Goal: Task Accomplishment & Management: Use online tool/utility

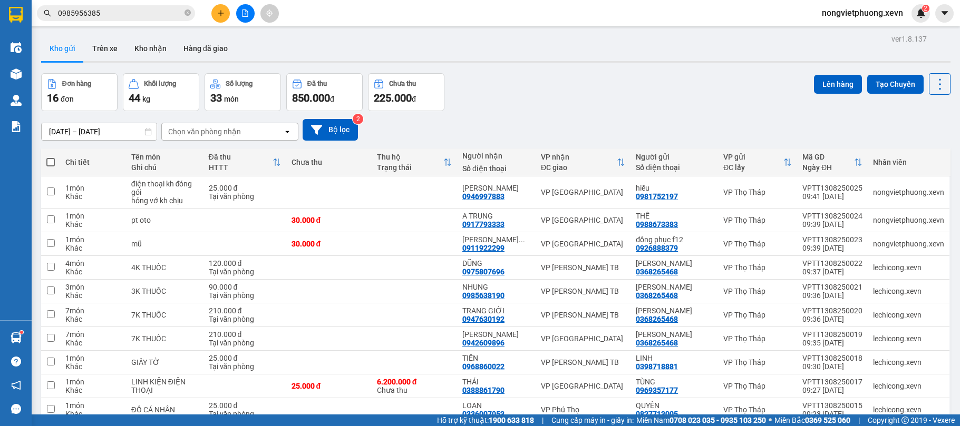
click at [610, 56] on div "Kho gửi Trên xe Kho nhận Hàng đã giao" at bounding box center [495, 50] width 909 height 28
click at [154, 49] on button "Kho nhận" at bounding box center [150, 48] width 49 height 25
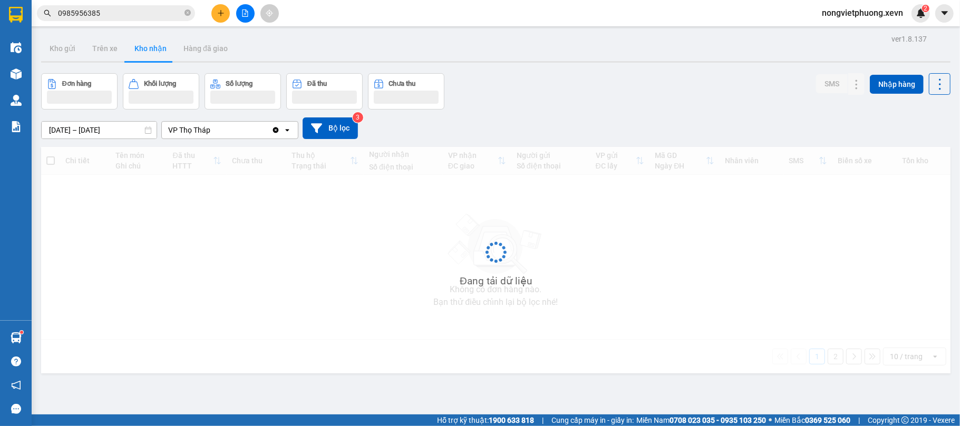
click at [701, 83] on div "Đơn hàng Khối lượng Số lượng Đã thu Chưa thu SMS Nhập hàng" at bounding box center [495, 91] width 909 height 36
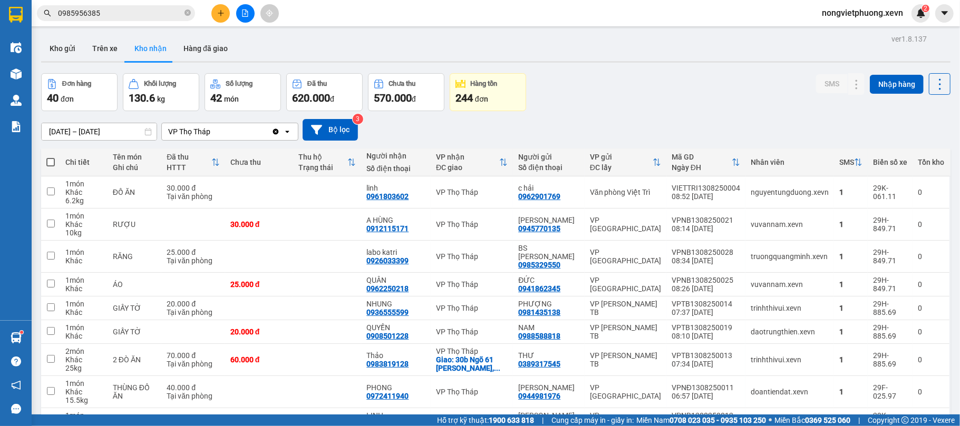
click at [605, 73] on div "Đơn hàng 40 đơn Khối lượng 130.6 kg Số lượng 42 món Đã thu 620.000 đ Chưa thu 5…" at bounding box center [495, 92] width 909 height 38
click at [59, 47] on button "Kho gửi" at bounding box center [62, 48] width 43 height 25
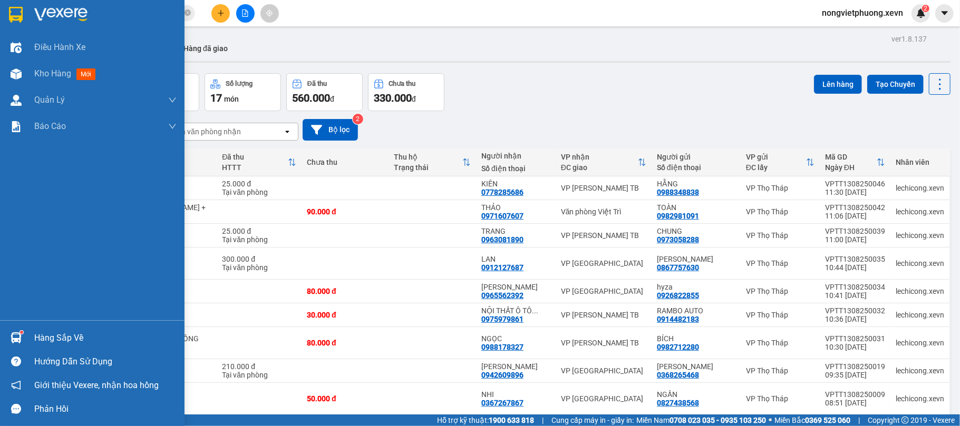
click at [24, 334] on div at bounding box center [16, 338] width 18 height 18
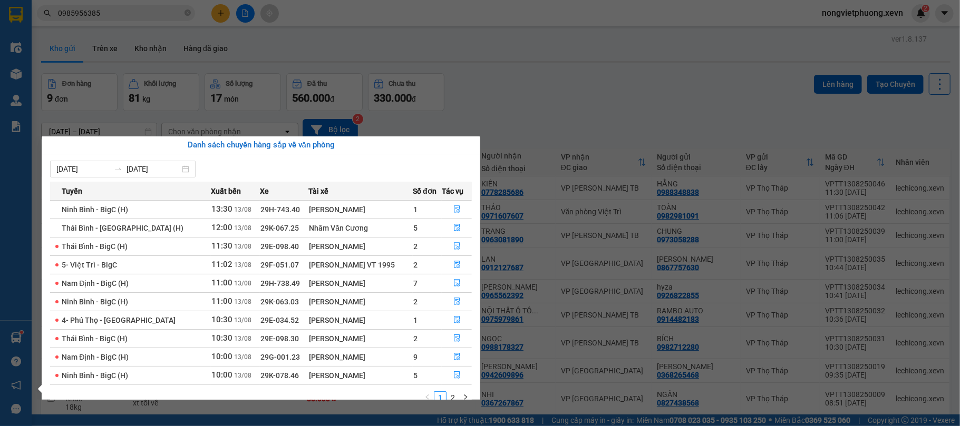
scroll to position [19, 0]
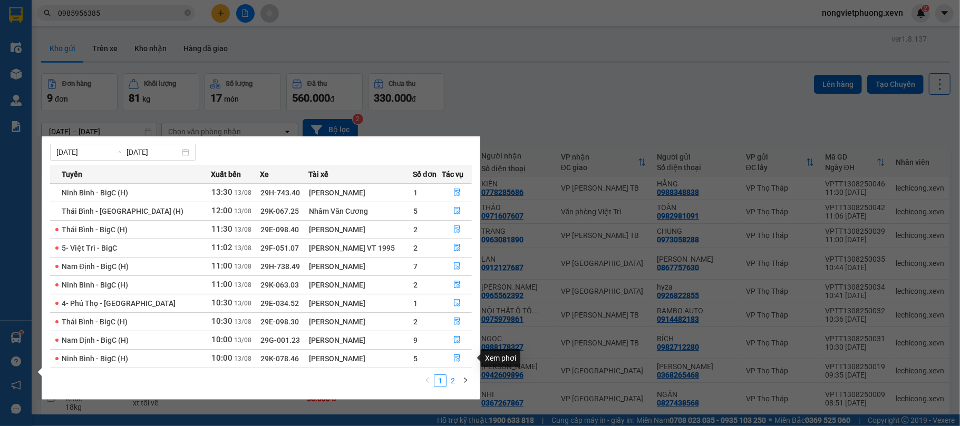
click at [454, 383] on link "2" at bounding box center [453, 381] width 12 height 12
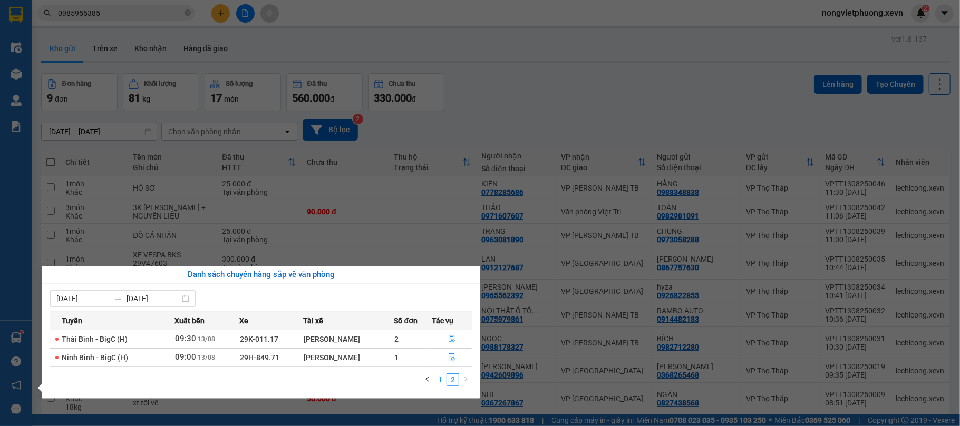
scroll to position [0, 0]
click at [443, 382] on link "1" at bounding box center [440, 380] width 12 height 12
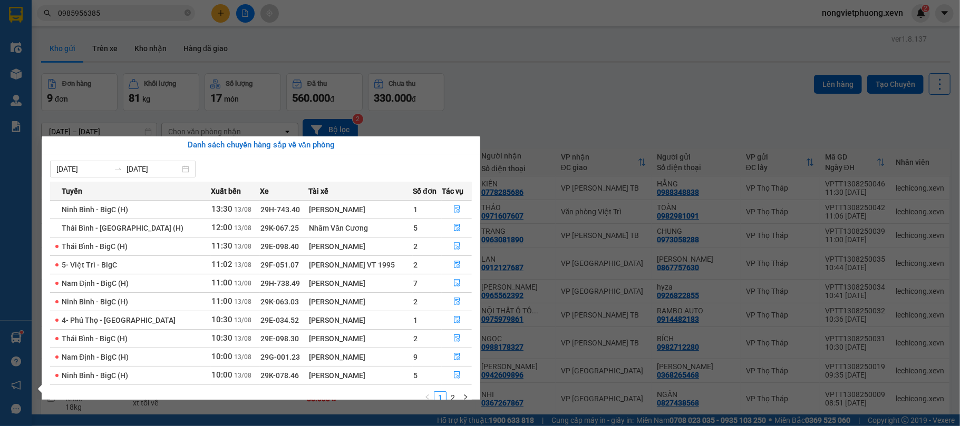
scroll to position [19, 0]
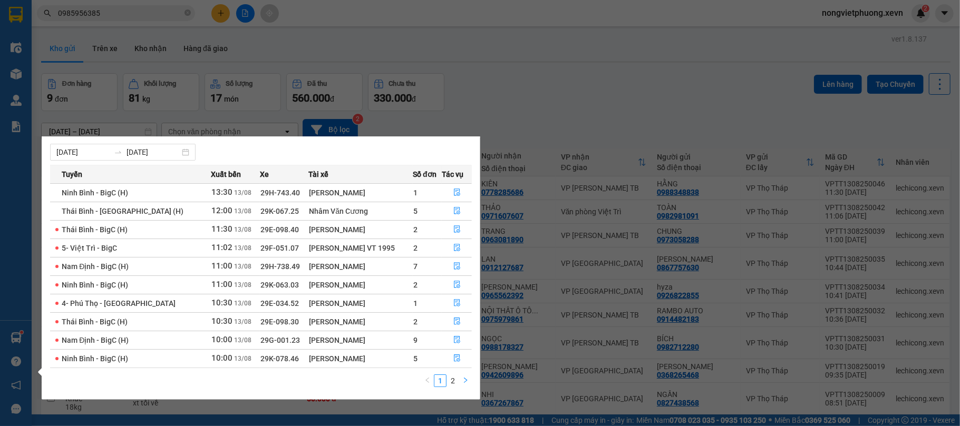
click at [461, 380] on button "button" at bounding box center [465, 381] width 13 height 13
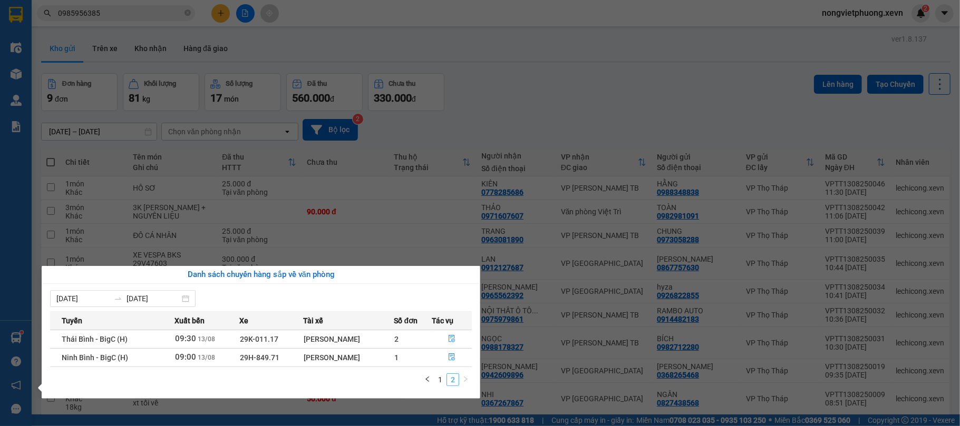
scroll to position [0, 0]
click at [453, 358] on icon "file-done" at bounding box center [451, 357] width 7 height 7
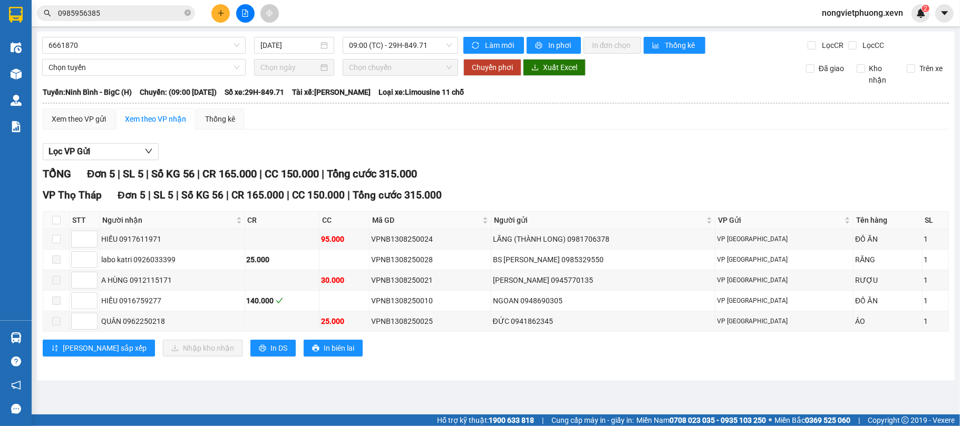
click at [561, 133] on div "Xem theo VP gửi Xem theo VP nhận Thống kê Lọc VP Gửi TỔNG Đơn 5 | SL 5 | Số KG…" at bounding box center [496, 239] width 906 height 261
click at [55, 216] on label at bounding box center [56, 220] width 8 height 12
click at [55, 216] on input "checkbox" at bounding box center [56, 220] width 8 height 8
checkbox input "true"
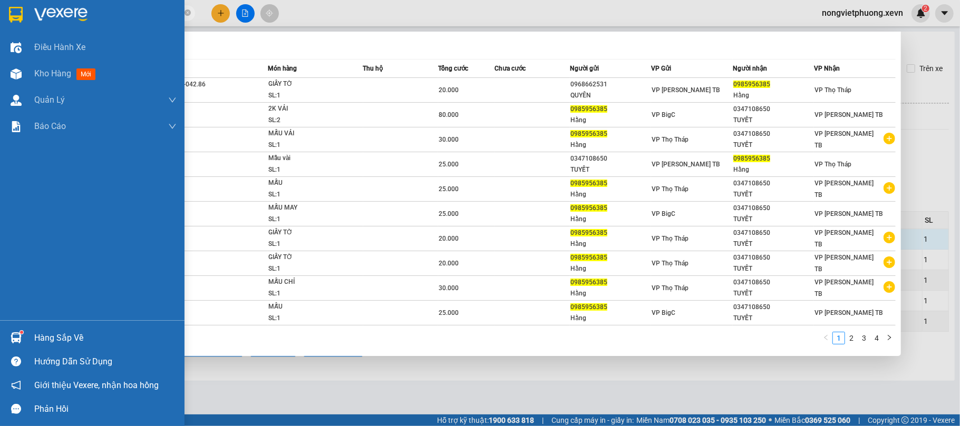
drag, startPoint x: 140, startPoint y: 9, endPoint x: 0, endPoint y: 11, distance: 139.7
click at [0, 11] on section "Kết quả tìm kiếm ( 38 ) Bộ lọc Mã ĐH Trạng thái Món hàng Thu hộ Tổng cước Chưa …" at bounding box center [480, 213] width 960 height 426
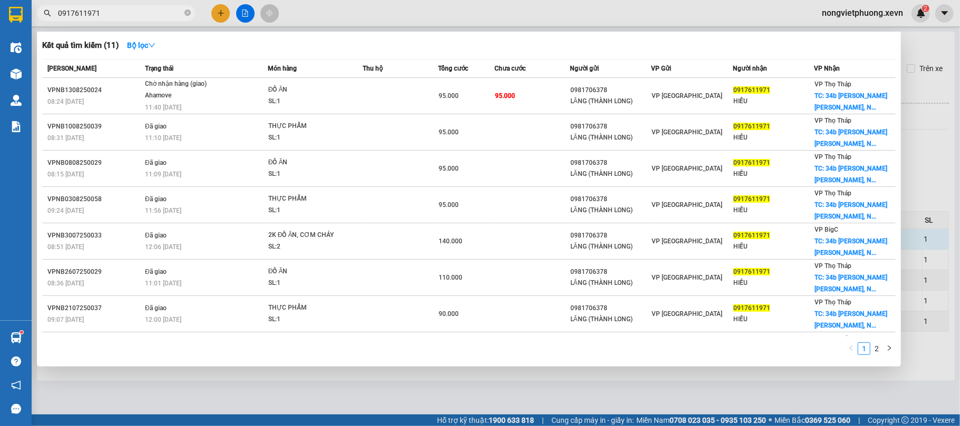
type input "0917611971"
click at [219, 17] on div at bounding box center [480, 213] width 960 height 426
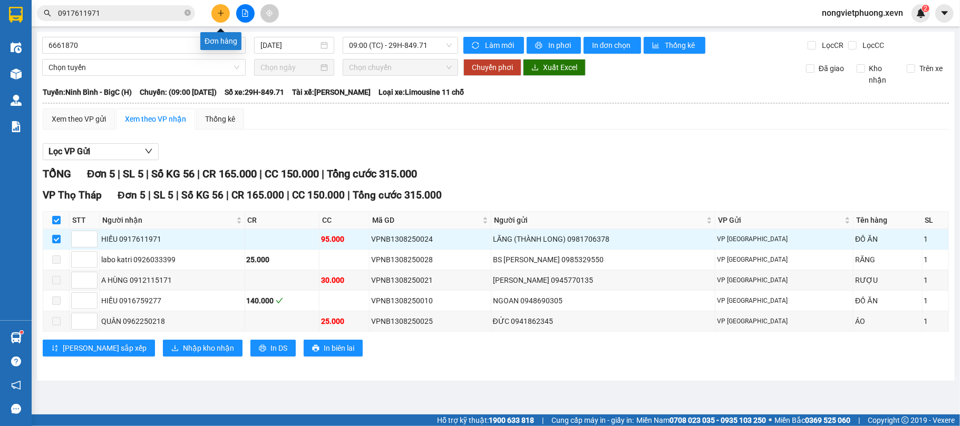
click at [227, 12] on button at bounding box center [220, 13] width 18 height 18
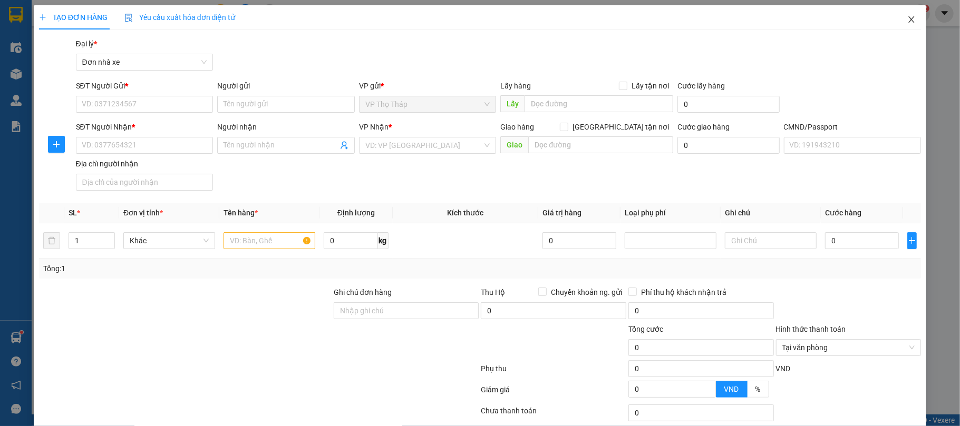
click at [907, 21] on icon "close" at bounding box center [911, 19] width 8 height 8
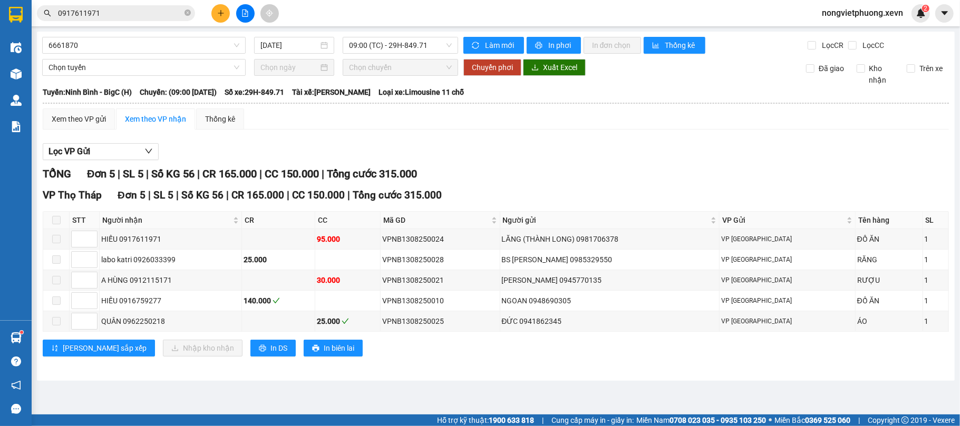
click at [382, 136] on div "Xem theo VP gửi Xem theo VP nhận Thống kê Lọc VP Gửi TỔNG Đơn 5 | SL 5 | Số KG…" at bounding box center [496, 239] width 906 height 261
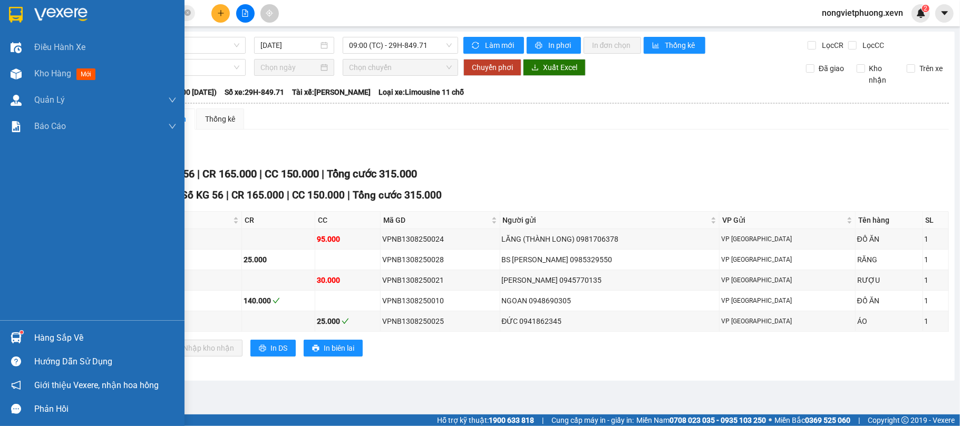
click at [21, 333] on sup at bounding box center [21, 332] width 3 height 3
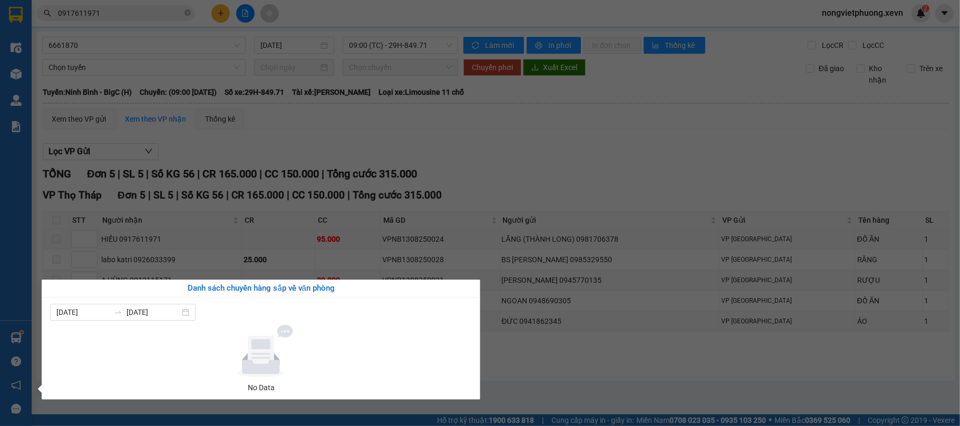
click at [487, 134] on section "Kết quả tìm kiếm ( 11 ) Bộ lọc Mã ĐH Trạng thái Món hàng Thu hộ Tổng cước Chưa …" at bounding box center [480, 213] width 960 height 426
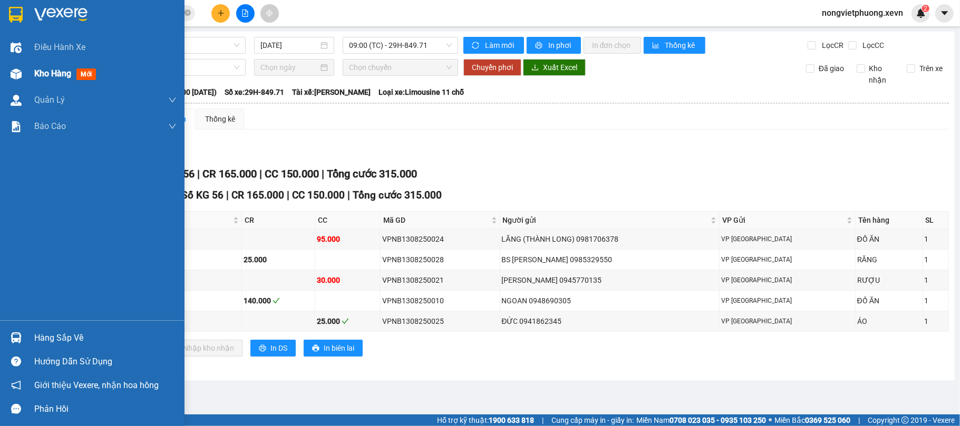
click at [55, 69] on span "Kho hàng" at bounding box center [52, 74] width 37 height 10
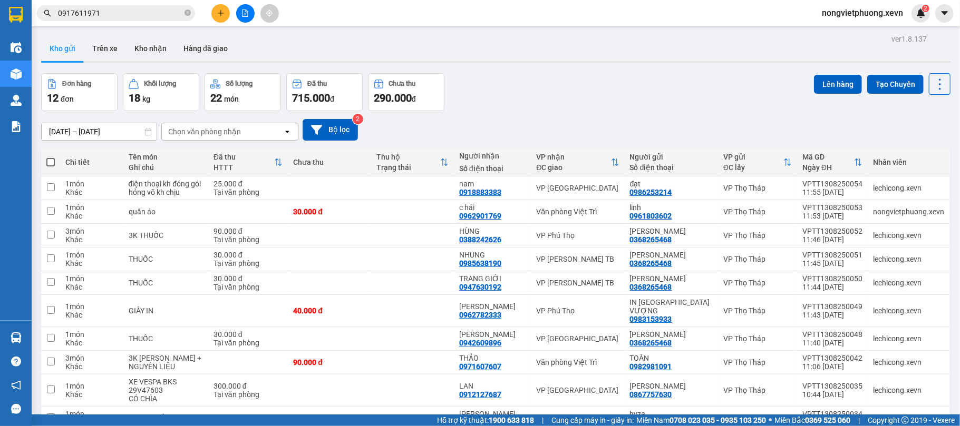
click at [534, 97] on div "Đơn hàng 12 đơn Khối lượng 18 kg Số lượng 22 món Đã thu 715.000 đ Chưa thu 290.…" at bounding box center [495, 92] width 909 height 38
click at [258, 132] on div "Chọn văn phòng nhận" at bounding box center [222, 131] width 121 height 17
type input "vie"
drag, startPoint x: 245, startPoint y: 154, endPoint x: 438, endPoint y: 117, distance: 196.9
click at [245, 154] on div "Văn phòng Việt Trì" at bounding box center [229, 154] width 137 height 19
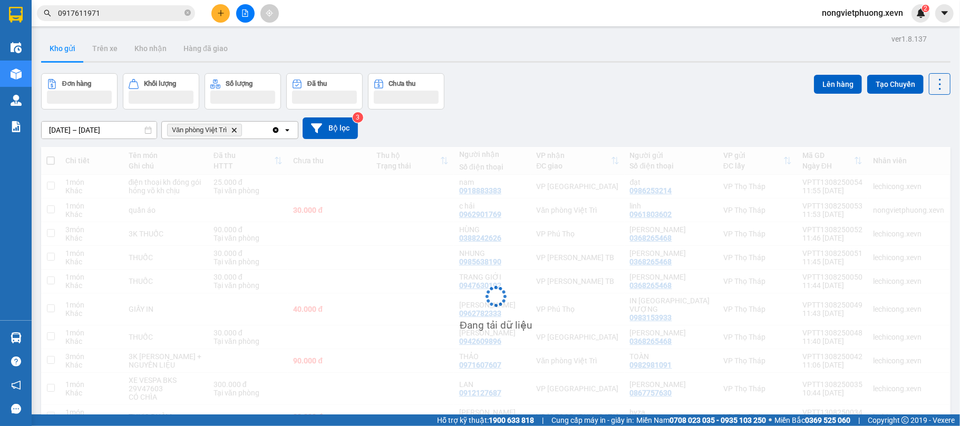
click at [506, 99] on div "Đơn hàng Khối lượng Số lượng Đã thu Chưa thu Lên hàng Tạo Chuyến" at bounding box center [495, 91] width 909 height 36
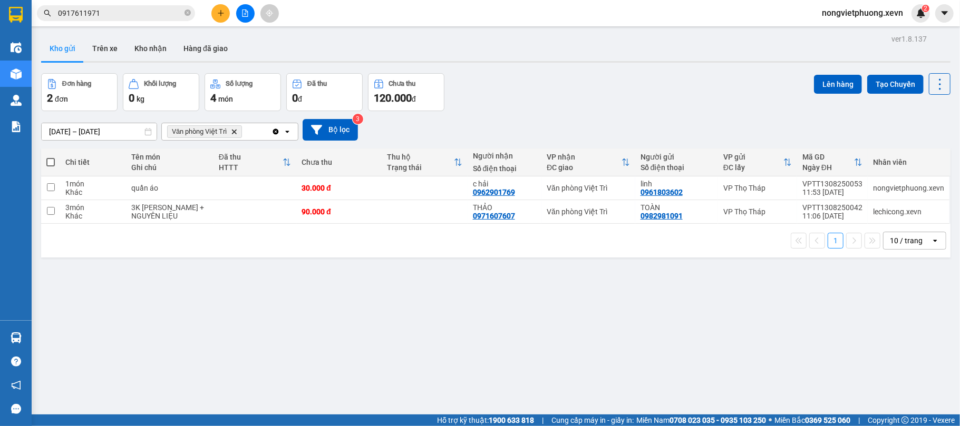
click at [235, 131] on icon "Văn phòng Việt Trì, close by backspace" at bounding box center [234, 131] width 5 height 5
click at [597, 74] on div "Đơn hàng 2 đơn Khối lượng 0 kg Số lượng 4 món Đã thu 0 đ Chưa thu 120.000 đ Lên…" at bounding box center [495, 92] width 909 height 38
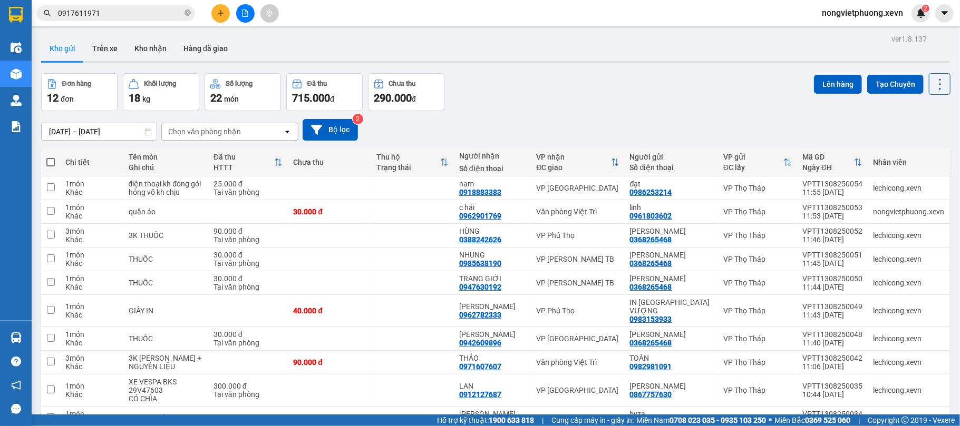
click at [231, 119] on div "[DATE] – [DATE] Press the down arrow key to interact with the calendar and sele…" at bounding box center [495, 130] width 909 height 22
click at [226, 124] on div "Chọn văn phòng nhận" at bounding box center [222, 131] width 121 height 17
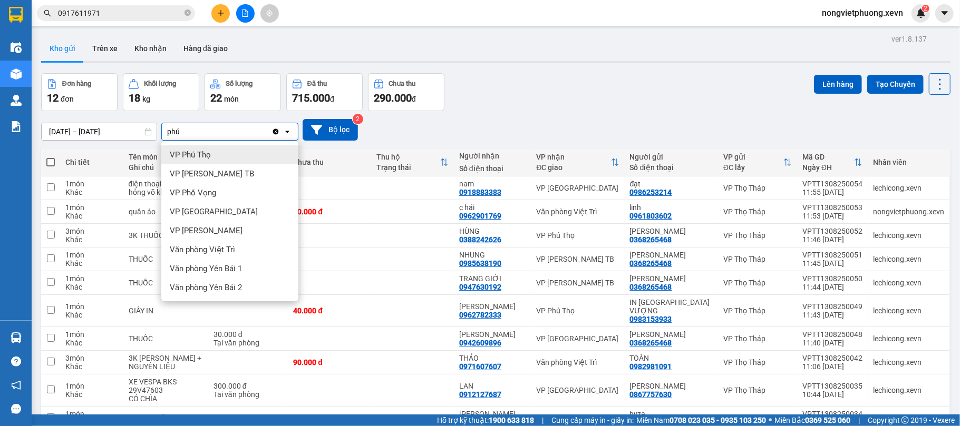
type input "phú"
click at [239, 157] on div "VP Phú Thọ" at bounding box center [229, 154] width 137 height 19
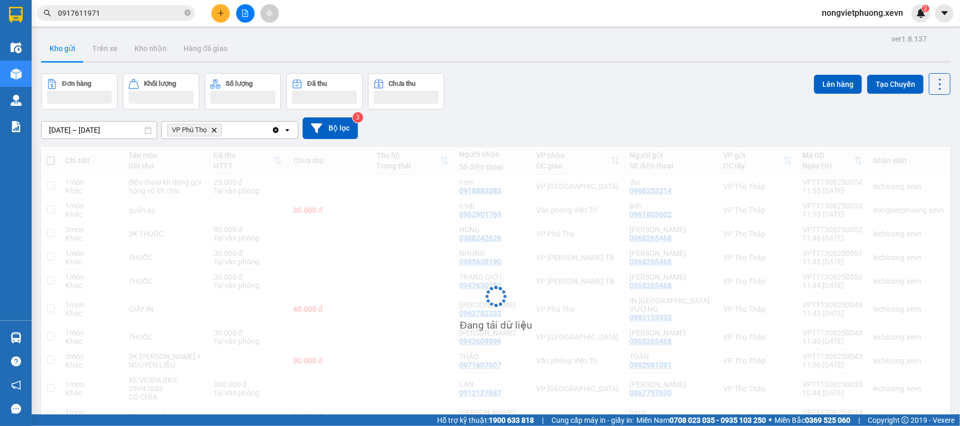
click at [556, 81] on div "Đơn hàng Khối lượng Số lượng Đã thu Chưa thu Lên hàng Tạo Chuyến" at bounding box center [495, 91] width 909 height 36
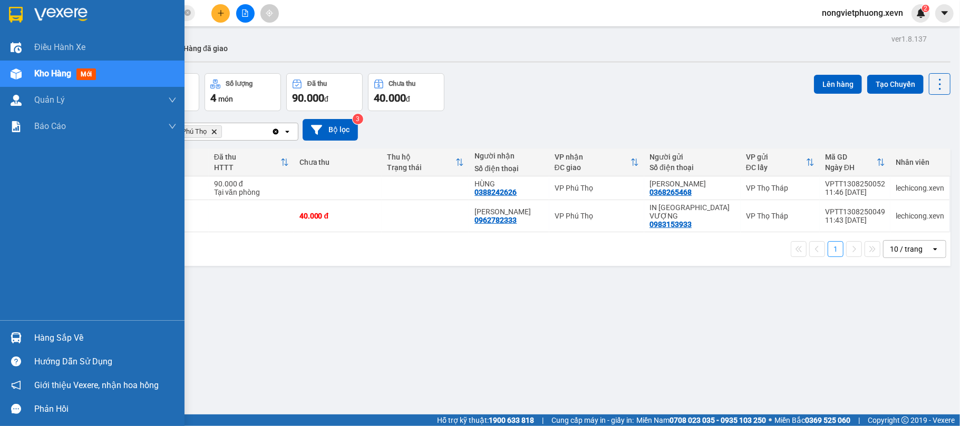
click at [62, 331] on div "Hàng sắp về" at bounding box center [105, 338] width 142 height 16
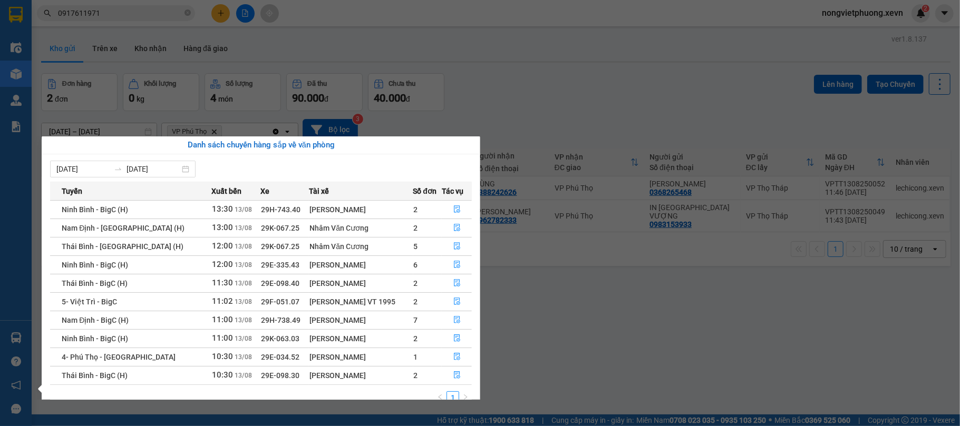
scroll to position [19, 0]
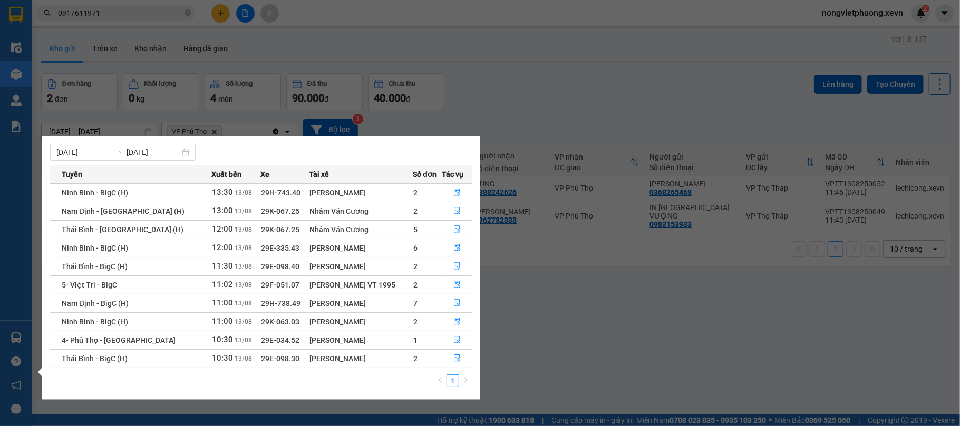
drag, startPoint x: 614, startPoint y: 280, endPoint x: 599, endPoint y: 275, distance: 15.7
click at [610, 279] on section "Kết quả tìm kiếm ( 11 ) Bộ lọc Mã ĐH Trạng thái Món hàng Thu hộ Tổng cước Chưa …" at bounding box center [480, 213] width 960 height 426
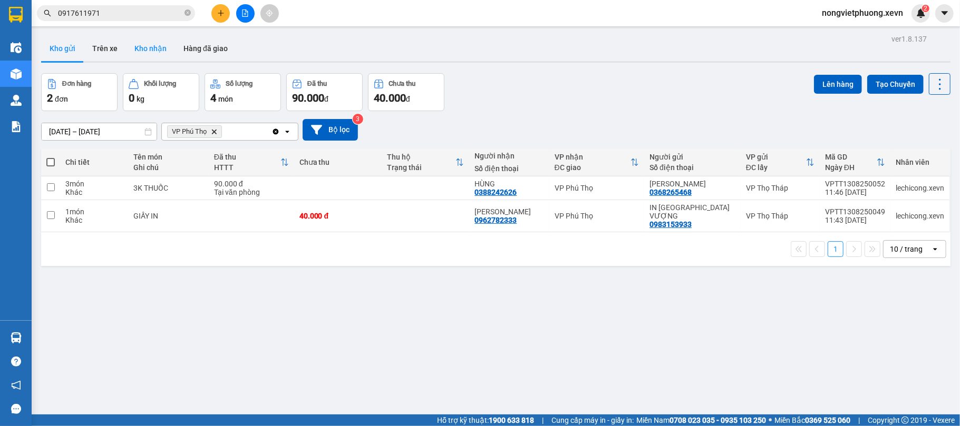
click at [158, 38] on button "Kho nhận" at bounding box center [150, 48] width 49 height 25
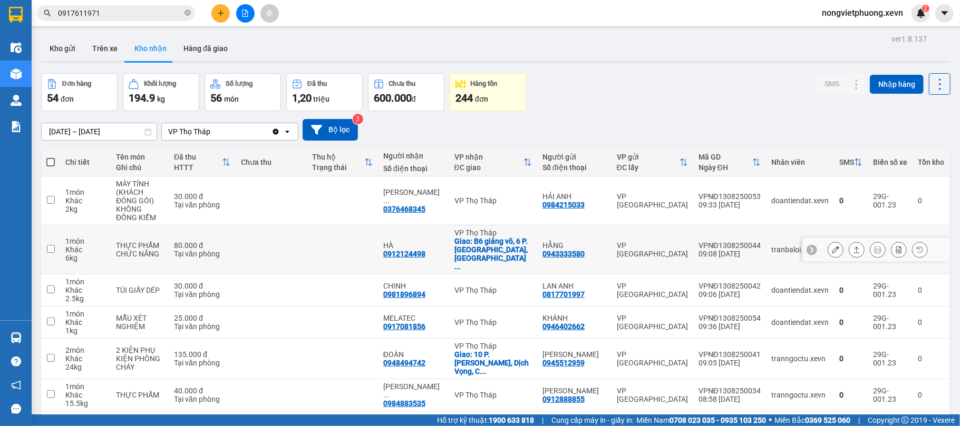
scroll to position [121, 0]
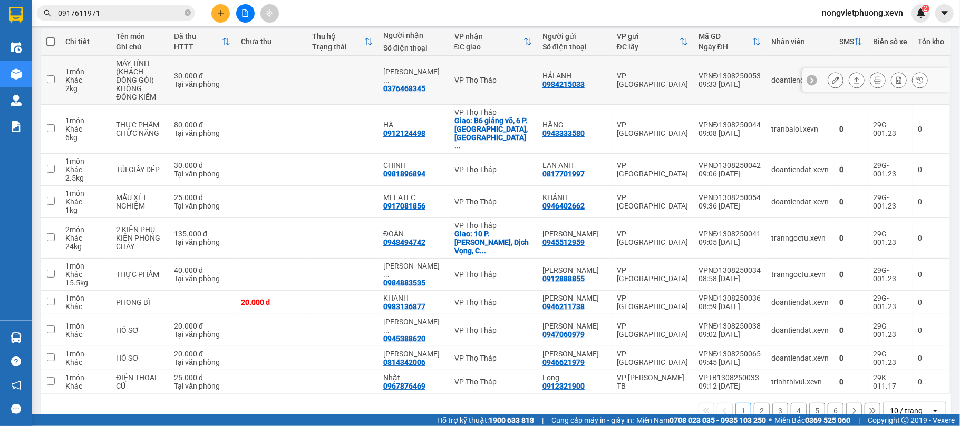
click at [700, 72] on div "VPNĐ1308250053" at bounding box center [729, 76] width 62 height 8
checkbox input "true"
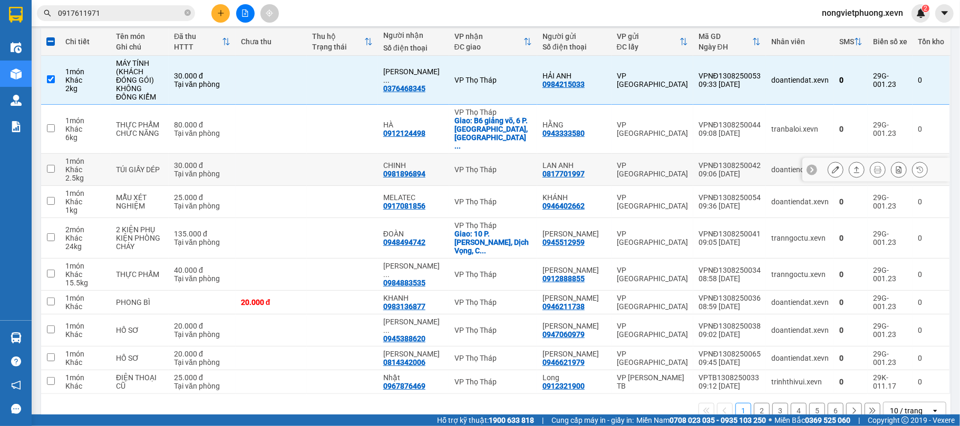
click at [744, 161] on div "VPNĐ1308250042" at bounding box center [729, 165] width 62 height 8
checkbox input "true"
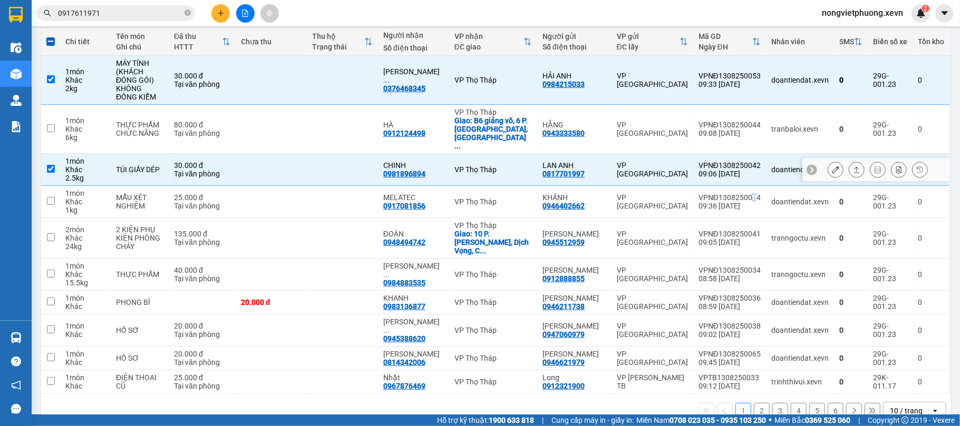
click at [745, 186] on td "VPNĐ1308250054 09:36 13/08" at bounding box center [729, 202] width 73 height 32
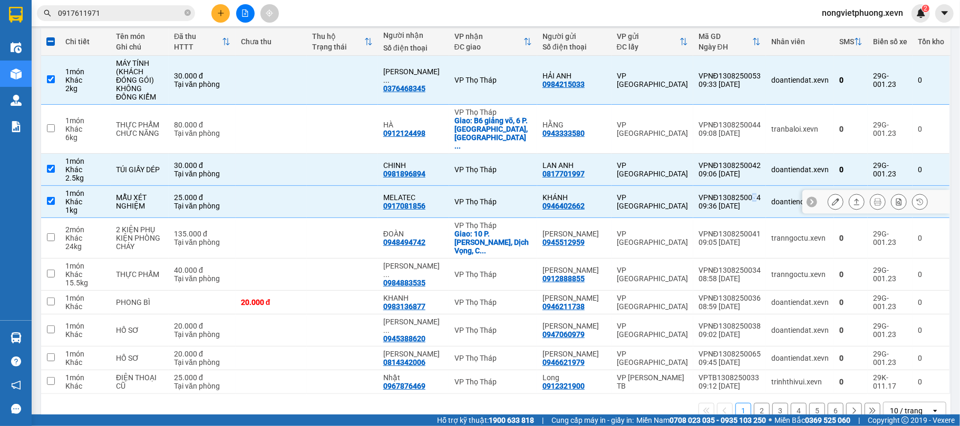
checkbox input "true"
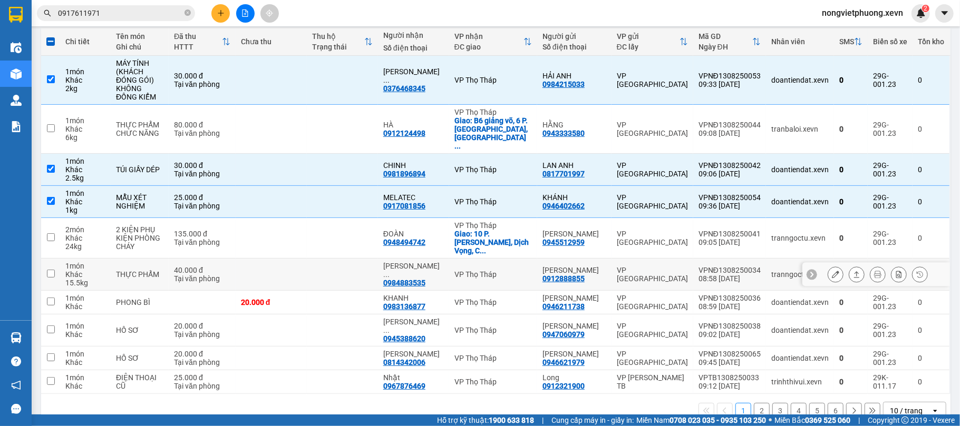
click at [730, 266] on div "VPNĐ1308250034" at bounding box center [729, 270] width 62 height 8
checkbox input "true"
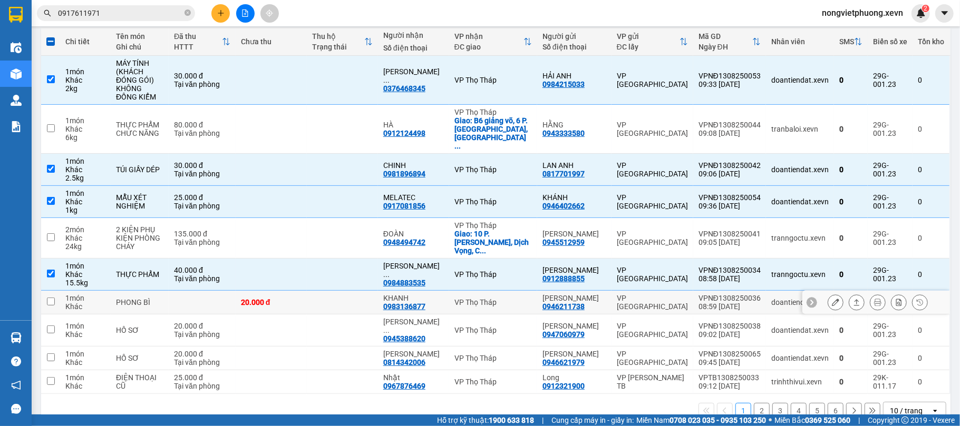
click at [745, 302] on div "08:59 13/08" at bounding box center [729, 306] width 62 height 8
checkbox input "true"
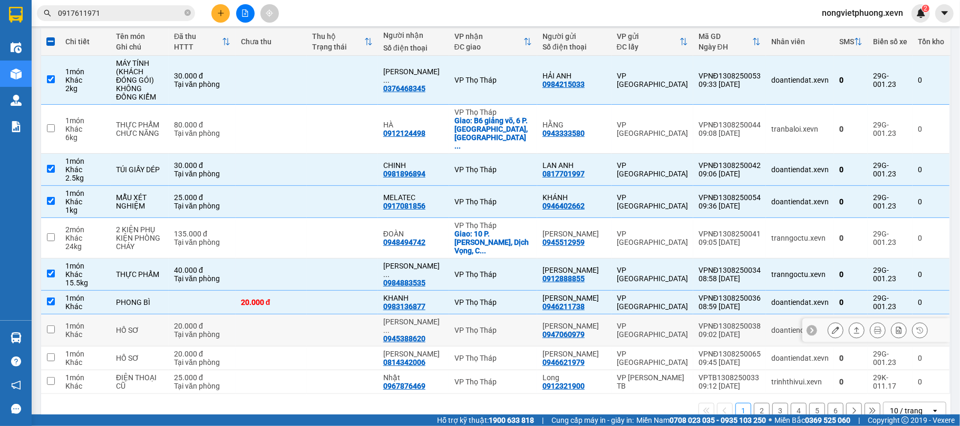
click at [766, 315] on td "doantiendat.xevn" at bounding box center [800, 331] width 68 height 32
checkbox input "true"
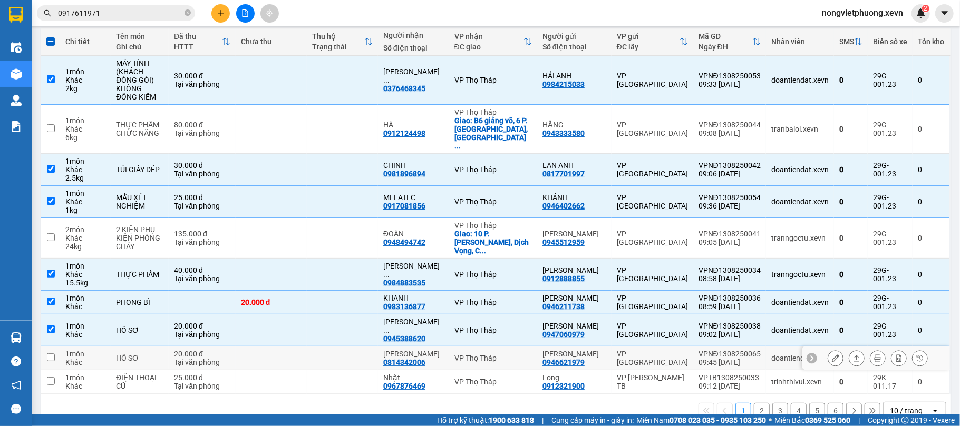
click at [766, 347] on td "doantiendat.xevn" at bounding box center [800, 359] width 68 height 24
checkbox input "true"
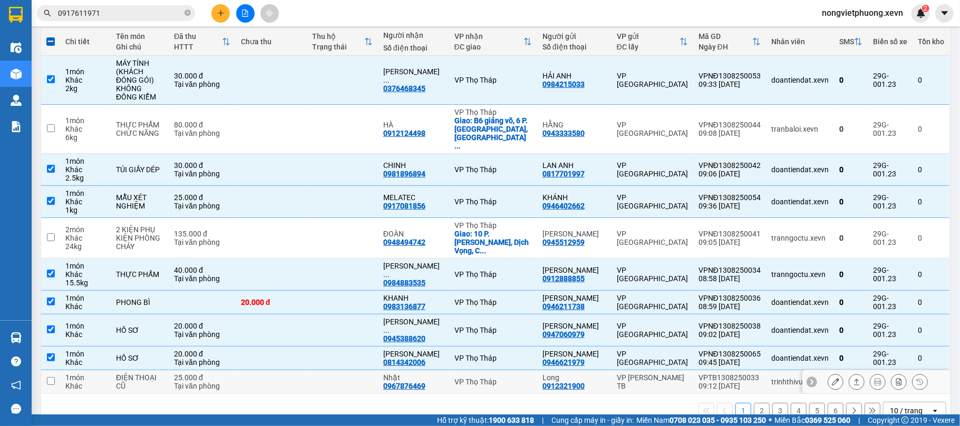
click at [776, 370] on td "trinhthivui.xevn" at bounding box center [800, 382] width 68 height 24
checkbox input "true"
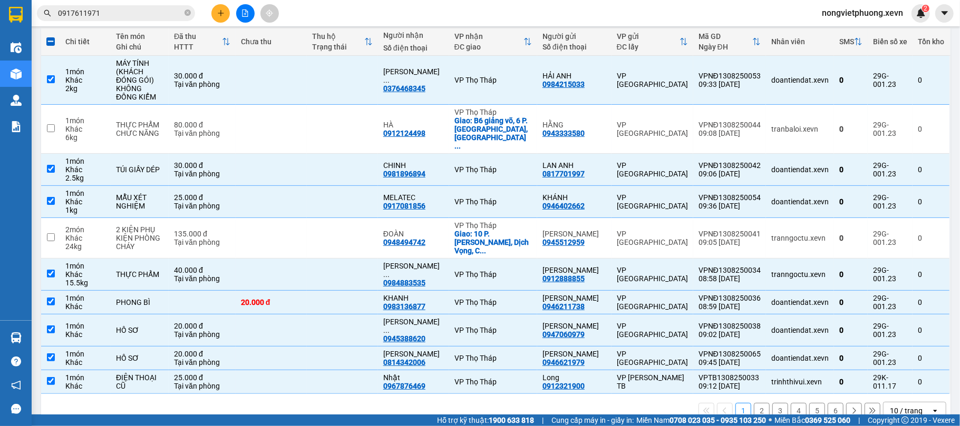
click at [898, 406] on div "10 / trang" at bounding box center [906, 411] width 33 height 11
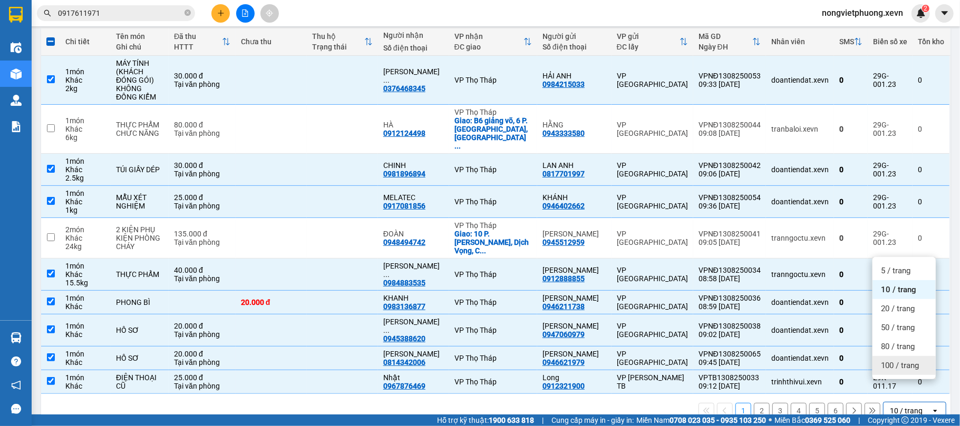
click at [903, 364] on span "100 / trang" at bounding box center [900, 365] width 38 height 11
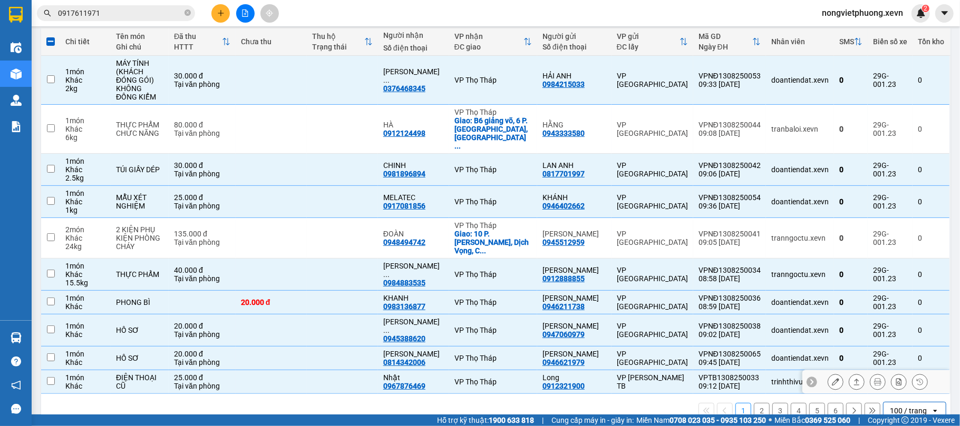
checkbox input "false"
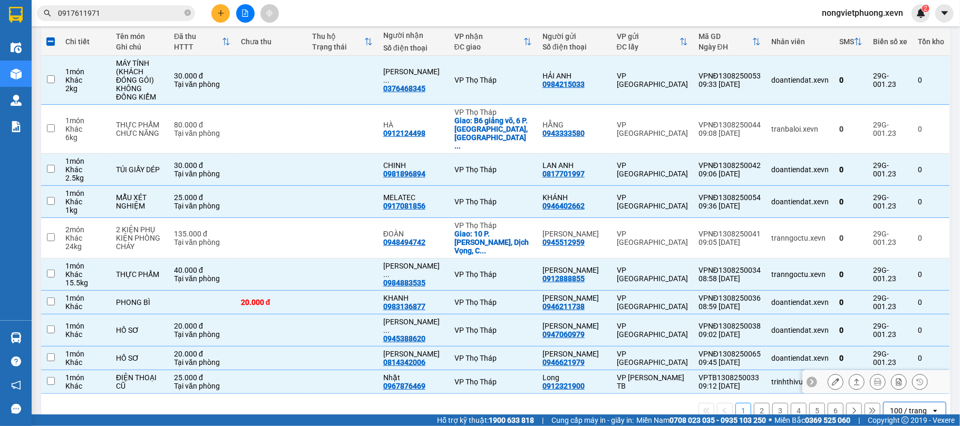
checkbox input "false"
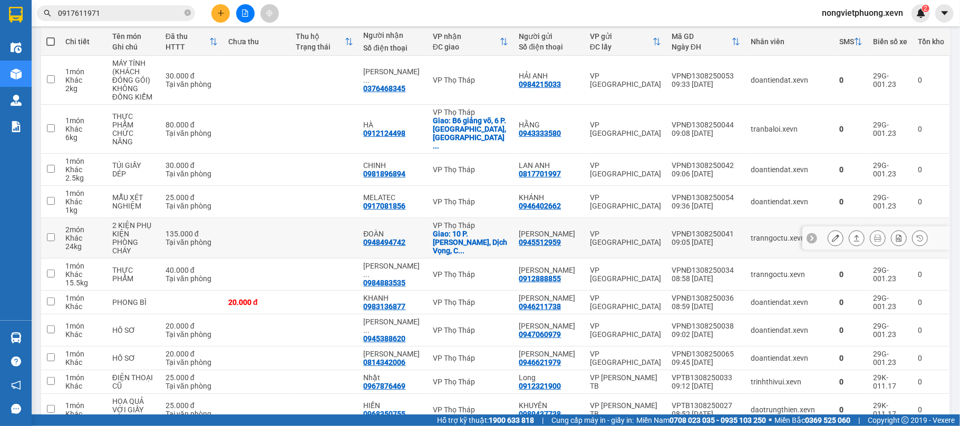
scroll to position [0, 0]
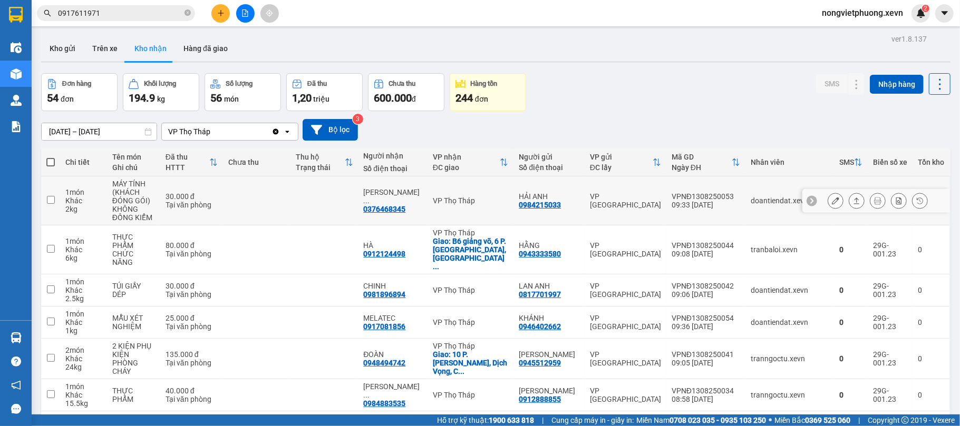
click at [678, 197] on div "VPNĐ1308250053" at bounding box center [705, 196] width 69 height 8
checkbox input "true"
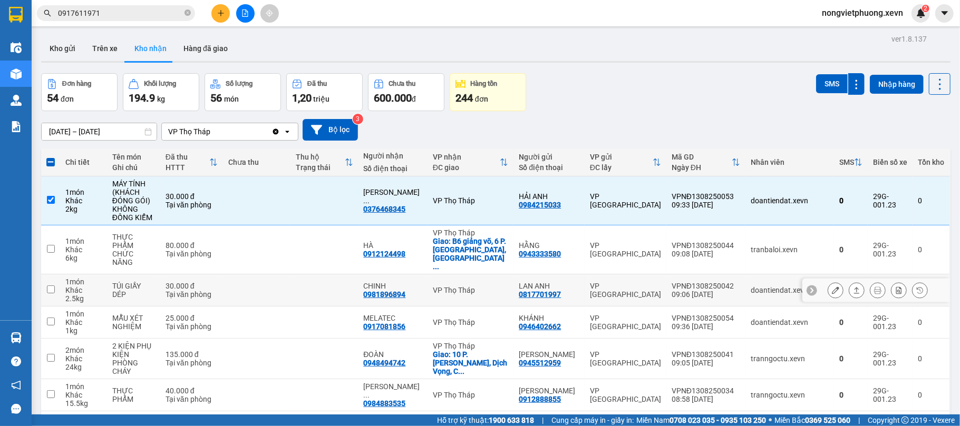
click at [685, 282] on div "VPNĐ1308250042" at bounding box center [705, 286] width 69 height 8
checkbox input "true"
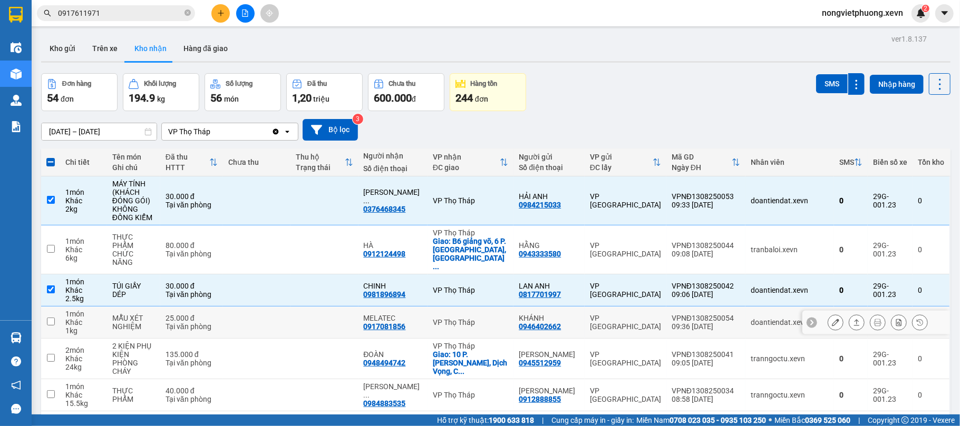
click at [698, 314] on div "VPNĐ1308250054" at bounding box center [705, 318] width 69 height 8
checkbox input "true"
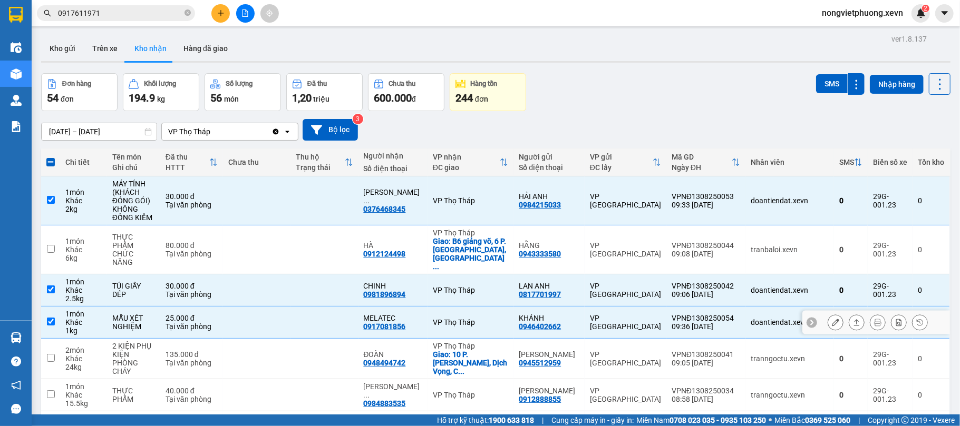
scroll to position [211, 0]
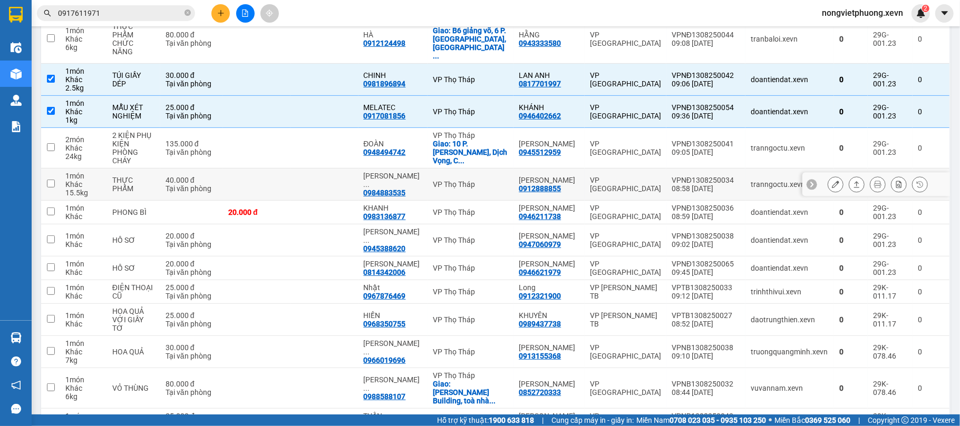
click at [626, 176] on div "VP [GEOGRAPHIC_DATA]" at bounding box center [625, 184] width 71 height 17
checkbox input "true"
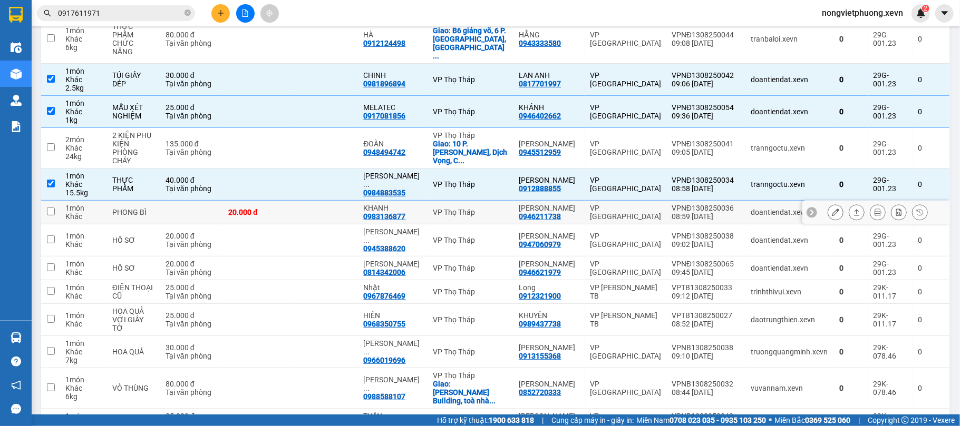
click at [631, 201] on td "VP [GEOGRAPHIC_DATA]" at bounding box center [625, 213] width 82 height 24
checkbox input "true"
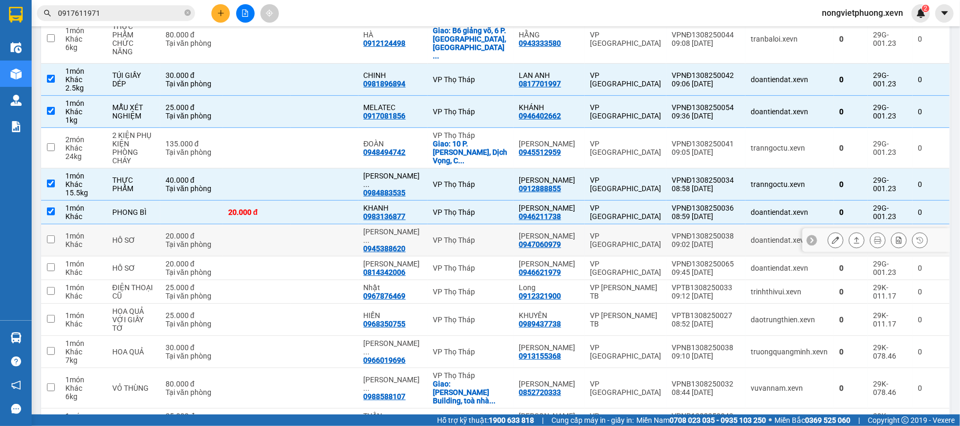
click at [630, 232] on div "VP [GEOGRAPHIC_DATA]" at bounding box center [625, 240] width 71 height 17
checkbox input "true"
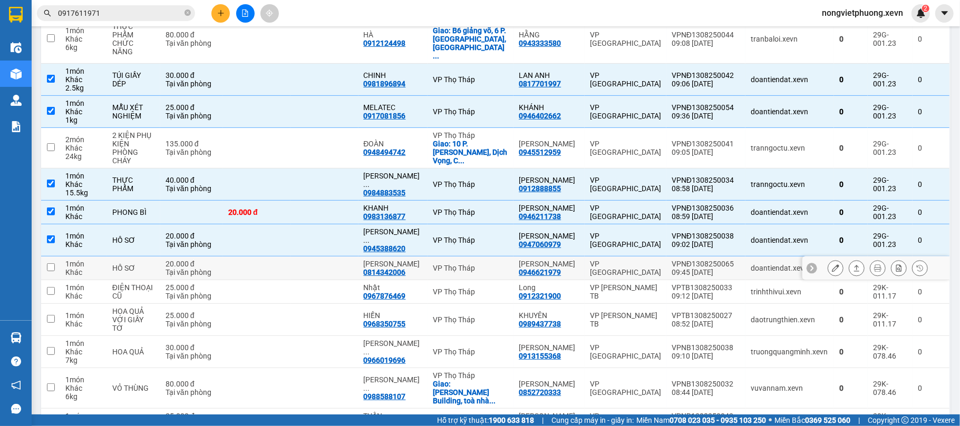
click at [634, 260] on div "VP [GEOGRAPHIC_DATA]" at bounding box center [625, 268] width 71 height 17
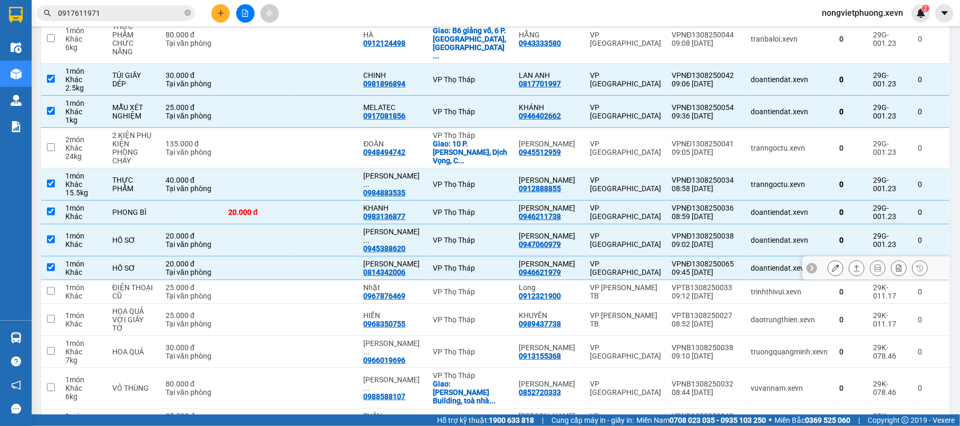
checkbox input "true"
click at [638, 280] on td "VP [PERSON_NAME] TB" at bounding box center [625, 292] width 82 height 24
checkbox input "true"
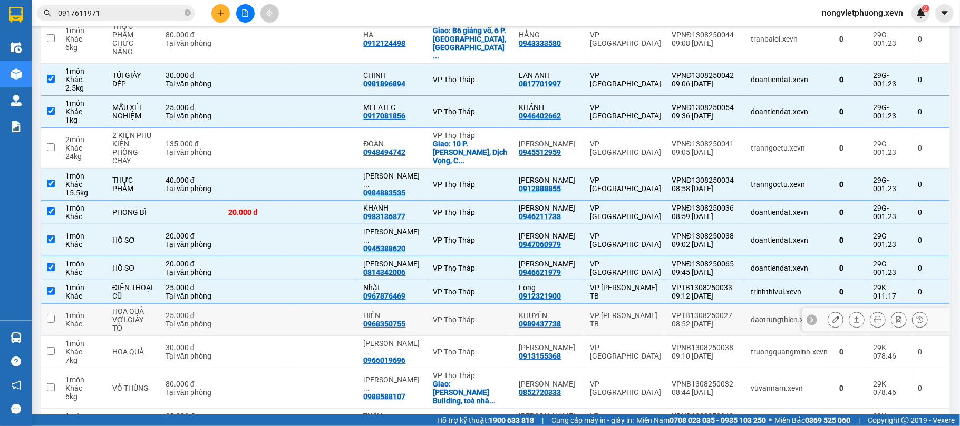
click at [639, 311] on div "VP [PERSON_NAME] TB" at bounding box center [625, 319] width 71 height 17
checkbox input "true"
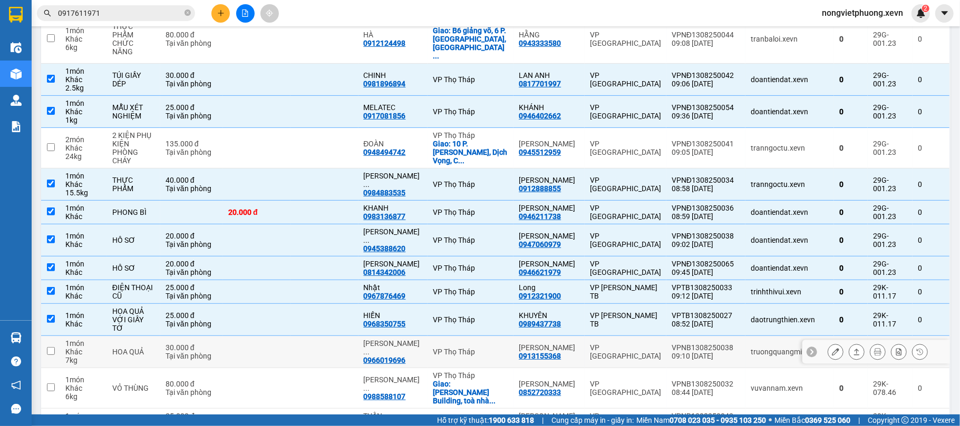
drag, startPoint x: 645, startPoint y: 328, endPoint x: 652, endPoint y: 330, distance: 7.7
click at [645, 336] on td "VP [GEOGRAPHIC_DATA]" at bounding box center [625, 352] width 82 height 32
checkbox input "true"
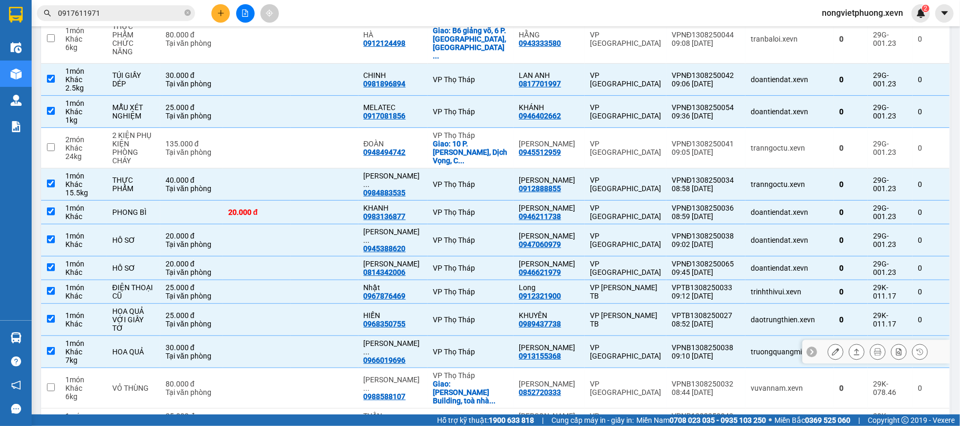
scroll to position [351, 0]
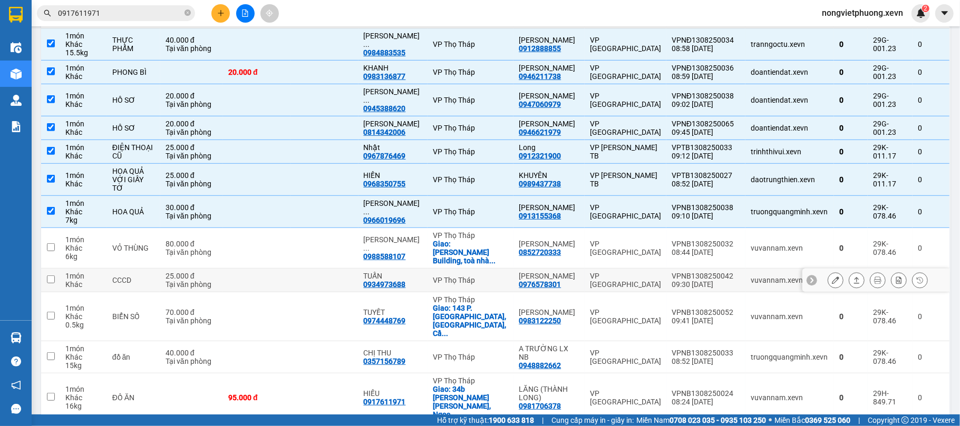
click at [604, 272] on div "VP [GEOGRAPHIC_DATA]" at bounding box center [625, 280] width 71 height 17
checkbox input "true"
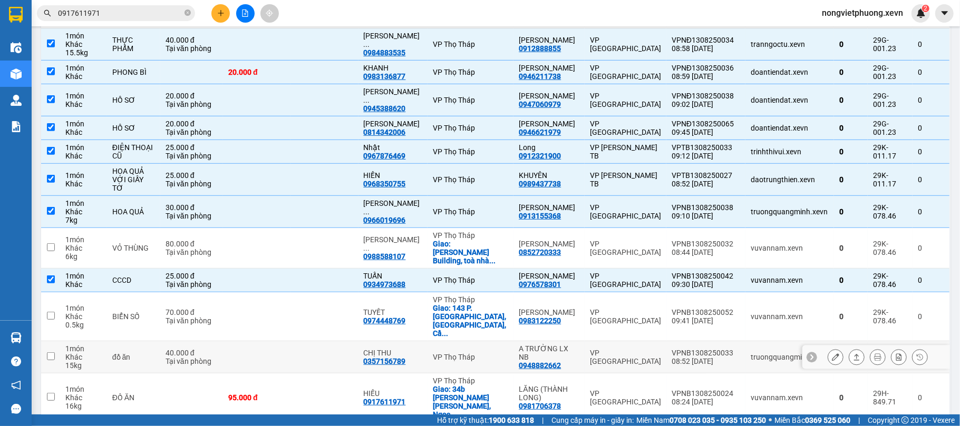
click at [628, 341] on td "VP [GEOGRAPHIC_DATA]" at bounding box center [625, 357] width 82 height 32
checkbox input "true"
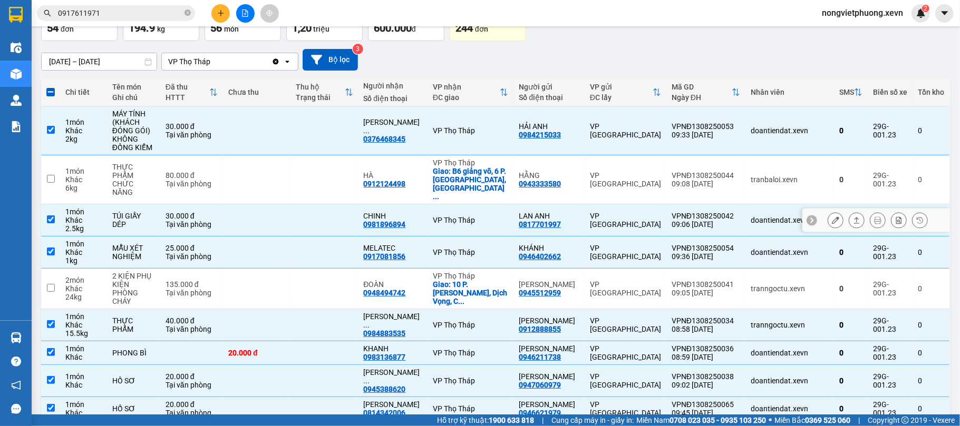
scroll to position [0, 0]
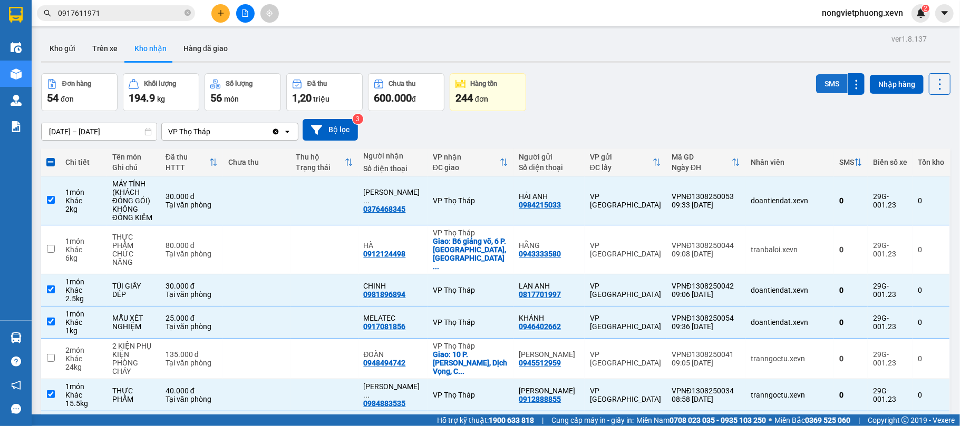
click at [818, 87] on button "SMS" at bounding box center [832, 83] width 32 height 19
click at [689, 77] on div "Đơn hàng 54 đơn Khối lượng 194.9 kg Số lượng 56 món Đã thu 1,20 triệu Chưa thu …" at bounding box center [495, 92] width 909 height 38
click at [612, 101] on div "Đơn hàng 54 đơn Khối lượng 194.9 kg Số lượng 56 món Đã thu 1,20 triệu Chưa thu …" at bounding box center [495, 92] width 909 height 38
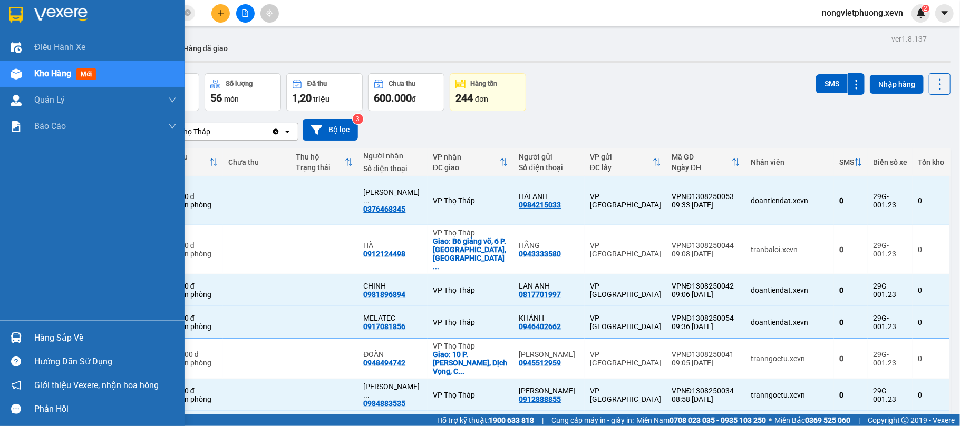
click at [7, 8] on div at bounding box center [16, 14] width 18 height 18
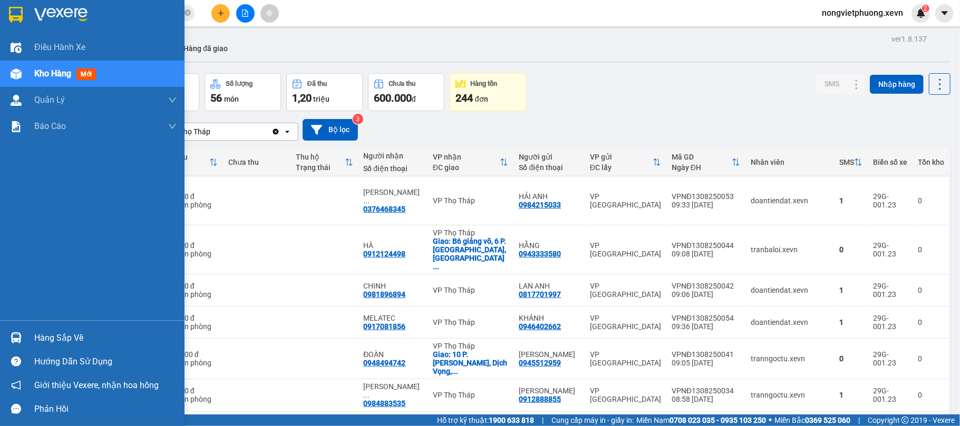
click at [40, 325] on div "Hàng sắp về Hướng dẫn sử dụng Giới thiệu Vexere, nhận hoa hồng Phản hồi" at bounding box center [92, 370] width 184 height 101
click at [51, 326] on div "Hàng sắp về" at bounding box center [92, 338] width 184 height 24
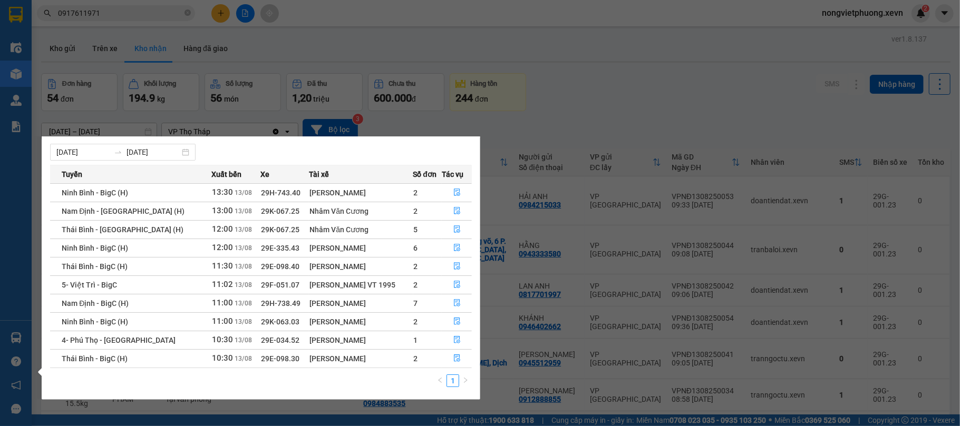
click at [610, 97] on section "Kết quả tìm kiếm ( 11 ) Bộ lọc Mã ĐH Trạng thái Món hàng Thu hộ Tổng cước Chưa …" at bounding box center [480, 213] width 960 height 426
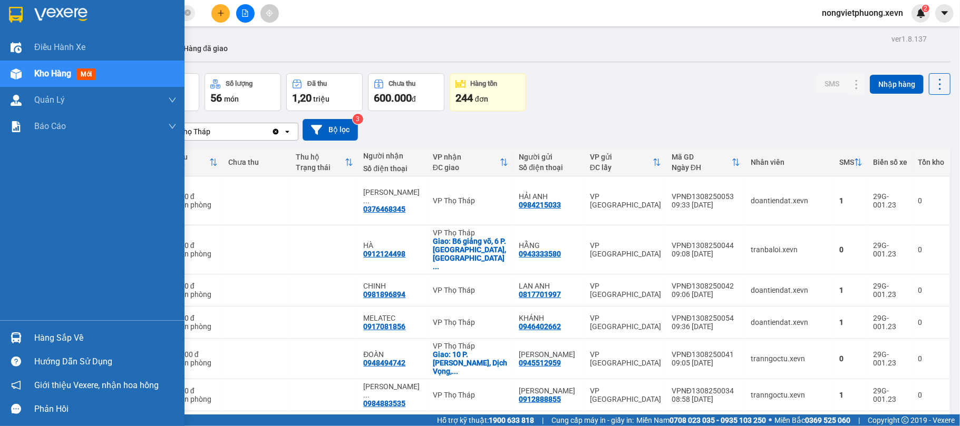
click at [16, 329] on div at bounding box center [16, 338] width 18 height 18
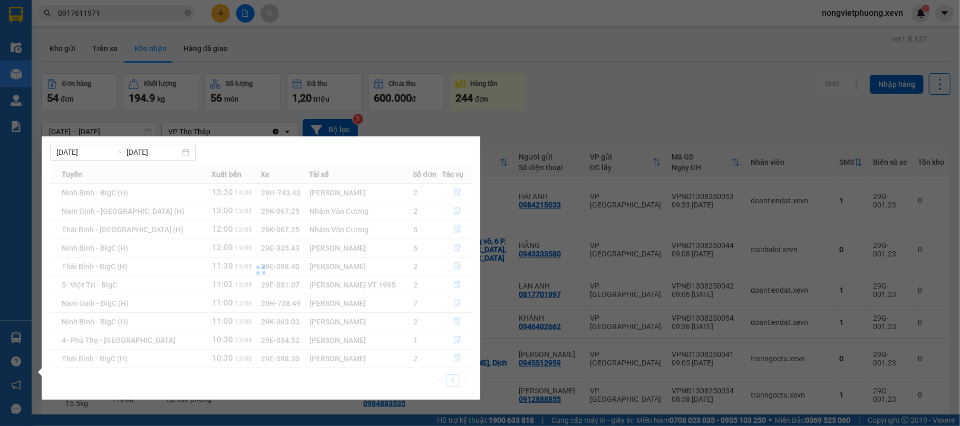
scroll to position [1, 0]
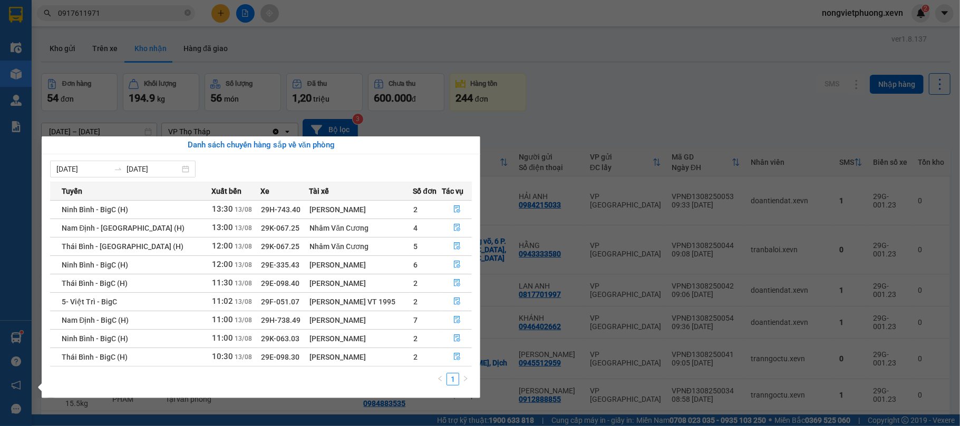
click at [647, 97] on section "Kết quả tìm kiếm ( 11 ) Bộ lọc Mã ĐH Trạng thái Món hàng Thu hộ Tổng cước Chưa …" at bounding box center [480, 213] width 960 height 426
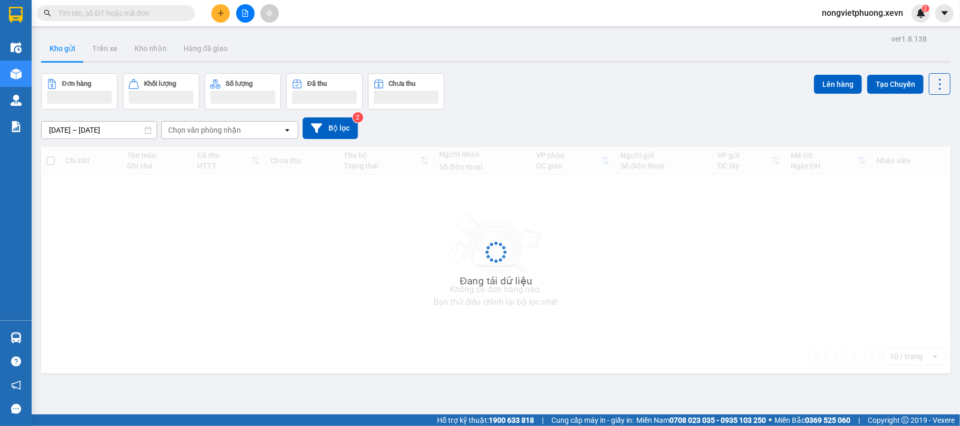
click at [129, 7] on input "text" at bounding box center [120, 13] width 124 height 12
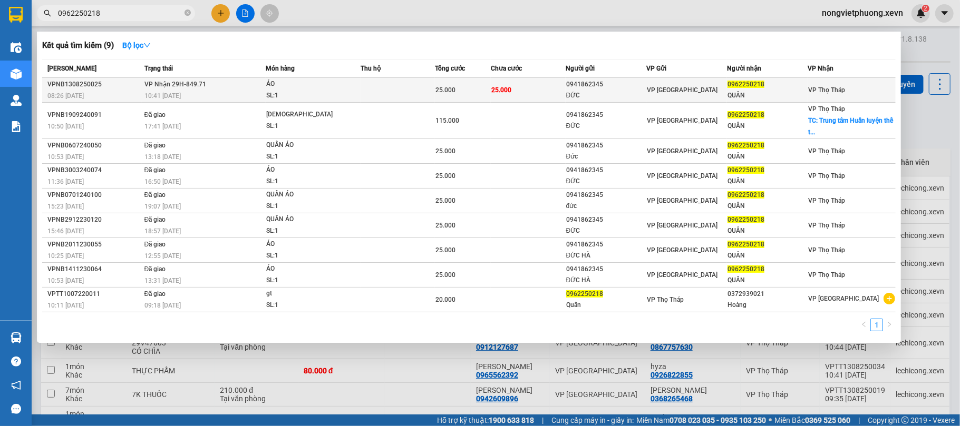
type input "0962250218"
click at [757, 101] on td "0962250218 QUÂN" at bounding box center [767, 90] width 81 height 25
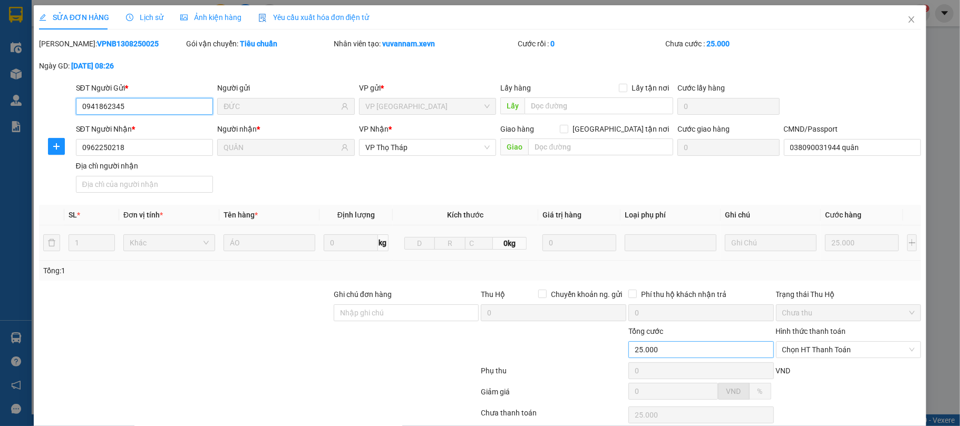
type input "0941862345"
type input "ĐỨC"
type input "0962250218"
type input "QUÂN"
type input "038090031944 quân"
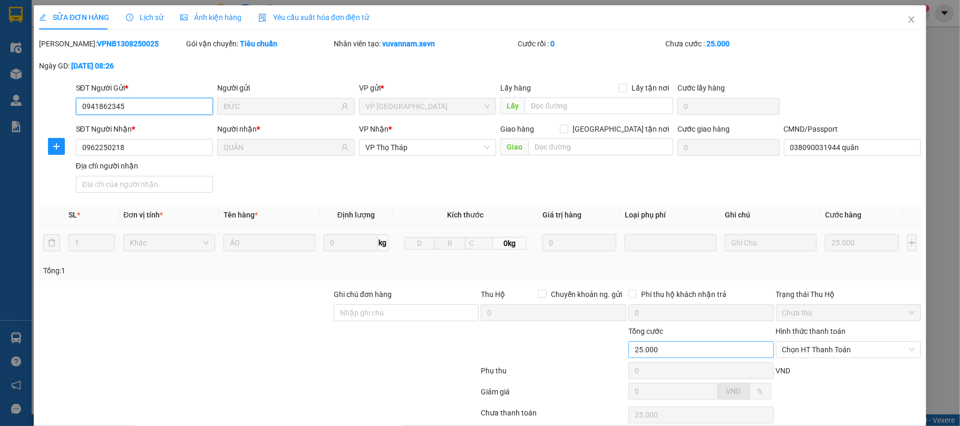
type input "25.000"
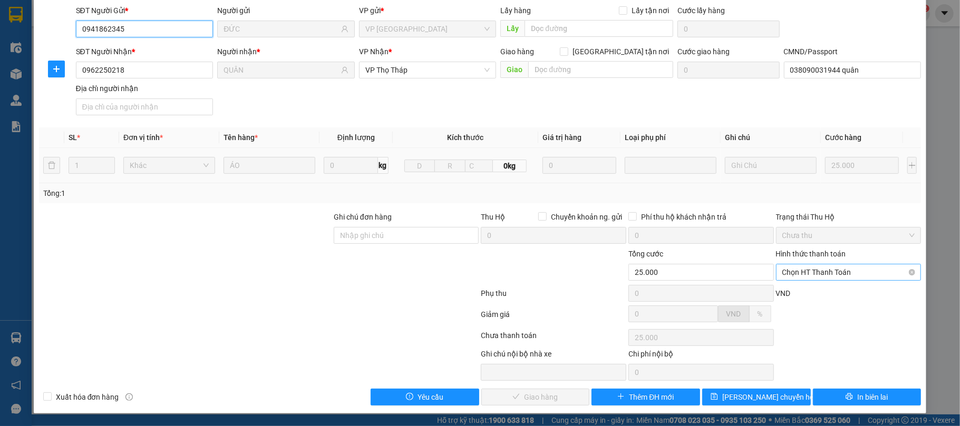
click at [820, 270] on span "Chọn HT Thanh Toán" at bounding box center [848, 273] width 133 height 16
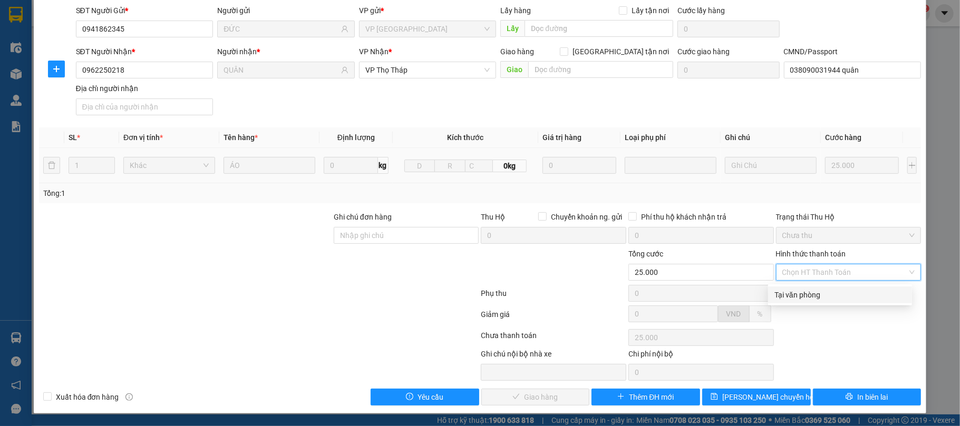
click at [825, 289] on div "Tại văn phòng" at bounding box center [839, 295] width 131 height 12
type input "0"
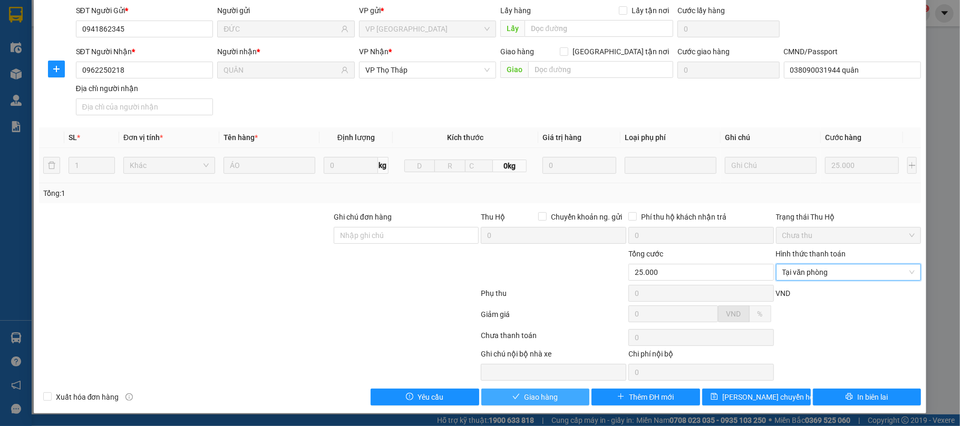
click at [524, 395] on span "Giao hàng" at bounding box center [541, 398] width 34 height 12
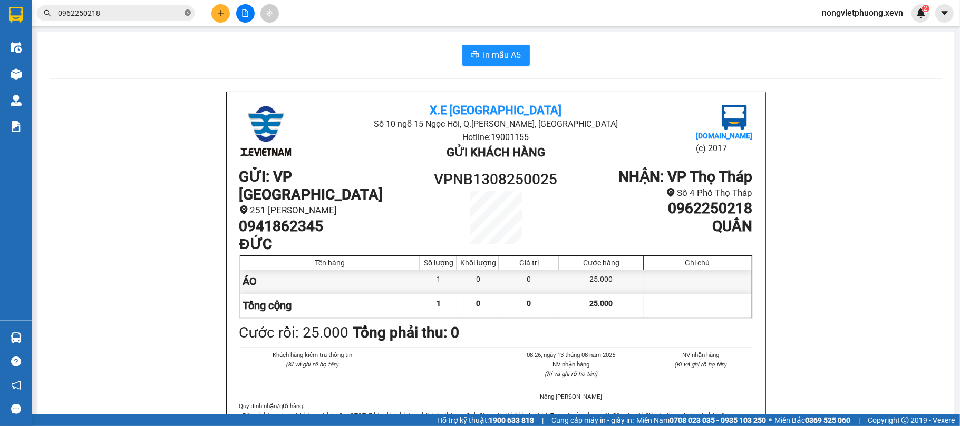
click at [188, 13] on icon "close-circle" at bounding box center [187, 12] width 6 height 6
click at [146, 13] on input "text" at bounding box center [120, 13] width 124 height 12
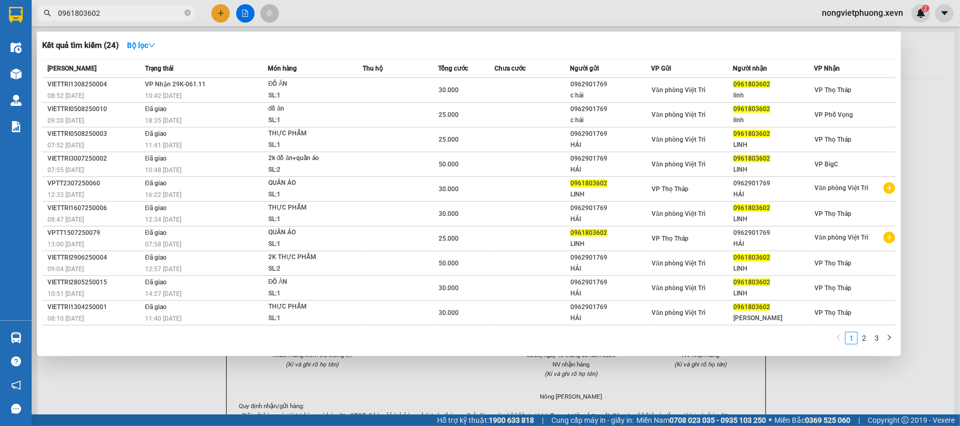
type input "0961803602"
click at [587, 76] on th "Người gửi" at bounding box center [611, 69] width 82 height 18
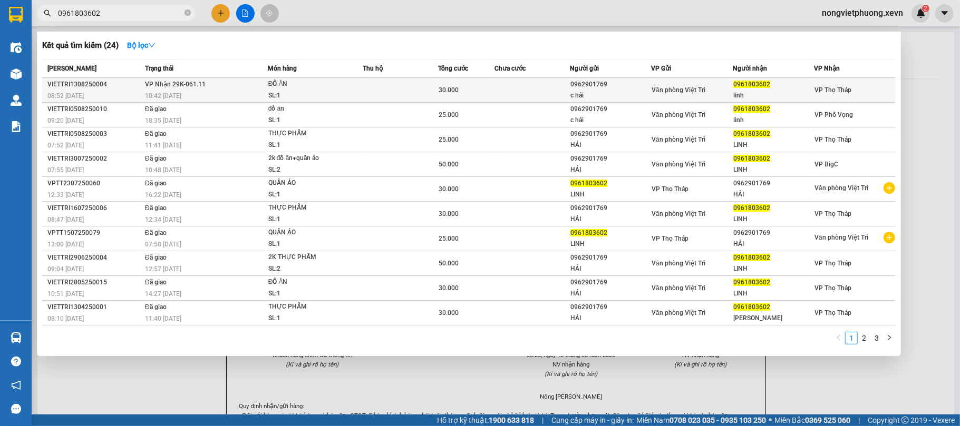
drag, startPoint x: 602, startPoint y: 93, endPoint x: 603, endPoint y: 101, distance: 8.0
click at [603, 101] on td "0962901769 c hải" at bounding box center [611, 90] width 82 height 25
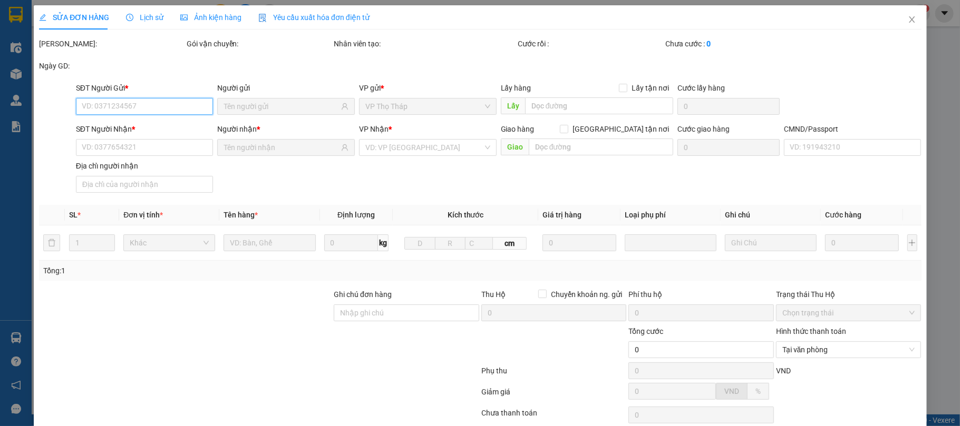
type input "0962901769"
type input "c hải"
type input "0961803602"
type input "linh"
type input "NGUYỄN CẢNH TÙNG"
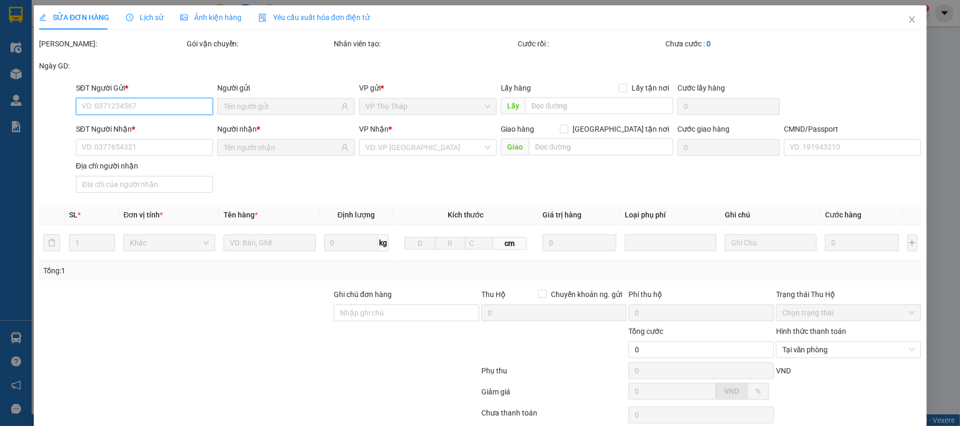
type input "30.000"
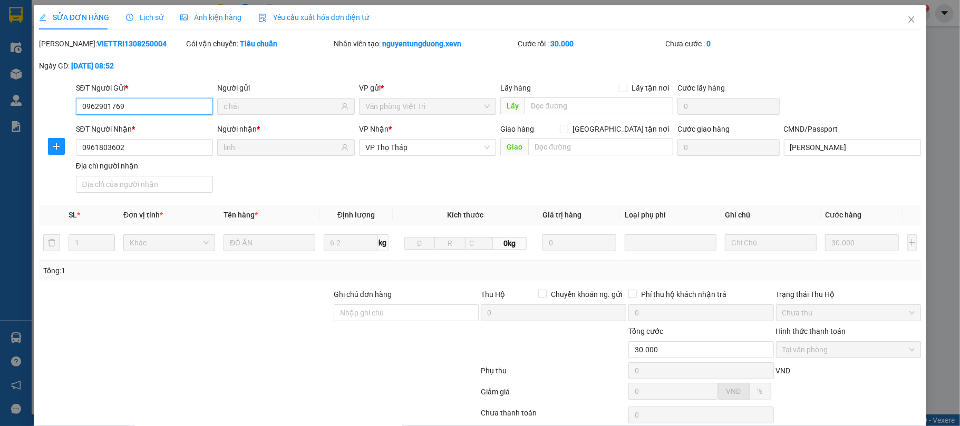
scroll to position [80, 0]
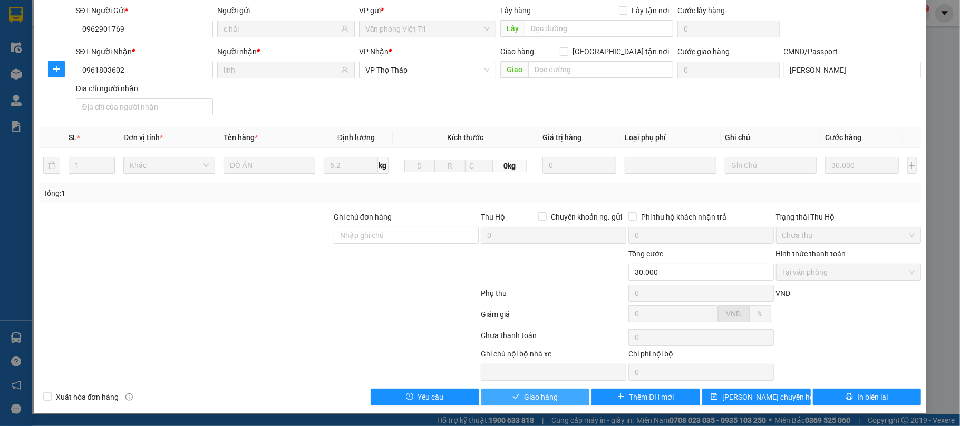
drag, startPoint x: 579, startPoint y: 395, endPoint x: 553, endPoint y: 393, distance: 25.4
click at [578, 395] on button "Giao hàng" at bounding box center [535, 397] width 109 height 17
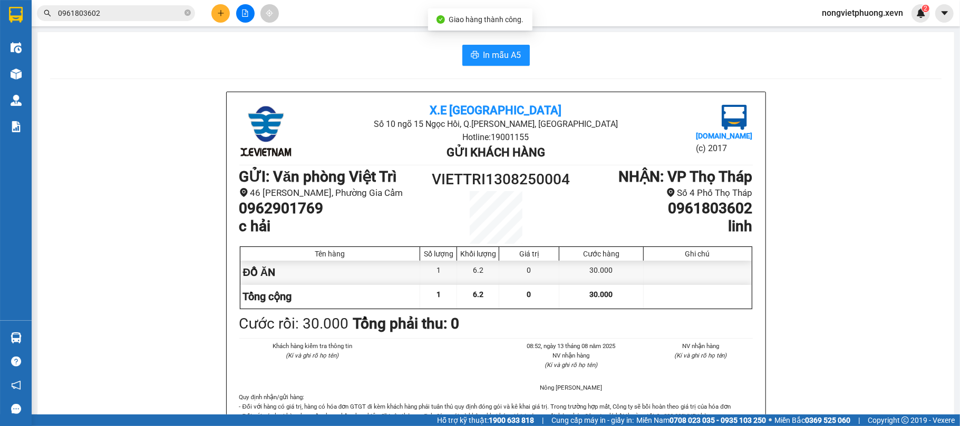
click at [216, 4] on div at bounding box center [245, 13] width 79 height 18
click at [226, 19] on button at bounding box center [220, 13] width 18 height 18
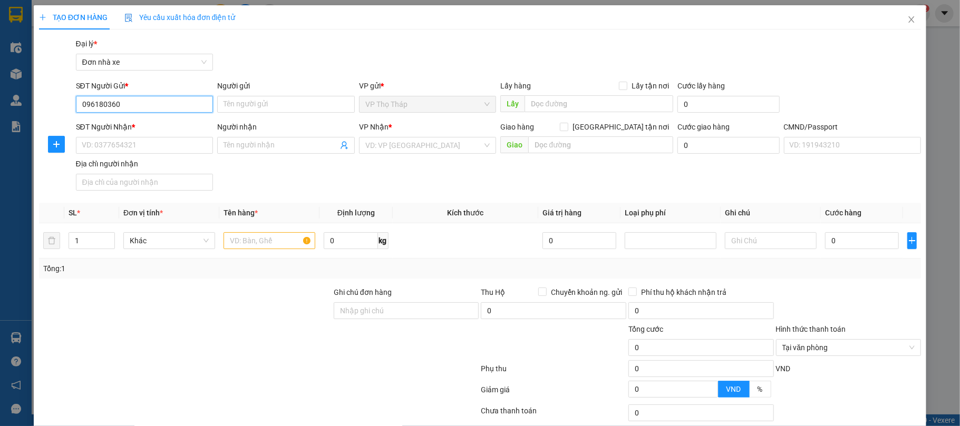
type input "0961803602"
click at [180, 129] on div "0961803602 - linh" at bounding box center [142, 126] width 123 height 12
type input "linh"
type input "0962901769"
type input "c hải"
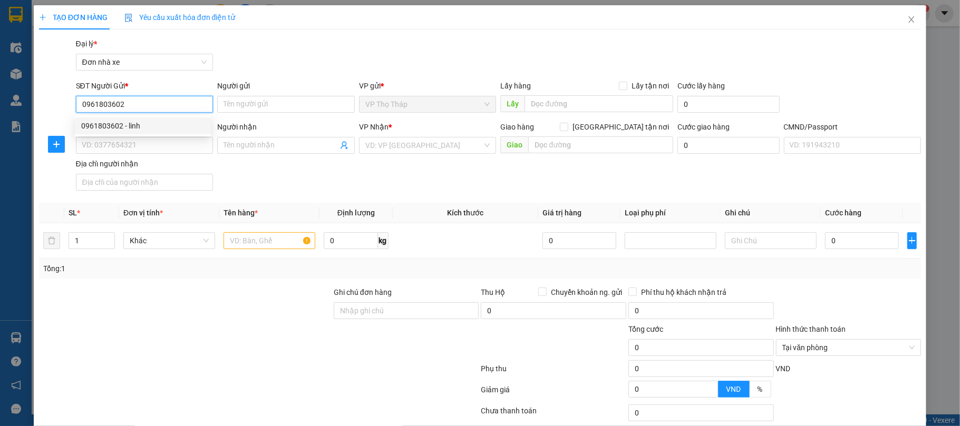
type input "025176002863 lê thị thanh hải"
type input "0961803602"
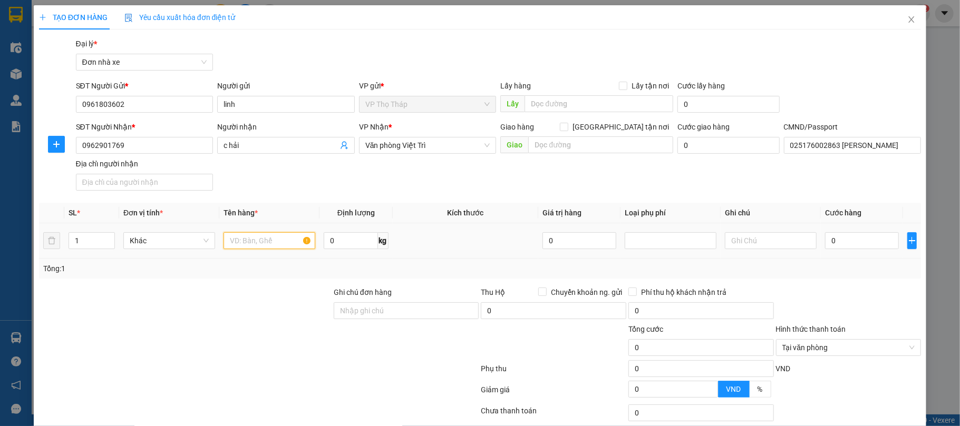
click at [288, 239] on input "text" at bounding box center [269, 240] width 92 height 17
type input "quần áo"
click at [842, 241] on input "0" at bounding box center [862, 240] width 74 height 17
type input "3"
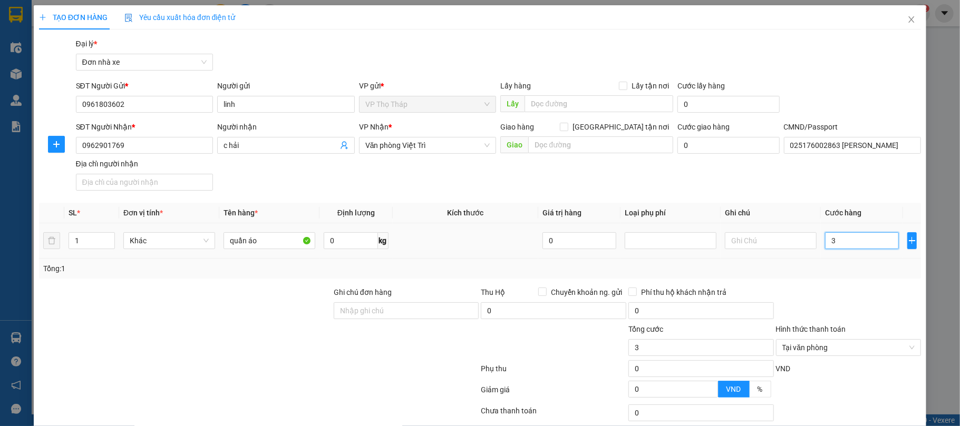
type input "30"
type input "30.000"
click at [854, 261] on div "Tổng: 1" at bounding box center [480, 269] width 882 height 20
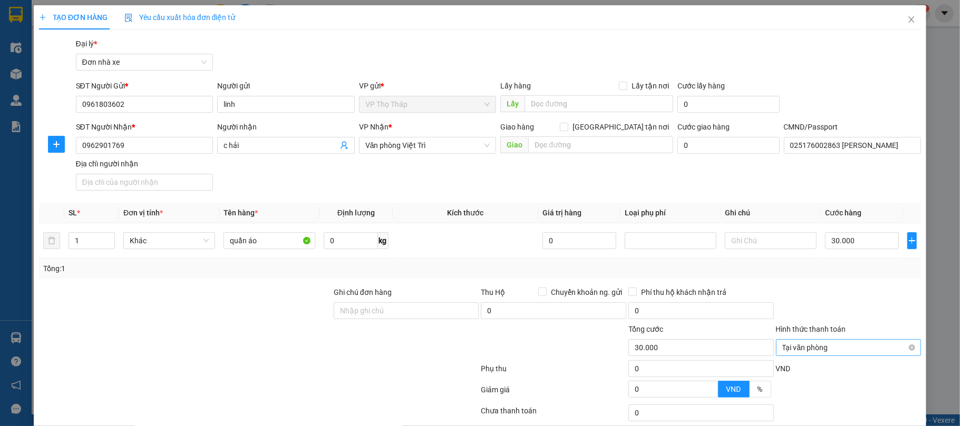
scroll to position [78, 0]
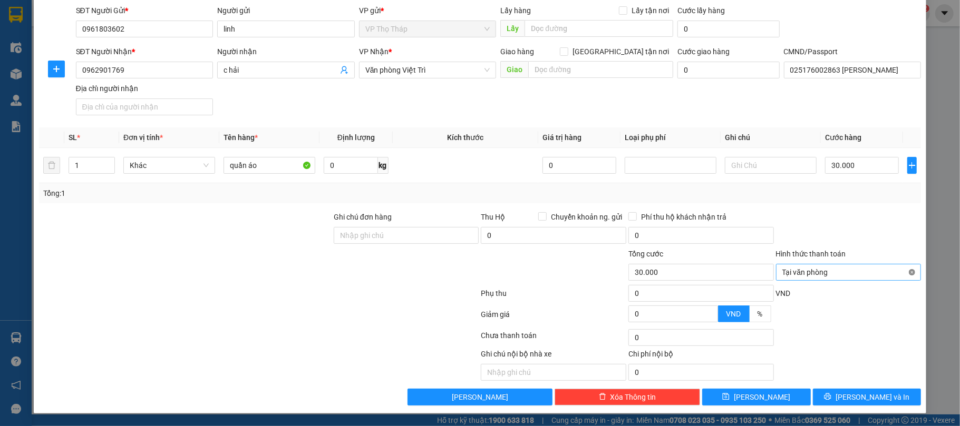
type input "30.000"
click at [827, 393] on button "Lưu và In" at bounding box center [867, 397] width 109 height 17
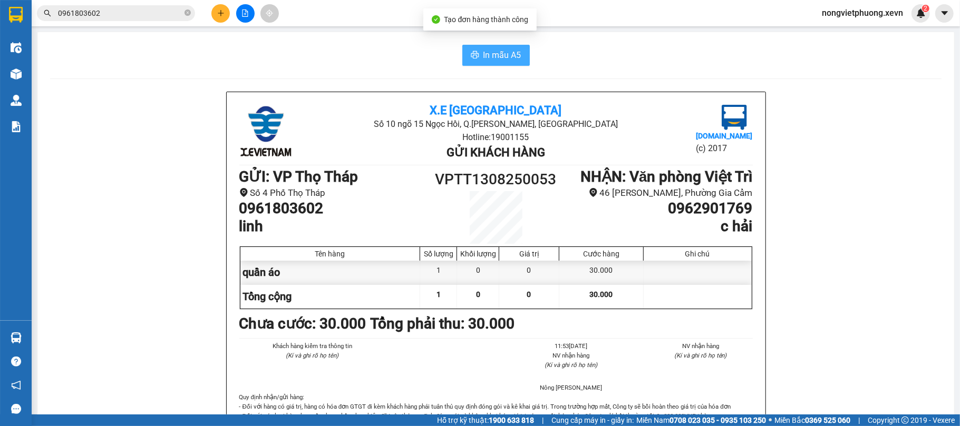
click at [487, 56] on span "In mẫu A5" at bounding box center [502, 54] width 38 height 13
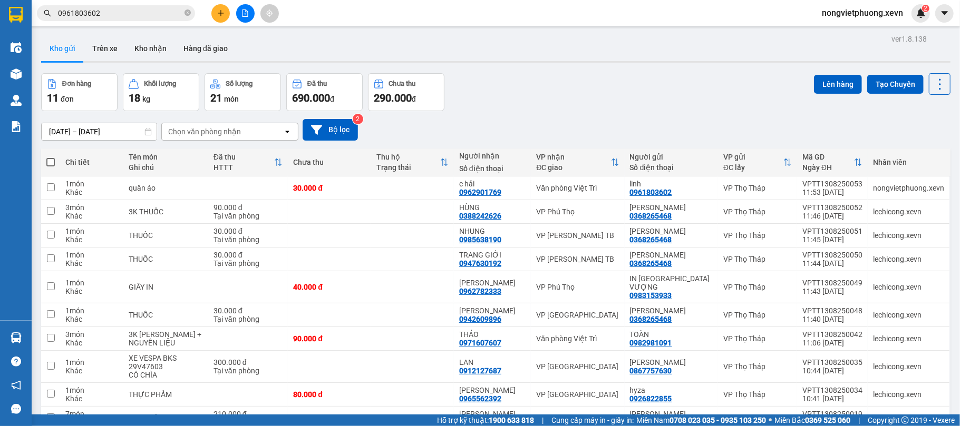
click at [664, 83] on div "Đơn hàng 11 đơn Khối lượng 18 kg Số lượng 21 món Đã thu 690.000 đ Chưa thu 290.…" at bounding box center [495, 92] width 909 height 38
click at [222, 17] on button at bounding box center [220, 13] width 18 height 18
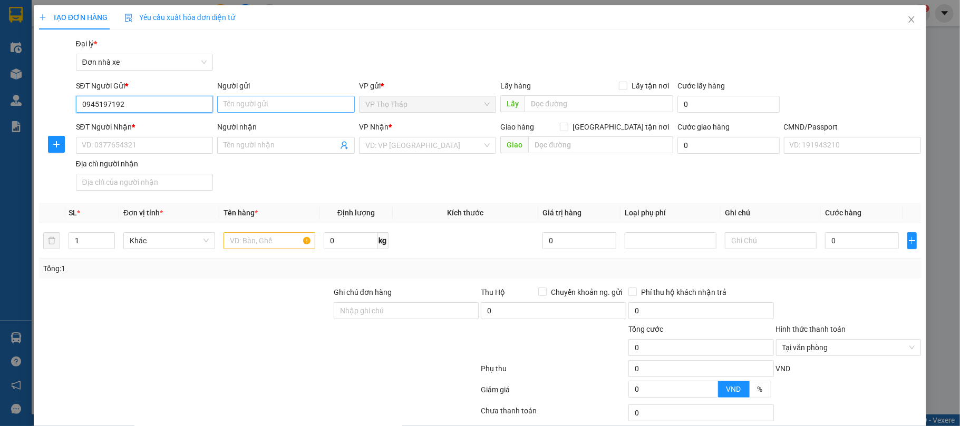
type input "0945197192"
click at [266, 98] on input "Người gửi" at bounding box center [286, 104] width 138 height 17
type input "dũng"
click at [264, 61] on div "Gói vận chuyển * Tiêu chuẩn Đại lý * Đơn nhà xe" at bounding box center [498, 56] width 849 height 37
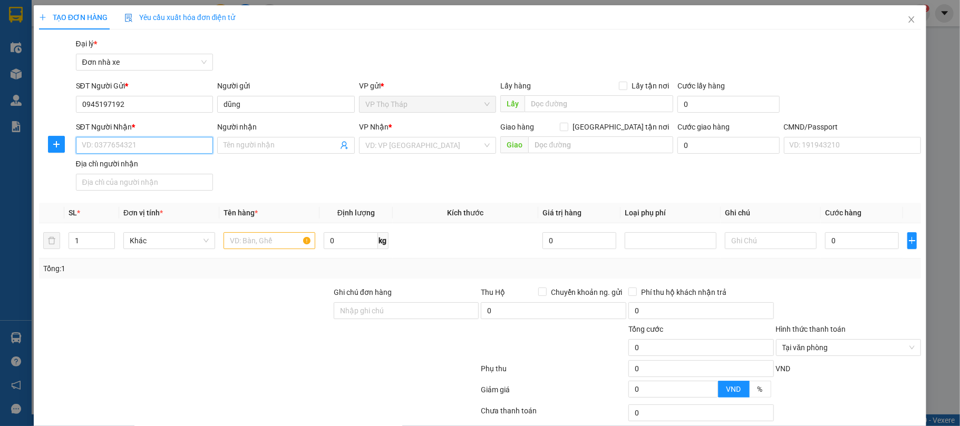
click at [123, 149] on input "SĐT Người Nhận *" at bounding box center [145, 145] width 138 height 17
type input "0362634233"
click at [247, 148] on input "Người nhận" at bounding box center [280, 146] width 114 height 12
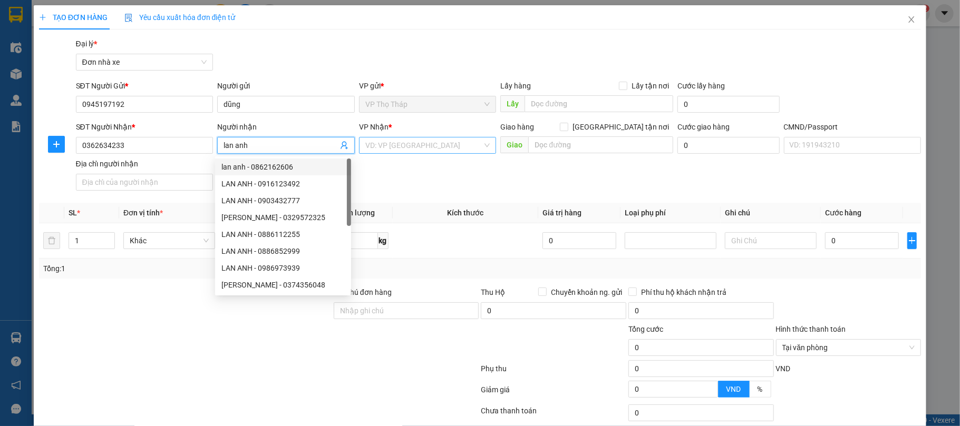
type input "lan anh"
click at [410, 150] on input "search" at bounding box center [424, 146] width 118 height 16
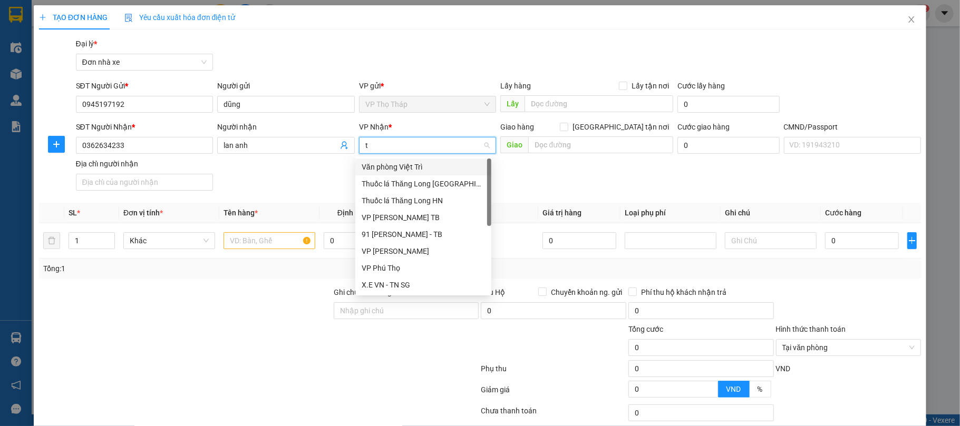
type input "tb"
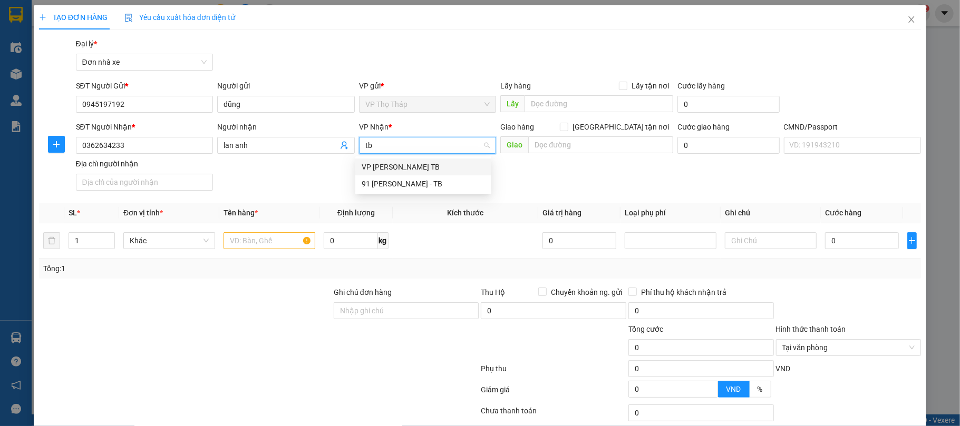
click at [409, 165] on div "VP [PERSON_NAME] TB" at bounding box center [423, 167] width 123 height 12
click at [276, 190] on div "SĐT Người Nhận * 0362634233 Người nhận lan anh VP Nhận * VP Trần Phú TB VP Trần…" at bounding box center [498, 158] width 849 height 74
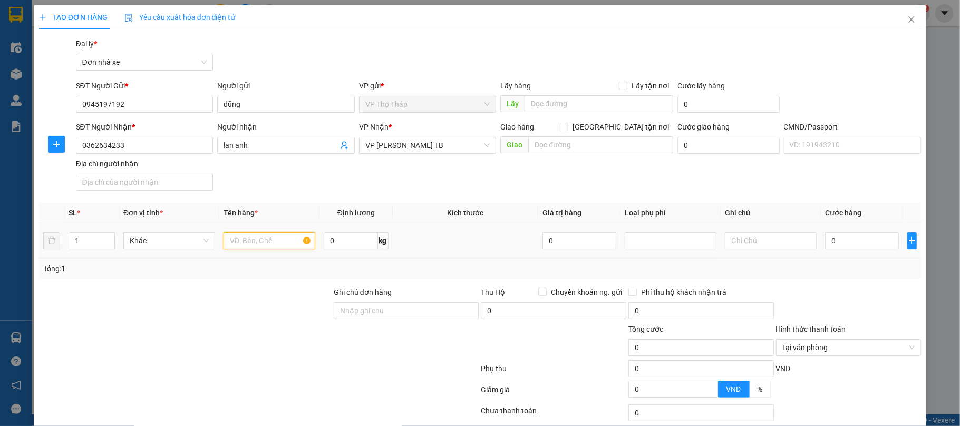
click at [260, 243] on input "text" at bounding box center [269, 240] width 92 height 17
click at [249, 253] on td at bounding box center [269, 240] width 100 height 35
click at [250, 243] on input "text" at bounding box center [269, 240] width 92 height 17
click at [905, 16] on span "Close" at bounding box center [911, 20] width 30 height 30
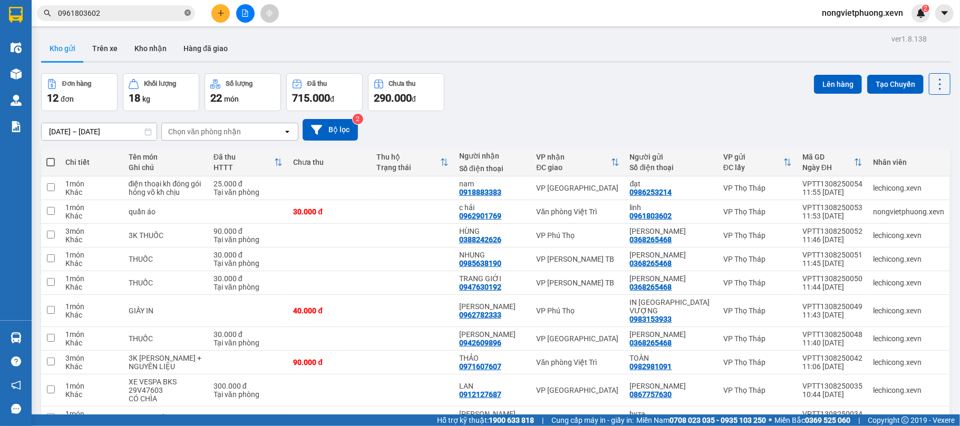
click at [188, 13] on icon "close-circle" at bounding box center [187, 12] width 6 height 6
click at [143, 13] on input "text" at bounding box center [120, 13] width 124 height 12
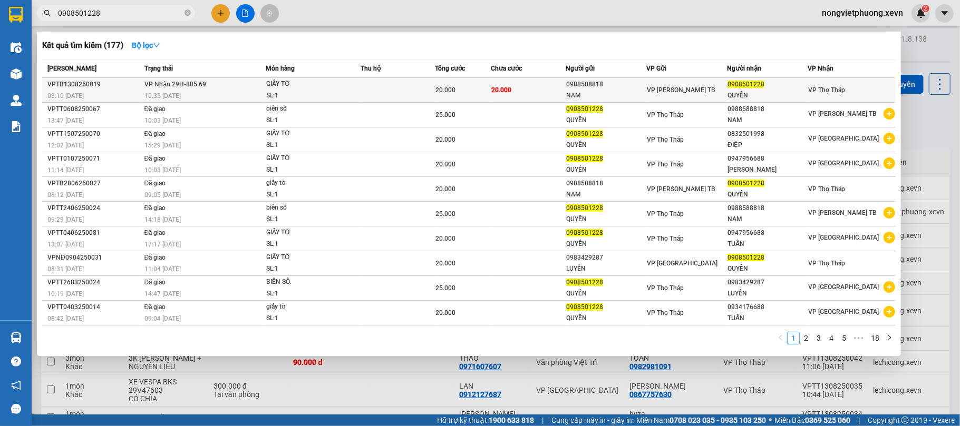
type input "0908501228"
click at [639, 97] on div "NAM" at bounding box center [606, 95] width 80 height 11
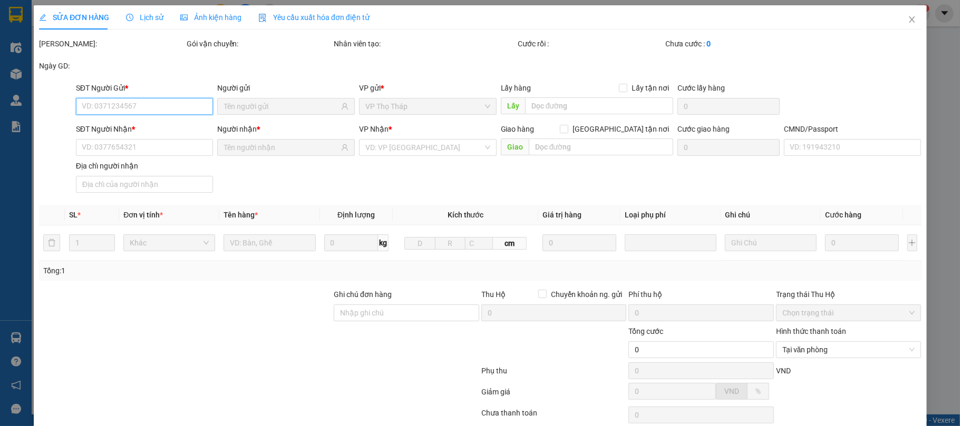
type input "0988588818"
type input "NAM"
type input "0908501228"
type input "QUYỀN"
type input "017099000478 xa hoàng linh"
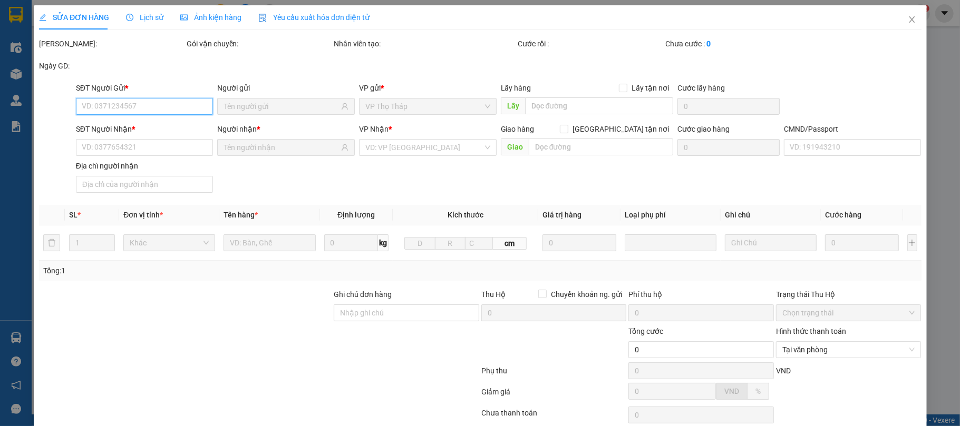
type input "20.000"
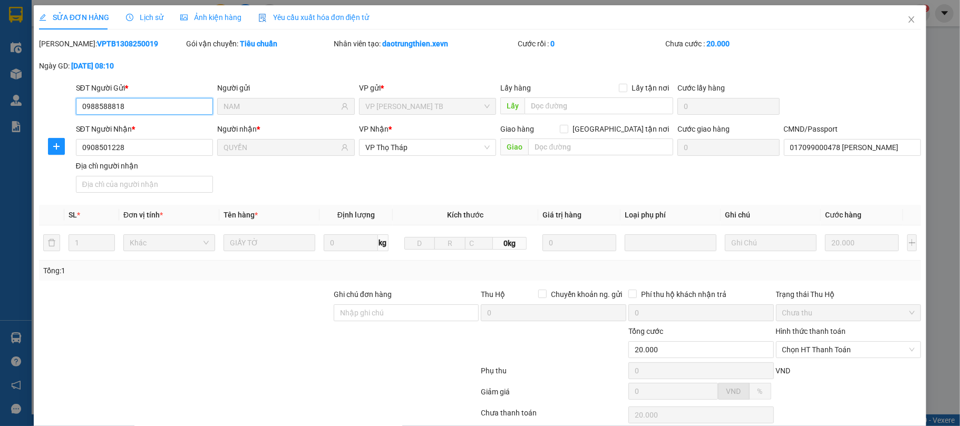
scroll to position [80, 0]
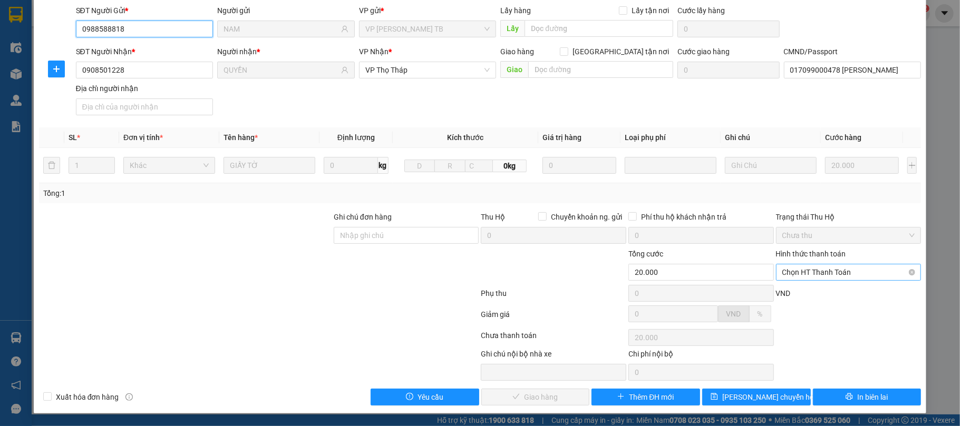
click at [833, 276] on span "Chọn HT Thanh Toán" at bounding box center [848, 273] width 133 height 16
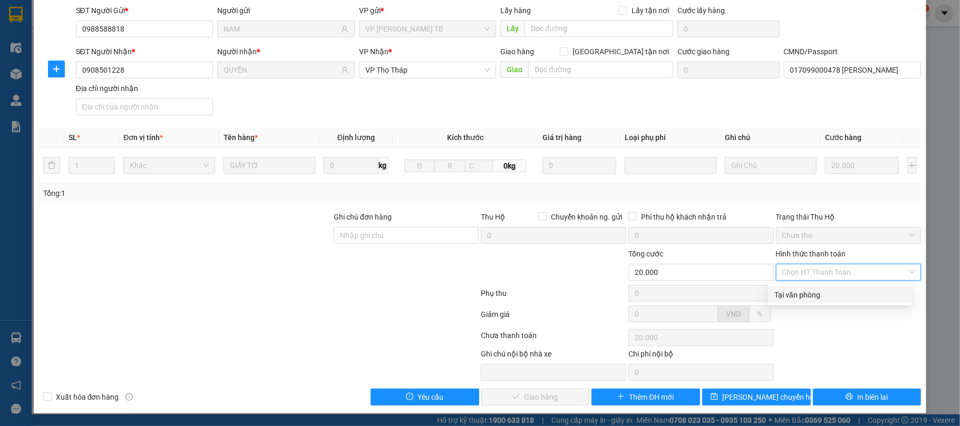
click at [837, 294] on div "Tại văn phòng" at bounding box center [839, 295] width 131 height 12
type input "0"
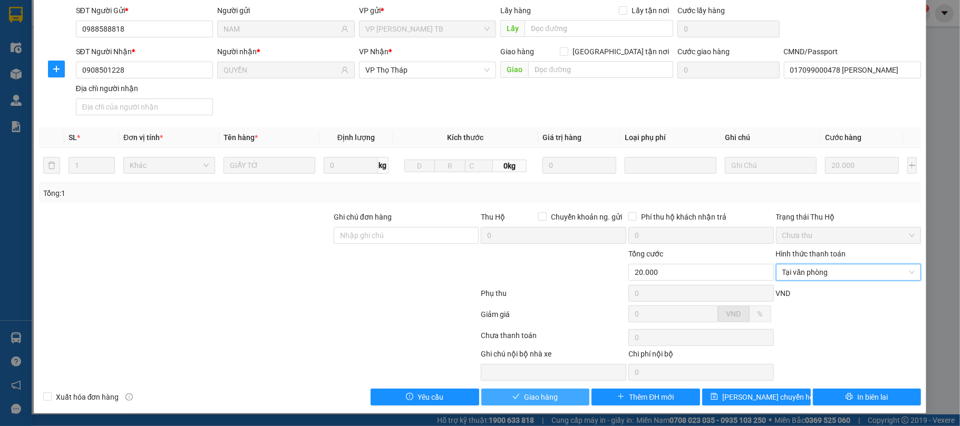
click at [533, 397] on span "Giao hàng" at bounding box center [541, 398] width 34 height 12
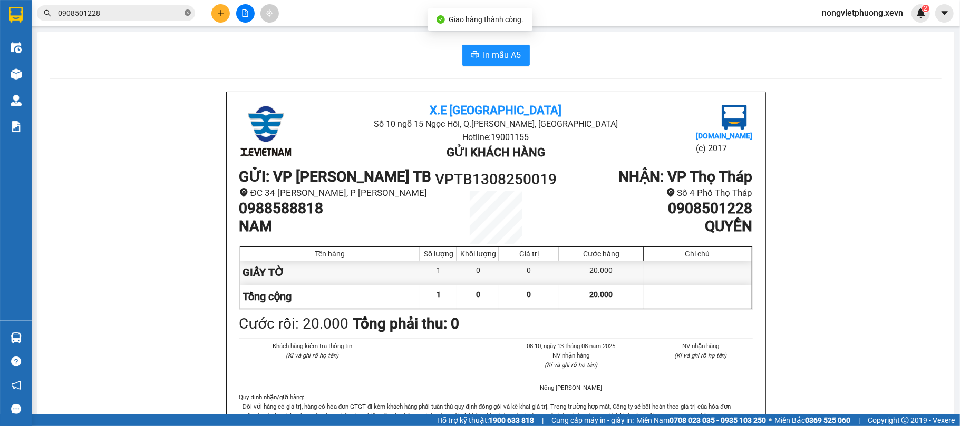
click at [184, 13] on icon "close-circle" at bounding box center [187, 12] width 6 height 6
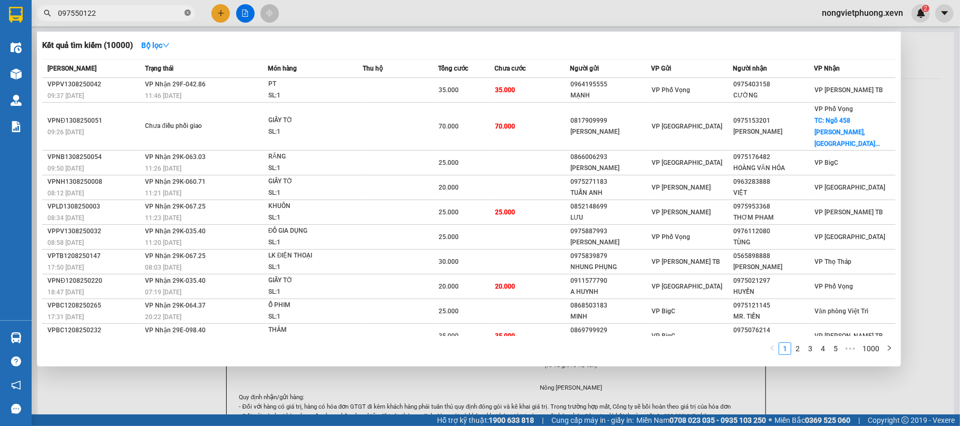
type input "0975501228"
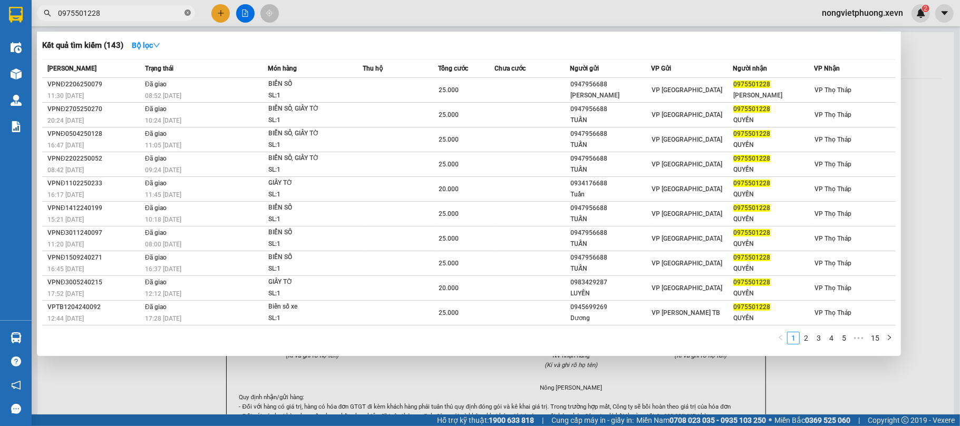
click at [186, 15] on icon "close-circle" at bounding box center [187, 12] width 6 height 6
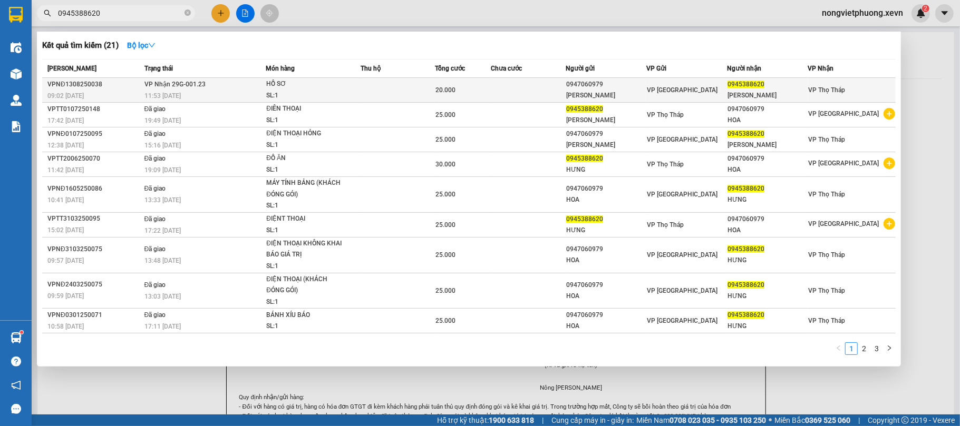
type input "0945388620"
click at [724, 92] on div "VP [GEOGRAPHIC_DATA]" at bounding box center [687, 90] width 80 height 12
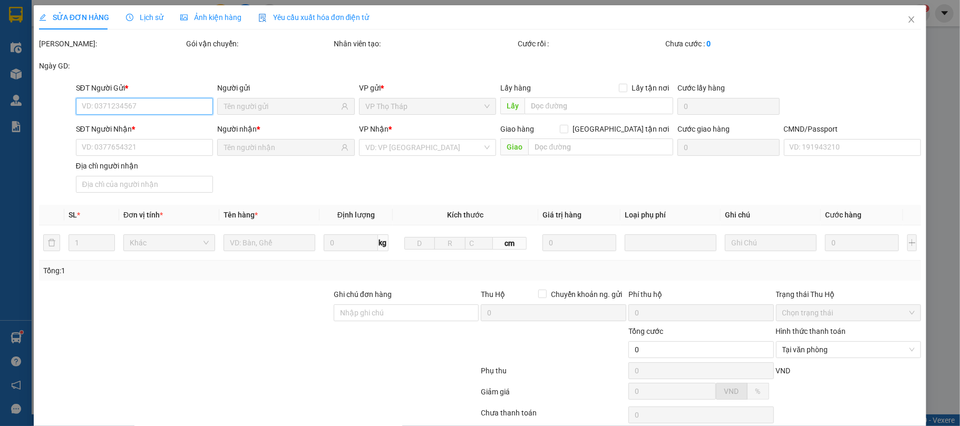
type input "0947060979"
type input "[PERSON_NAME]"
type input "0945388620"
type input "[PERSON_NAME]"
type input "036093010659 phạm ngọc hưng"
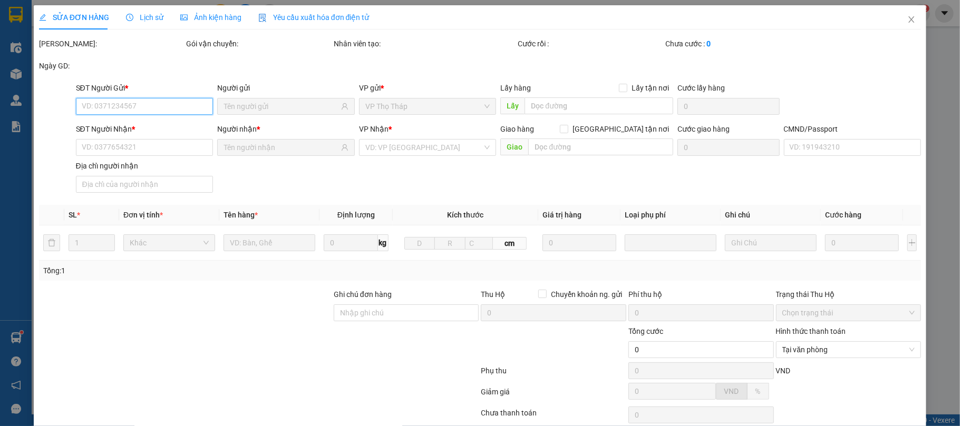
type input "20.000"
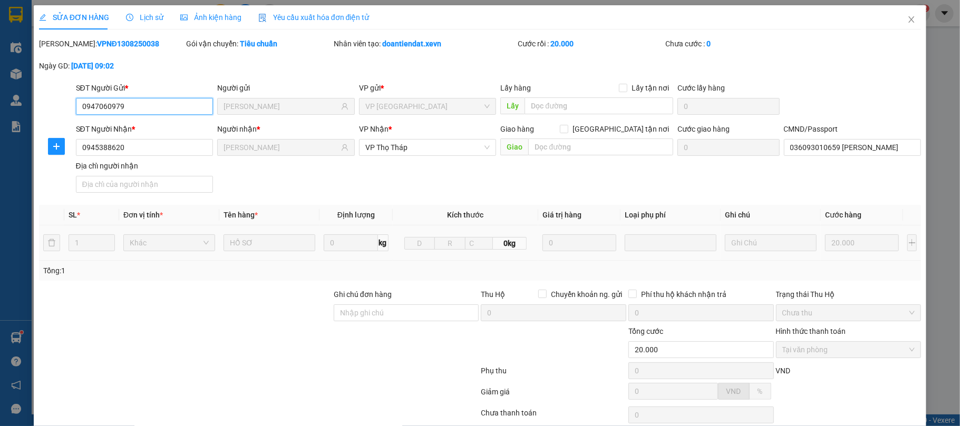
scroll to position [80, 0]
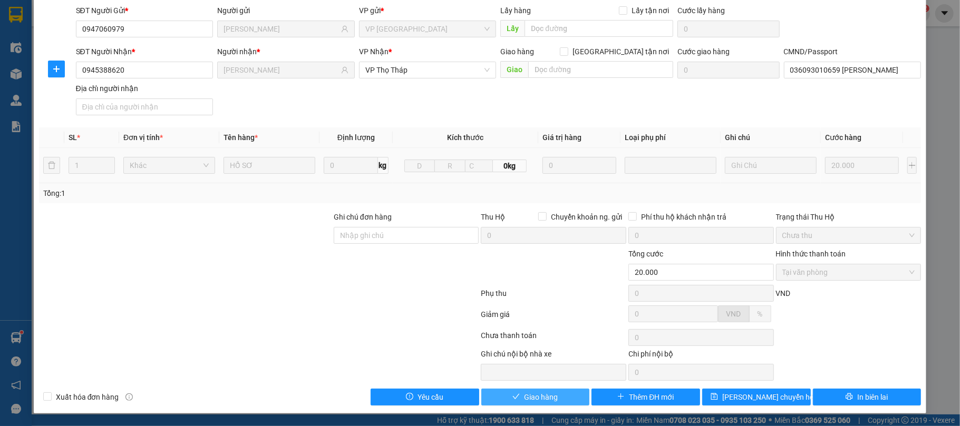
click at [514, 401] on button "Giao hàng" at bounding box center [535, 397] width 109 height 17
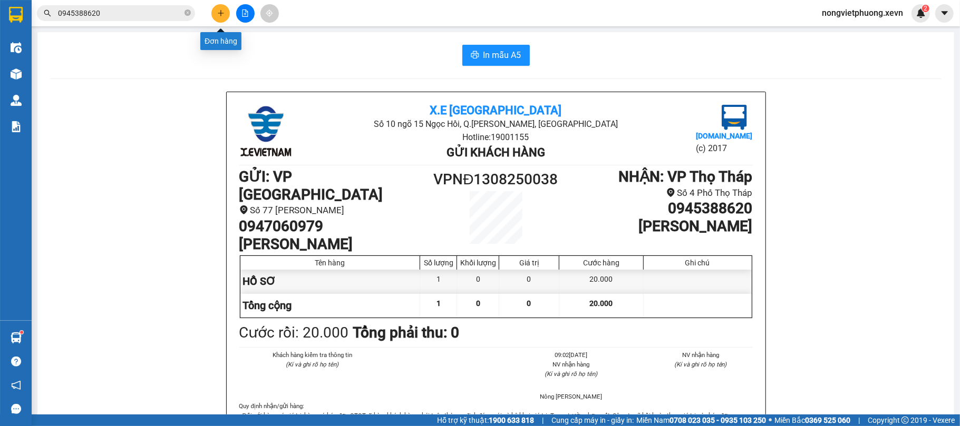
click at [219, 19] on button at bounding box center [220, 13] width 18 height 18
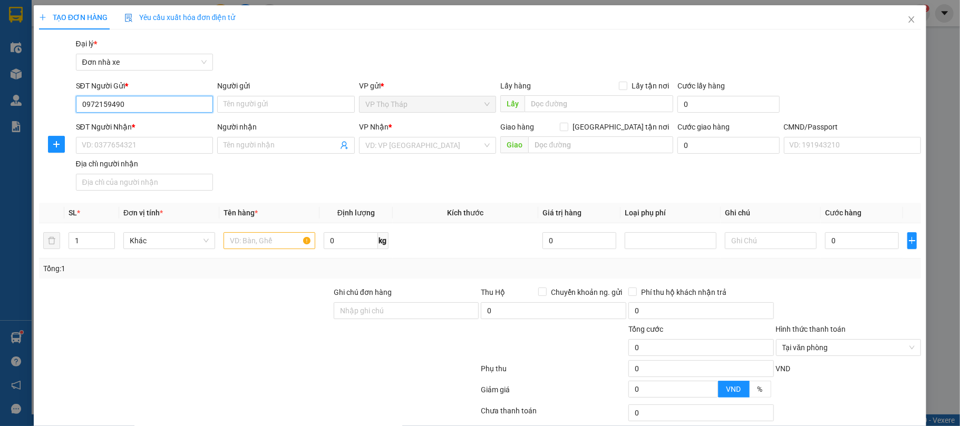
type input "0972159490"
click at [149, 119] on form "SĐT Người Gửi * 0972159490 0972159490 Người gửi Tên người gửi VP gửi * VP Thọ T…" at bounding box center [480, 137] width 882 height 115
click at [154, 108] on input "0972159490" at bounding box center [145, 104] width 138 height 17
click at [245, 102] on input "Người gửi" at bounding box center [286, 104] width 138 height 17
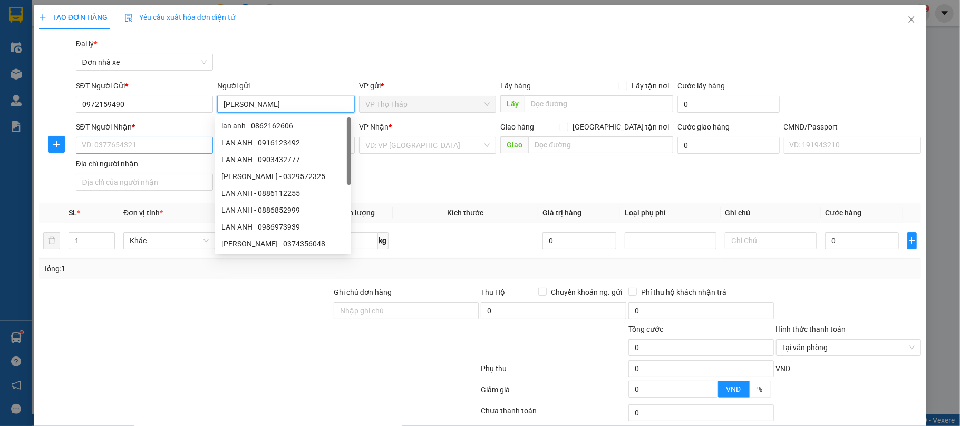
type input "[PERSON_NAME]"
click at [108, 141] on input "SĐT Người Nhận *" at bounding box center [145, 145] width 138 height 17
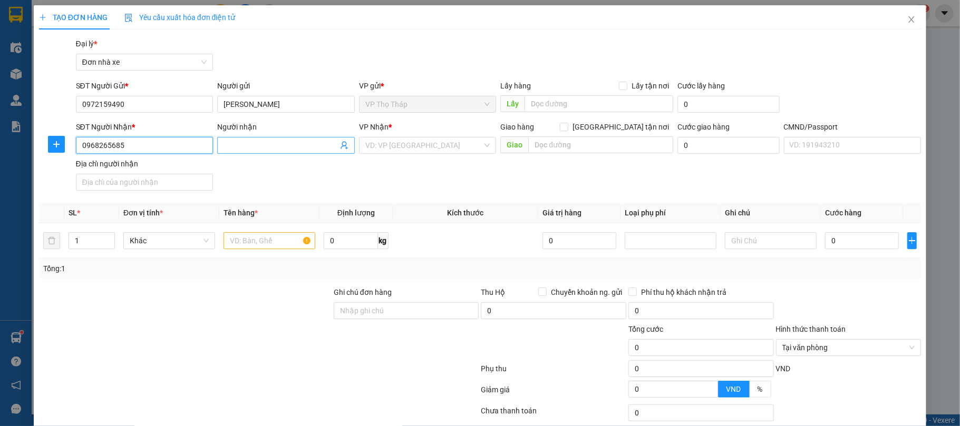
type input "0968265685"
click at [245, 146] on input "Người nhận" at bounding box center [280, 146] width 114 height 12
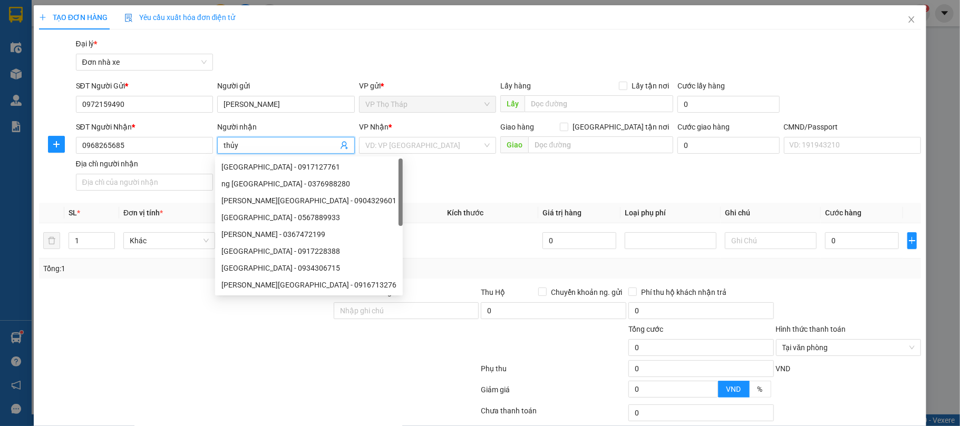
type input "thủy"
click at [268, 65] on div "Gói vận chuyển * Tiêu chuẩn Đại lý * Đơn nhà xe" at bounding box center [498, 56] width 849 height 37
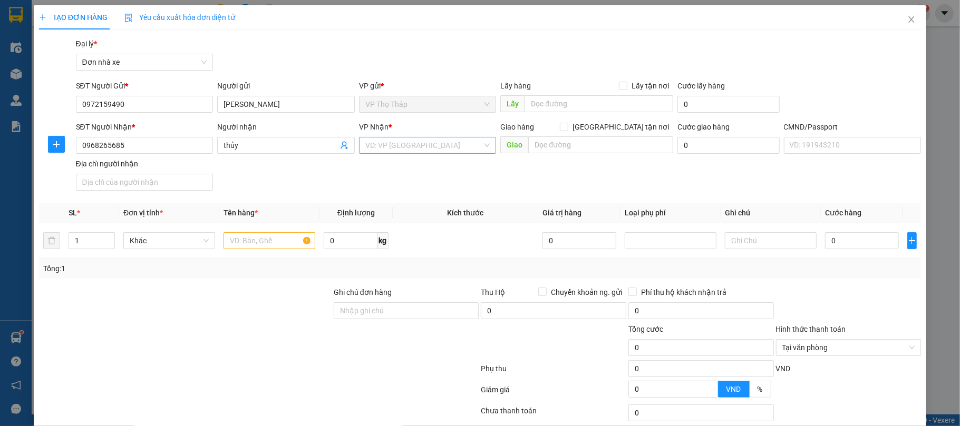
click at [412, 144] on input "search" at bounding box center [424, 146] width 118 height 16
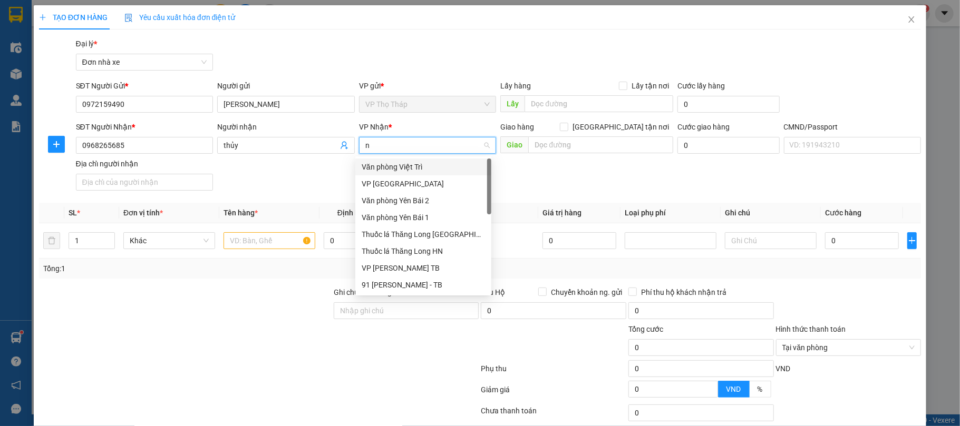
type input "nb"
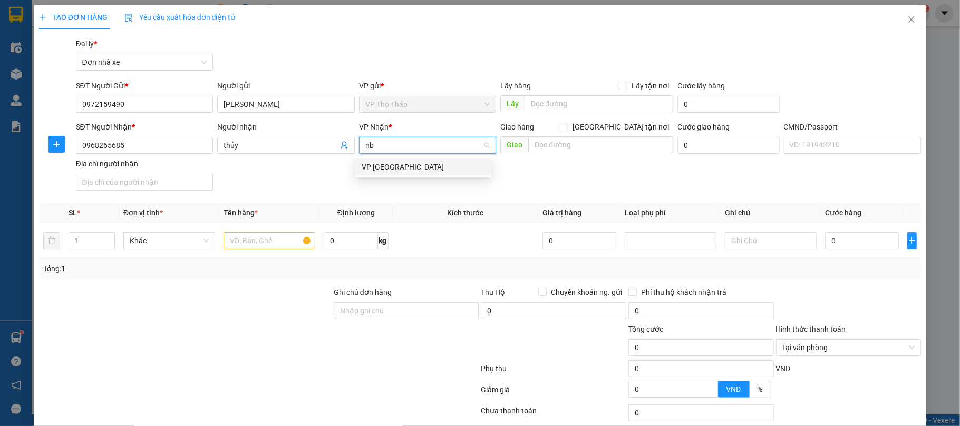
click at [414, 159] on div "VP [GEOGRAPHIC_DATA]" at bounding box center [423, 167] width 136 height 17
click at [256, 176] on div "SĐT Người Nhận * 0968265685 Người nhận thủy VP Nhận * VD: VP Sài Gòn Giao hàng …" at bounding box center [498, 158] width 849 height 74
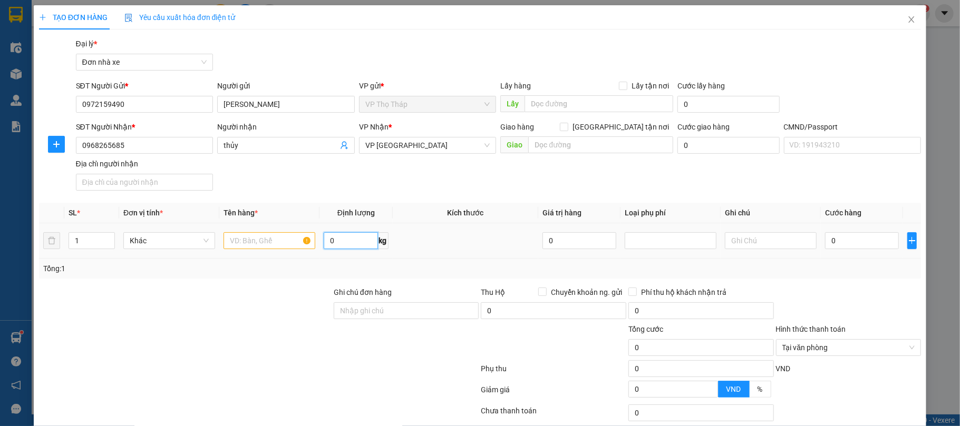
click at [349, 247] on input "0" at bounding box center [351, 240] width 54 height 17
type input "3"
click at [289, 213] on th "Tên hàng *" at bounding box center [269, 213] width 100 height 21
click at [278, 233] on input "text" at bounding box center [269, 240] width 92 height 17
type input "sâm"
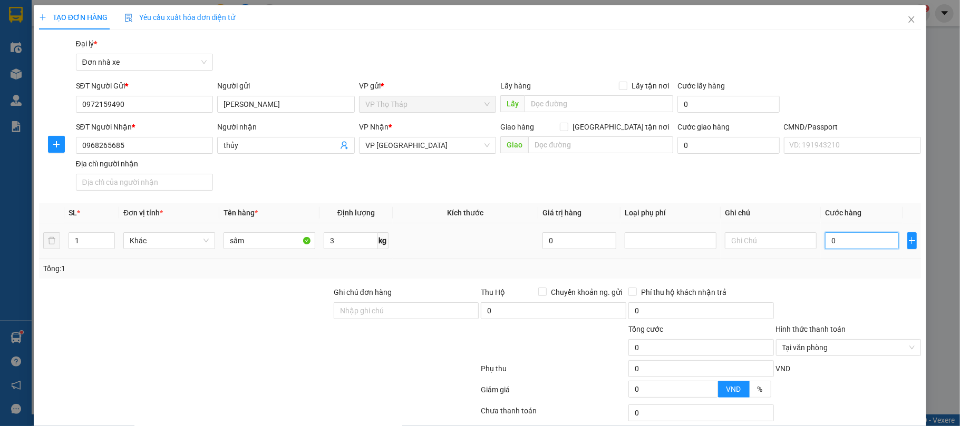
click at [863, 237] on input "0" at bounding box center [862, 240] width 74 height 17
type input "3"
type input "30"
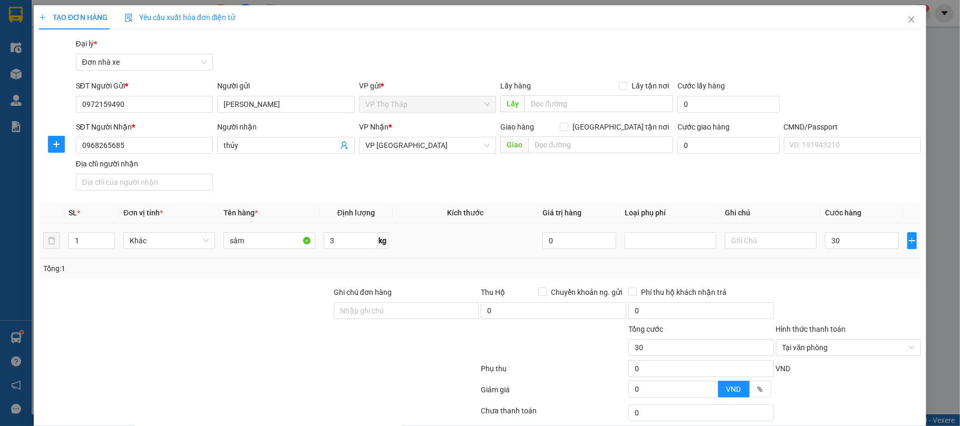
type input "30.000"
click at [851, 286] on div "Transit Pickup Surcharge Ids Transit Deliver Surcharge Ids Transit Deliver Surc…" at bounding box center [480, 259] width 882 height 443
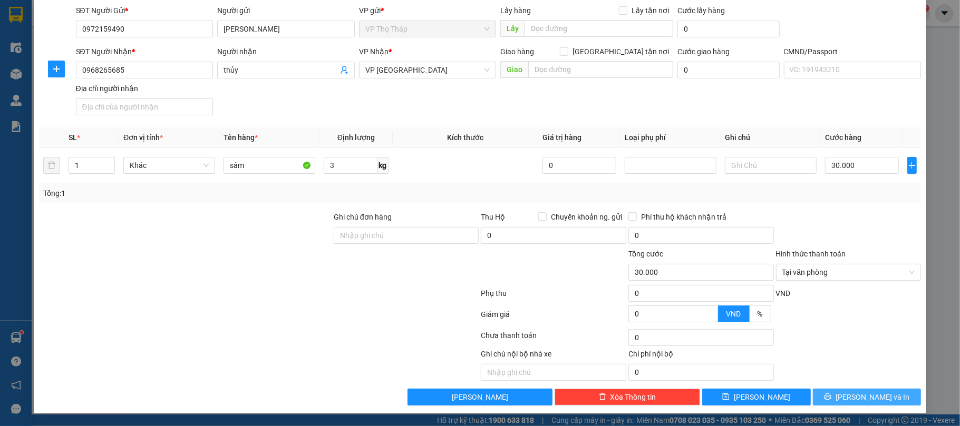
click at [878, 389] on button "Lưu và In" at bounding box center [867, 397] width 109 height 17
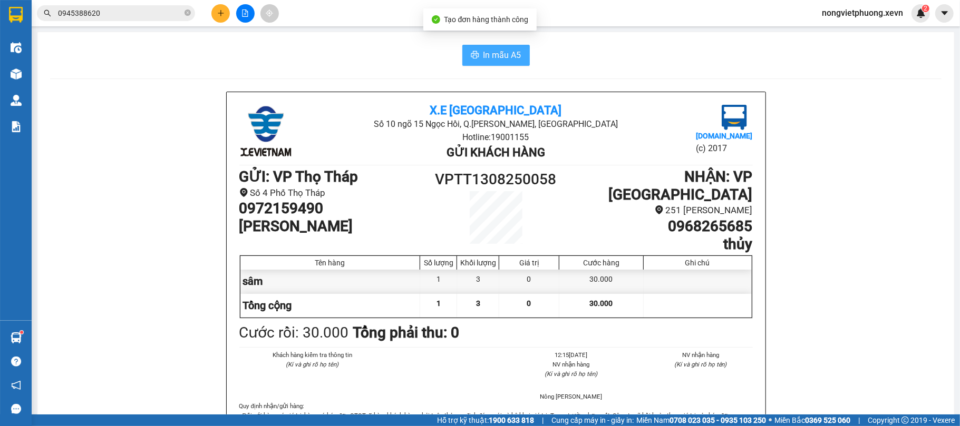
click at [487, 53] on span "In mẫu A5" at bounding box center [502, 54] width 38 height 13
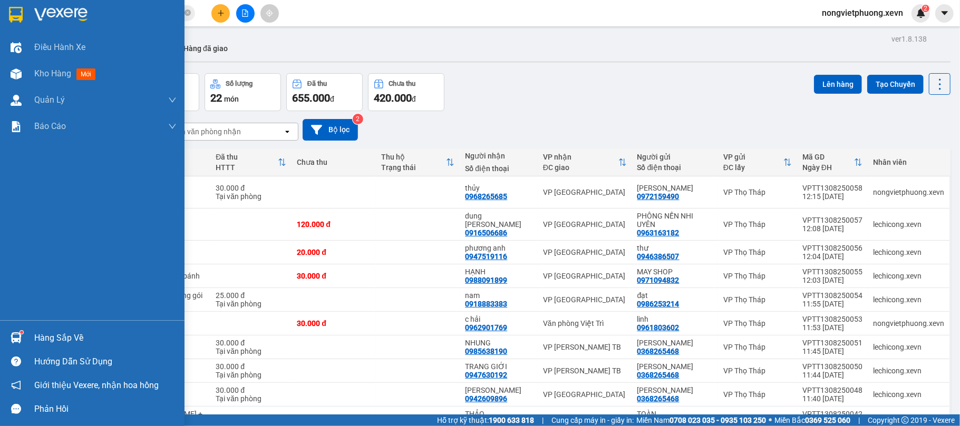
click at [24, 335] on div at bounding box center [16, 338] width 18 height 18
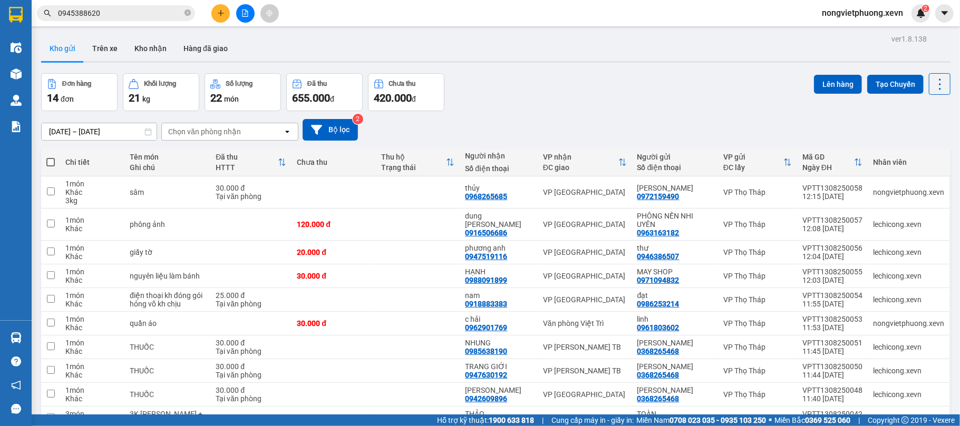
click at [561, 110] on section "Kết quả tìm kiếm ( 21 ) Bộ lọc Mã ĐH Trạng thái Món hàng Thu hộ Tổng cước Chưa …" at bounding box center [480, 213] width 960 height 426
drag, startPoint x: 157, startPoint y: 42, endPoint x: 161, endPoint y: 46, distance: 6.0
click at [158, 41] on button "Kho nhận" at bounding box center [150, 48] width 49 height 25
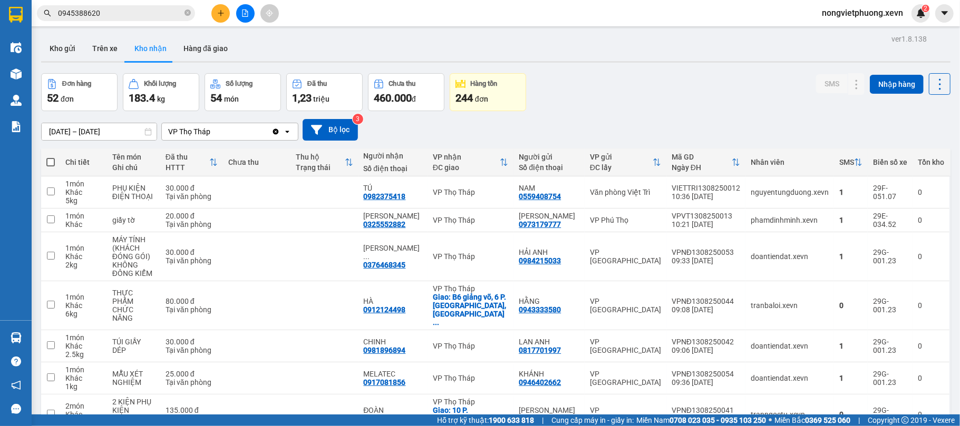
click at [614, 99] on div "Đơn hàng 52 đơn Khối lượng 183.4 kg Số lượng 54 món Đã thu 1,23 triệu Chưa thu …" at bounding box center [495, 92] width 909 height 38
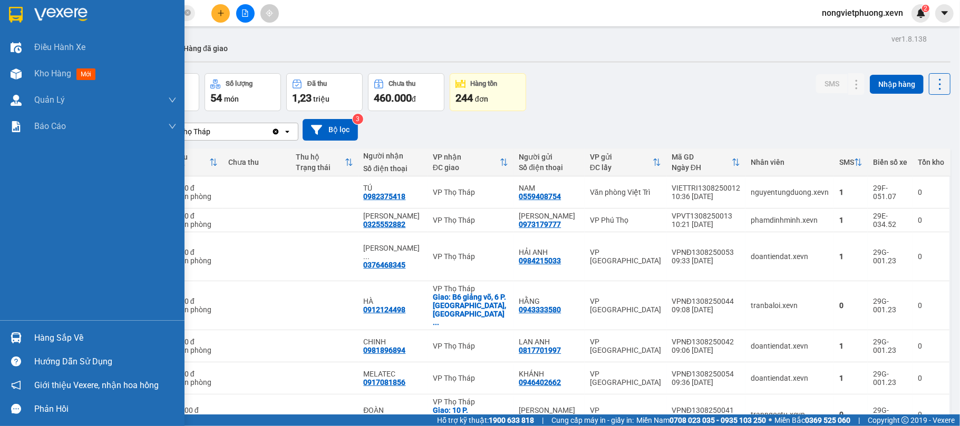
click at [19, 319] on div "Điều hành xe Kho hàng mới Quản Lý Quản lý chuyến Quản lý giao nhận mới Quản lý …" at bounding box center [92, 177] width 184 height 286
click at [27, 332] on div "Hàng sắp về" at bounding box center [92, 338] width 184 height 24
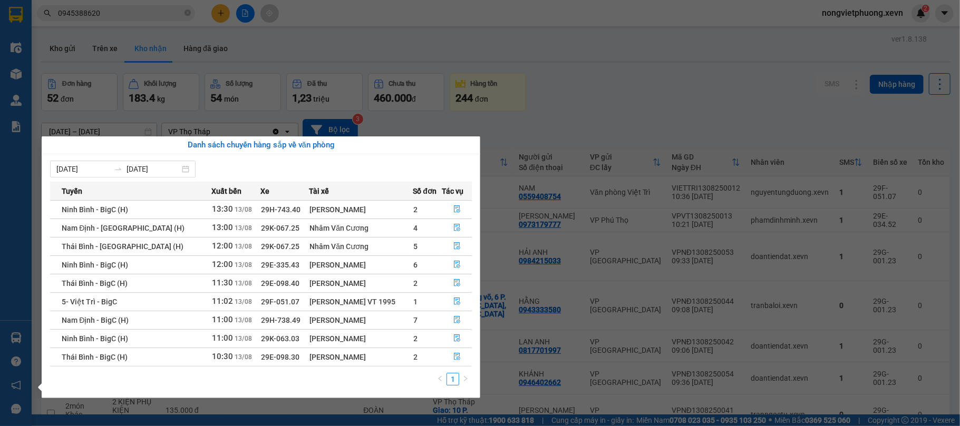
click at [610, 55] on section "Kết quả tìm kiếm ( 21 ) Bộ lọc Mã ĐH Trạng thái Món hàng Thu hộ Tổng cước Chưa …" at bounding box center [480, 213] width 960 height 426
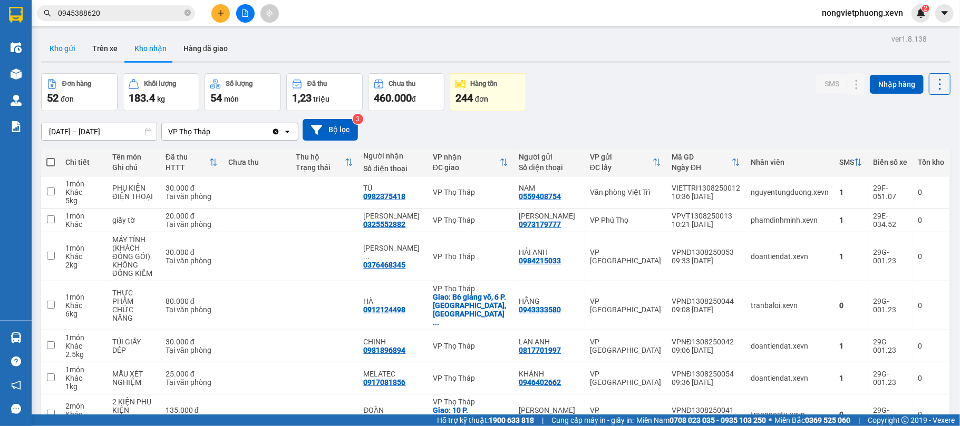
click at [53, 48] on button "Kho gửi" at bounding box center [62, 48] width 43 height 25
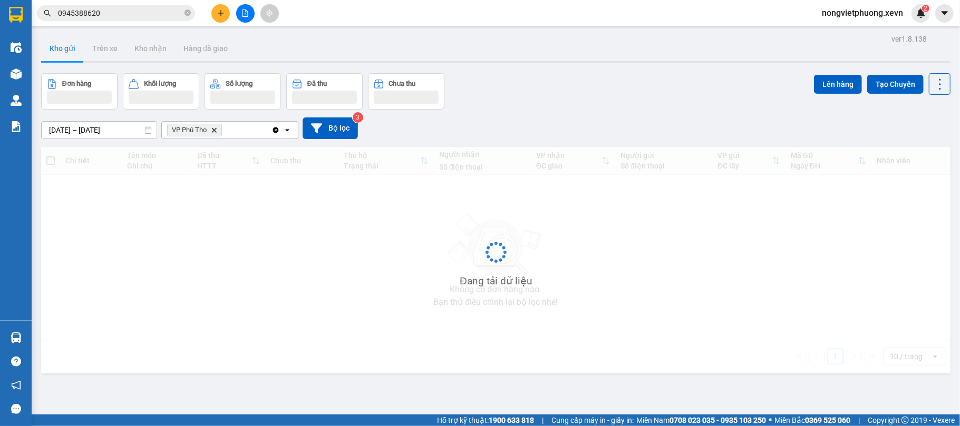
click at [565, 56] on div "Kho gửi Trên xe Kho nhận Hàng đã giao" at bounding box center [495, 50] width 909 height 28
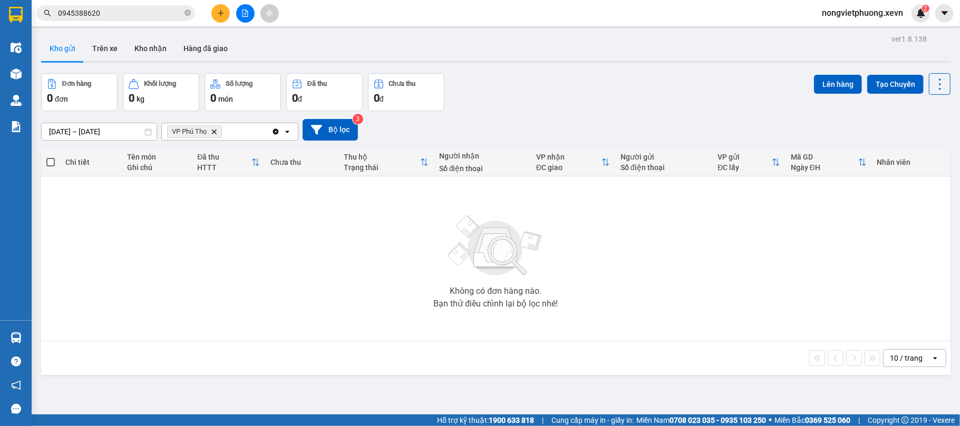
click at [217, 130] on icon "Delete" at bounding box center [214, 132] width 6 height 6
click at [203, 130] on div "Chọn văn phòng nhận" at bounding box center [204, 131] width 73 height 11
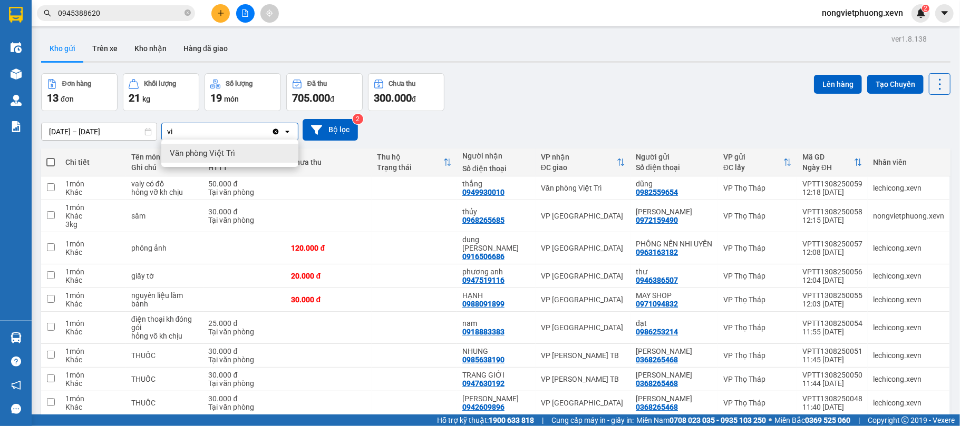
type input "vi"
click at [229, 152] on span "Văn phòng Việt Trì" at bounding box center [202, 153] width 65 height 11
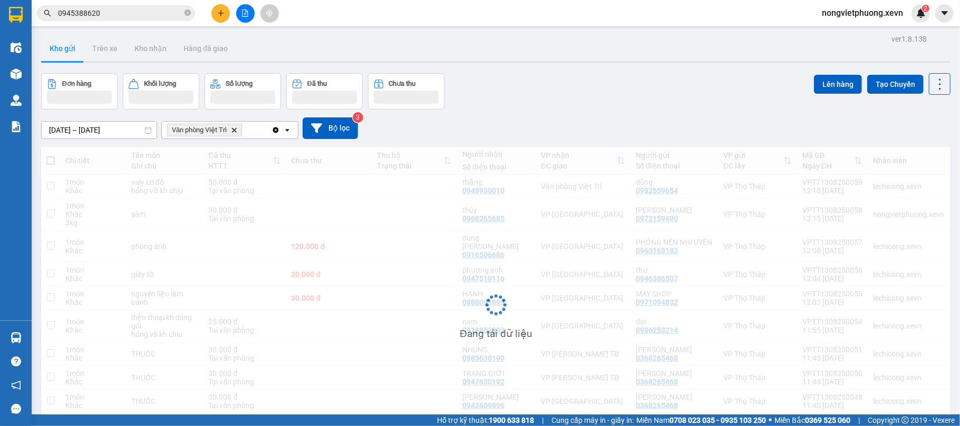
click at [578, 76] on div "Đơn hàng Khối lượng Số lượng Đã thu Chưa thu Lên hàng Tạo Chuyến" at bounding box center [495, 91] width 909 height 36
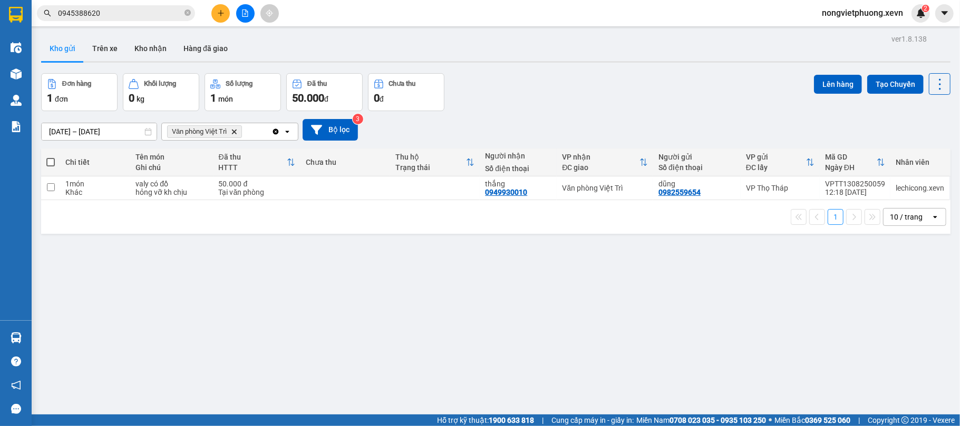
click at [237, 134] on icon "Delete" at bounding box center [234, 132] width 6 height 6
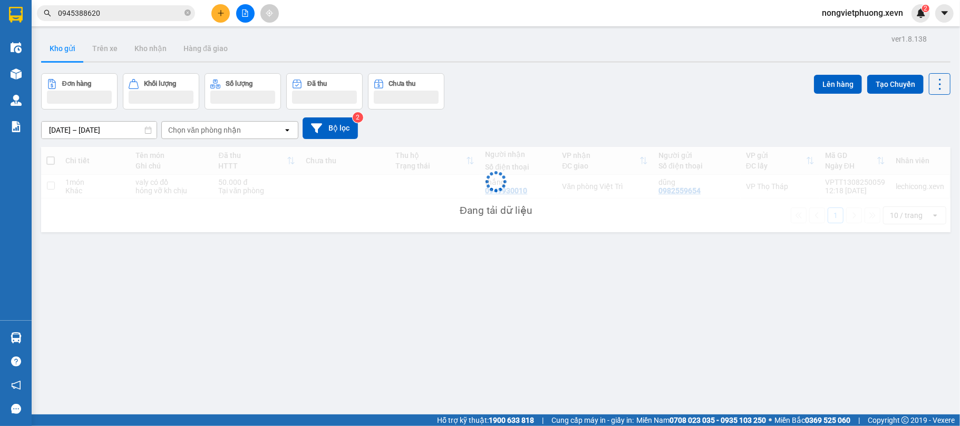
click at [232, 132] on div "Chọn văn phòng nhận" at bounding box center [204, 130] width 73 height 11
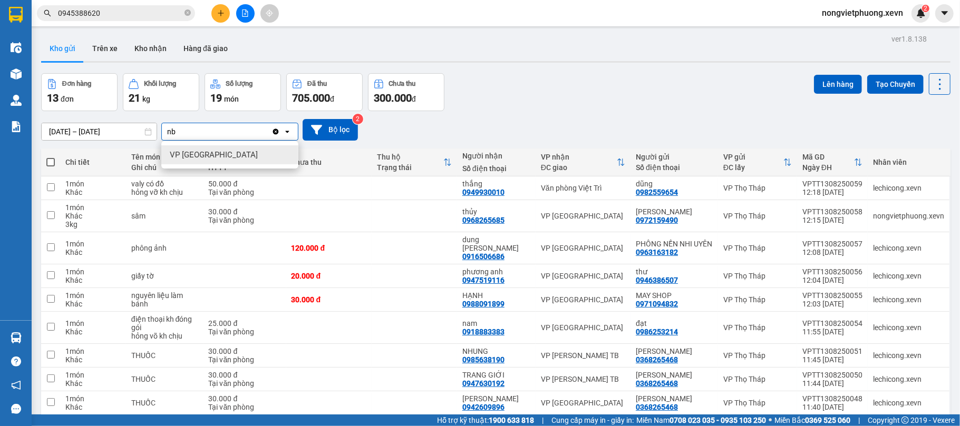
type input "nb"
click at [235, 156] on div "VP [GEOGRAPHIC_DATA]" at bounding box center [229, 154] width 137 height 19
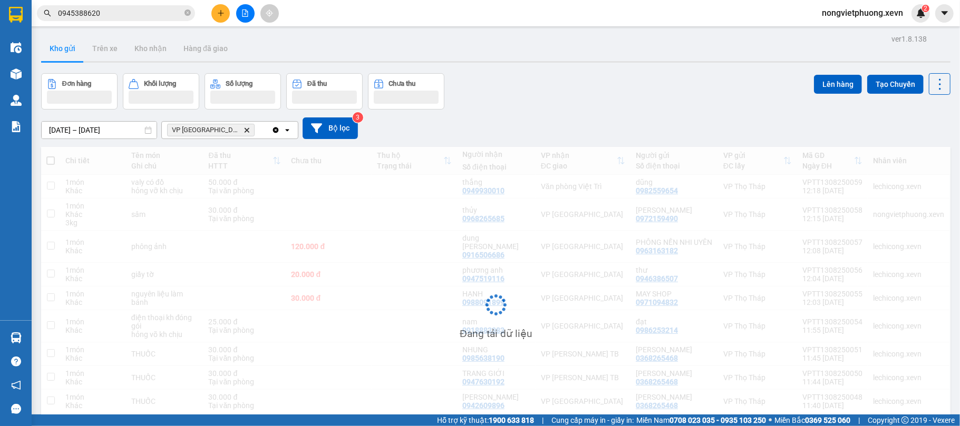
click at [599, 75] on div "Đơn hàng Khối lượng Số lượng Đã thu Chưa thu Lên hàng Tạo Chuyến" at bounding box center [495, 91] width 909 height 36
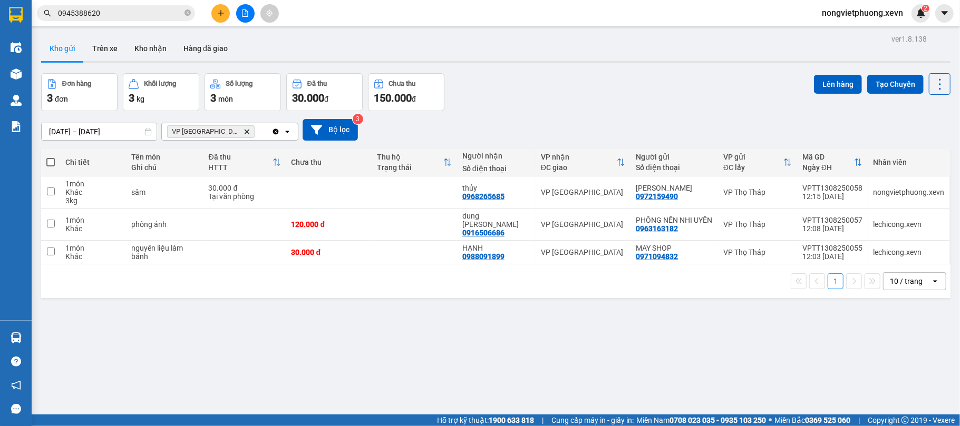
click at [365, 308] on div "ver 1.8.138 Kho gửi Trên xe Kho nhận Hàng đã giao Đơn hàng 3 đơn Khối lượng 3 k…" at bounding box center [495, 245] width 917 height 426
click at [235, 201] on div "Tại văn phòng" at bounding box center [245, 196] width 72 height 8
checkbox input "true"
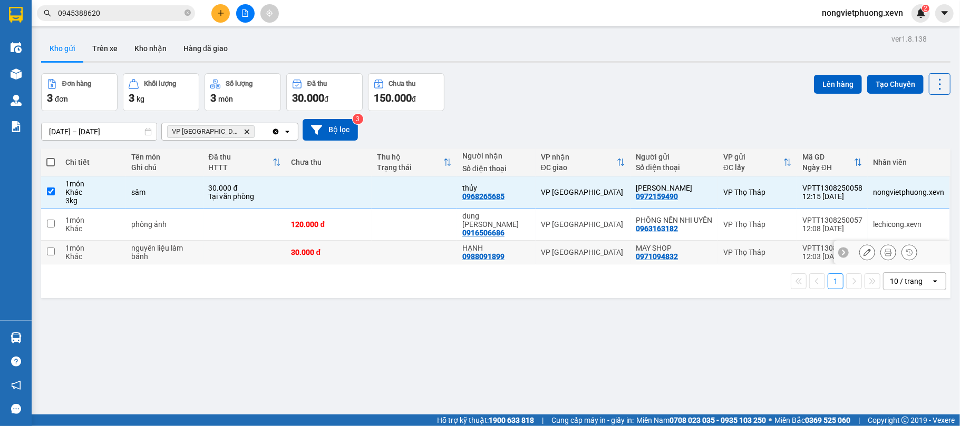
click at [253, 249] on td at bounding box center [244, 253] width 83 height 24
checkbox input "true"
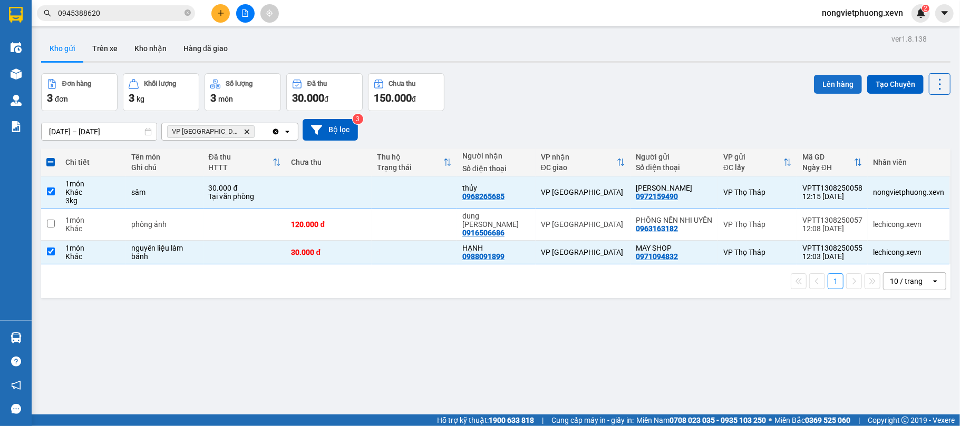
click at [814, 85] on button "Lên hàng" at bounding box center [838, 84] width 48 height 19
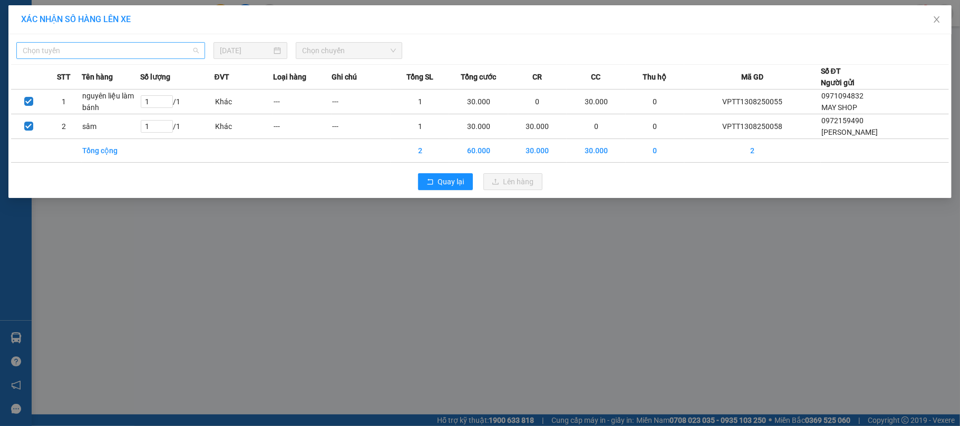
click at [146, 53] on span "Chọn tuyến" at bounding box center [111, 51] width 176 height 16
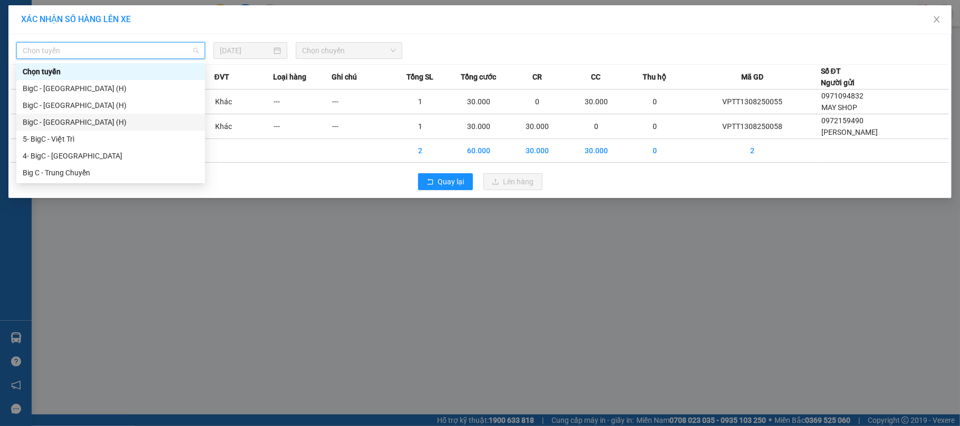
drag, startPoint x: 115, startPoint y: 122, endPoint x: 332, endPoint y: 62, distance: 225.3
click at [116, 122] on div "BigC - Ninh Bình (H)" at bounding box center [111, 122] width 176 height 12
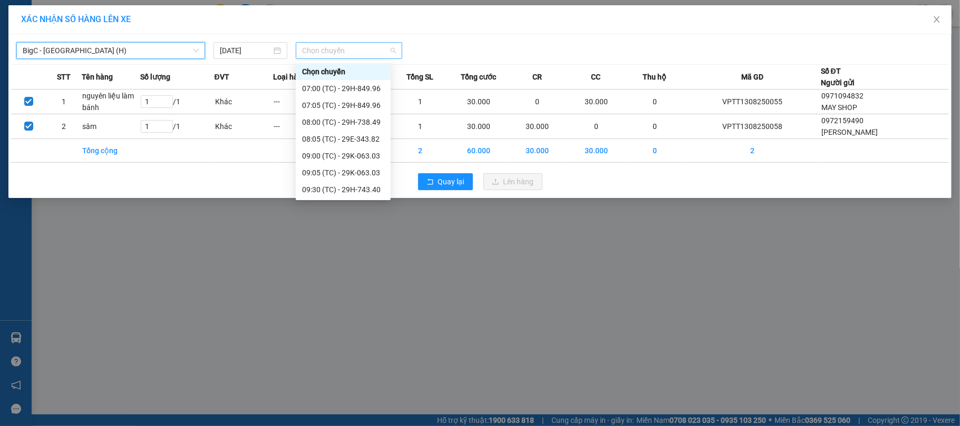
click at [353, 53] on span "Chọn chuyến" at bounding box center [349, 51] width 94 height 16
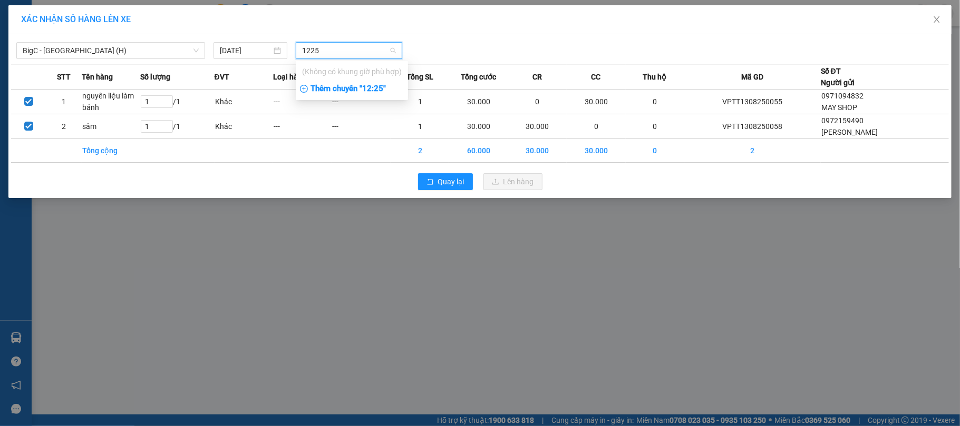
type input "1225"
click at [359, 95] on div "Thêm chuyến " 12:25 "" at bounding box center [352, 89] width 112 height 18
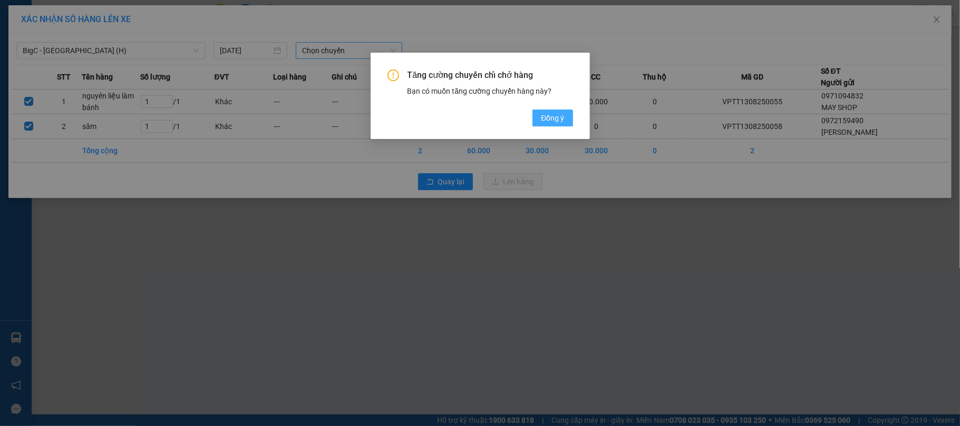
click at [544, 113] on span "Đồng ý" at bounding box center [552, 118] width 23 height 12
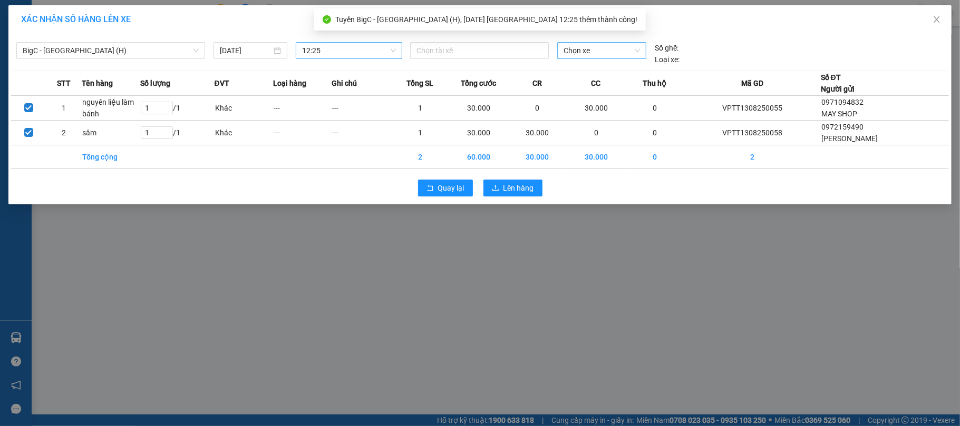
click at [580, 53] on span "Chọn xe" at bounding box center [601, 51] width 77 height 16
type input "4971"
click at [612, 67] on div "29H-849.71" at bounding box center [601, 72] width 77 height 12
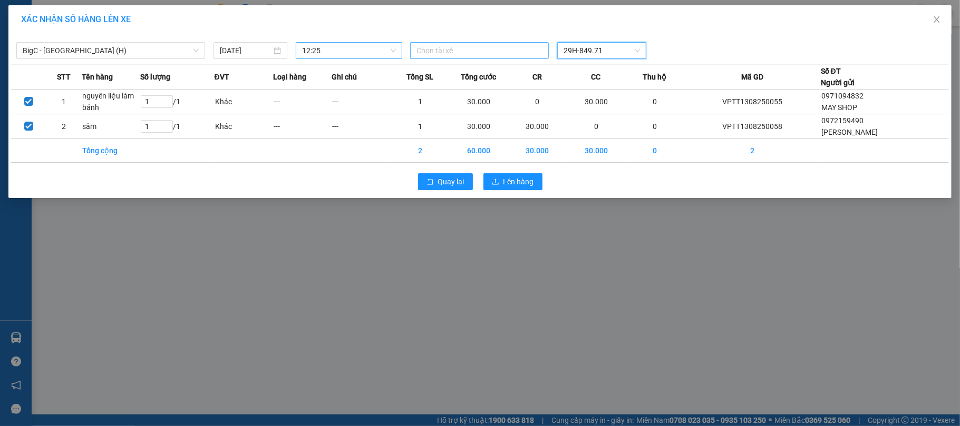
click at [455, 47] on div at bounding box center [479, 50] width 133 height 13
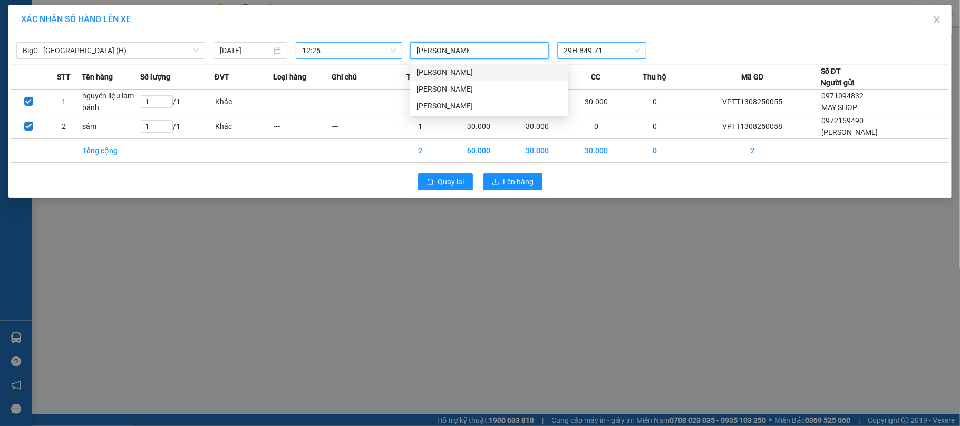
type input "nguyễn xuân thế"
click at [468, 68] on div "Nguyễn Xuân Thế" at bounding box center [488, 72] width 145 height 12
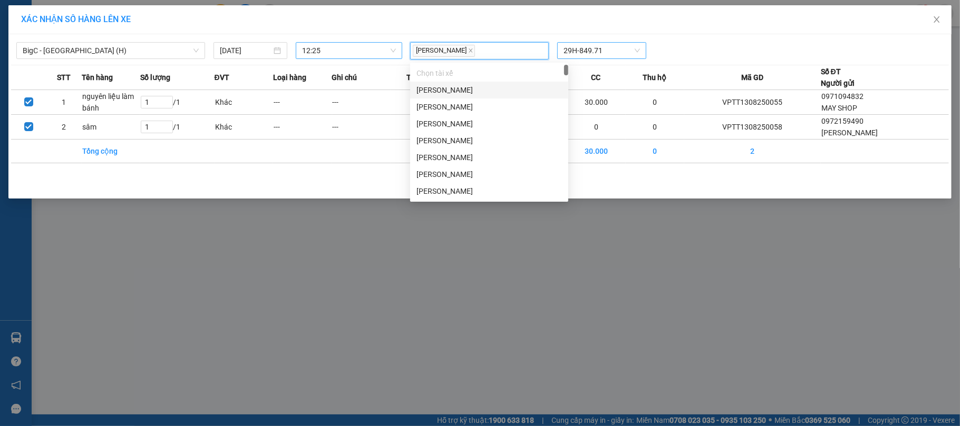
click at [760, 45] on div "Nguyễn Xuân Thế 29H-849.71" at bounding box center [602, 50] width 392 height 17
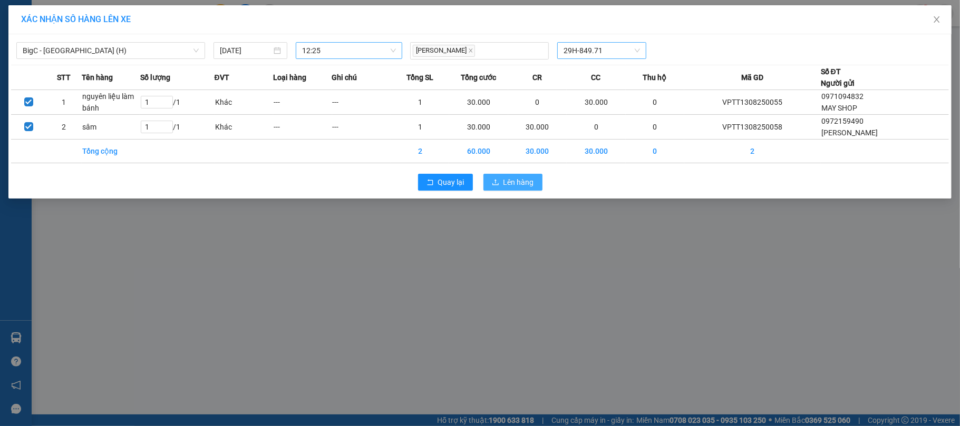
click at [499, 186] on icon "upload" at bounding box center [495, 182] width 7 height 7
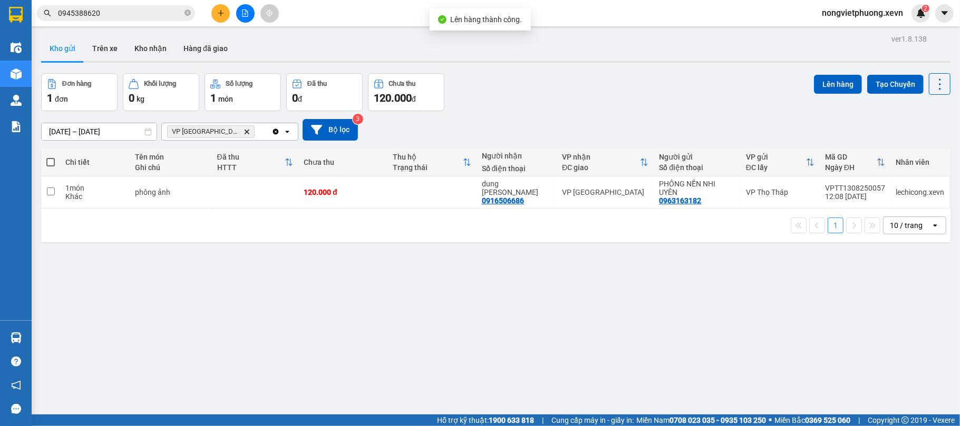
click at [243, 132] on icon "Delete" at bounding box center [246, 132] width 6 height 6
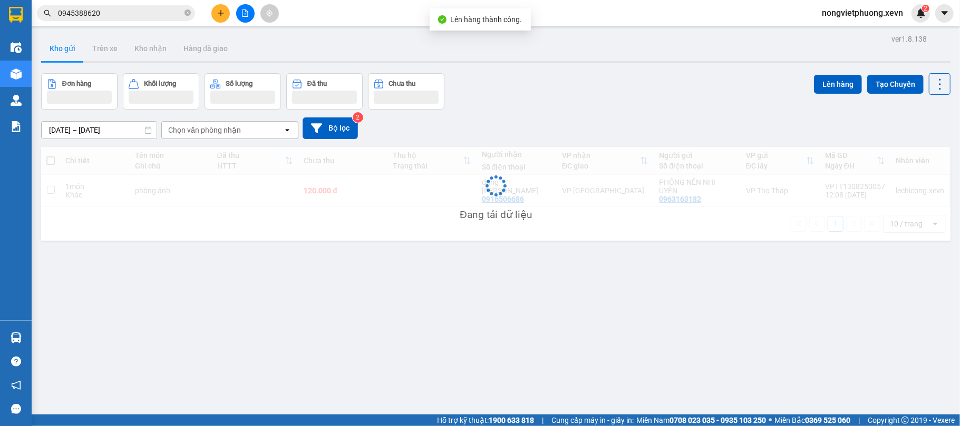
click at [632, 74] on div "Đơn hàng Khối lượng Số lượng Đã thu Chưa thu Lên hàng Tạo Chuyến" at bounding box center [495, 91] width 909 height 36
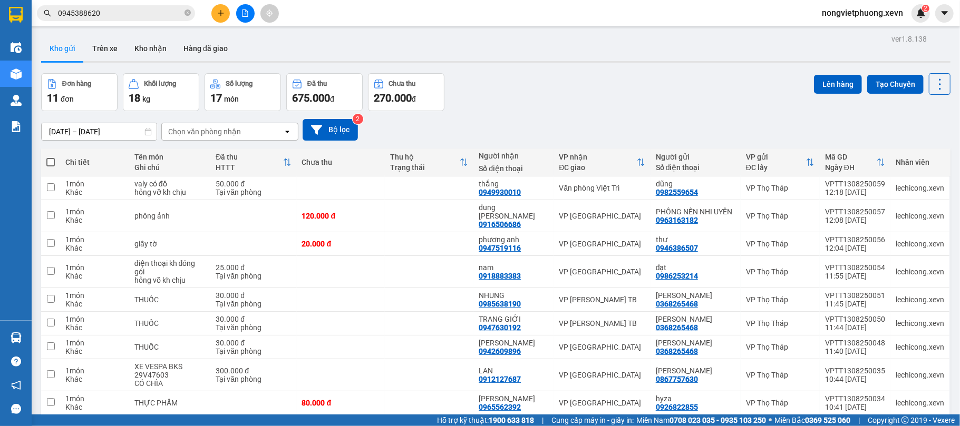
click at [584, 120] on div "11/08/2025 – 13/08/2025 Press the down arrow key to interact with the calendar …" at bounding box center [495, 130] width 909 height 22
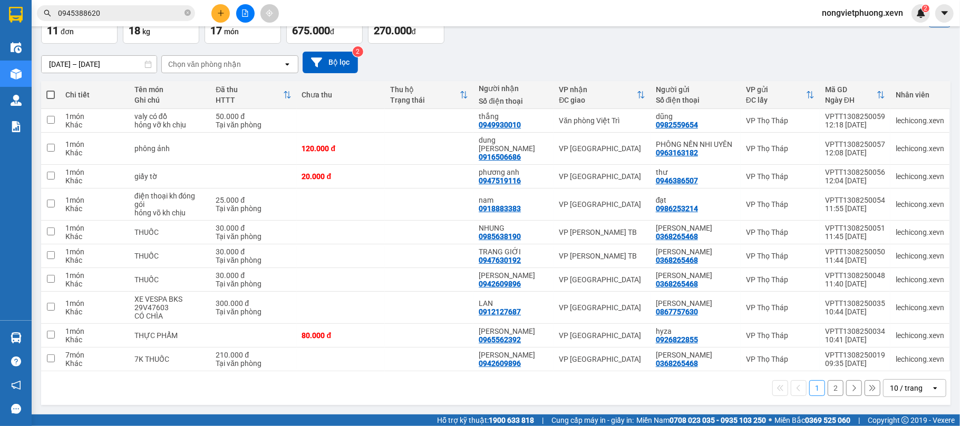
click at [892, 384] on div "10 / trang" at bounding box center [906, 388] width 33 height 11
click at [900, 367] on span "100 / trang" at bounding box center [900, 368] width 38 height 11
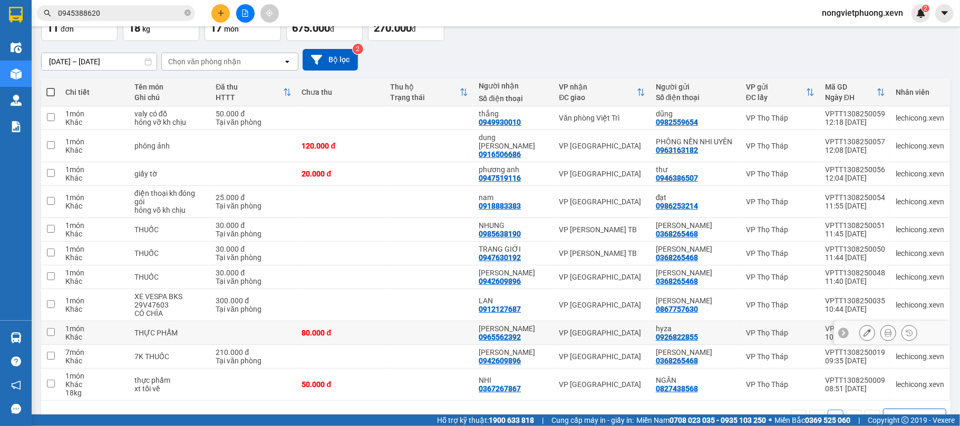
scroll to position [102, 0]
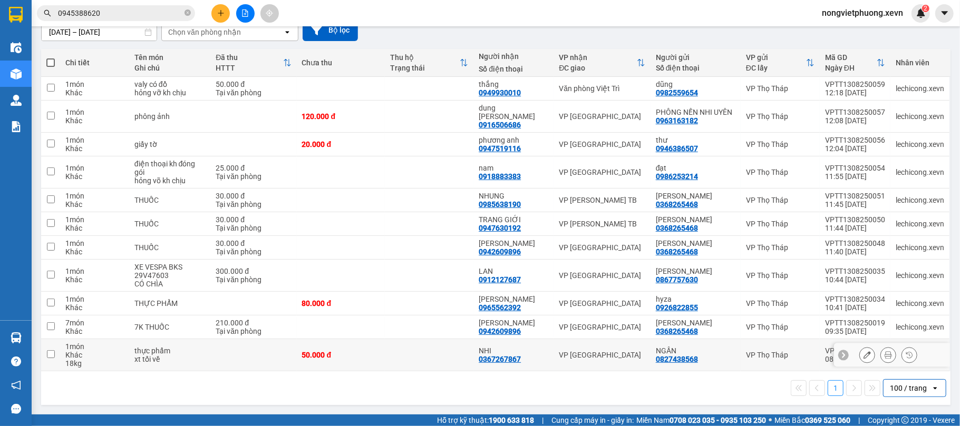
click at [367, 358] on div "50.000 đ" at bounding box center [341, 355] width 78 height 8
checkbox input "true"
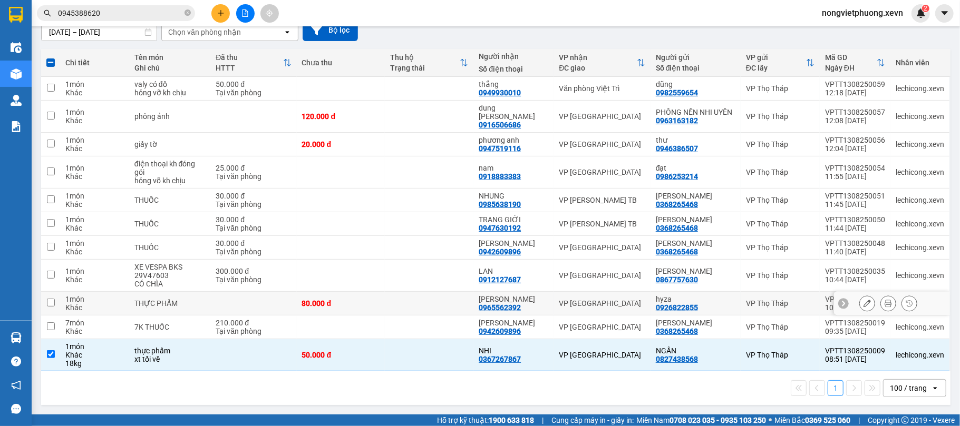
click at [365, 299] on div "80.000 đ" at bounding box center [341, 303] width 78 height 8
checkbox input "true"
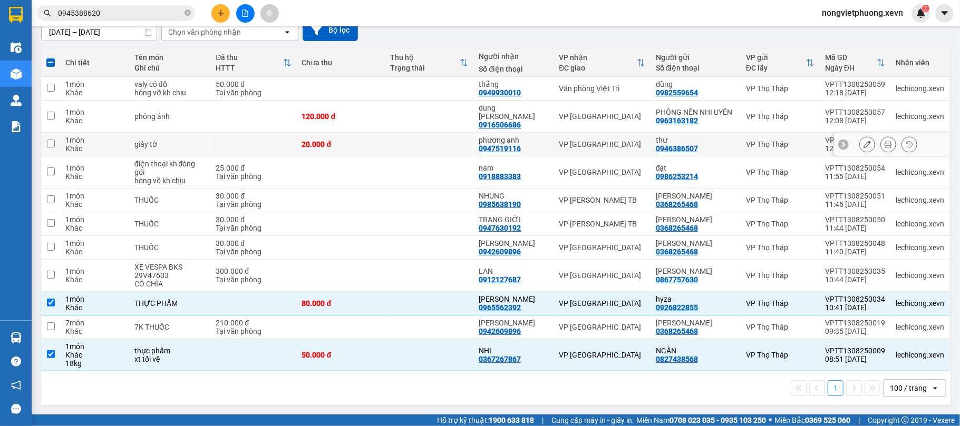
scroll to position [0, 0]
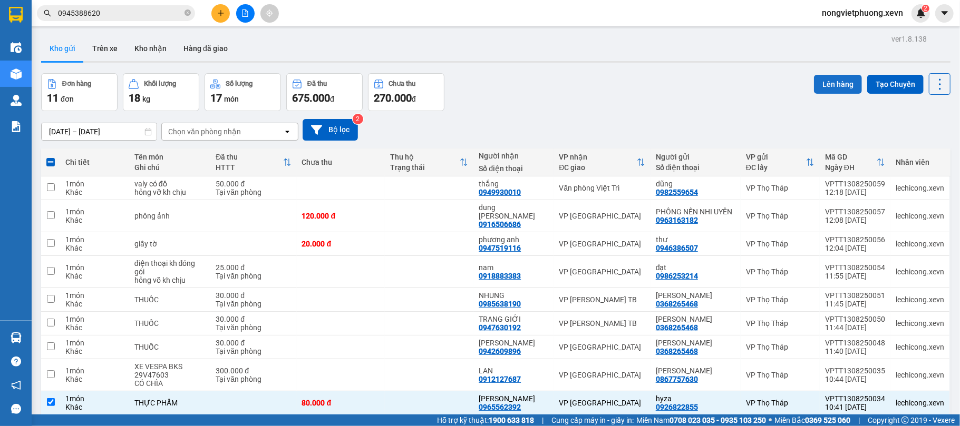
click at [833, 79] on button "Lên hàng" at bounding box center [838, 84] width 48 height 19
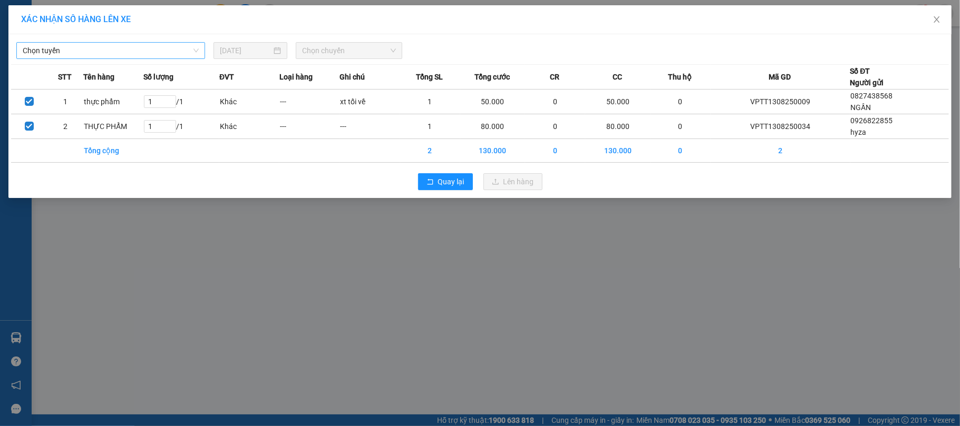
click at [112, 54] on span "Chọn tuyến" at bounding box center [111, 51] width 176 height 16
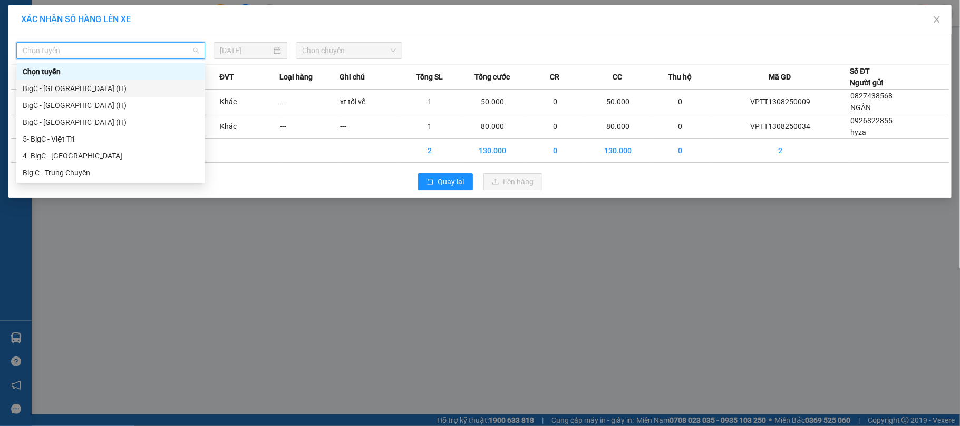
click at [97, 86] on div "BigC - Thái Bình (H)" at bounding box center [111, 89] width 176 height 12
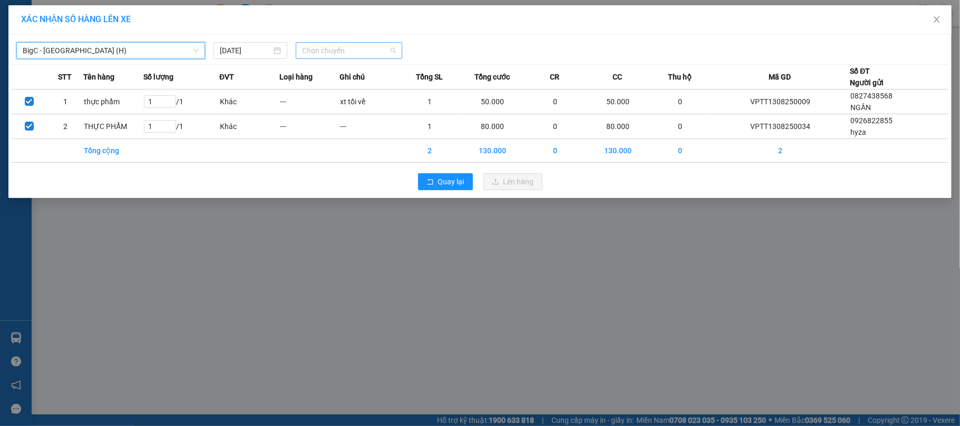
click at [353, 46] on span "Chọn chuyến" at bounding box center [349, 51] width 94 height 16
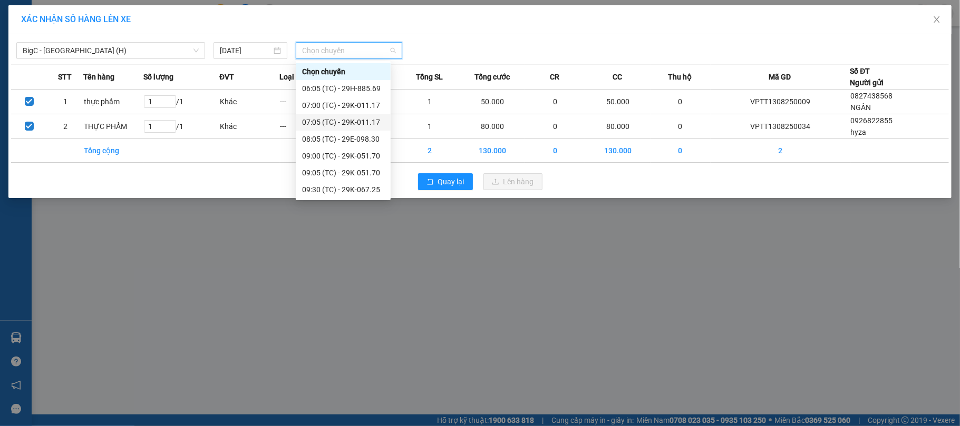
scroll to position [118, 0]
click at [367, 190] on div "15:30 (TC) - 29K-067.25" at bounding box center [343, 190] width 82 height 12
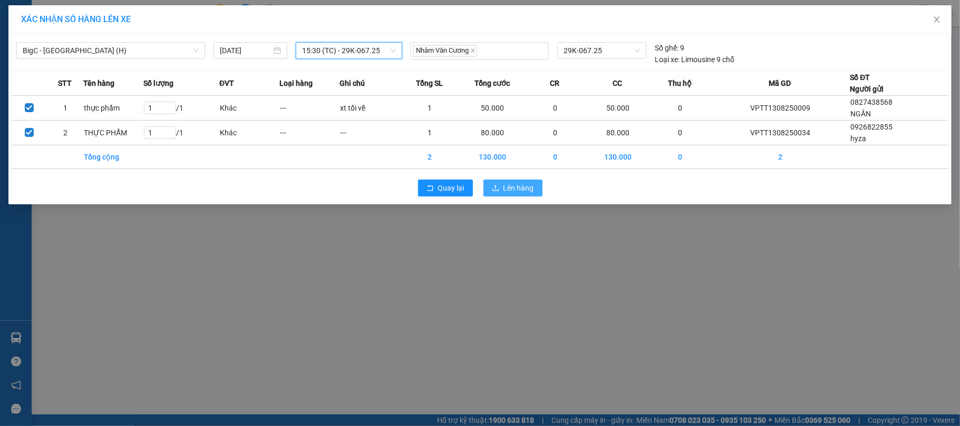
click at [521, 185] on span "Lên hàng" at bounding box center [518, 188] width 31 height 12
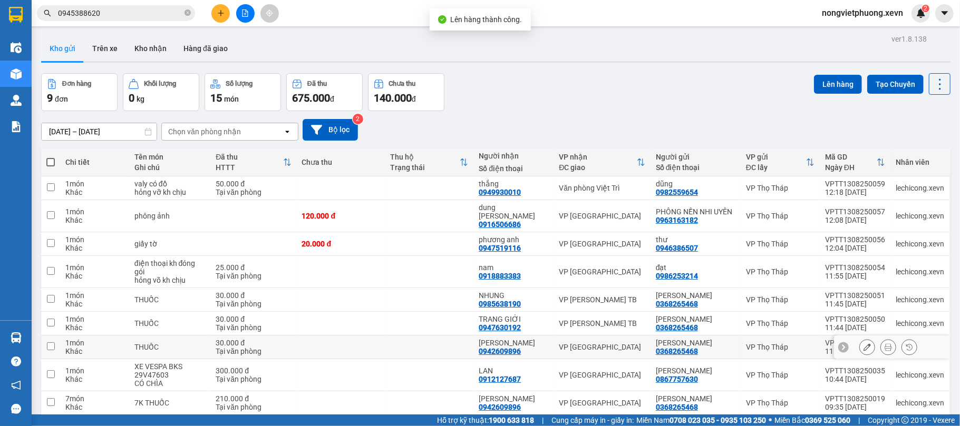
scroll to position [48, 0]
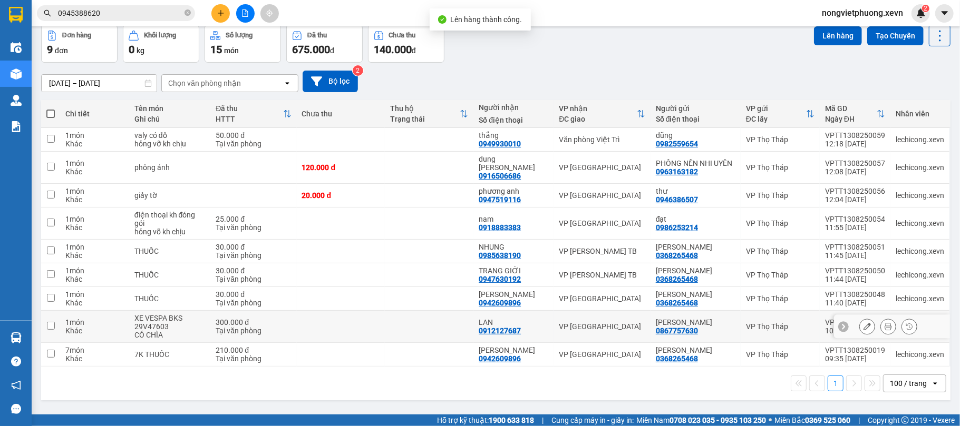
click at [238, 324] on div "300.000 đ" at bounding box center [253, 322] width 75 height 8
checkbox input "true"
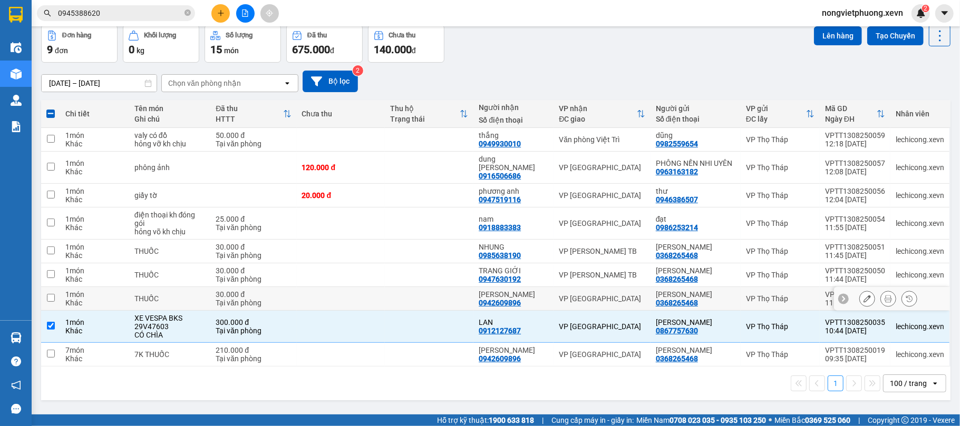
scroll to position [0, 0]
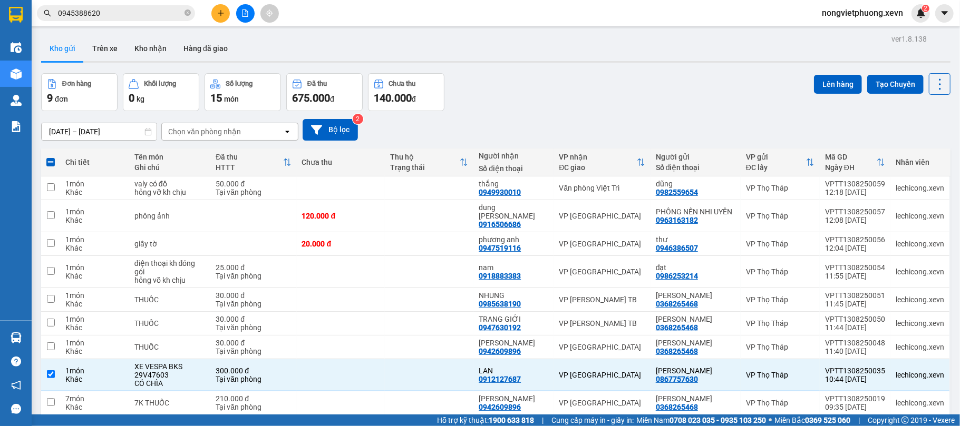
click at [822, 97] on div "Lên hàng Tạo Chuyến" at bounding box center [882, 92] width 136 height 38
click at [817, 89] on button "Lên hàng" at bounding box center [838, 84] width 48 height 19
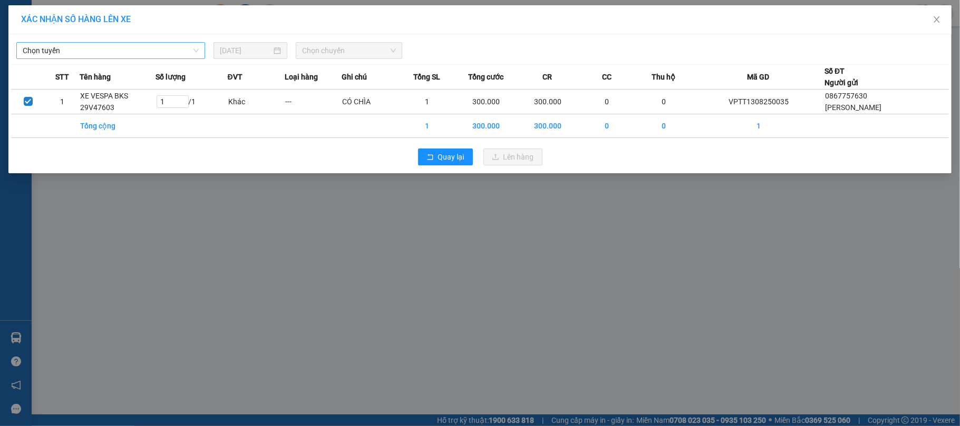
click at [183, 47] on span "Chọn tuyến" at bounding box center [111, 51] width 176 height 16
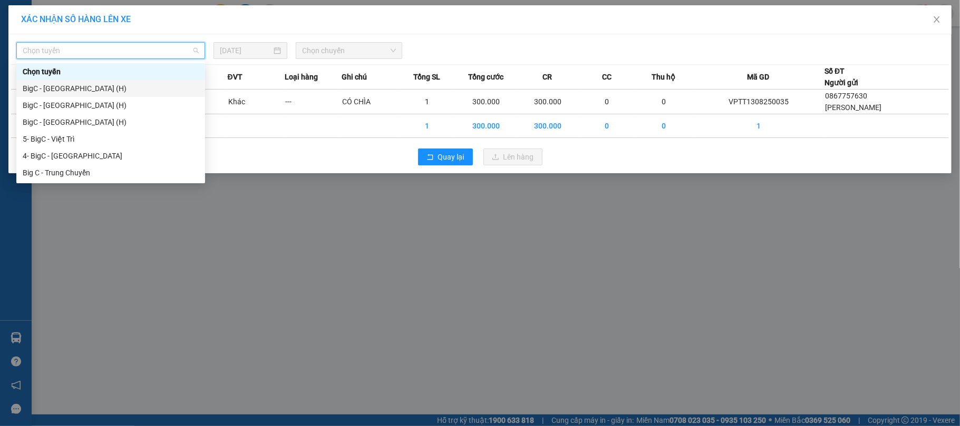
click at [135, 83] on div "BigC - Thái Bình (H)" at bounding box center [111, 89] width 176 height 12
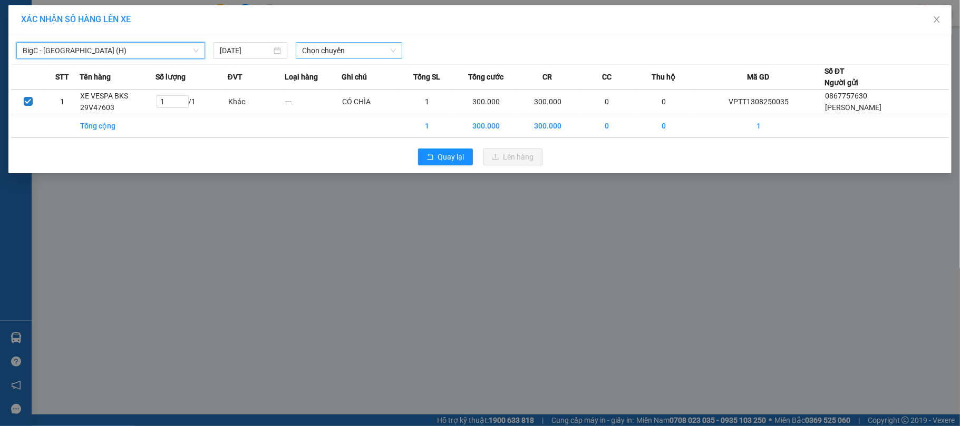
click at [341, 47] on span "Chọn chuyến" at bounding box center [349, 51] width 94 height 16
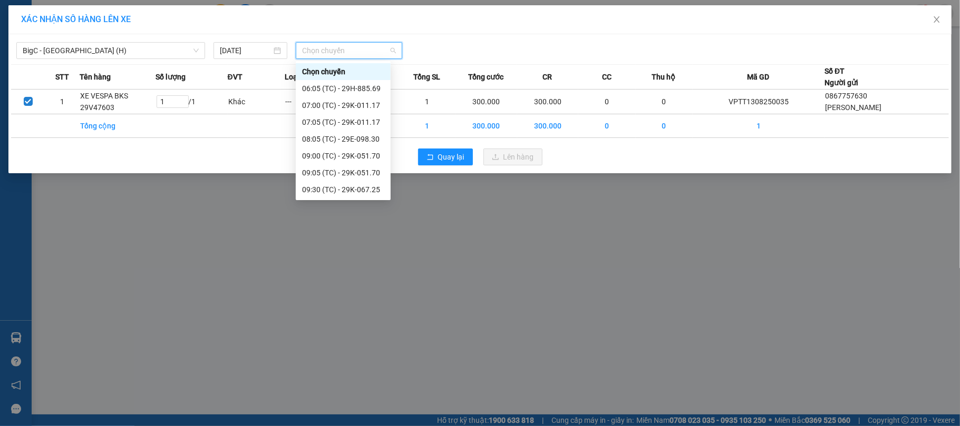
scroll to position [118, 0]
click at [357, 184] on div "15:30 (TC) - 29K-067.25" at bounding box center [343, 190] width 82 height 12
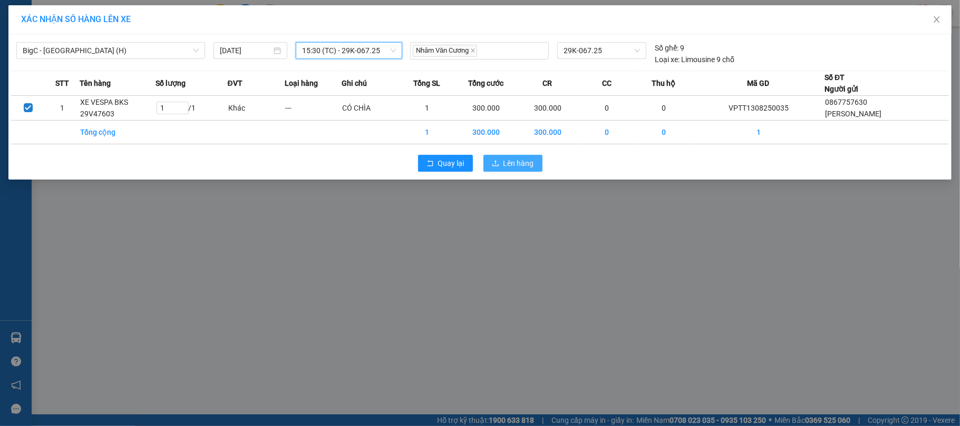
click at [517, 168] on span "Lên hàng" at bounding box center [518, 164] width 31 height 12
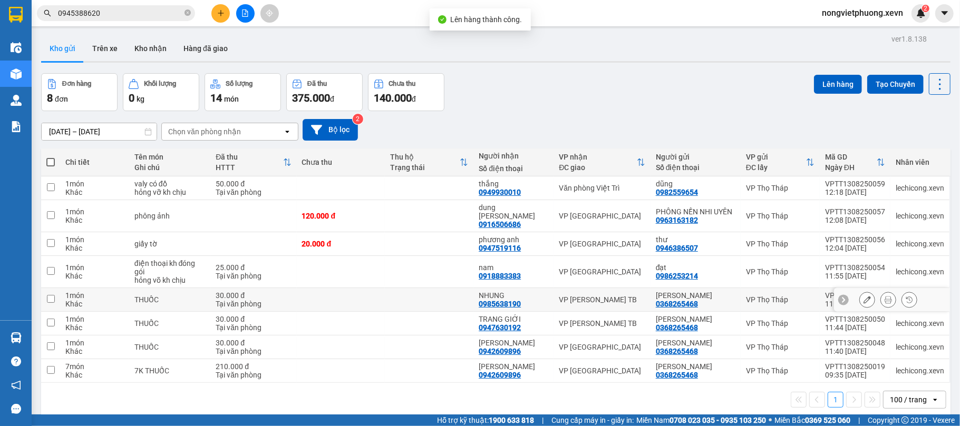
scroll to position [48, 0]
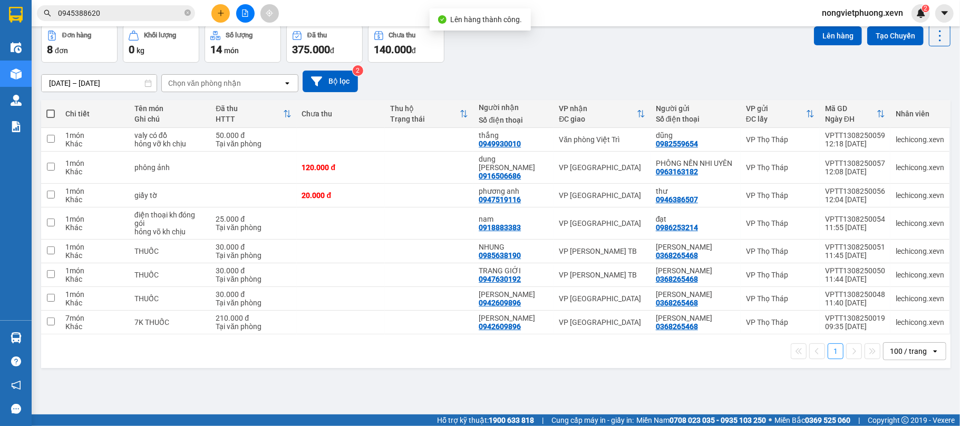
click at [372, 365] on div "1 100 / trang open" at bounding box center [495, 352] width 909 height 34
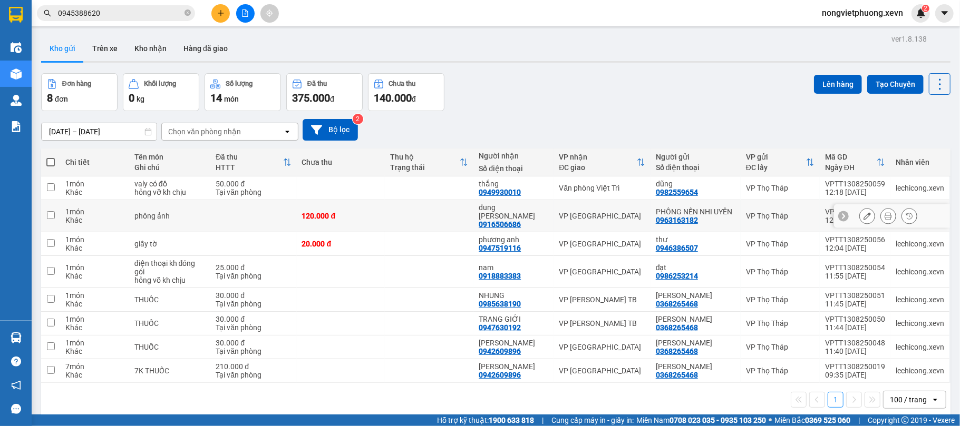
click at [382, 219] on td "120.000 đ" at bounding box center [341, 216] width 89 height 32
checkbox input "true"
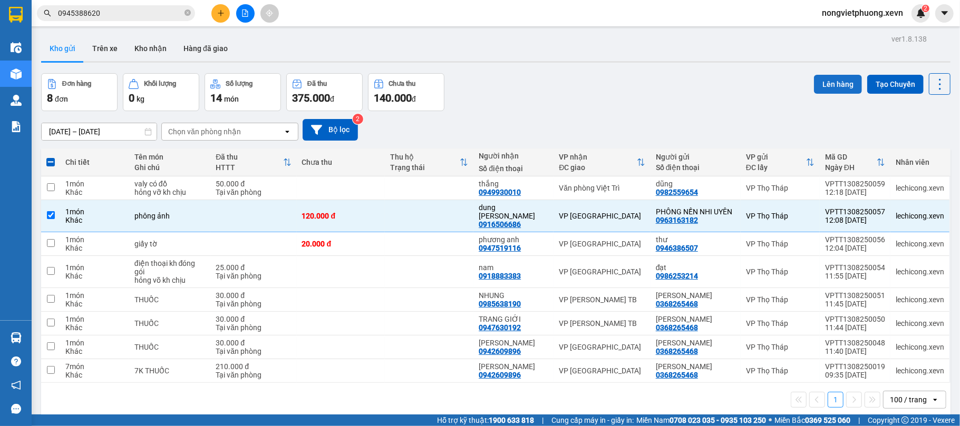
click at [821, 77] on button "Lên hàng" at bounding box center [838, 84] width 48 height 19
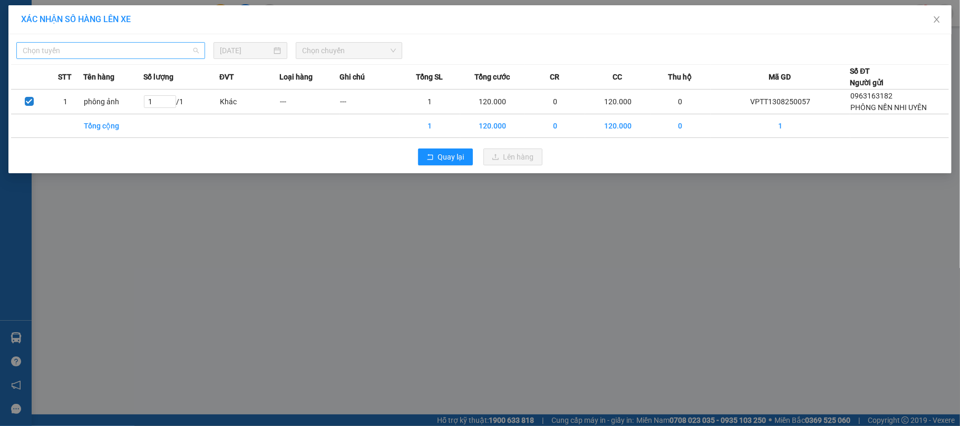
click at [161, 46] on span "Chọn tuyến" at bounding box center [111, 51] width 176 height 16
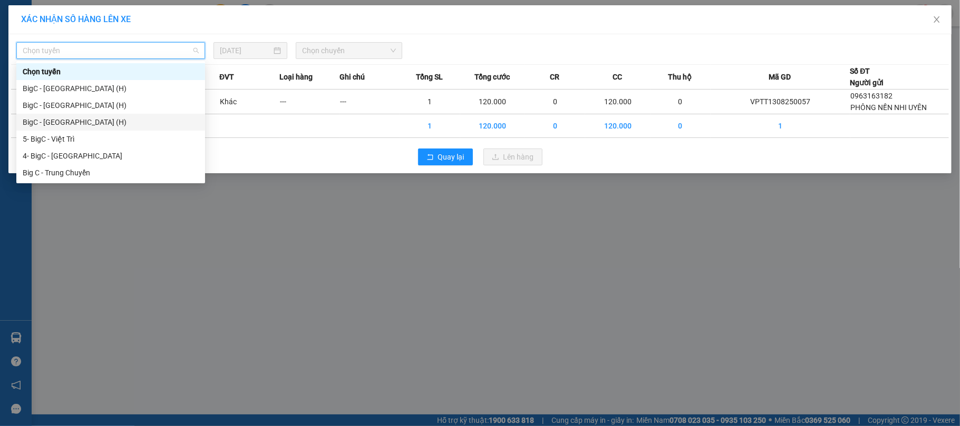
click at [111, 118] on div "BigC - Ninh Bình (H)" at bounding box center [111, 122] width 176 height 12
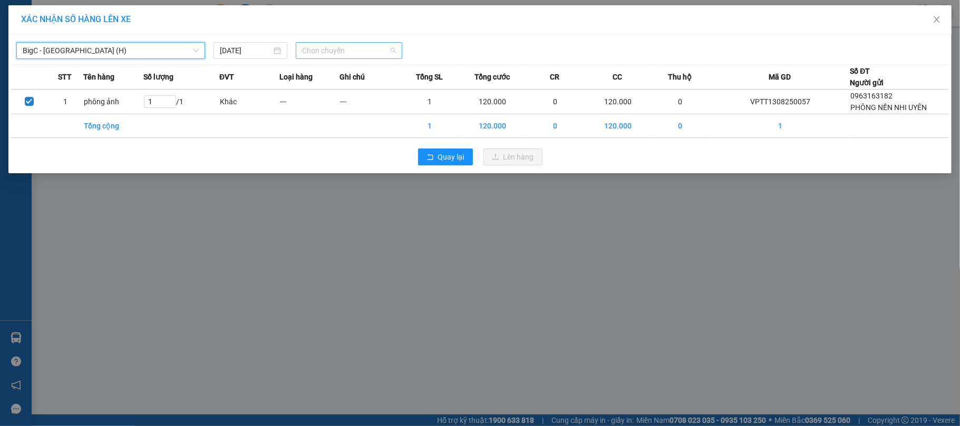
click at [362, 45] on span "Chọn chuyến" at bounding box center [349, 51] width 94 height 16
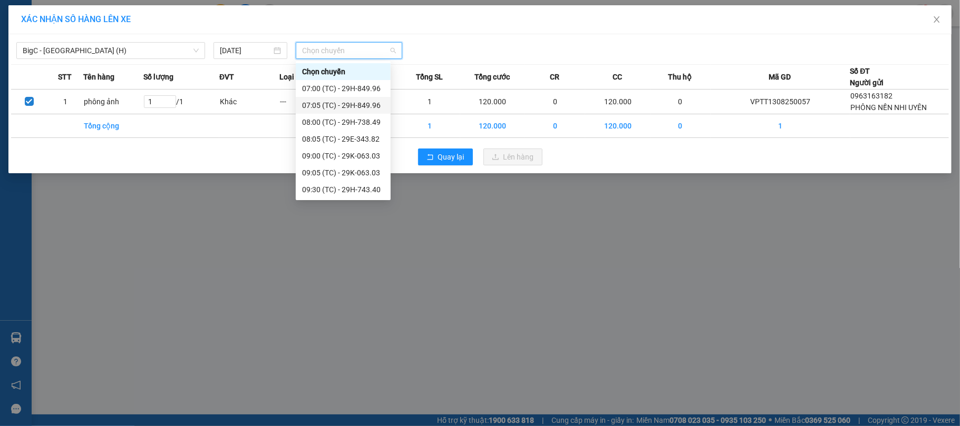
scroll to position [152, 0]
click at [359, 191] on div "15:30 (TC) - 29H-743.40" at bounding box center [343, 190] width 82 height 12
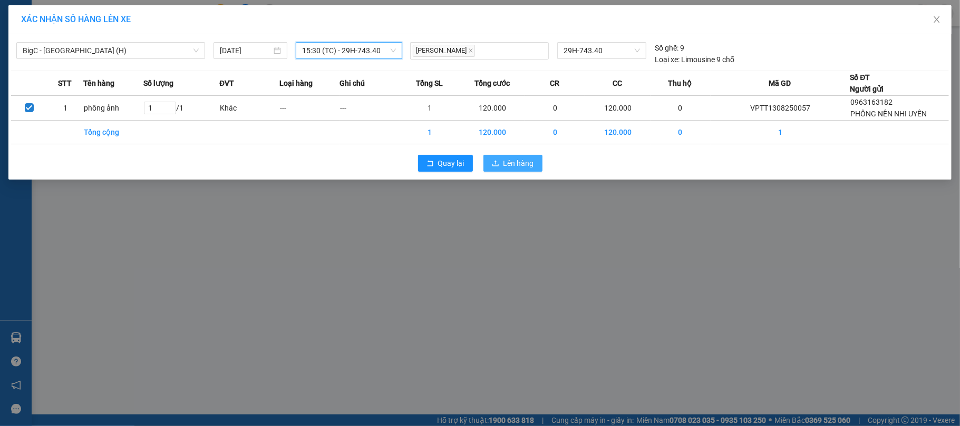
click at [530, 163] on span "Lên hàng" at bounding box center [518, 164] width 31 height 12
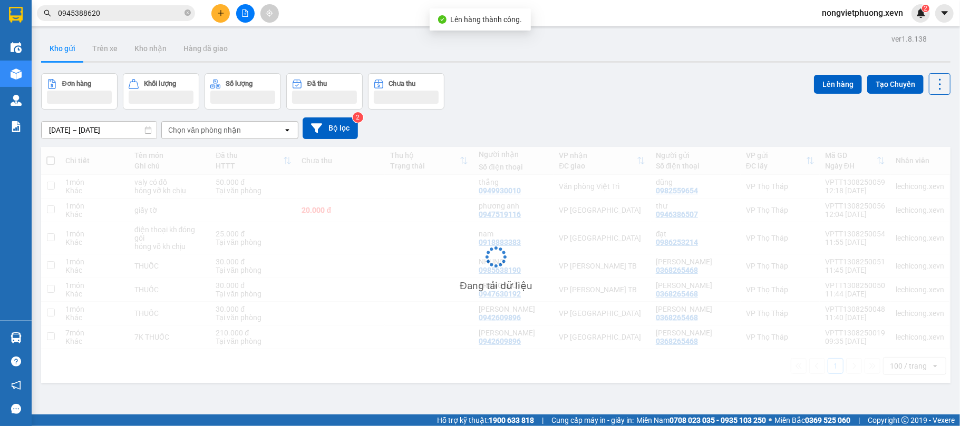
click at [551, 87] on div "Đơn hàng Khối lượng Số lượng Đã thu Chưa thu Lên hàng Tạo Chuyến" at bounding box center [495, 91] width 909 height 36
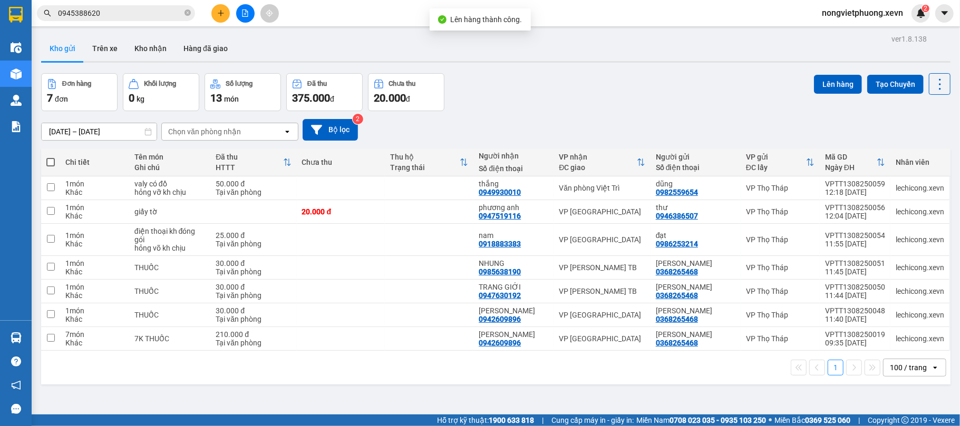
click at [475, 369] on div "1 100 / trang open" at bounding box center [495, 368] width 901 height 18
click at [559, 93] on div "Đơn hàng 7 đơn Khối lượng 0 kg Số lượng 13 món Đã thu 375.000 đ Chưa thu 20.000…" at bounding box center [495, 92] width 909 height 38
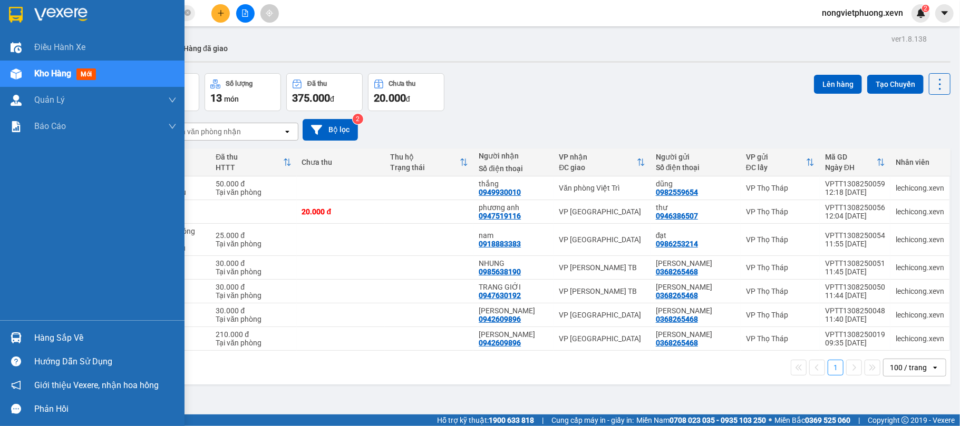
click at [21, 329] on div at bounding box center [16, 338] width 18 height 18
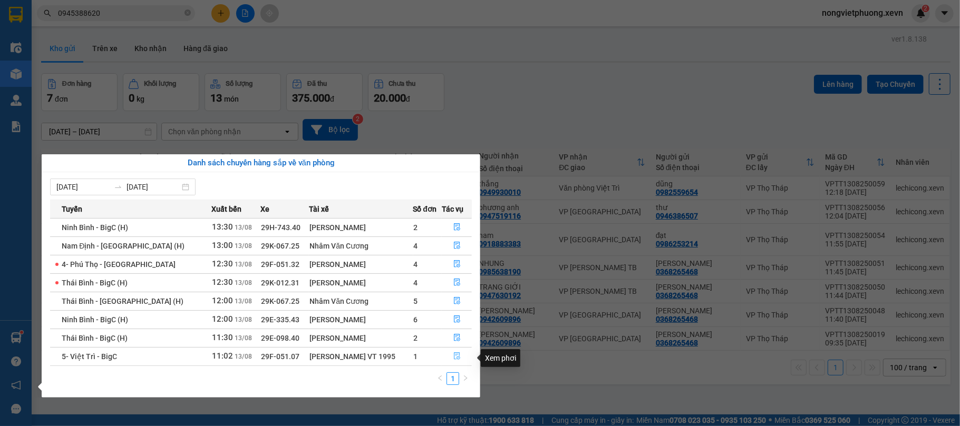
click at [454, 360] on icon "file-done" at bounding box center [457, 356] width 6 height 7
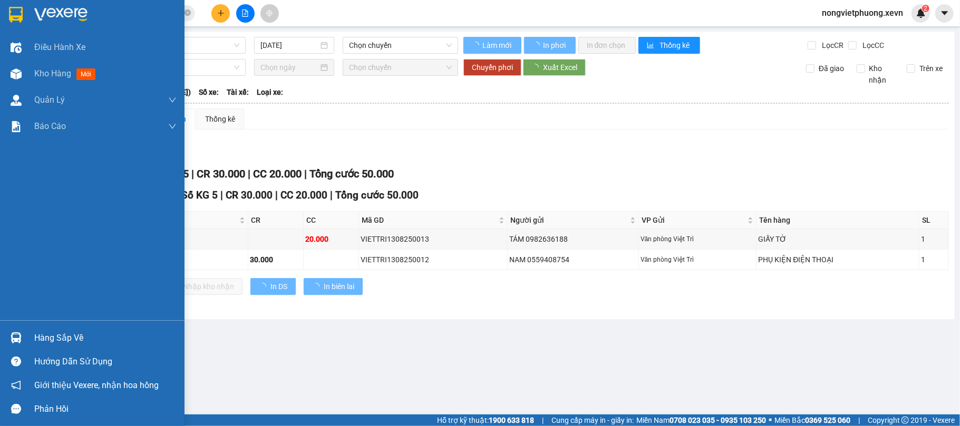
click at [35, 327] on div "Hàng sắp về" at bounding box center [92, 338] width 184 height 24
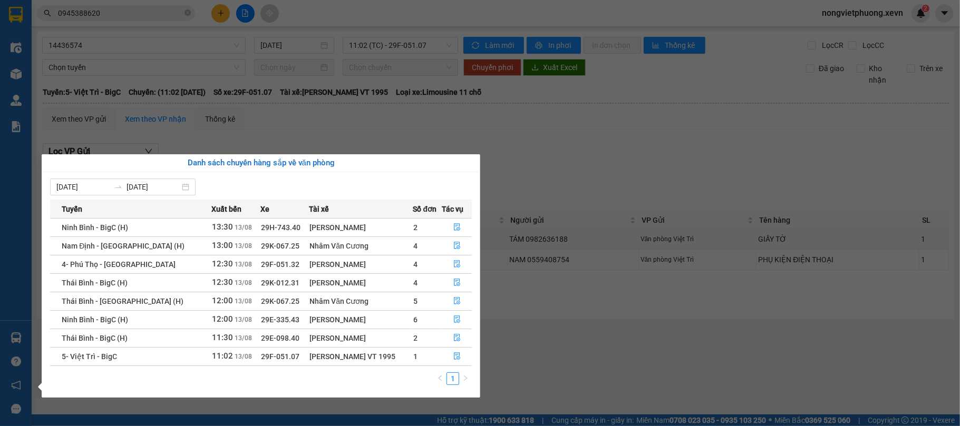
click at [555, 314] on section "Kết quả tìm kiếm ( 21 ) Bộ lọc Mã ĐH Trạng thái Món hàng Thu hộ Tổng cước Chưa …" at bounding box center [480, 213] width 960 height 426
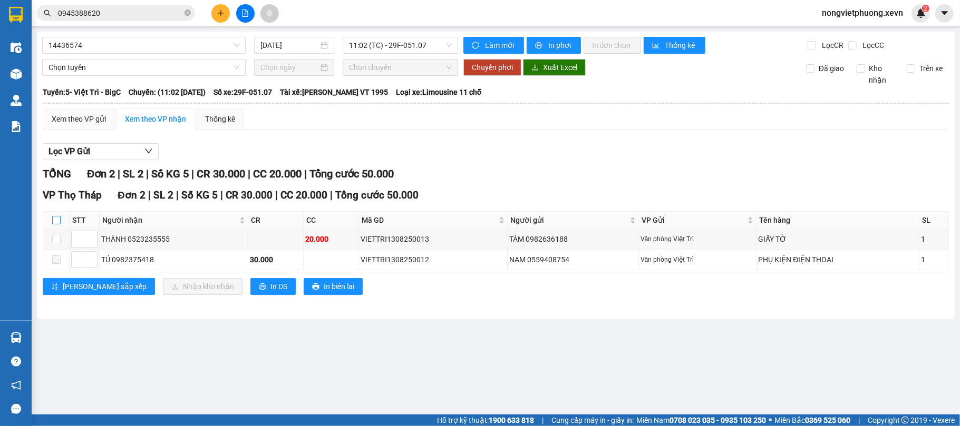
click at [53, 224] on input "checkbox" at bounding box center [56, 220] width 8 height 8
checkbox input "true"
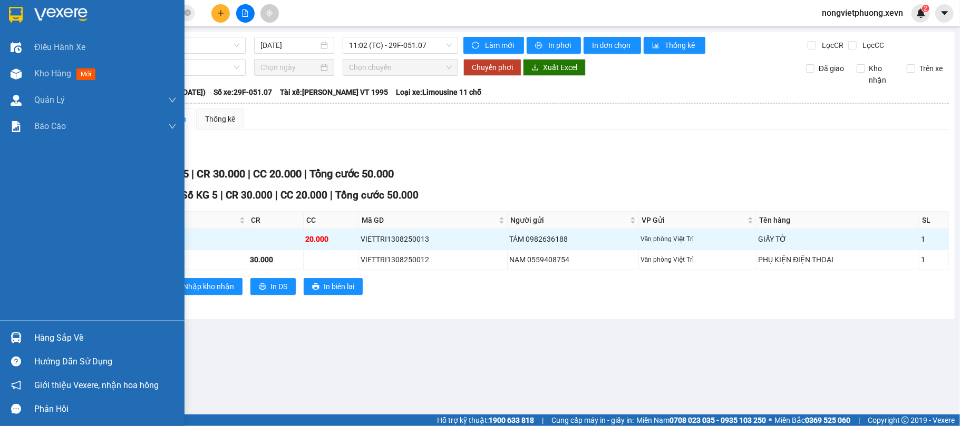
click at [64, 340] on div "Hàng sắp về" at bounding box center [105, 338] width 142 height 16
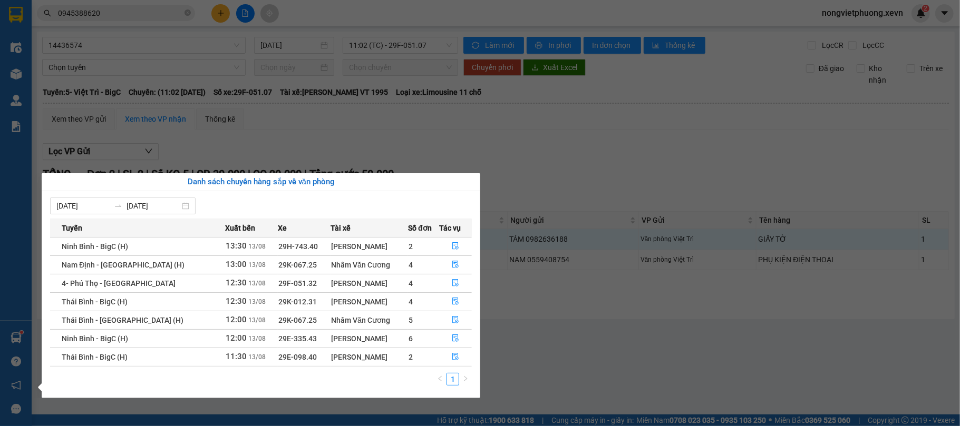
click at [637, 355] on section "Kết quả tìm kiếm ( 21 ) Bộ lọc Mã ĐH Trạng thái Món hàng Thu hộ Tổng cước Chưa …" at bounding box center [480, 213] width 960 height 426
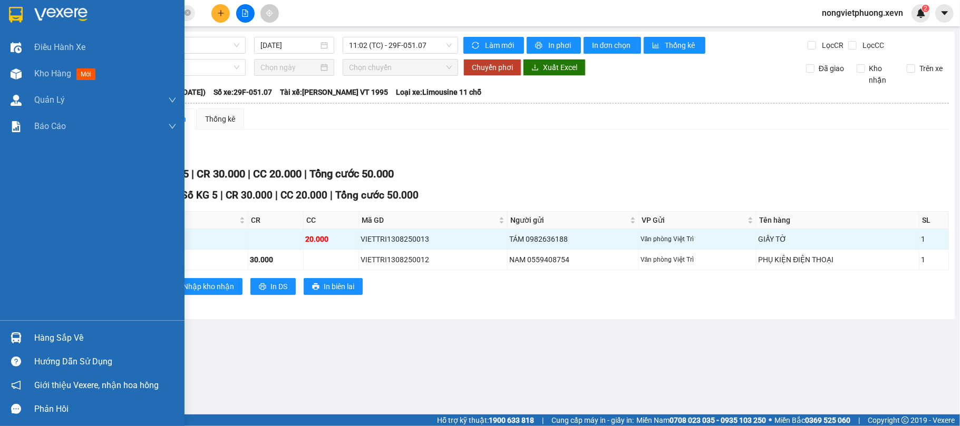
click at [17, 15] on img at bounding box center [16, 15] width 14 height 16
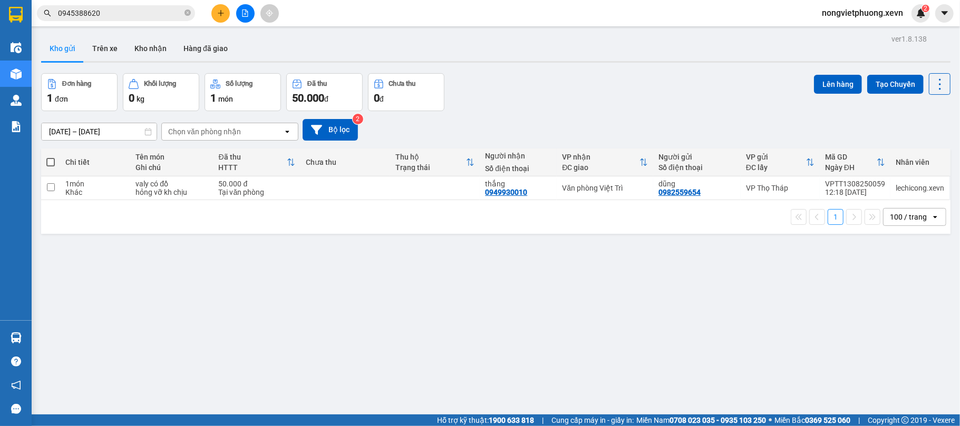
click at [479, 94] on div "Đơn hàng 1 đơn Khối lượng 0 kg Số lượng 1 món Đã thu 50.000 đ Chưa thu 0 đ Lên …" at bounding box center [495, 92] width 909 height 38
click at [566, 95] on div "Đơn hàng 1 đơn Khối lượng 0 kg Số lượng 1 món Đã thu 50.000 đ Chưa thu 0 đ Lên …" at bounding box center [495, 92] width 909 height 38
click at [141, 55] on button "Kho nhận" at bounding box center [150, 48] width 49 height 25
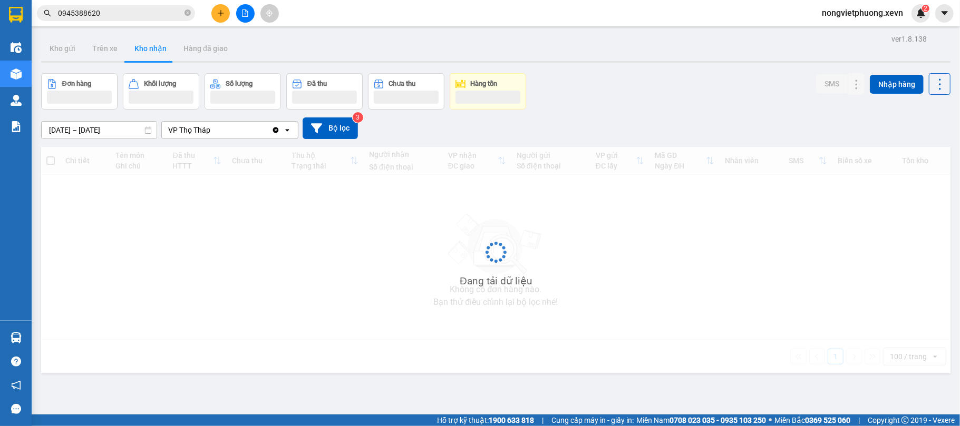
click at [593, 89] on div "Đơn hàng Khối lượng Số lượng Đã thu Chưa thu Hàng tồn SMS Nhập hàng" at bounding box center [495, 91] width 909 height 36
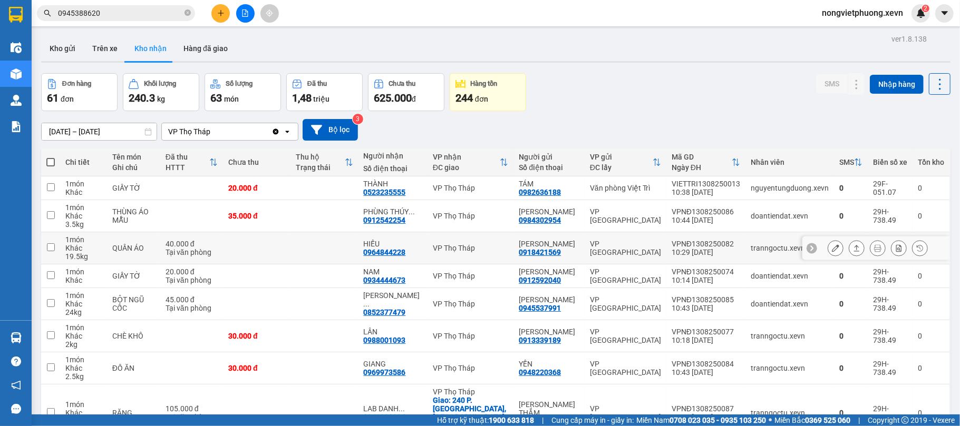
scroll to position [48, 0]
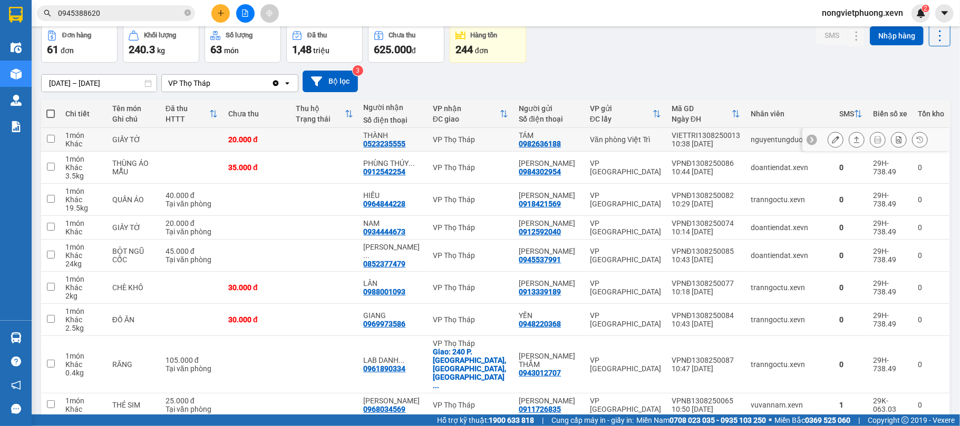
click at [753, 142] on div "nguyentungduong.xevn" at bounding box center [789, 139] width 78 height 8
click at [747, 175] on td "doantiendat.xevn" at bounding box center [789, 168] width 89 height 32
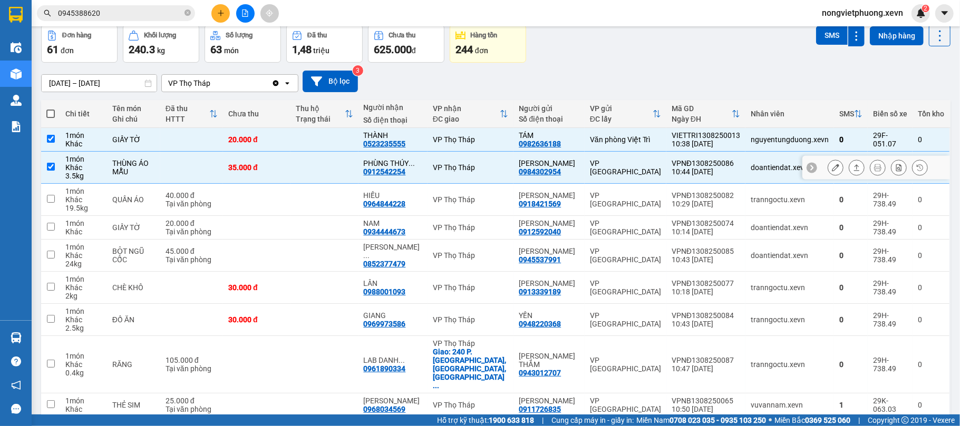
checkbox input "true"
click at [758, 207] on td "tranngoctu.xevn" at bounding box center [789, 200] width 89 height 32
checkbox input "true"
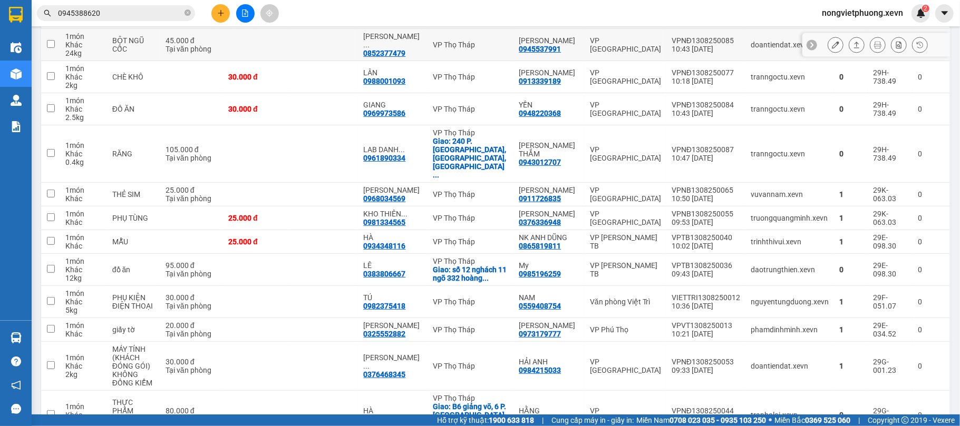
scroll to position [189, 0]
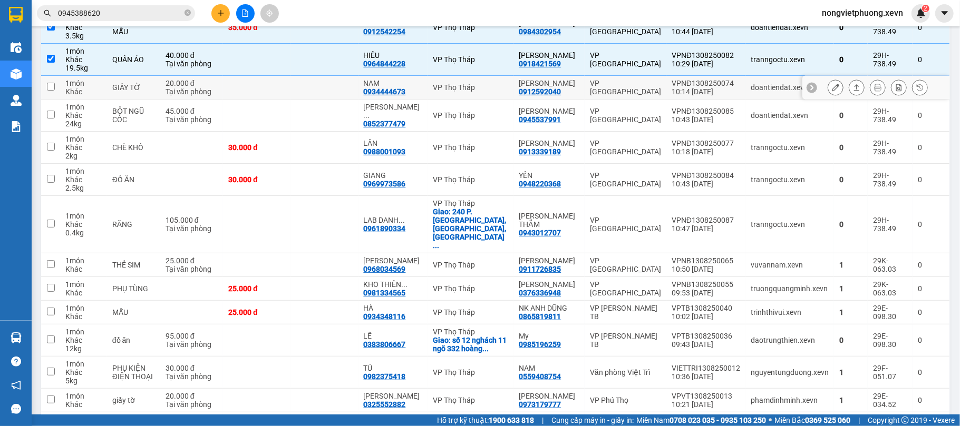
click at [764, 97] on td "doantiendat.xevn" at bounding box center [789, 88] width 89 height 24
checkbox input "true"
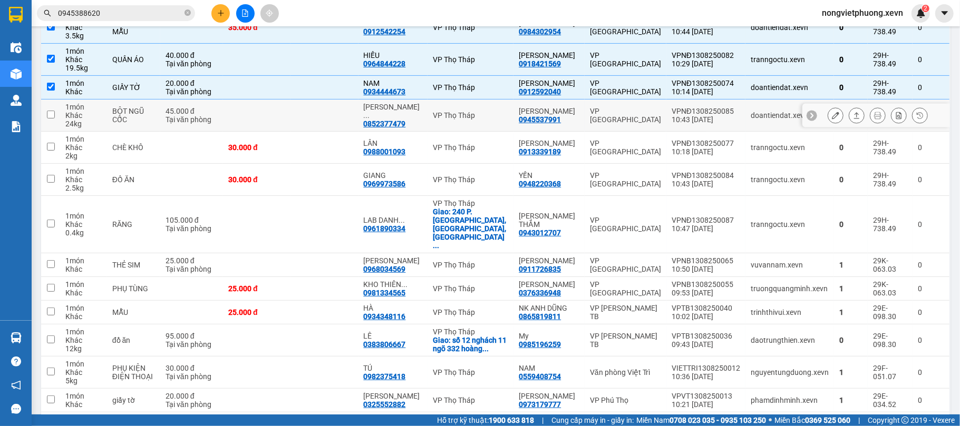
click at [774, 127] on td "doantiendat.xevn" at bounding box center [789, 116] width 89 height 32
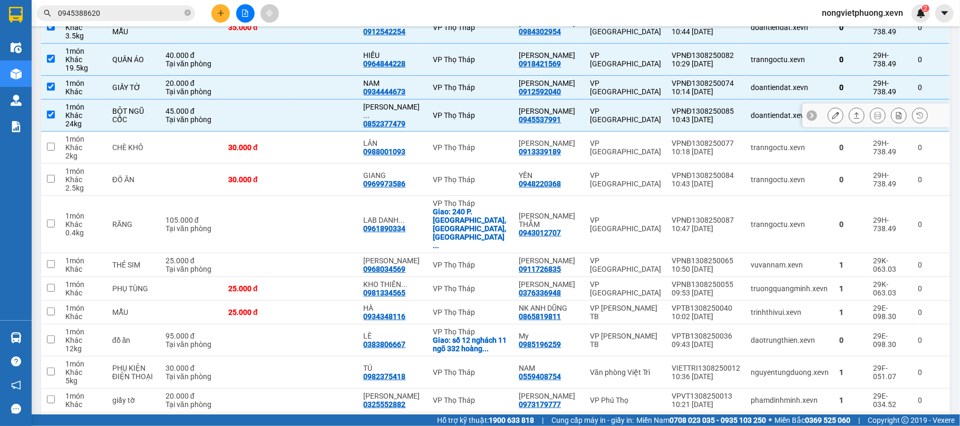
checkbox input "true"
drag, startPoint x: 785, startPoint y: 151, endPoint x: 785, endPoint y: 161, distance: 10.5
click at [785, 152] on div "tranngoctu.xevn" at bounding box center [789, 147] width 78 height 8
checkbox input "true"
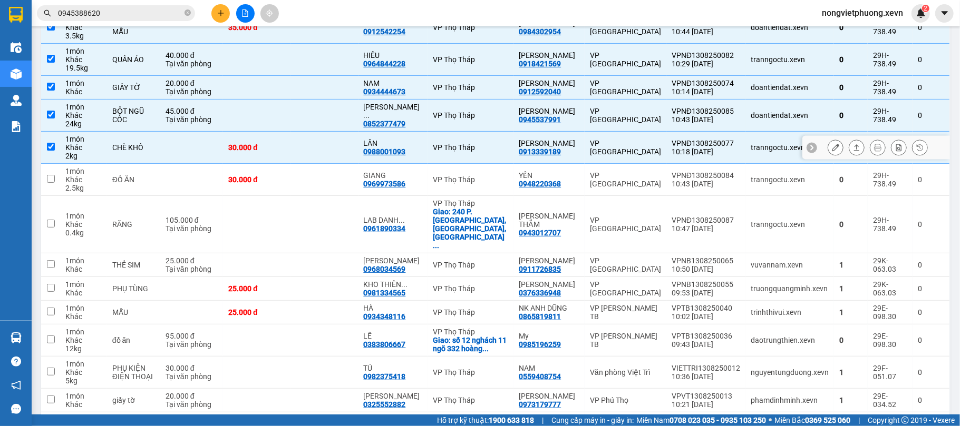
click at [786, 179] on div "tranngoctu.xevn" at bounding box center [789, 179] width 78 height 8
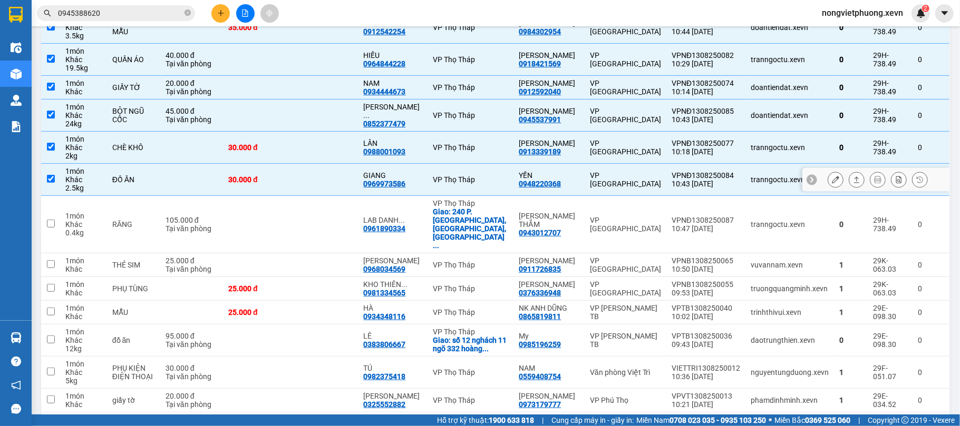
checkbox input "true"
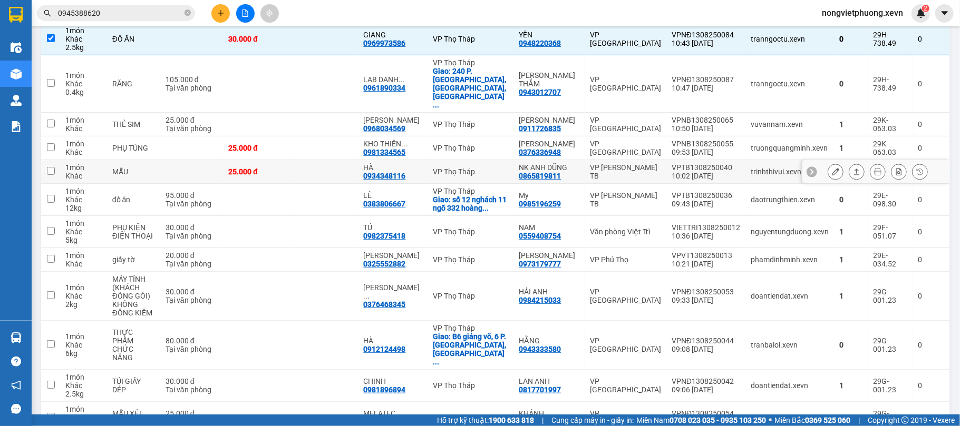
scroll to position [0, 0]
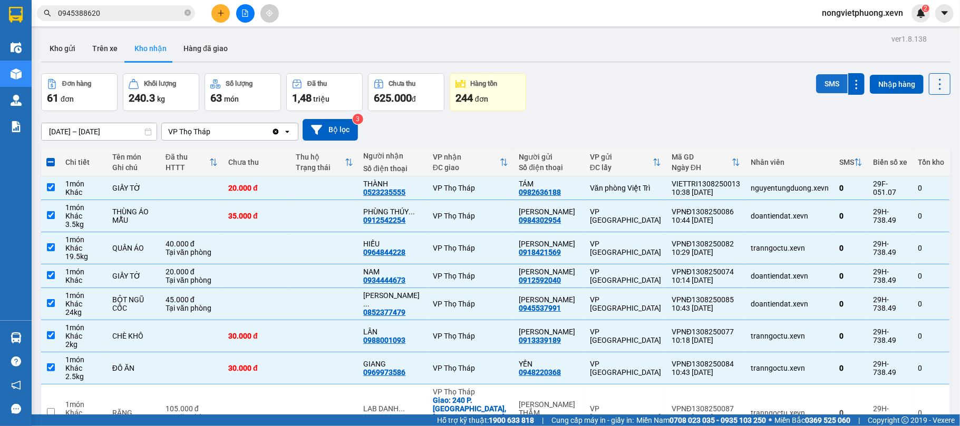
click at [819, 75] on button "SMS" at bounding box center [832, 83] width 32 height 19
click at [508, 78] on button "Hàng tồn 244 đơn" at bounding box center [488, 92] width 76 height 38
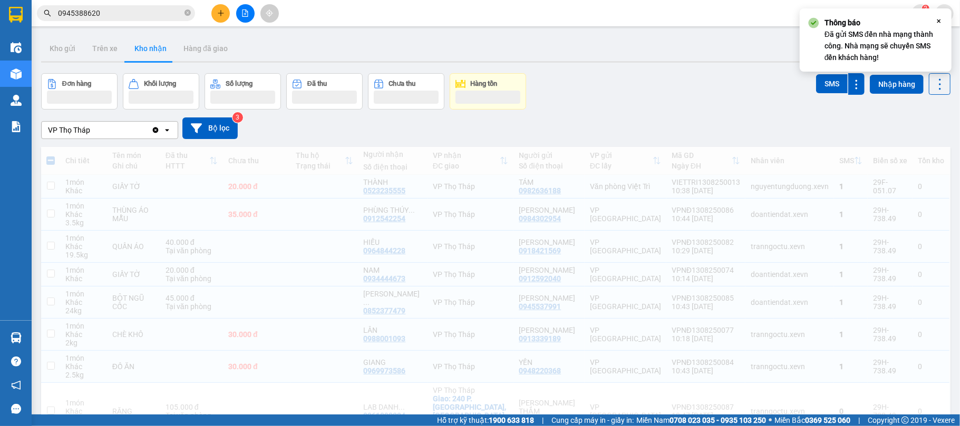
checkbox input "false"
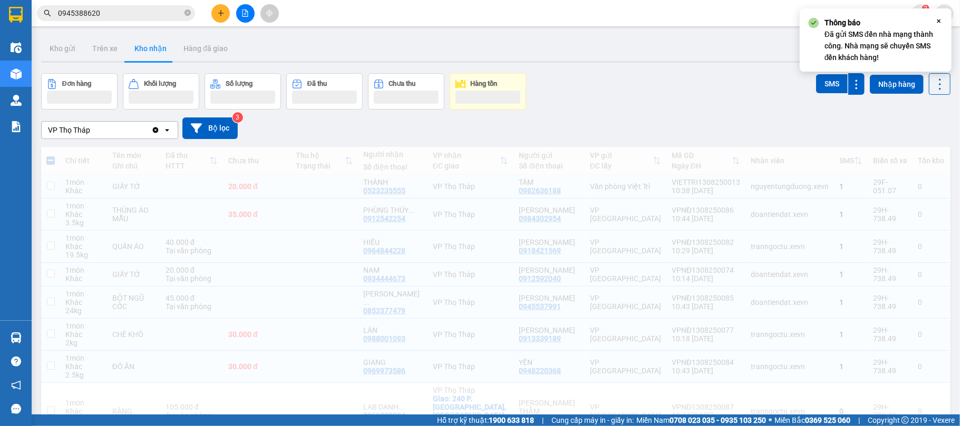
checkbox input "false"
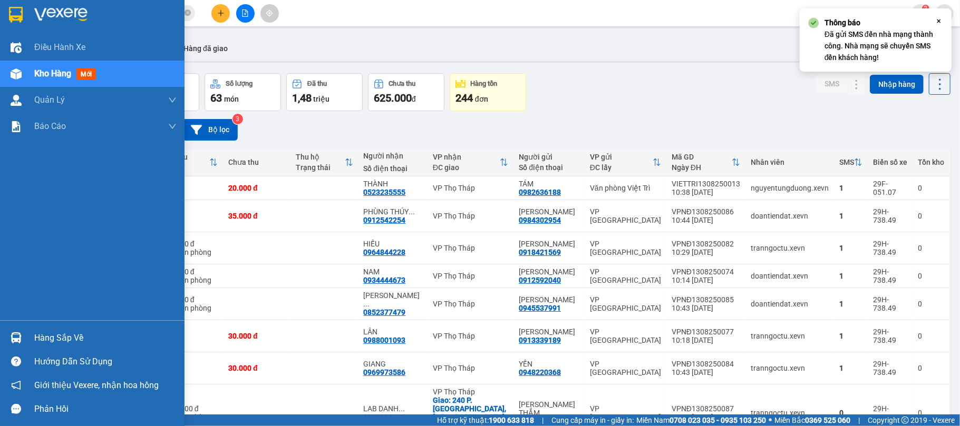
click at [15, 7] on img at bounding box center [16, 15] width 14 height 16
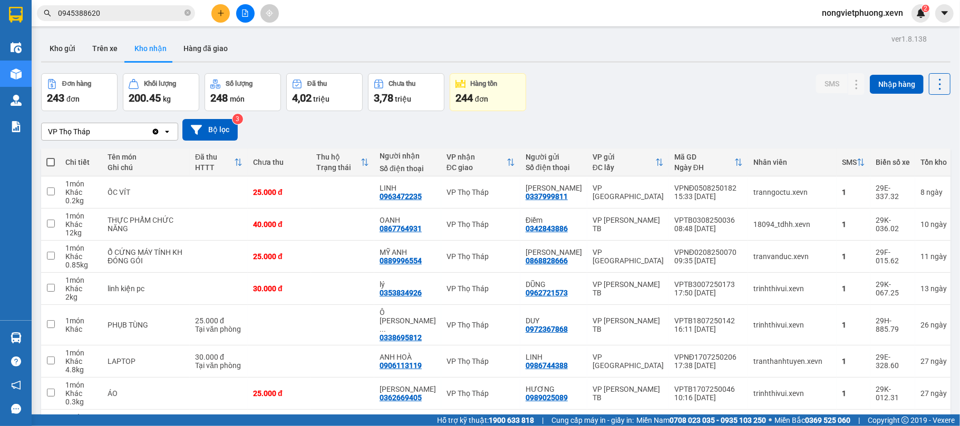
click at [216, 119] on div "VP Thọ Tháp Clear value open Bộ lọc 3" at bounding box center [495, 129] width 909 height 37
click at [221, 142] on div "VP Thọ Tháp Clear value open Bộ lọc 3" at bounding box center [495, 129] width 909 height 37
click at [224, 126] on button "Bộ lọc" at bounding box center [209, 130] width 55 height 22
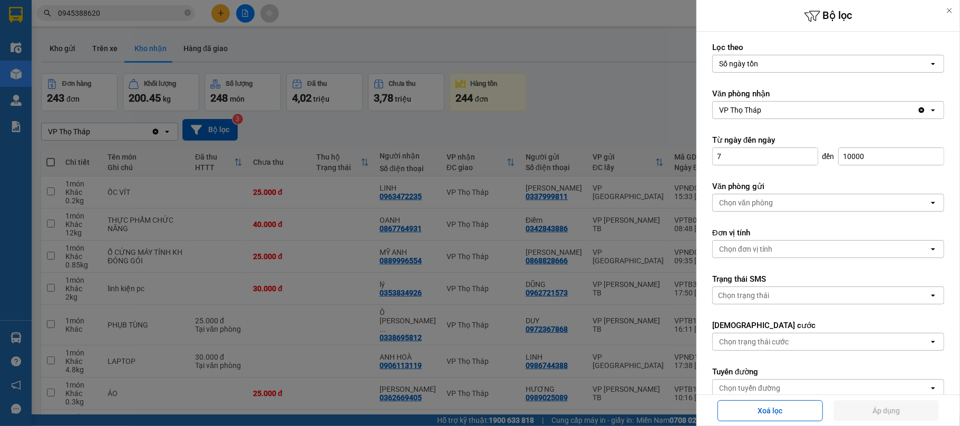
click at [612, 93] on div at bounding box center [480, 213] width 960 height 426
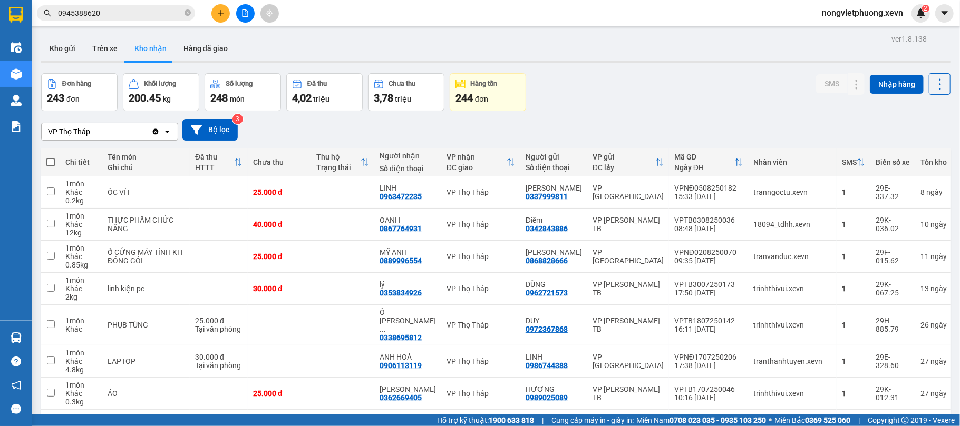
click at [649, 98] on div at bounding box center [480, 213] width 960 height 426
click at [227, 120] on button "Bộ lọc" at bounding box center [209, 130] width 55 height 22
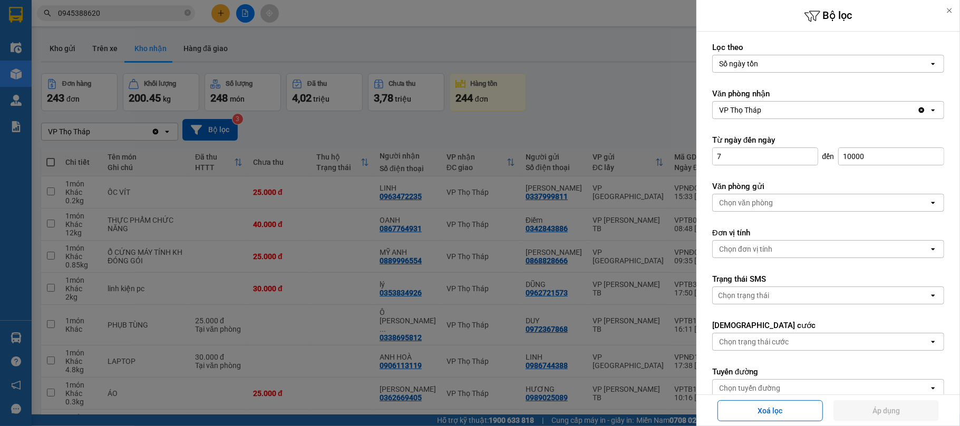
click at [806, 66] on div "Số ngày tồn" at bounding box center [820, 63] width 216 height 17
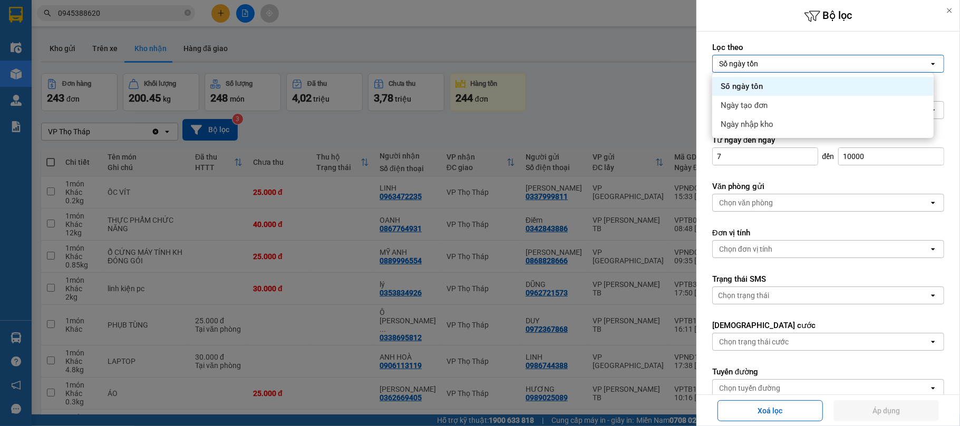
click at [806, 66] on div "Số ngày tồn" at bounding box center [820, 63] width 216 height 17
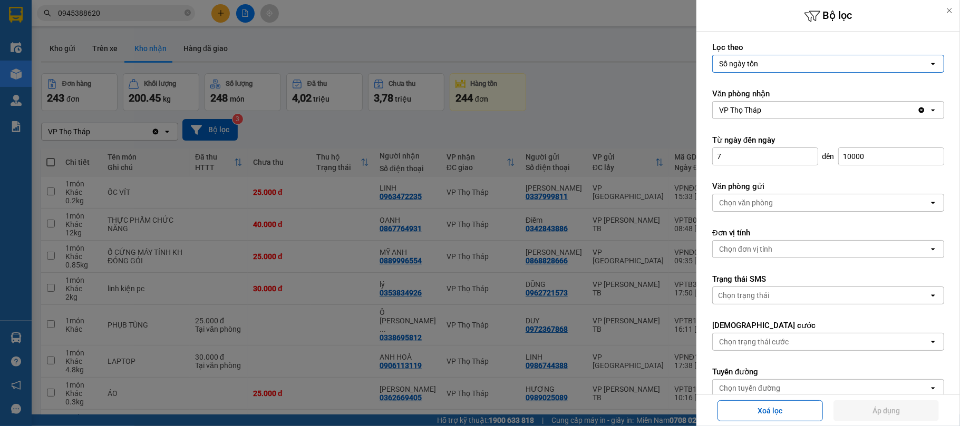
click at [818, 106] on div "VP Thọ Tháp" at bounding box center [814, 110] width 204 height 17
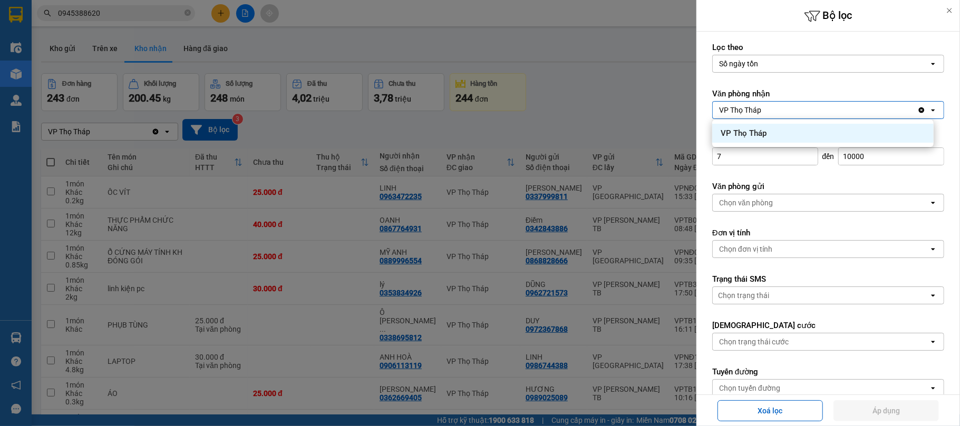
click at [818, 110] on div "VP Thọ Tháp" at bounding box center [814, 110] width 204 height 17
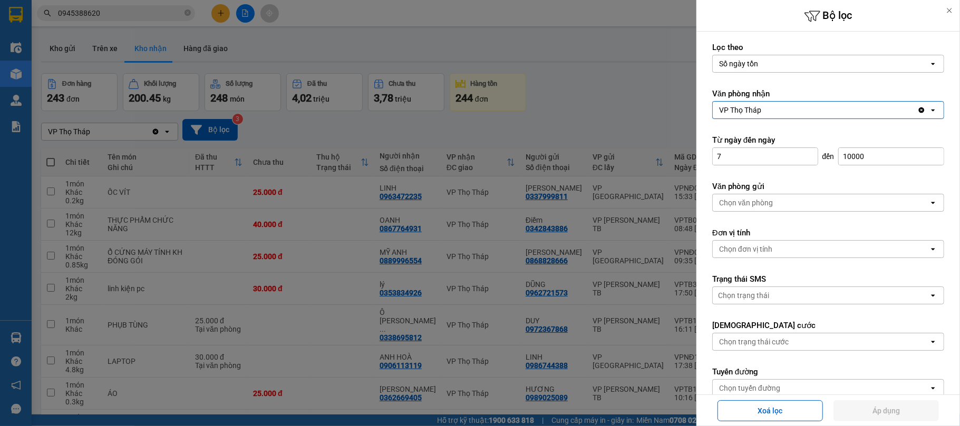
click at [599, 108] on div at bounding box center [480, 213] width 960 height 426
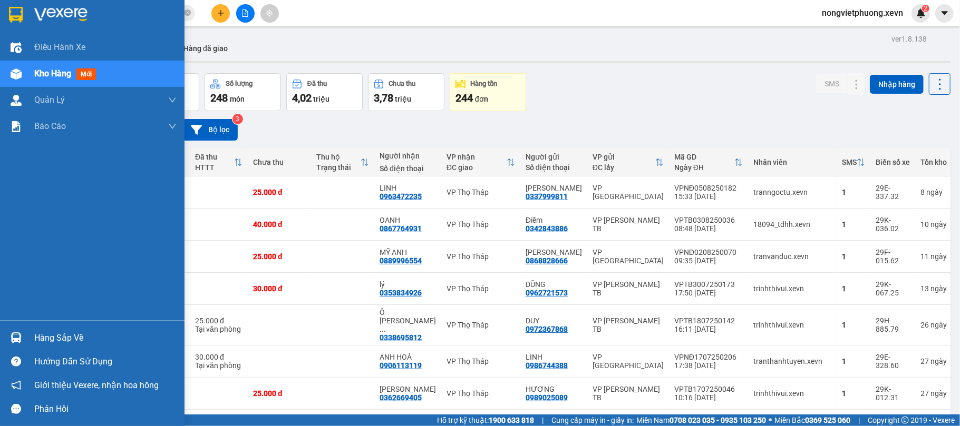
click at [16, 22] on div at bounding box center [16, 14] width 18 height 18
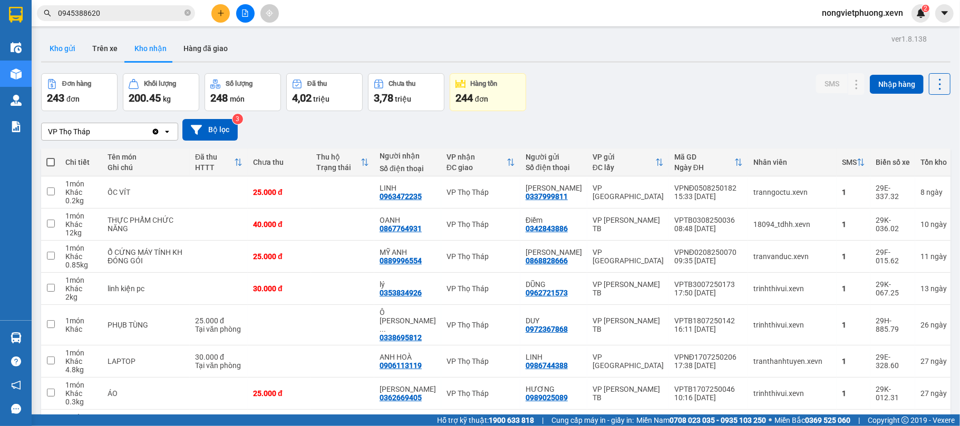
click at [79, 45] on button "Kho gửi" at bounding box center [62, 48] width 43 height 25
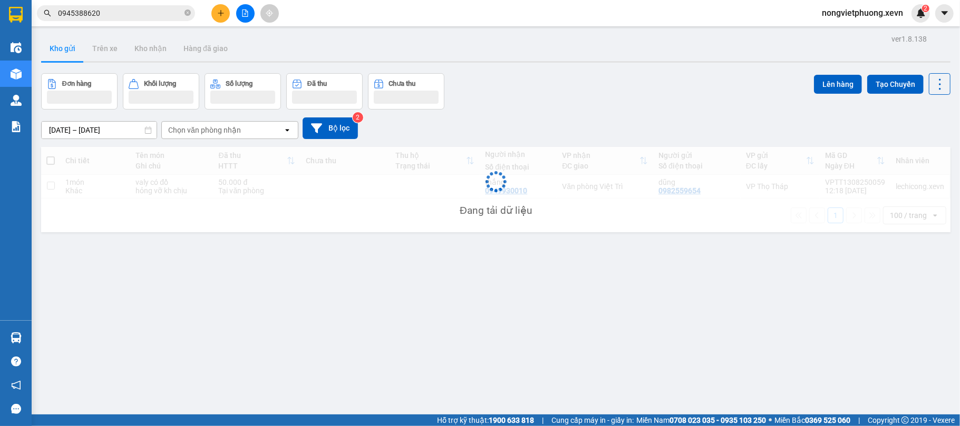
click at [663, 87] on div "Đơn hàng Khối lượng Số lượng Đã thu Chưa thu Lên hàng Tạo Chuyến" at bounding box center [495, 91] width 909 height 36
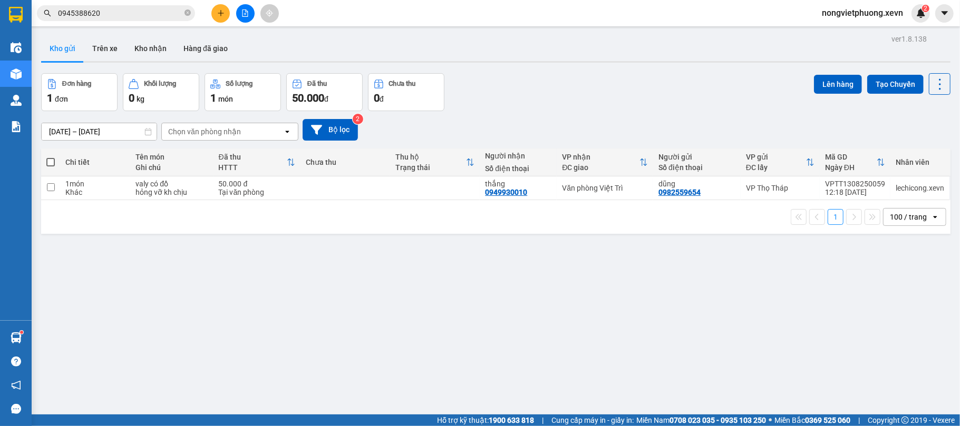
click at [513, 87] on div "Đơn hàng 1 đơn Khối lượng 0 kg Số lượng 1 món Đã thu 50.000 đ Chưa thu 0 đ Lên …" at bounding box center [495, 92] width 909 height 38
click at [140, 54] on button "Kho nhận" at bounding box center [150, 48] width 49 height 25
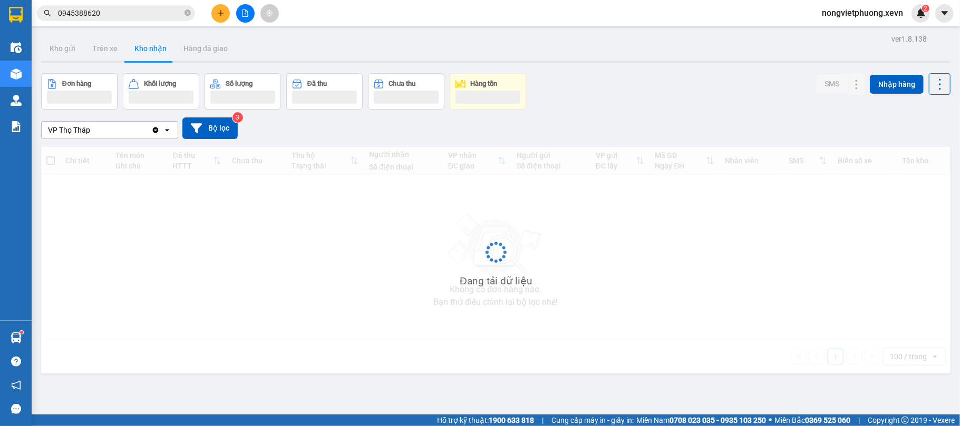
click at [580, 70] on div "ver 1.8.138 Kho gửi Trên xe Kho nhận Hàng đã giao Đơn hàng Khối lượng Số lượng …" at bounding box center [495, 245] width 917 height 426
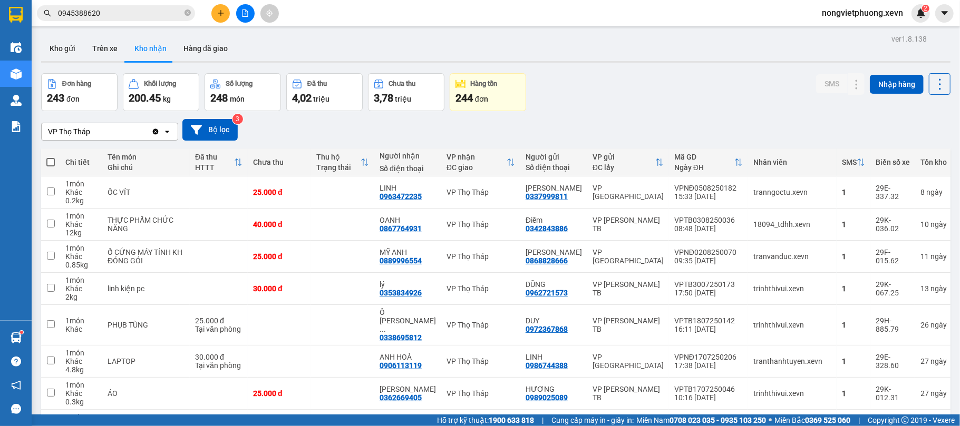
click at [639, 94] on div "Đơn hàng 243 đơn Khối lượng 200.45 kg Số lượng 248 món Đã thu 4,02 triệu Chưa t…" at bounding box center [495, 92] width 909 height 38
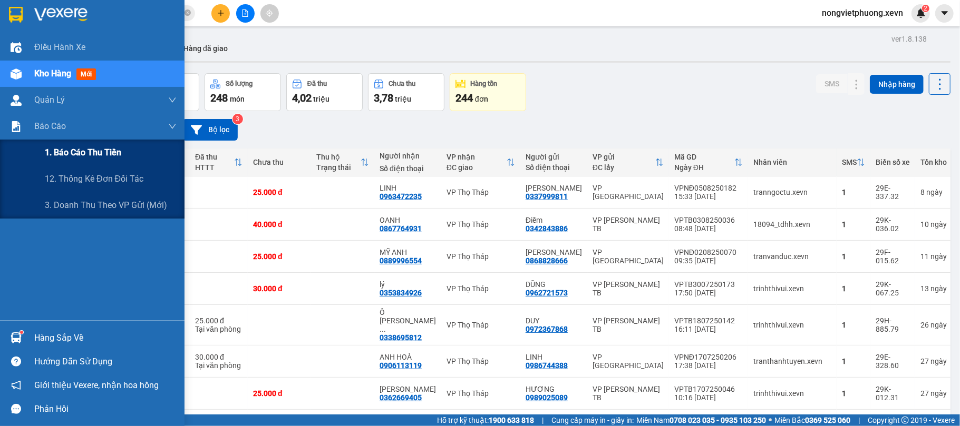
click at [98, 157] on span "1. Báo cáo thu tiền" at bounding box center [83, 152] width 76 height 13
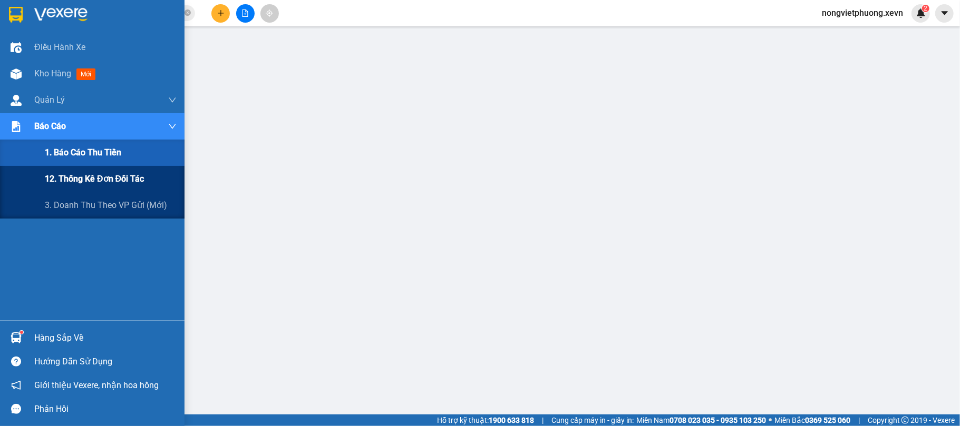
click at [129, 178] on span "12. Thống kê đơn đối tác" at bounding box center [94, 178] width 99 height 13
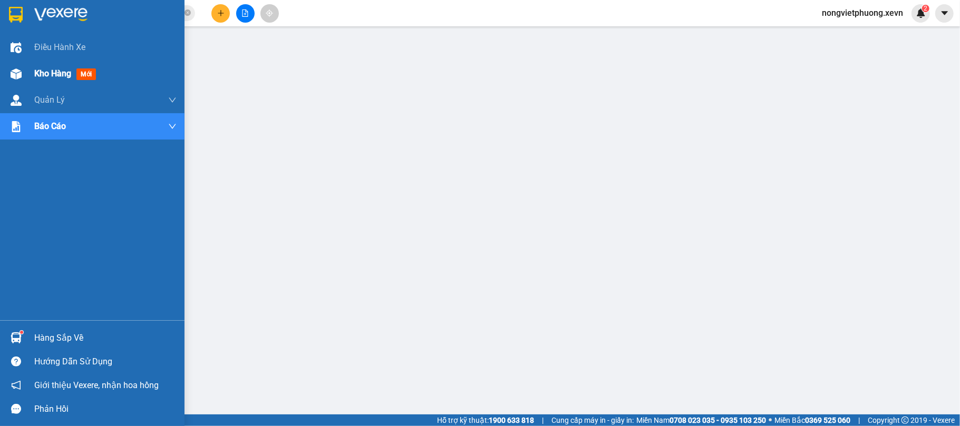
click at [7, 66] on div at bounding box center [16, 74] width 18 height 18
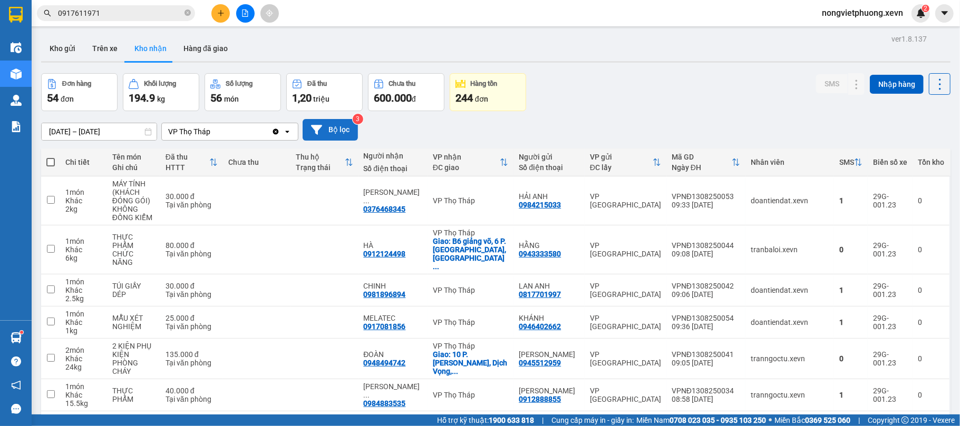
click at [351, 119] on button "Bộ lọc" at bounding box center [329, 130] width 55 height 22
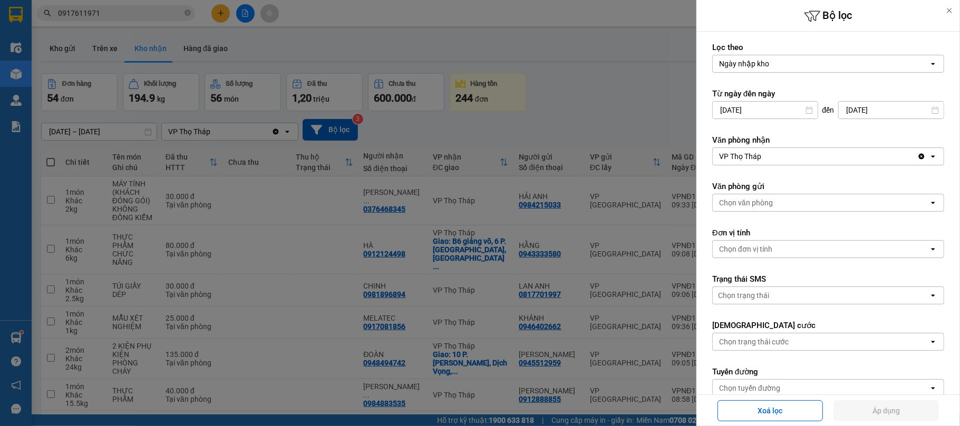
click at [593, 98] on div at bounding box center [480, 213] width 960 height 426
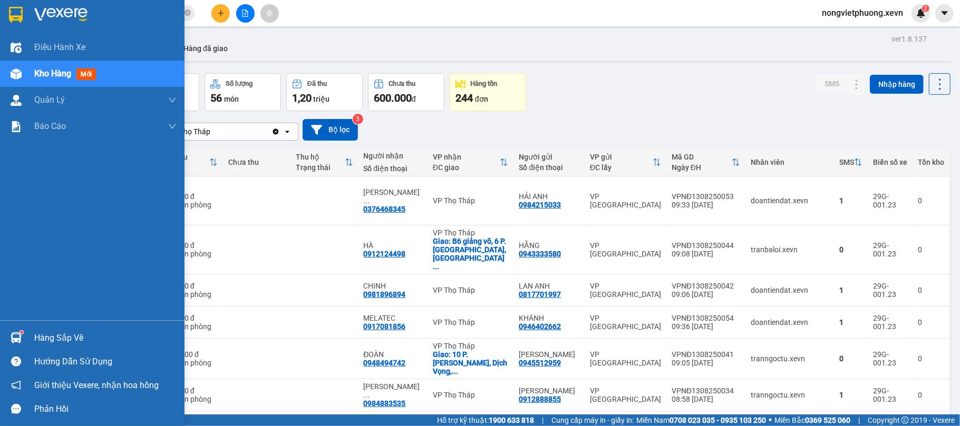
click at [28, 13] on div at bounding box center [92, 17] width 184 height 34
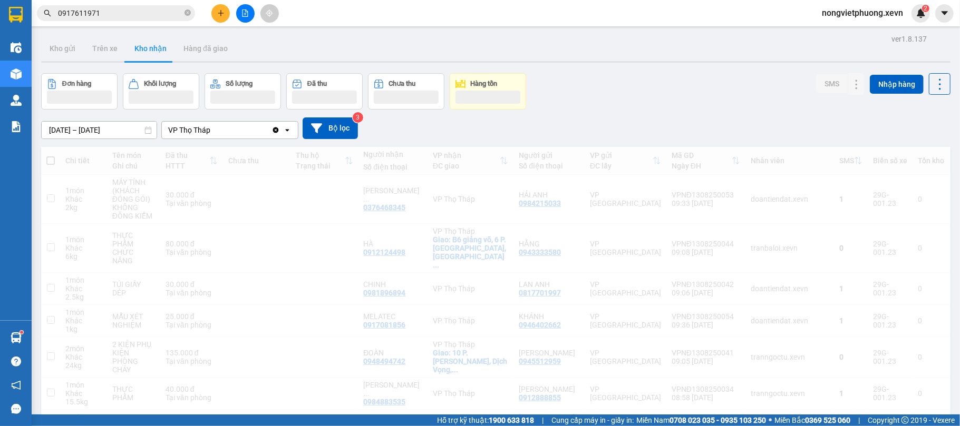
click at [622, 97] on div "Đơn hàng Khối lượng Số lượng Đã thu Chưa thu Hàng tồn SMS Nhập hàng" at bounding box center [495, 91] width 909 height 36
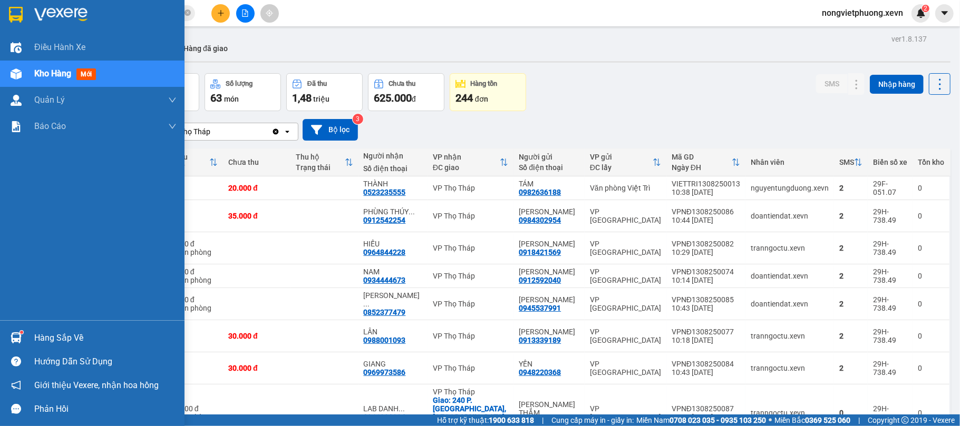
click at [24, 15] on div at bounding box center [16, 14] width 18 height 18
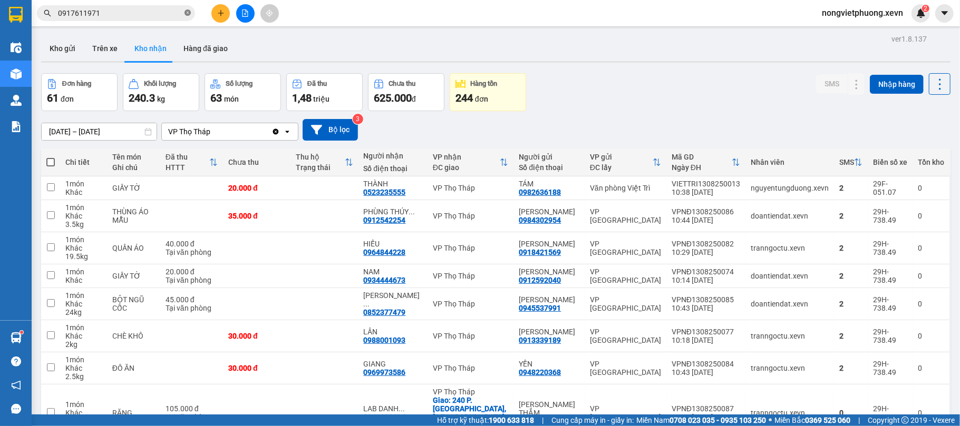
click at [186, 16] on icon "close-circle" at bounding box center [187, 12] width 6 height 6
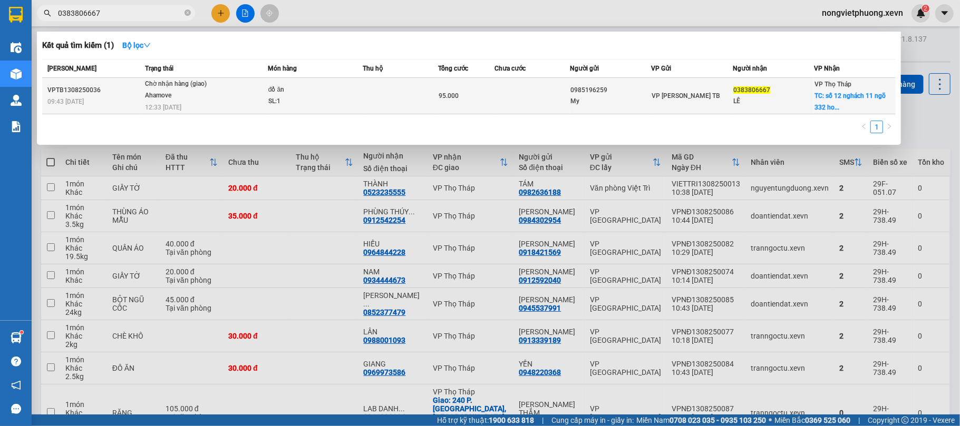
type input "0383806667"
click at [769, 100] on div "LÊ" at bounding box center [773, 101] width 81 height 11
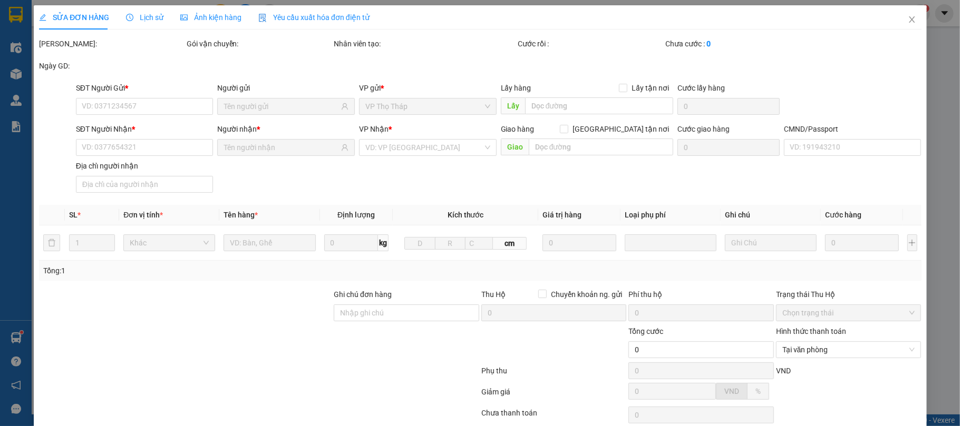
type input "0985196259"
type input "My"
type input "0383806667"
type input "LÊ"
checkbox input "true"
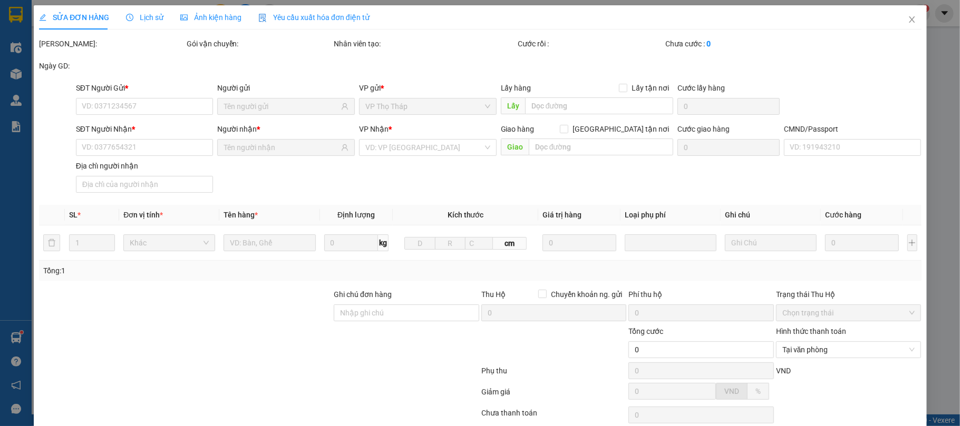
type input "số 12 nghách 11 ngõ 332 hoàng công chất phú diễn hà nội"
type input "50.000"
type input "1"
type input "cần dây"
type input "95.000"
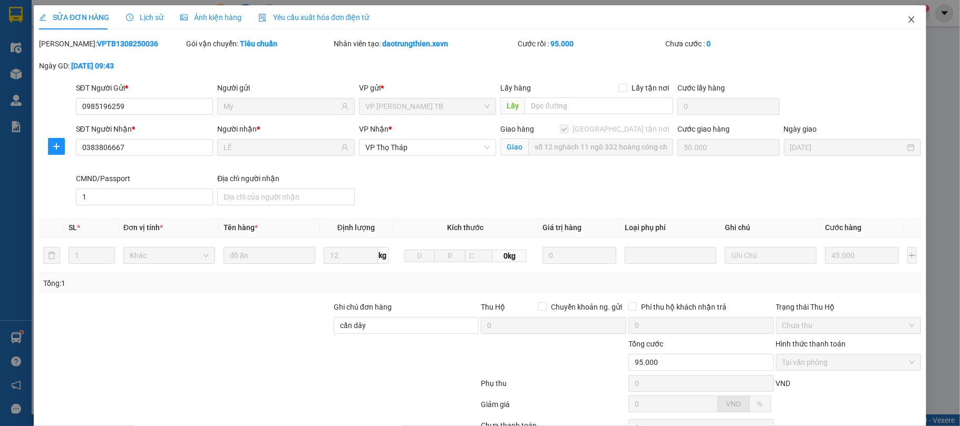
click at [907, 23] on icon "close" at bounding box center [911, 19] width 8 height 8
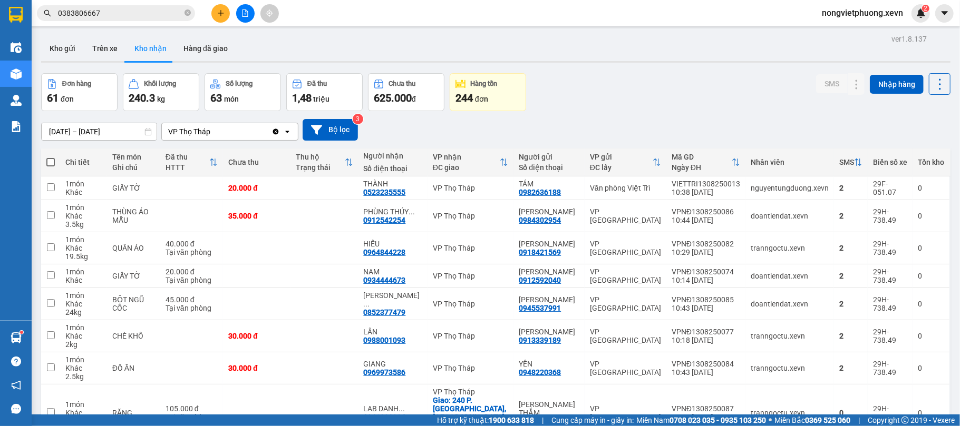
click at [150, 17] on input "0383806667" at bounding box center [120, 13] width 124 height 12
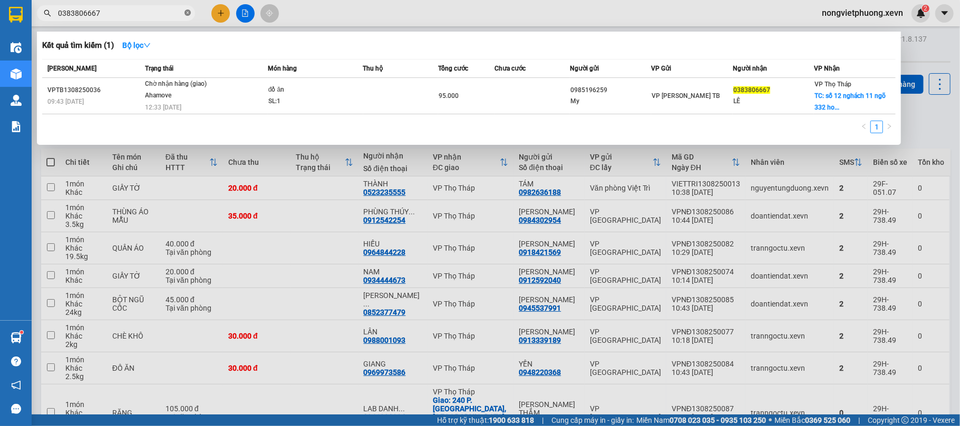
click at [188, 9] on span at bounding box center [187, 13] width 6 height 10
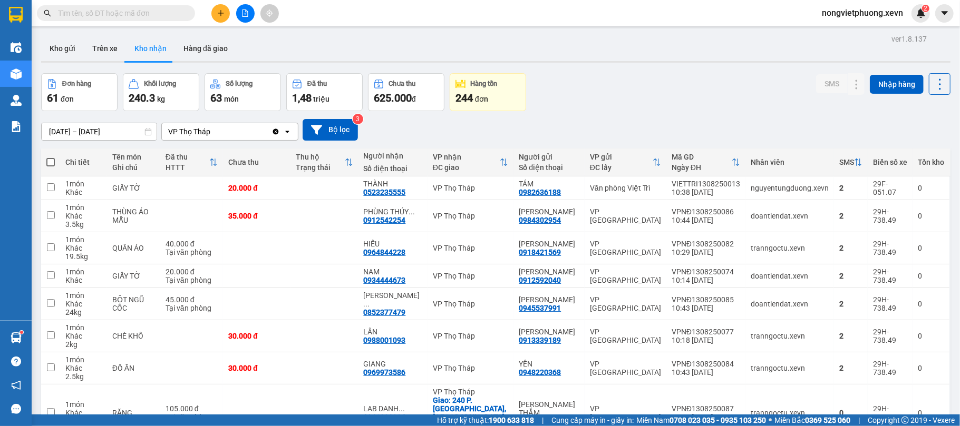
click at [171, 16] on input "text" at bounding box center [120, 13] width 124 height 12
click at [713, 94] on div "Đơn hàng 61 đơn Khối lượng 240.3 kg Số lượng 63 món Đã thu 1,48 triệu Chưa thu …" at bounding box center [495, 92] width 909 height 38
click at [125, 13] on input "text" at bounding box center [120, 13] width 124 height 12
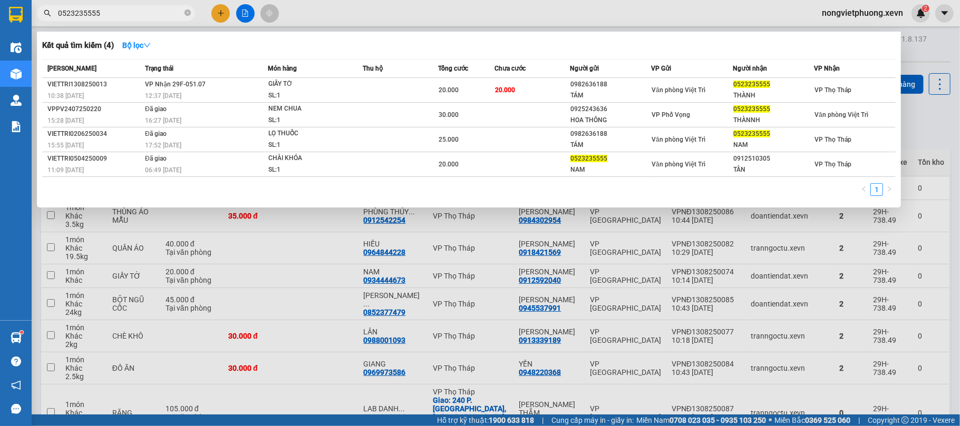
type input "0523235555"
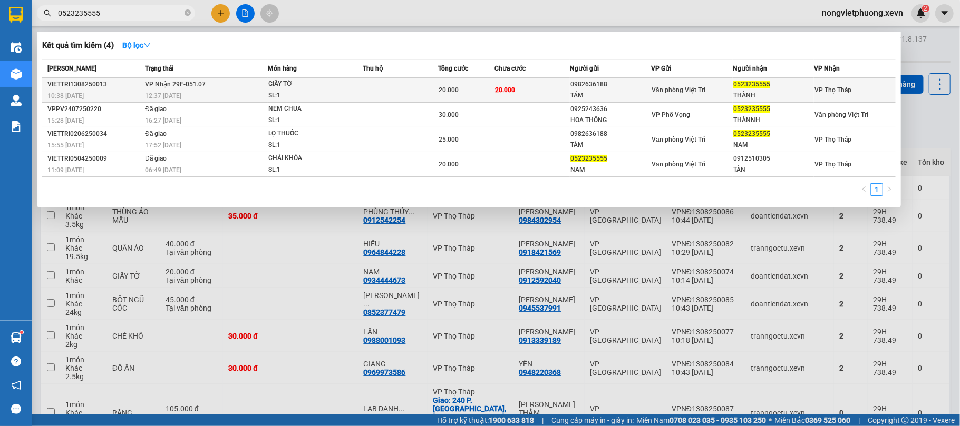
click at [608, 83] on div "0982636188" at bounding box center [610, 84] width 81 height 11
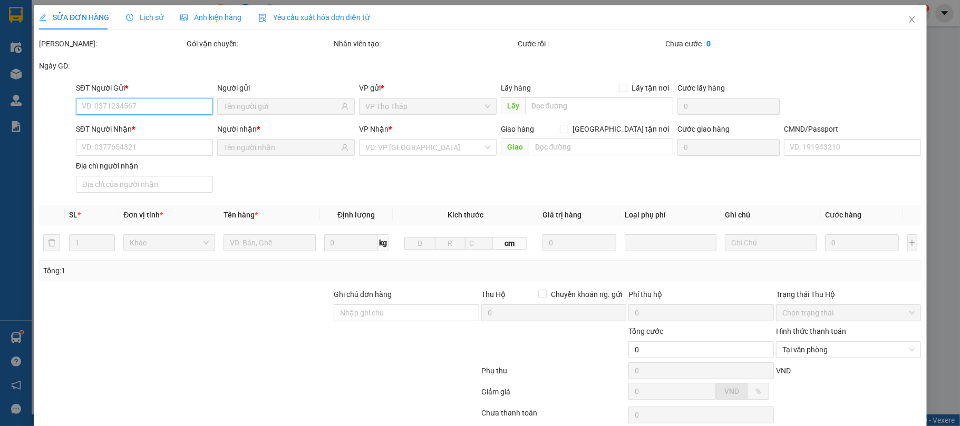
type input "0982636188"
type input "TÁM"
type input "0523235555"
type input "THÀNH"
type input "TUẤN ANH 0327130176"
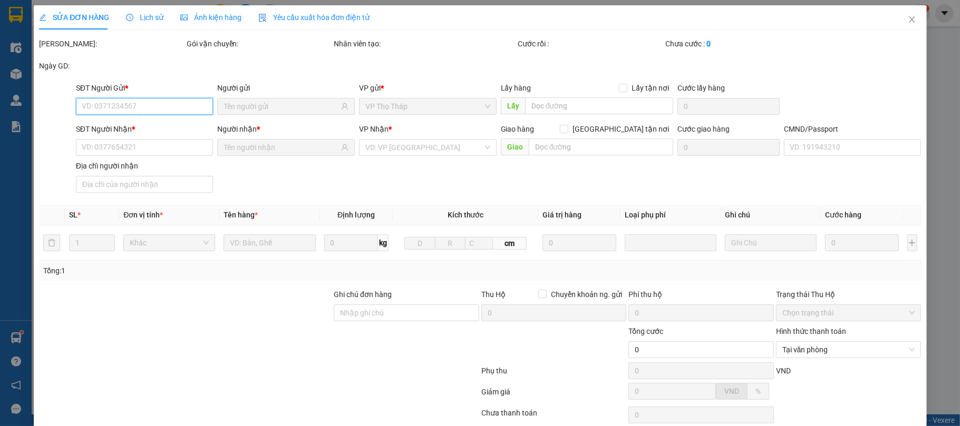
type input "20.000"
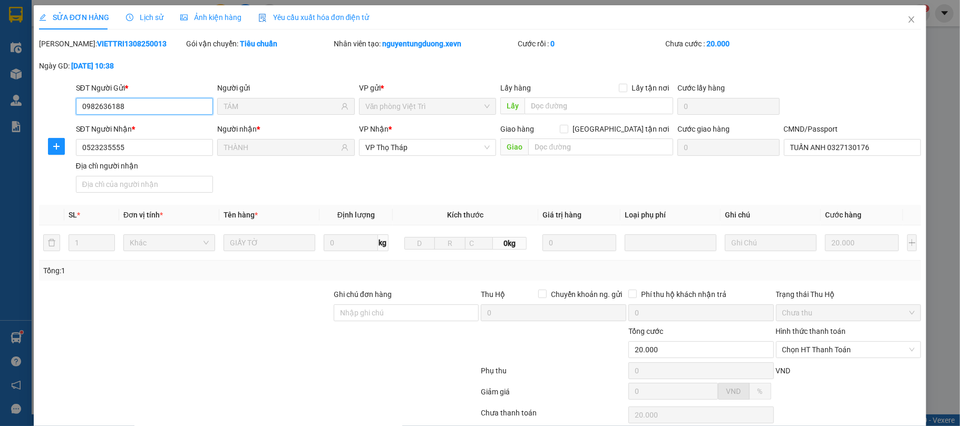
scroll to position [80, 0]
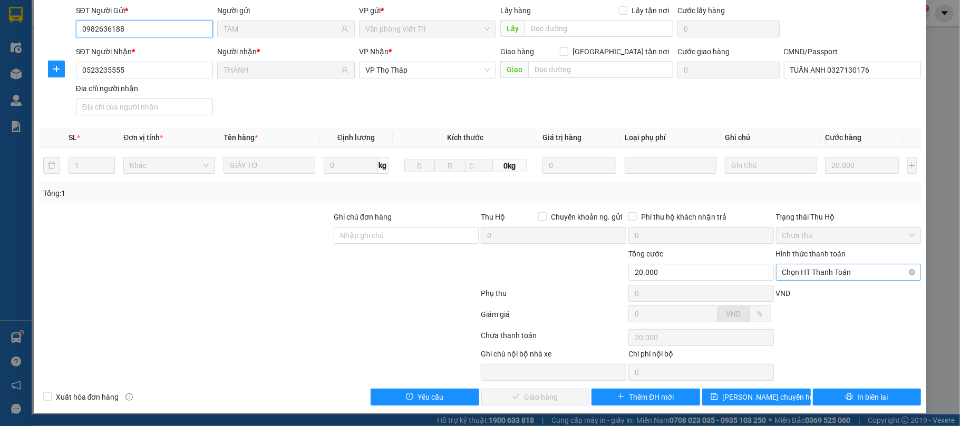
click at [852, 268] on span "Chọn HT Thanh Toán" at bounding box center [848, 273] width 133 height 16
click at [829, 301] on div "Total Paid Fee 0 Total UnPaid Fee 20.000 Cash Collection Total Fee Mã ĐH: VIETT…" at bounding box center [480, 182] width 882 height 445
drag, startPoint x: 827, startPoint y: 277, endPoint x: 833, endPoint y: 291, distance: 15.7
click at [828, 277] on span "Chọn HT Thanh Toán" at bounding box center [848, 273] width 133 height 16
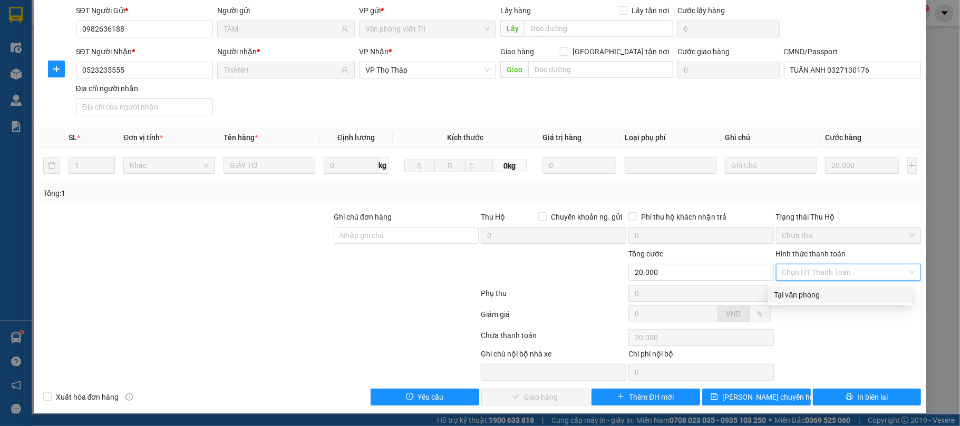
click at [833, 291] on div "Tại văn phòng" at bounding box center [839, 295] width 131 height 12
type input "0"
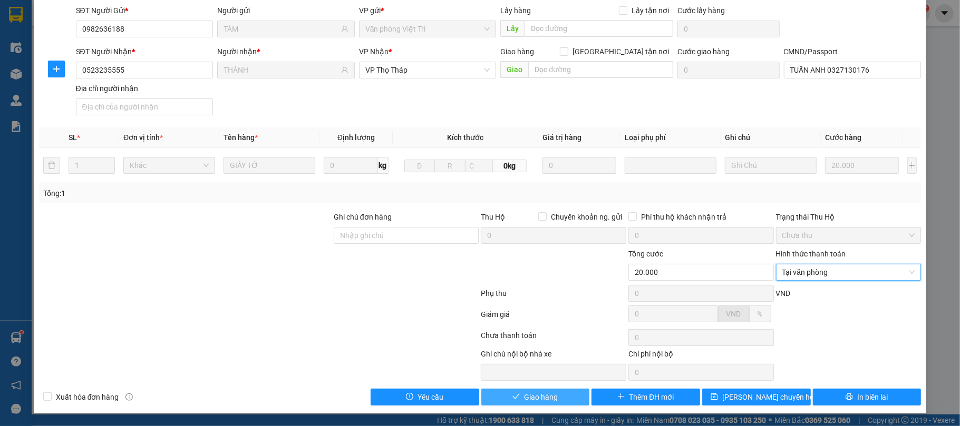
click at [514, 395] on button "Giao hàng" at bounding box center [535, 397] width 109 height 17
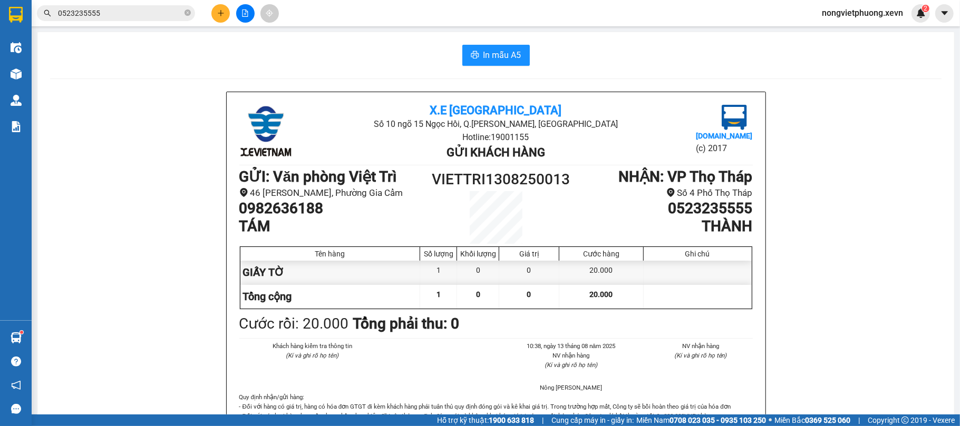
click at [353, 211] on h1 "0982636188" at bounding box center [335, 209] width 192 height 18
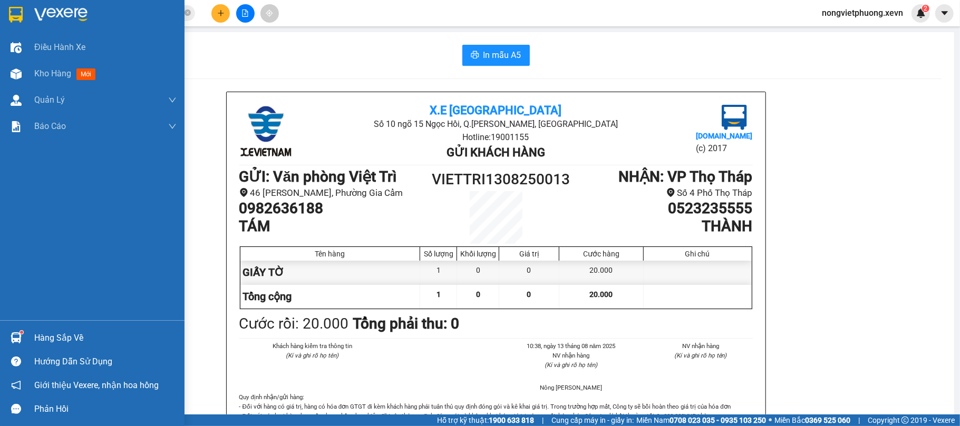
click at [30, 9] on div at bounding box center [92, 17] width 184 height 34
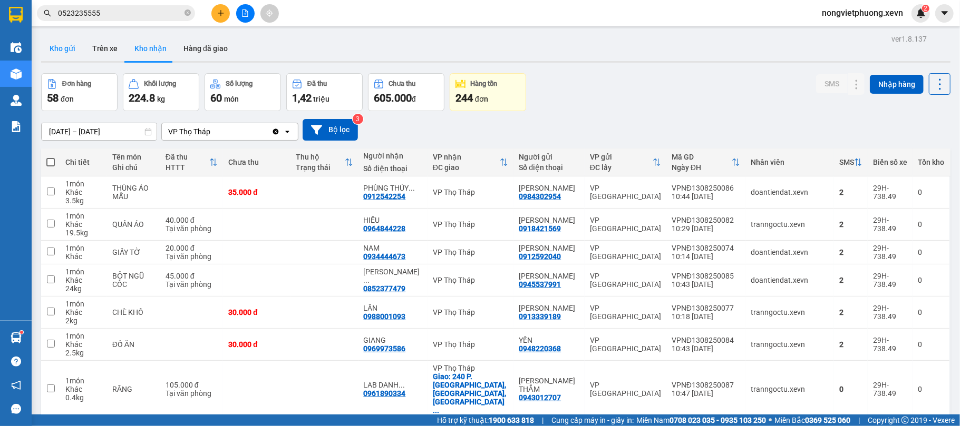
click at [47, 41] on button "Kho gửi" at bounding box center [62, 48] width 43 height 25
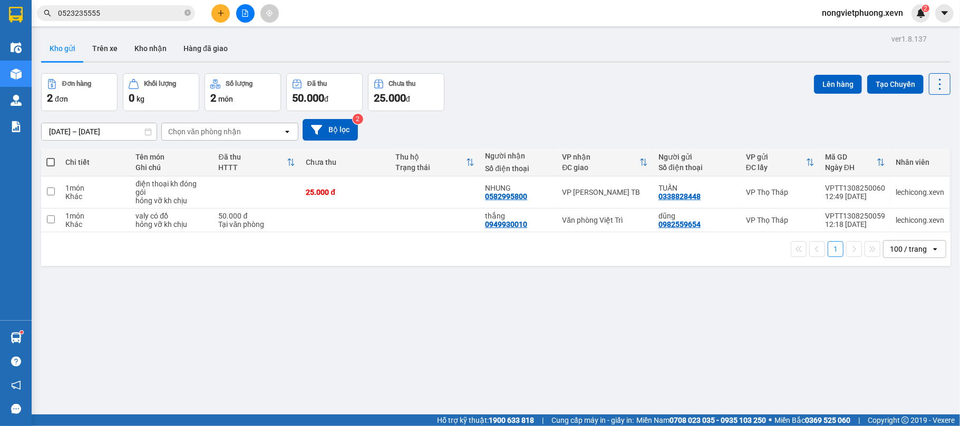
click at [243, 9] on icon "file-add" at bounding box center [245, 12] width 6 height 7
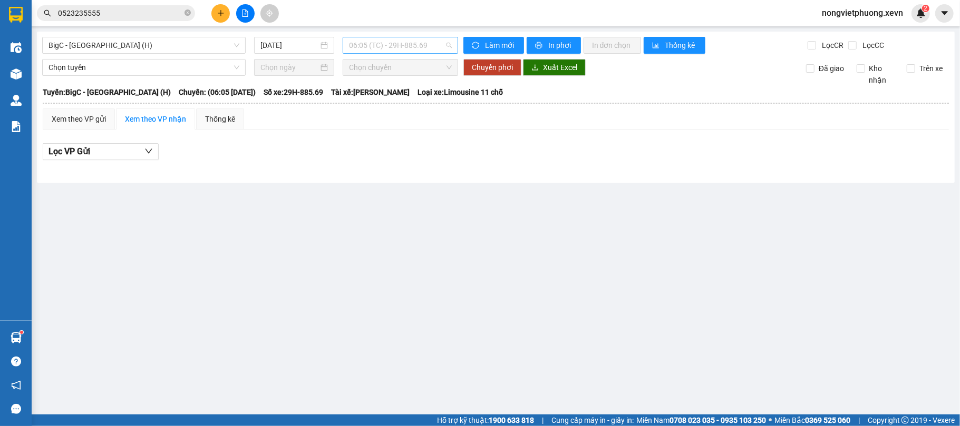
click at [383, 50] on span "06:05 (TC) - 29H-885.69" at bounding box center [400, 45] width 103 height 16
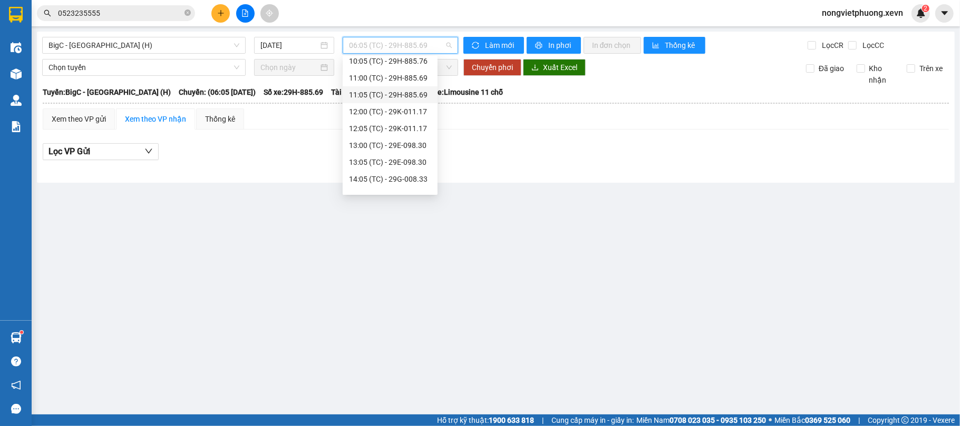
scroll to position [152, 0]
click at [412, 178] on div "15:30 (TC) - 29K-067.25" at bounding box center [390, 184] width 95 height 17
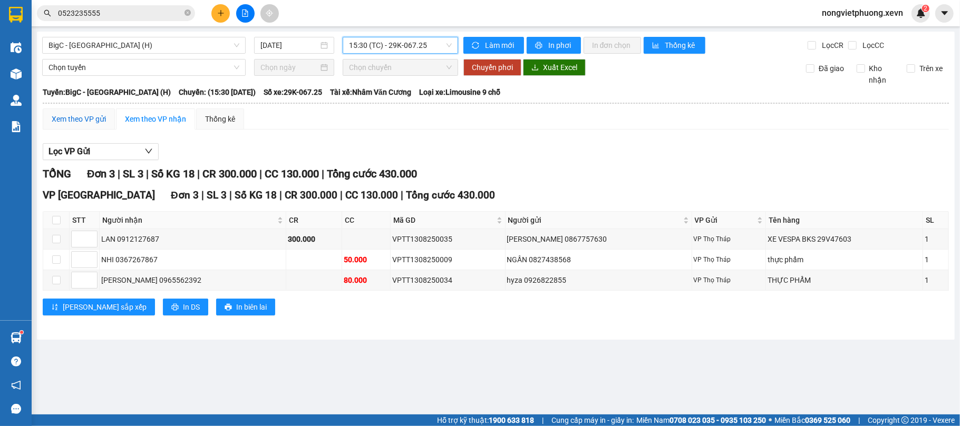
click at [83, 125] on div "Xem theo VP gửi" at bounding box center [79, 119] width 54 height 12
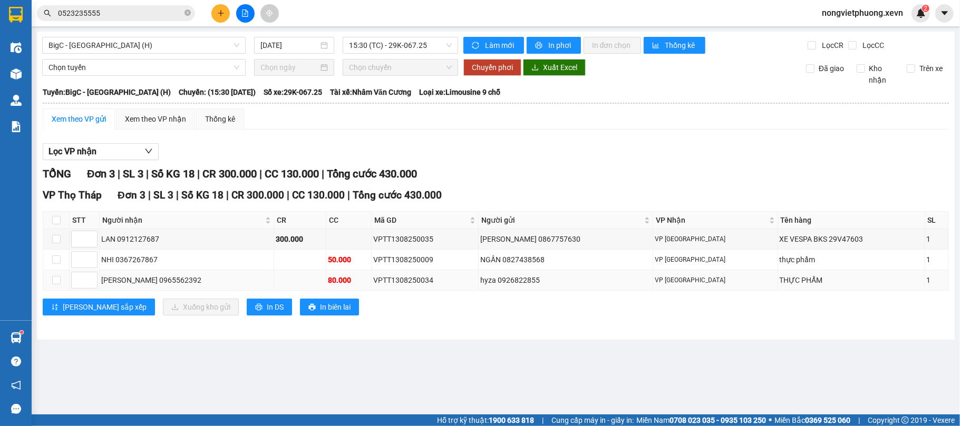
click at [47, 285] on td at bounding box center [56, 280] width 26 height 21
click at [62, 285] on td at bounding box center [56, 280] width 26 height 21
click at [56, 283] on input "checkbox" at bounding box center [56, 280] width 8 height 8
checkbox input "true"
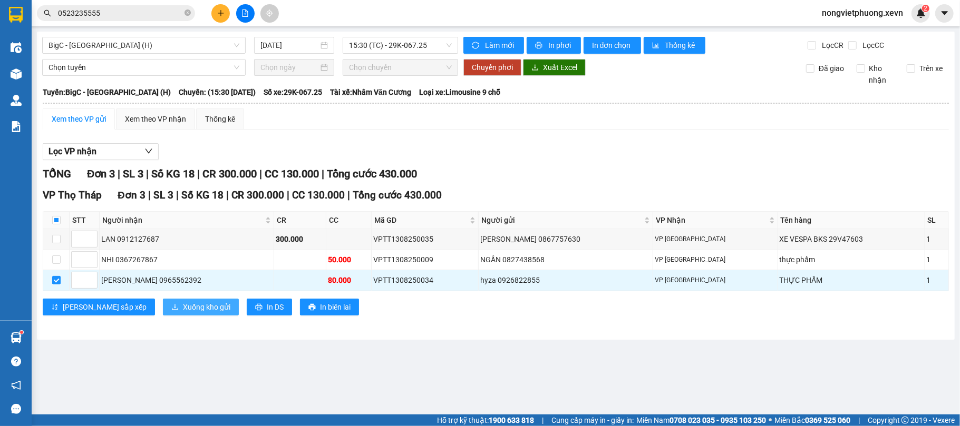
click at [183, 310] on span "Xuống kho gửi" at bounding box center [206, 307] width 47 height 12
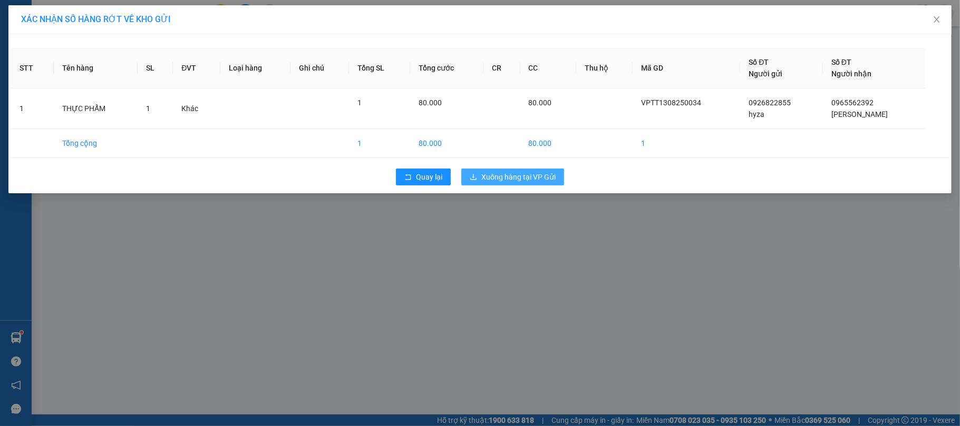
click at [554, 178] on span "Xuống hàng tại VP Gửi" at bounding box center [518, 177] width 74 height 12
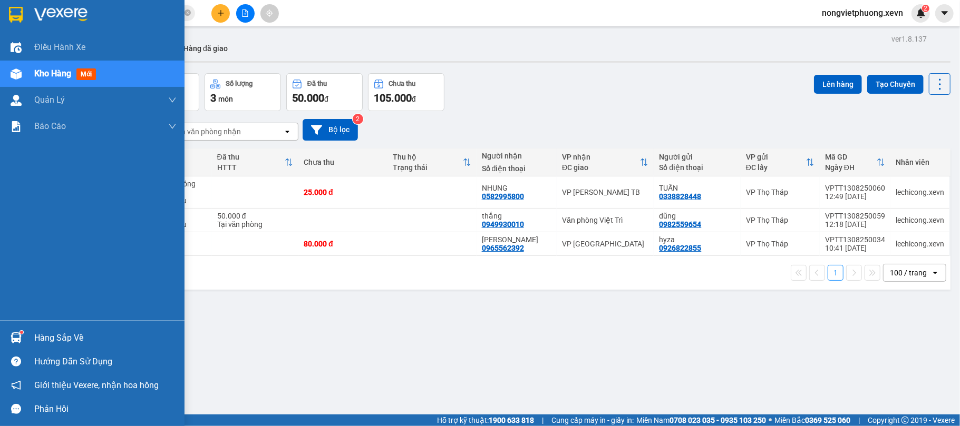
click at [19, 336] on img at bounding box center [16, 338] width 11 height 11
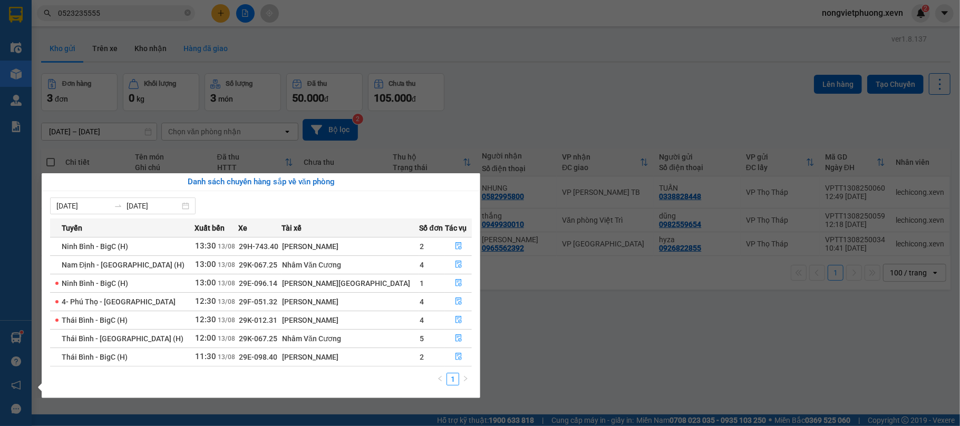
click at [215, 43] on section "Kết quả tìm kiếm ( 4 ) Bộ lọc Mã ĐH Trạng thái Món hàng Thu hộ Tổng cước Chưa c…" at bounding box center [480, 213] width 960 height 426
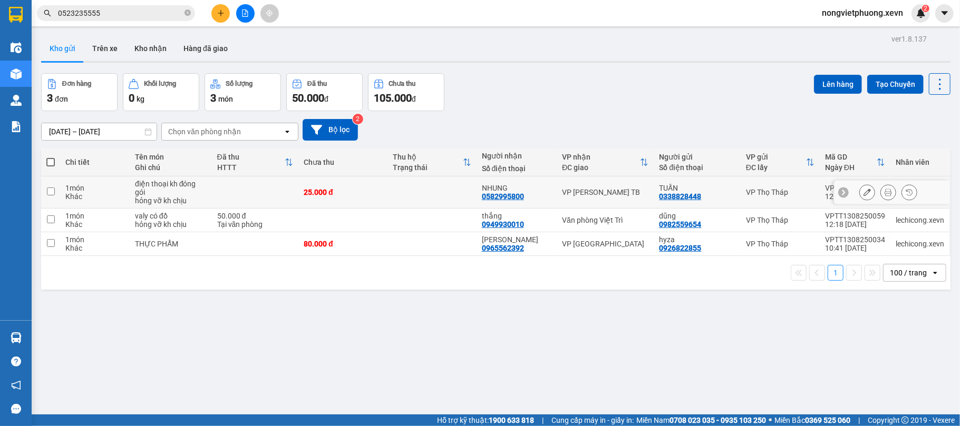
click at [353, 181] on td "25.000 đ" at bounding box center [342, 193] width 89 height 32
checkbox input "true"
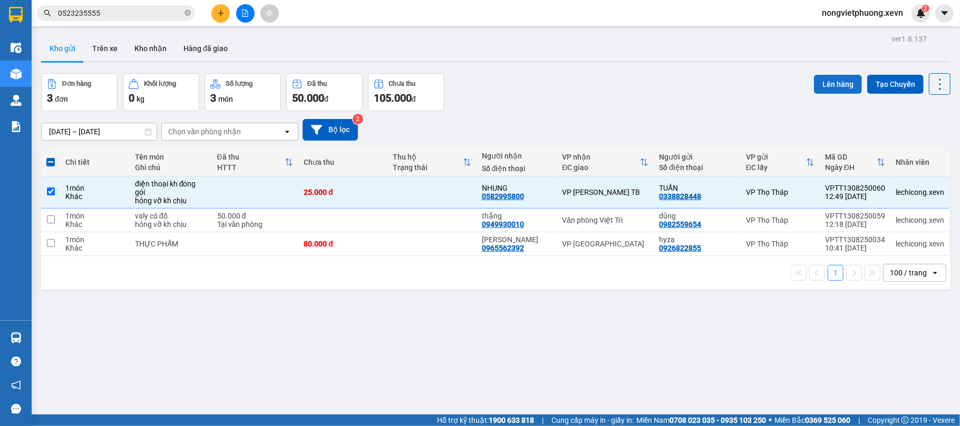
click at [839, 85] on button "Lên hàng" at bounding box center [838, 84] width 48 height 19
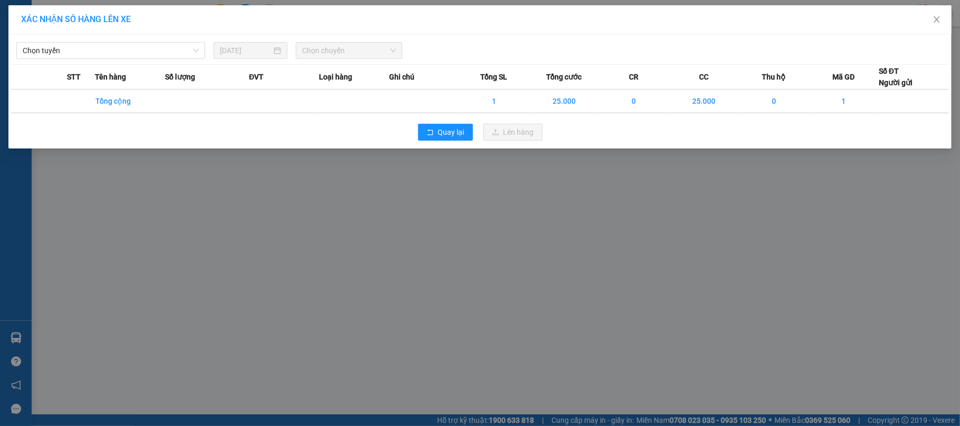
click at [461, 119] on div "Quay lại Lên hàng" at bounding box center [479, 132] width 937 height 27
click at [461, 132] on span "Quay lại" at bounding box center [451, 132] width 26 height 12
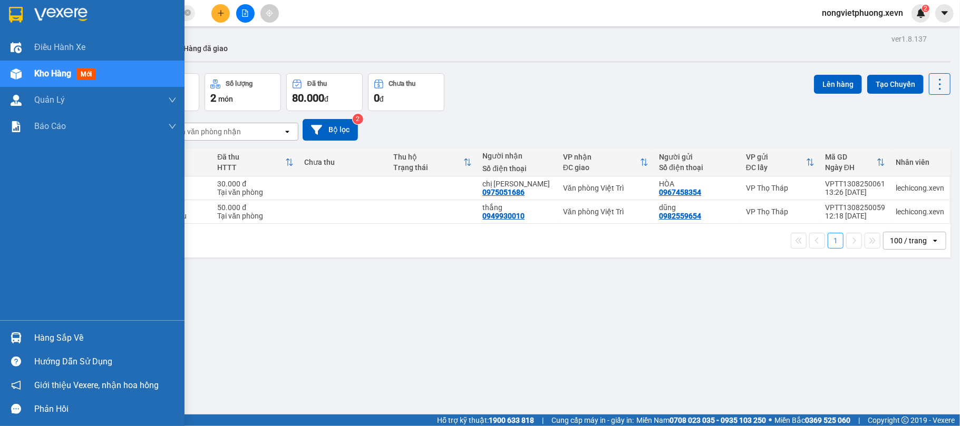
click at [28, 325] on div "Hàng sắp về Hướng dẫn sử dụng Giới thiệu Vexere, nhận hoa hồng Phản hồi" at bounding box center [92, 370] width 184 height 101
click at [32, 336] on div "Hàng sắp về" at bounding box center [92, 338] width 184 height 24
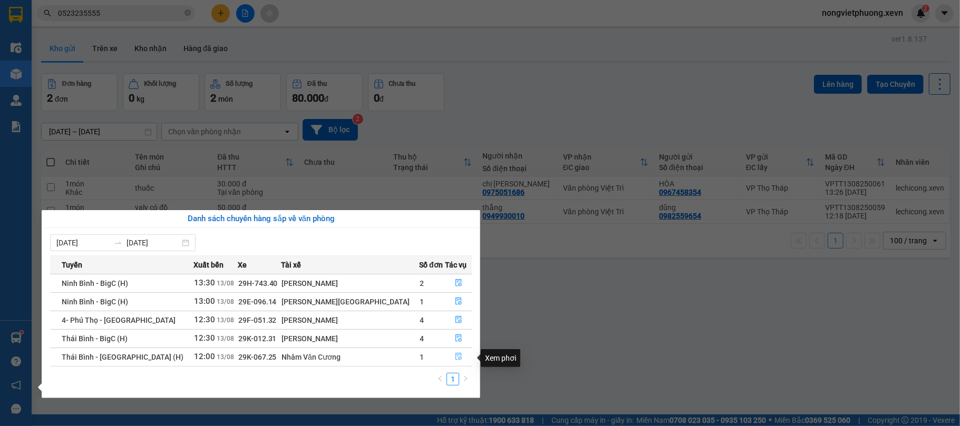
click at [456, 357] on icon "file-done" at bounding box center [458, 356] width 7 height 7
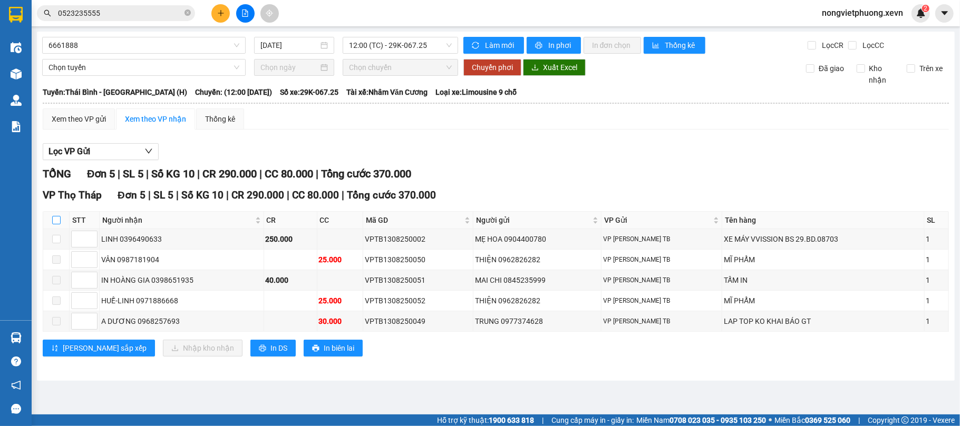
click at [57, 220] on input "checkbox" at bounding box center [56, 220] width 8 height 8
checkbox input "true"
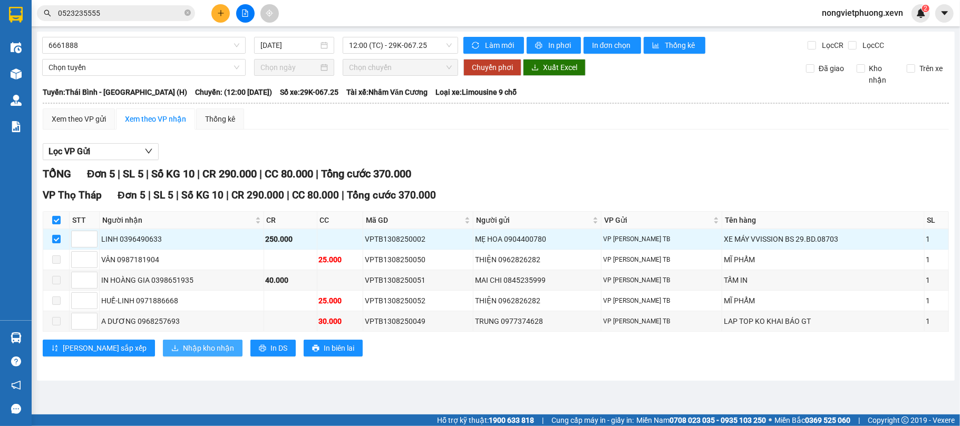
click at [183, 354] on span "Nhập kho nhận" at bounding box center [208, 349] width 51 height 12
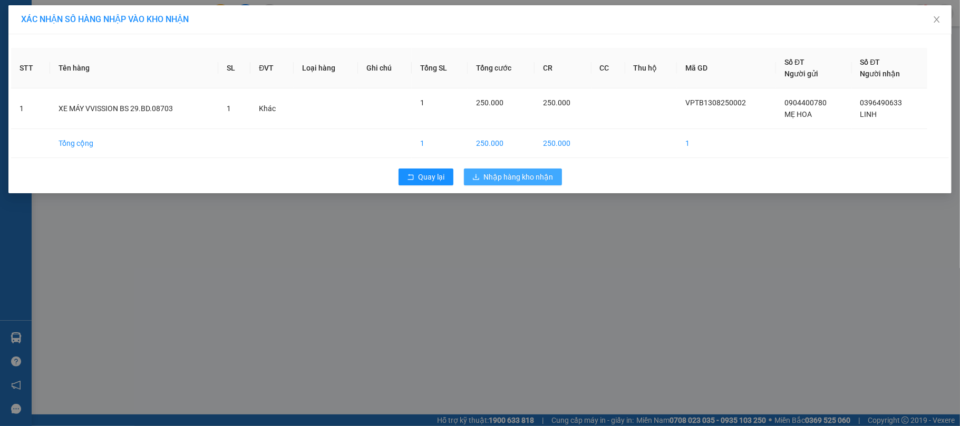
click at [497, 178] on span "Nhập hàng kho nhận" at bounding box center [519, 177] width 70 height 12
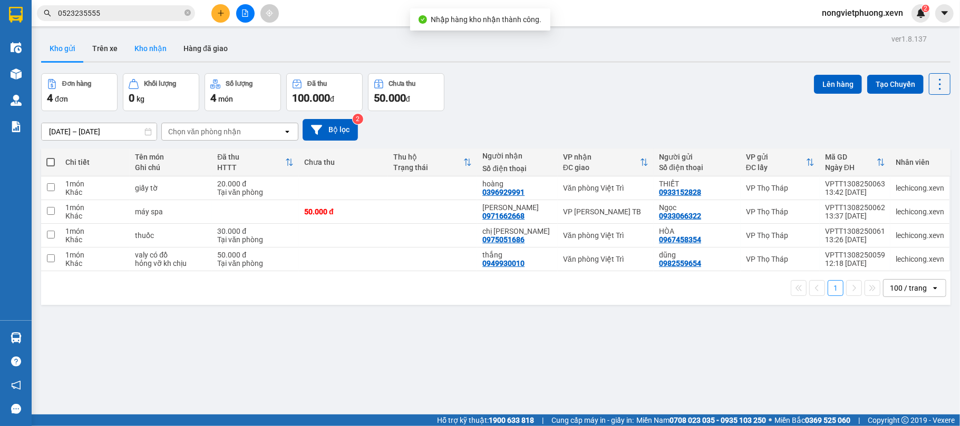
click at [155, 53] on button "Kho nhận" at bounding box center [150, 48] width 49 height 25
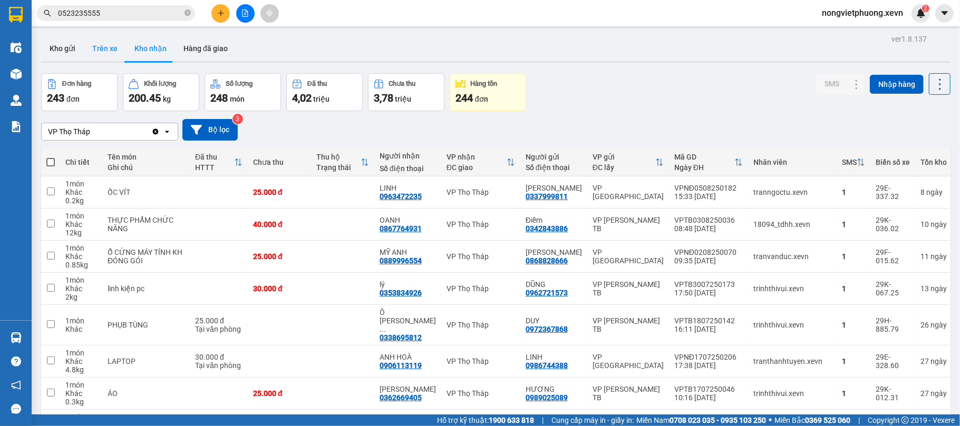
click at [92, 43] on button "Trên xe" at bounding box center [105, 48] width 42 height 25
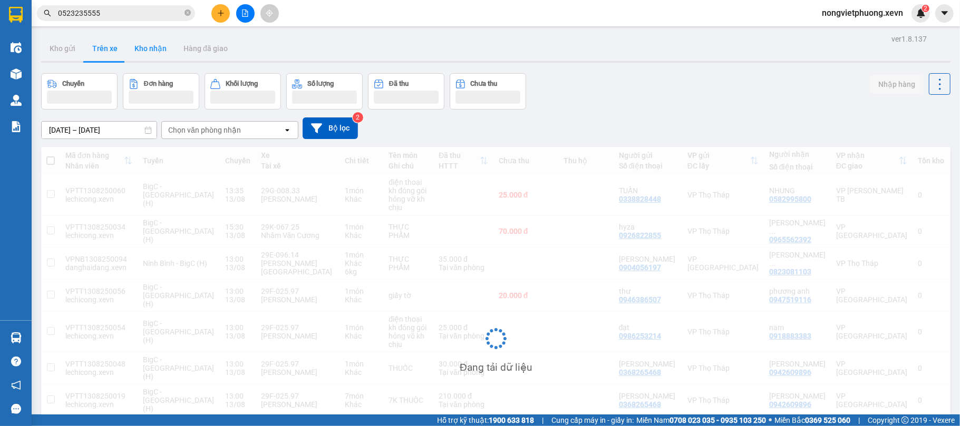
click at [157, 47] on button "Kho nhận" at bounding box center [150, 48] width 49 height 25
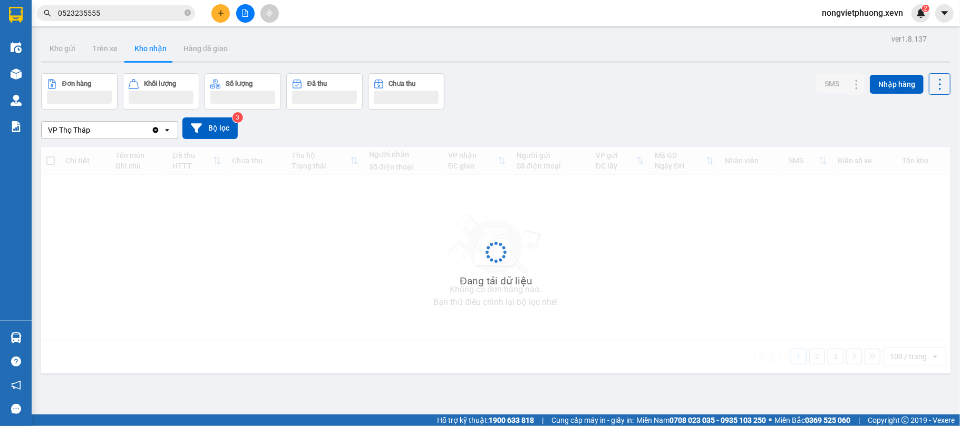
click at [157, 47] on button "Kho nhận" at bounding box center [150, 48] width 49 height 25
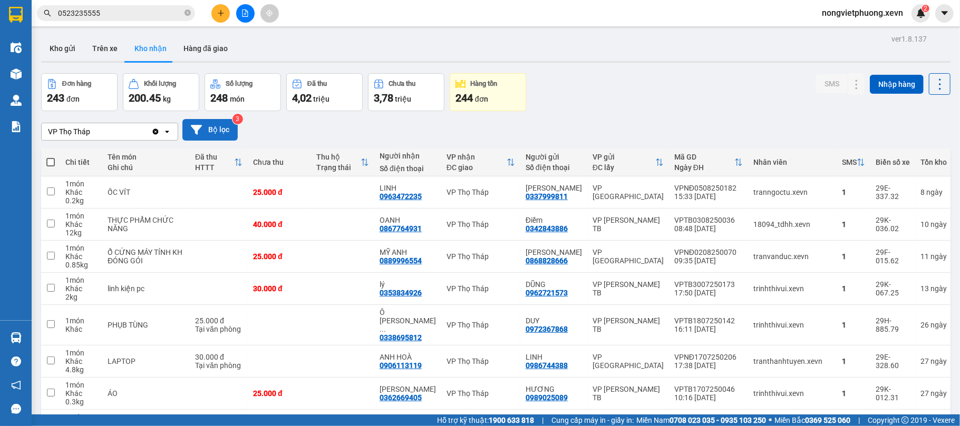
click at [194, 127] on icon at bounding box center [196, 129] width 11 height 9
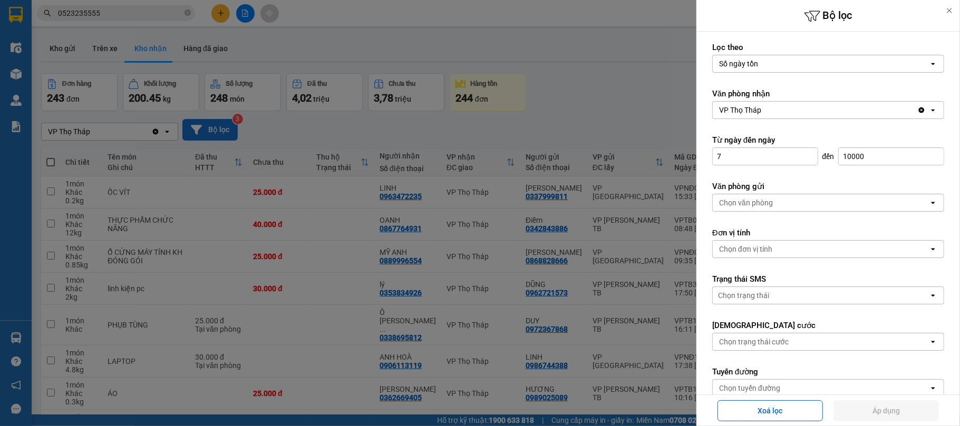
click at [793, 152] on input "7" at bounding box center [764, 156] width 105 height 17
type input "0"
type input "1"
click at [911, 150] on input "10000" at bounding box center [890, 156] width 105 height 17
type input "06"
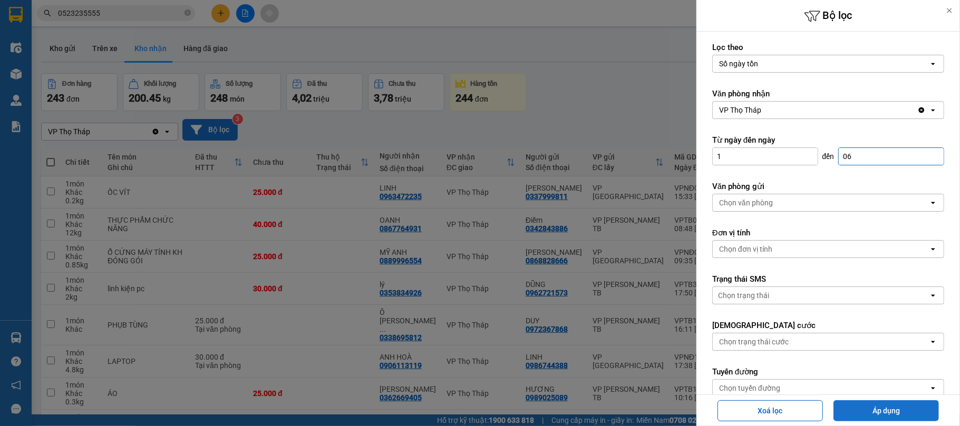
click at [920, 419] on button "Áp dụng" at bounding box center [885, 410] width 105 height 21
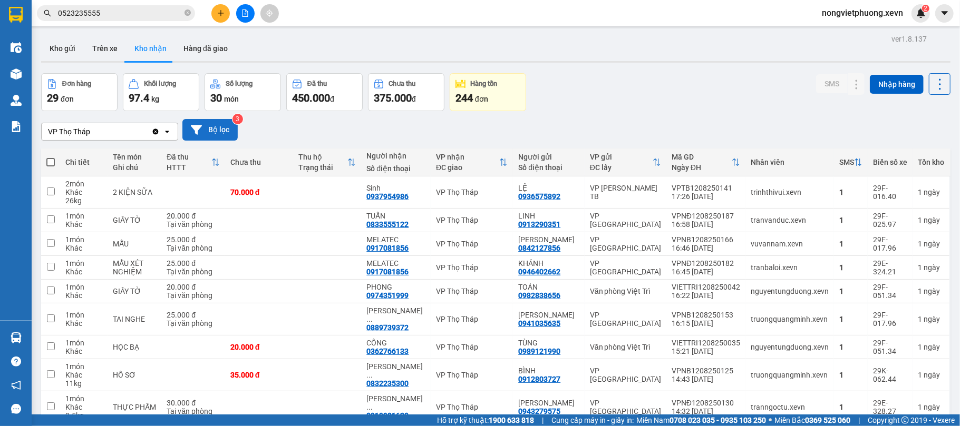
click at [188, 135] on button "Bộ lọc" at bounding box center [209, 130] width 55 height 22
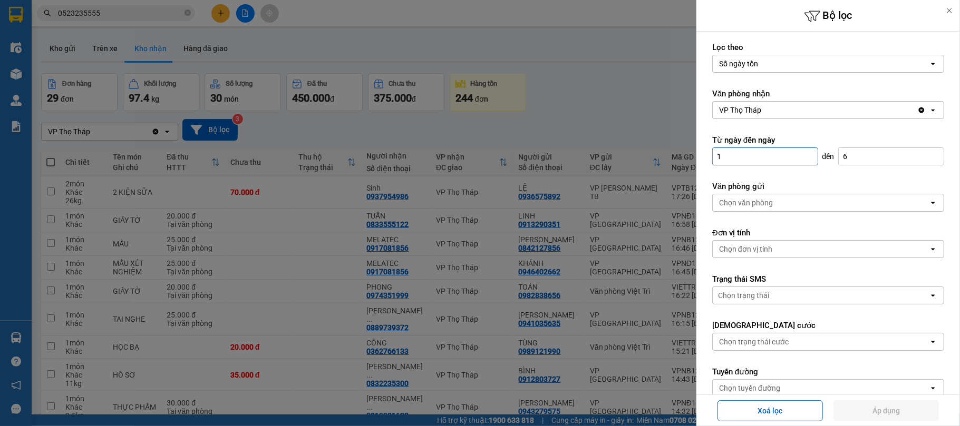
click at [740, 162] on input "1" at bounding box center [764, 156] width 105 height 17
type input "0"
click at [551, 81] on div at bounding box center [480, 213] width 960 height 426
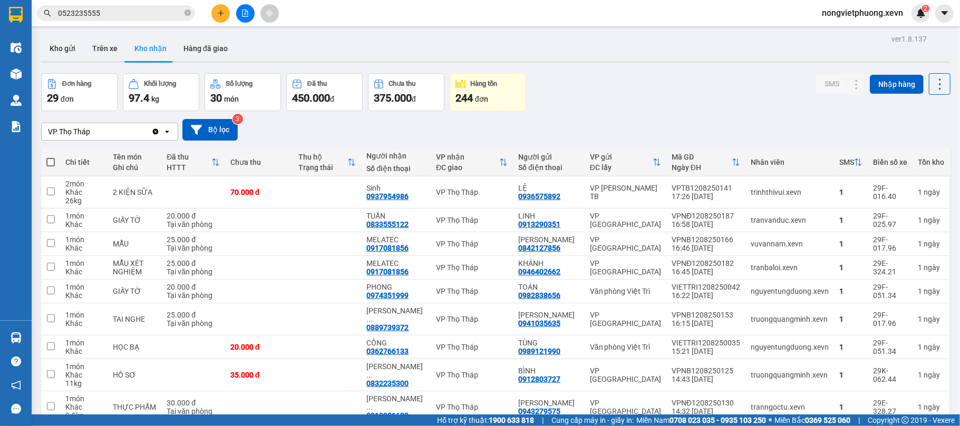
click at [161, 15] on input "0523235555" at bounding box center [120, 13] width 124 height 12
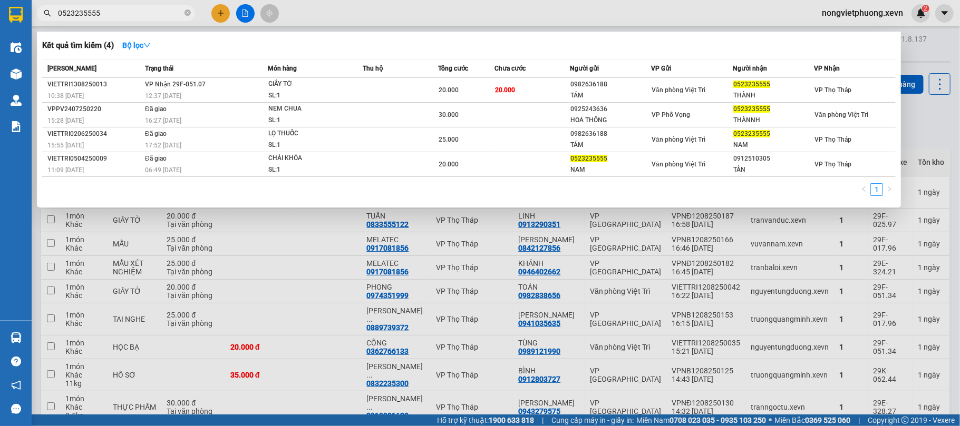
click at [161, 15] on input "0523235555" at bounding box center [120, 13] width 124 height 12
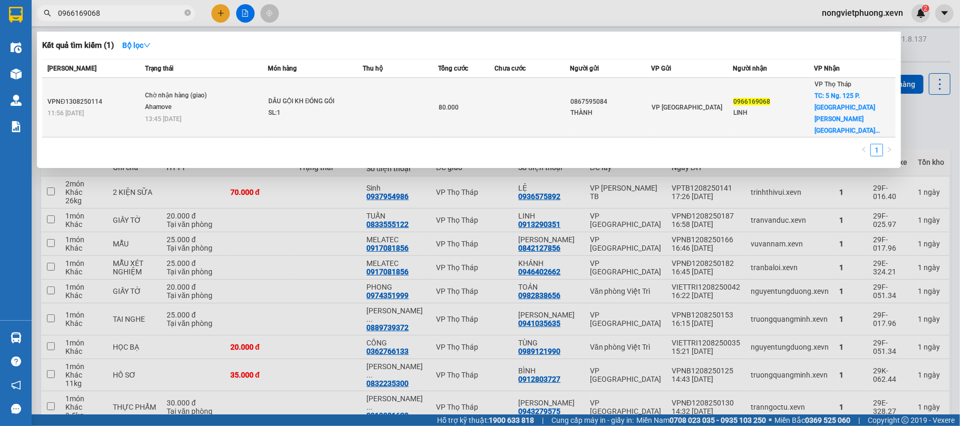
type input "0966169068"
click at [499, 92] on td at bounding box center [531, 108] width 75 height 60
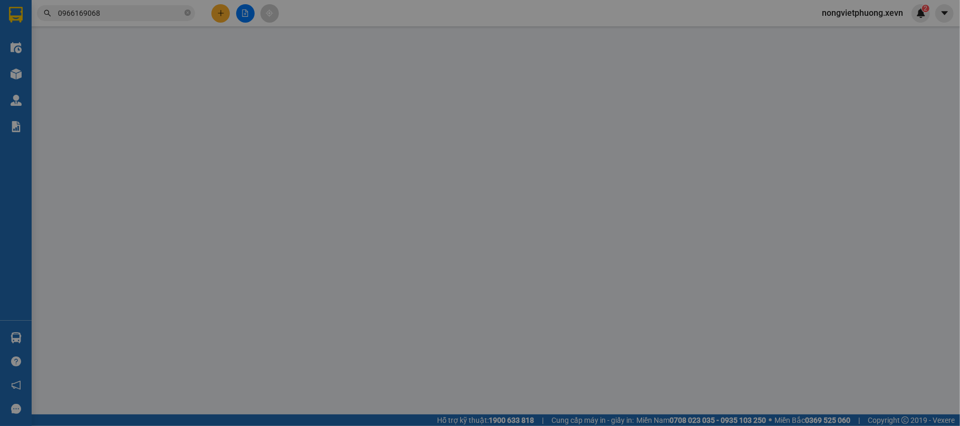
type input "0867595084"
type input "THÀNH"
type input "0966169068"
type input "LINH"
checkbox input "true"
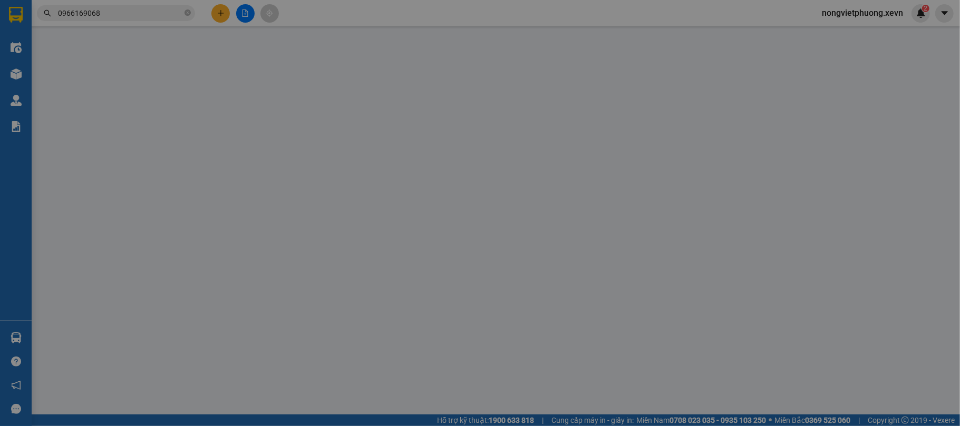
type input "5 Ng. 125 P. Vĩnh Phúc, Vĩnh Phú, Ba Đình, Hà Nội, Việt Nam"
type input "55.000"
type input "1"
type input "80.000"
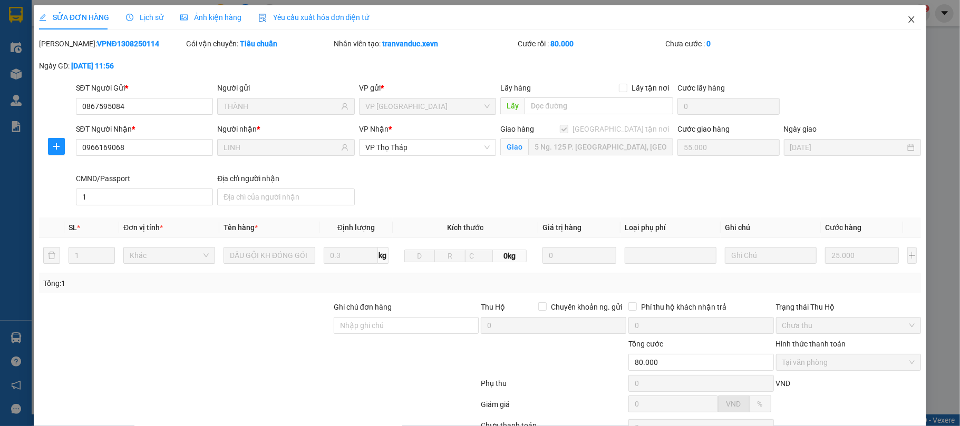
click at [902, 28] on span "Close" at bounding box center [911, 20] width 30 height 30
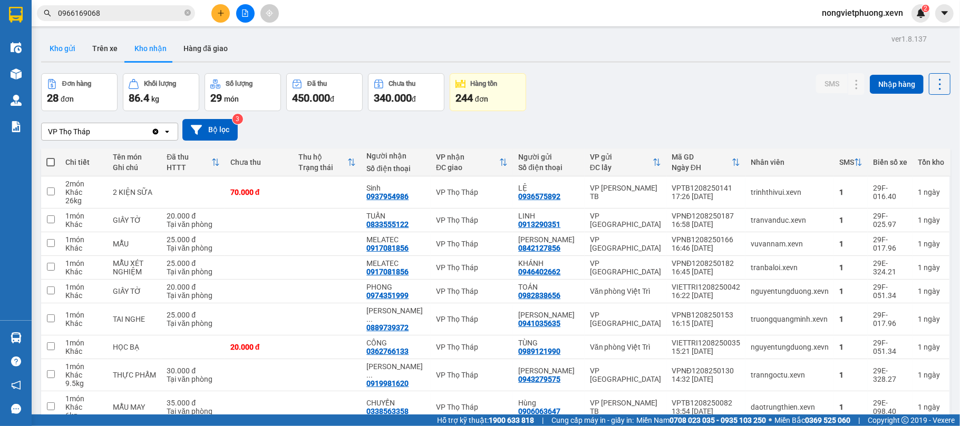
click at [63, 48] on button "Kho gửi" at bounding box center [62, 48] width 43 height 25
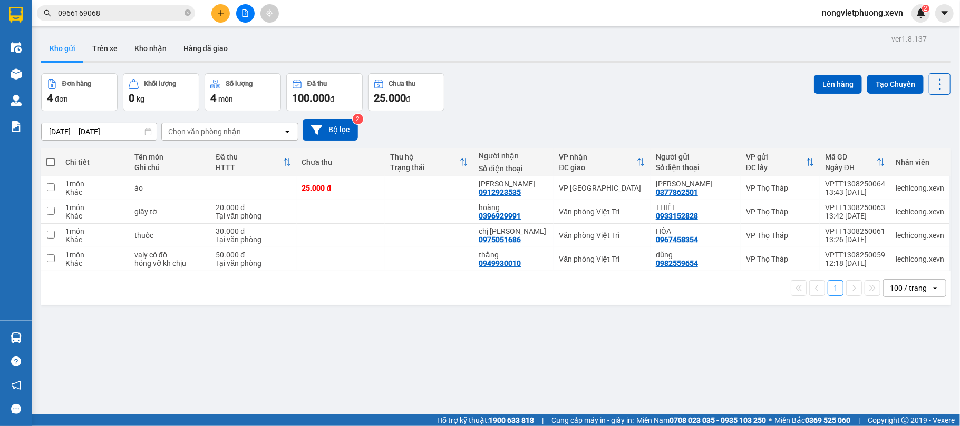
click at [633, 85] on div "Đơn hàng 4 đơn Khối lượng 0 kg Số lượng 4 món Đã thu 100.000 đ Chưa thu 25.000 …" at bounding box center [495, 92] width 909 height 38
click at [135, 49] on button "Kho nhận" at bounding box center [150, 48] width 49 height 25
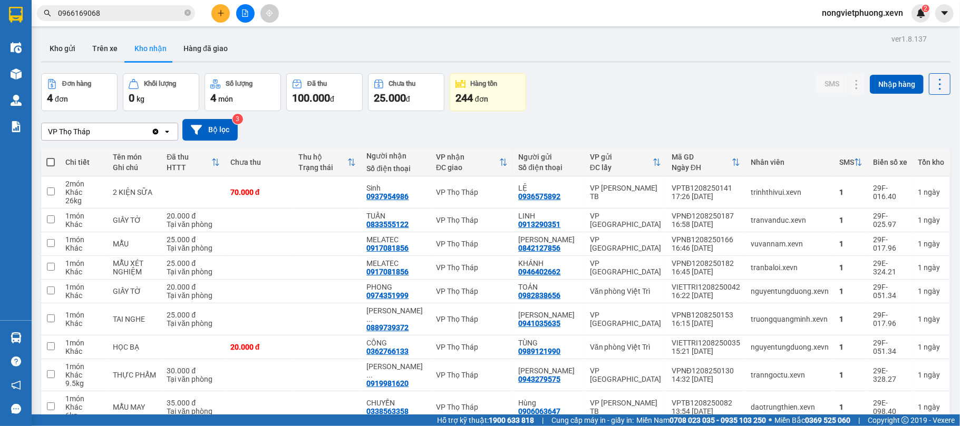
click at [616, 79] on div "Đơn hàng 4 đơn Khối lượng 0 kg Số lượng 4 món Đã thu 100.000 đ Chưa thu 25.000 …" at bounding box center [495, 92] width 909 height 38
click at [635, 102] on div "Đơn hàng 4 đơn Khối lượng 0 kg Số lượng 4 món Đã thu 100.000 đ Chưa thu 25.000 …" at bounding box center [495, 92] width 909 height 38
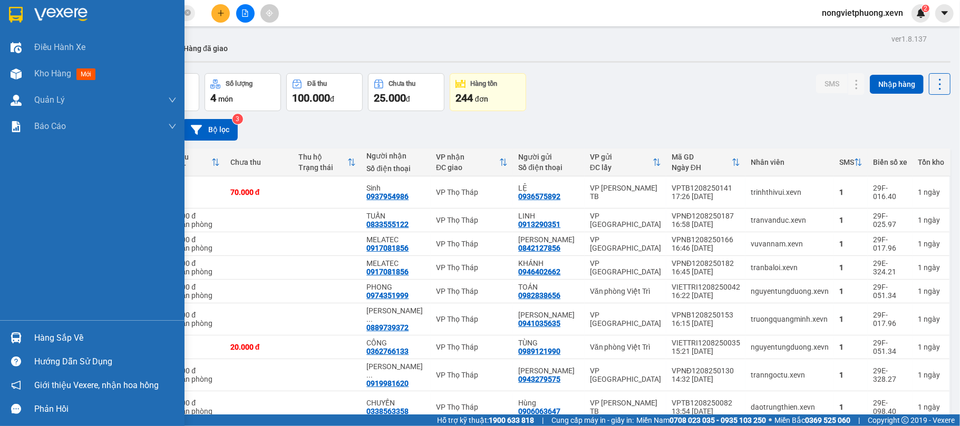
click at [18, 13] on img at bounding box center [16, 15] width 14 height 16
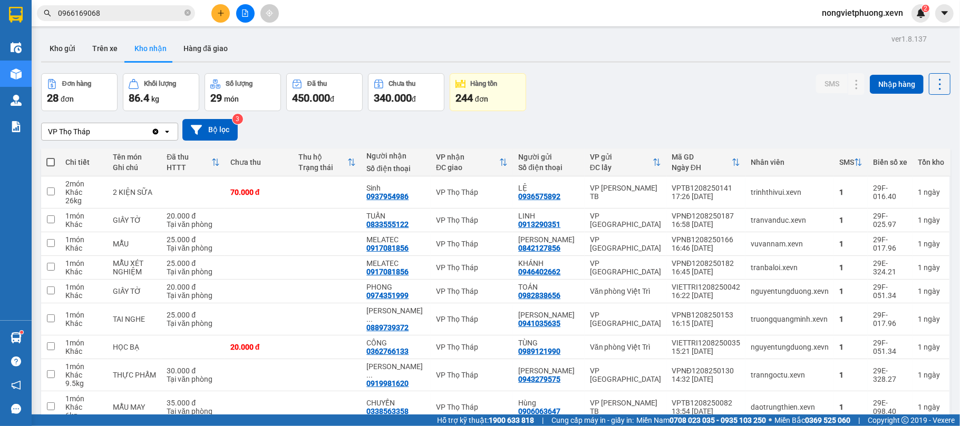
click at [703, 51] on div "Kho gửi Trên xe Kho nhận Hàng đã giao" at bounding box center [495, 50] width 909 height 28
click at [54, 53] on button "Kho gửi" at bounding box center [62, 48] width 43 height 25
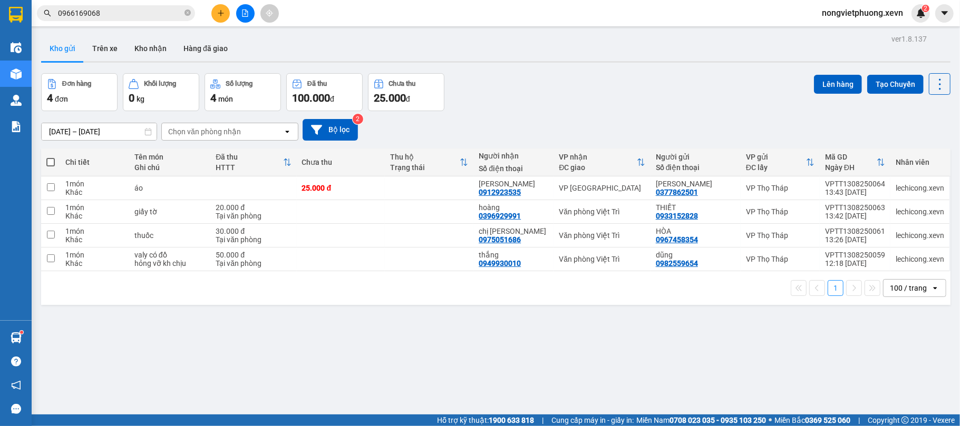
click at [534, 91] on div "Đơn hàng 4 đơn Khối lượng 0 kg Số lượng 4 món Đã thu 100.000 đ Chưa thu 25.000 …" at bounding box center [495, 92] width 909 height 38
click at [187, 9] on icon "close-circle" at bounding box center [187, 12] width 6 height 6
click at [154, 12] on input "text" at bounding box center [120, 13] width 124 height 12
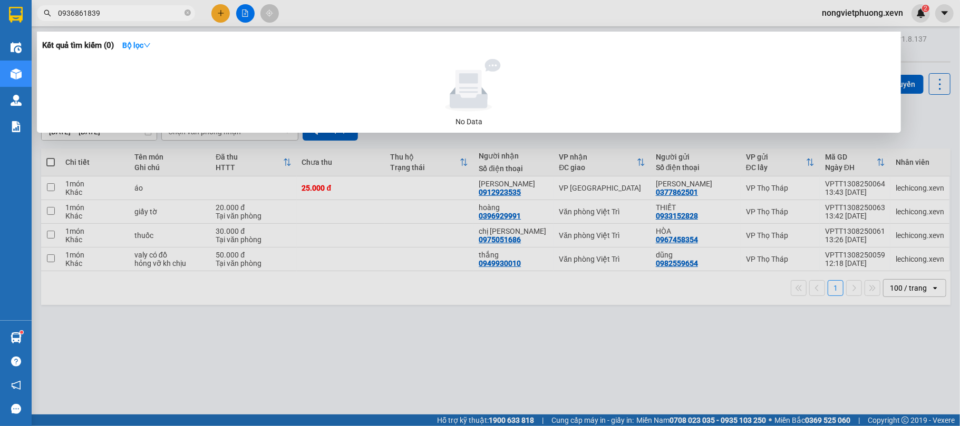
click at [75, 15] on input "0936861839" at bounding box center [120, 13] width 124 height 12
drag, startPoint x: 130, startPoint y: 14, endPoint x: 16, endPoint y: -3, distance: 115.1
click at [16, 0] on html "Kết quả tìm kiếm ( 0 ) Bộ lọc No Data 0936861839 nongvietphuong.xevn 2 Điều hàn…" at bounding box center [480, 213] width 960 height 426
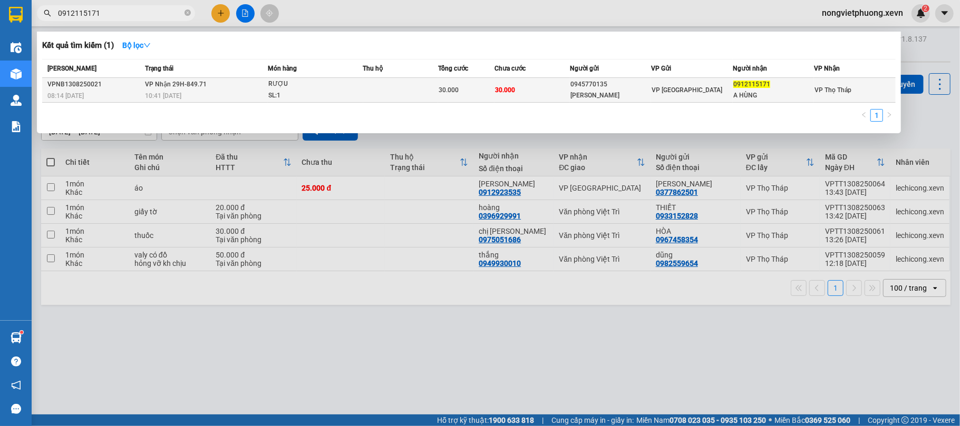
type input "0912115171"
click at [605, 92] on div "NGUYỄN VĂN TRINH" at bounding box center [610, 95] width 81 height 11
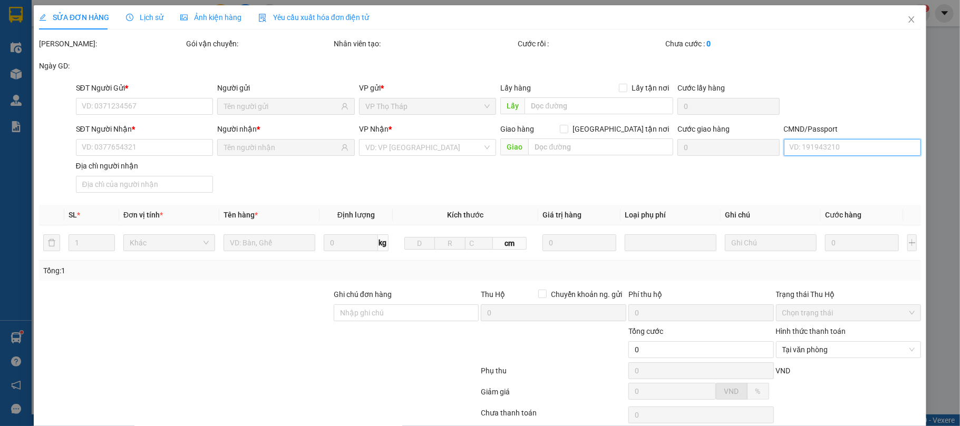
type input "0945770135"
type input "NGUYỄN VĂN TRINH"
type input "0912115171"
type input "A HÙNG"
type input "30.000"
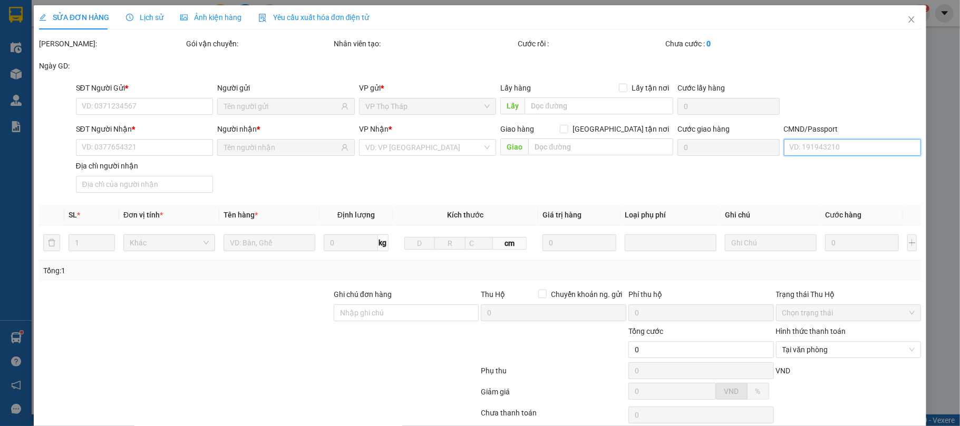
type input "30.000"
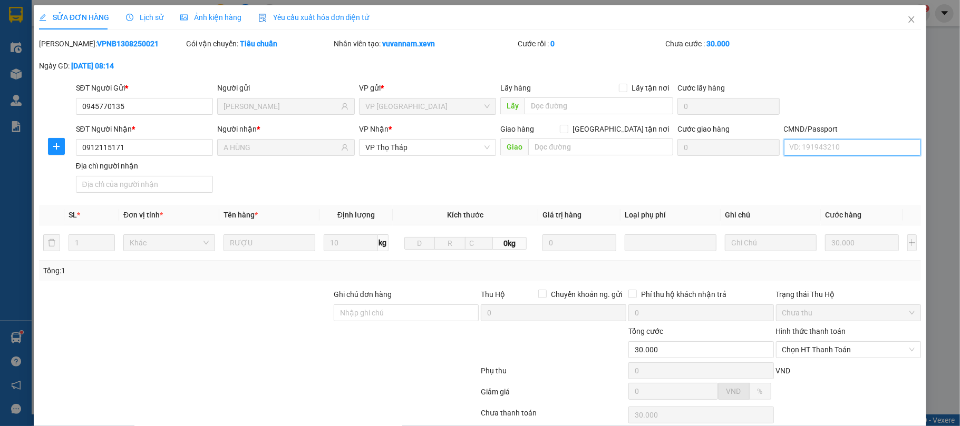
click at [812, 151] on input "CMND/Passport" at bounding box center [853, 147] width 138 height 17
type input "kh tự đăkt ship"
click at [831, 99] on div "SĐT Người Gửi * 0945770135 Người gửi NGUYỄN VĂN TRINH VP gửi * VP Ninh Bình Lấy…" at bounding box center [498, 100] width 849 height 37
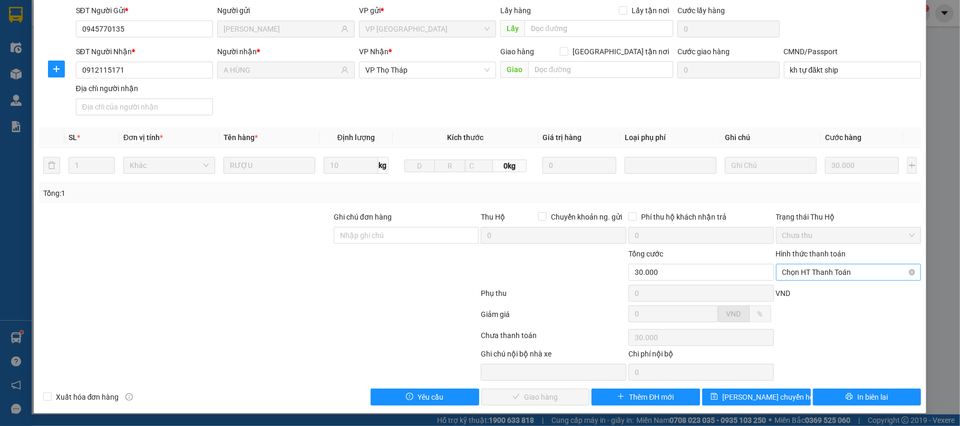
click at [807, 268] on span "Chọn HT Thanh Toán" at bounding box center [848, 273] width 133 height 16
click at [809, 290] on div "Tại văn phòng" at bounding box center [839, 295] width 131 height 12
type input "0"
click at [532, 401] on span "Giao hàng" at bounding box center [541, 398] width 34 height 12
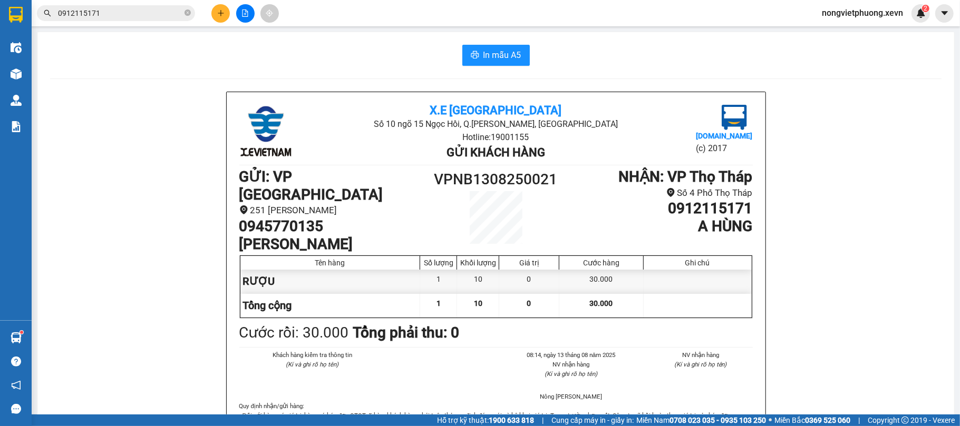
click at [221, 15] on icon "plus" at bounding box center [220, 12] width 7 height 7
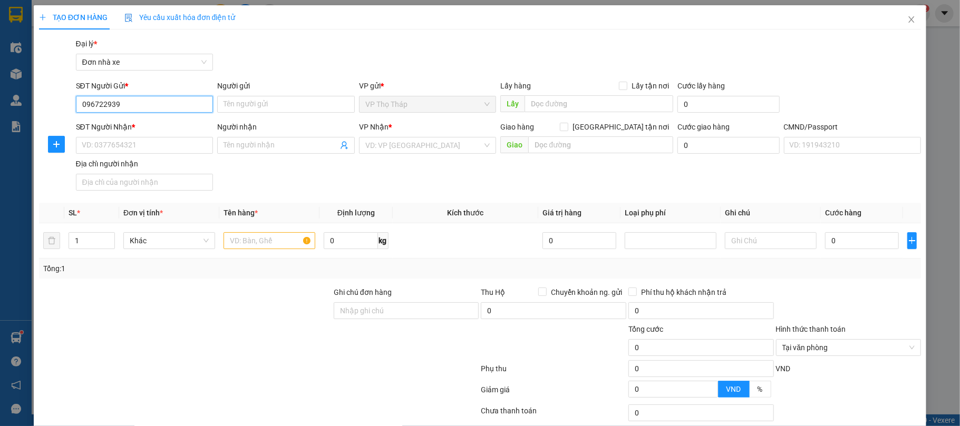
type input "0967229393"
click at [162, 125] on div "0967229393 - HẢO" at bounding box center [142, 126] width 123 height 12
type input "HẢO"
type input "0987711458"
type input "Lượng"
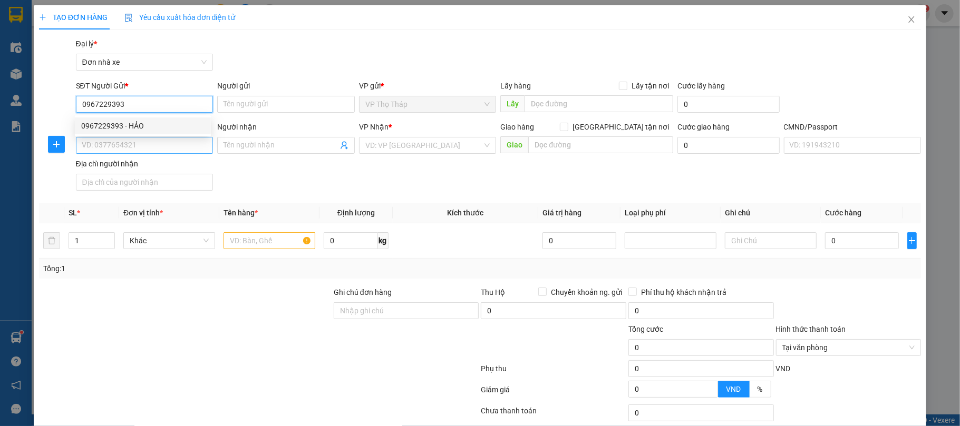
type input "037200007189 TRƯƠNG VIỆT QUANG"
type input "0967229393"
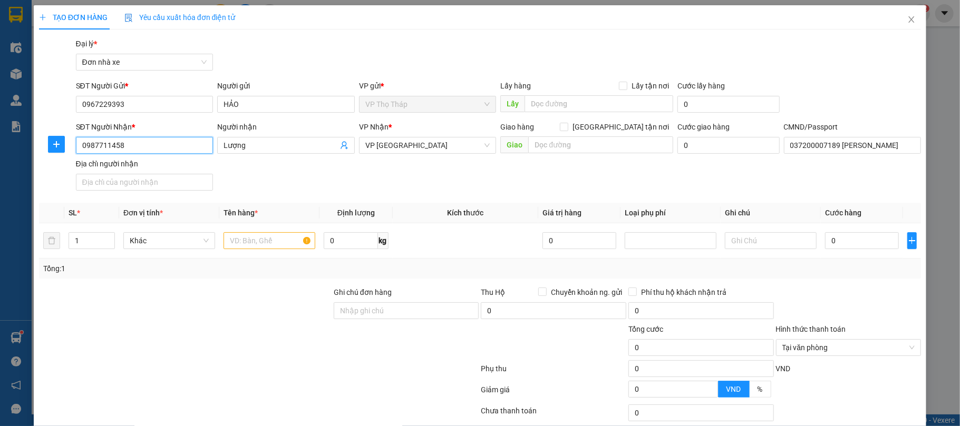
drag, startPoint x: 177, startPoint y: 146, endPoint x: 79, endPoint y: 133, distance: 99.4
click at [79, 133] on div "SĐT Người Nhận * 0987711458" at bounding box center [145, 139] width 138 height 37
click at [152, 159] on div "0987711458 - Lượng" at bounding box center [143, 167] width 136 height 17
click at [302, 190] on div "SĐT Người Nhận * 0987711458 Người nhận Lượng VP Nhận * VP Ninh Bình Giao hàng G…" at bounding box center [498, 158] width 849 height 74
click at [247, 237] on input "text" at bounding box center [269, 240] width 92 height 17
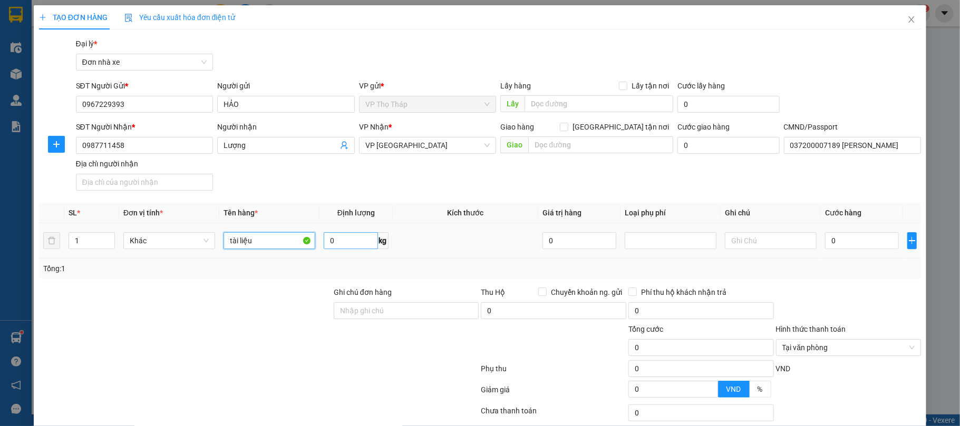
type input "tài liệu"
click at [335, 241] on input "0" at bounding box center [351, 240] width 54 height 17
type input "6"
click at [876, 242] on input "0" at bounding box center [862, 240] width 74 height 17
type input "3"
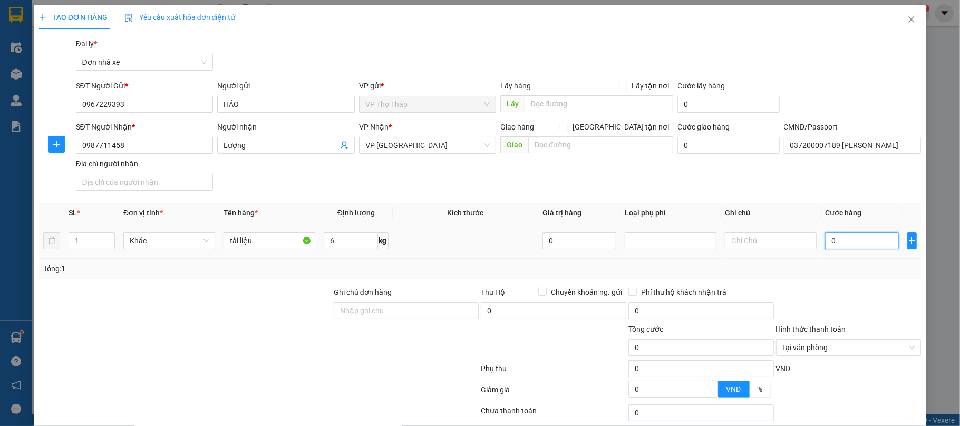
type input "3"
type input "30"
type input "30.000"
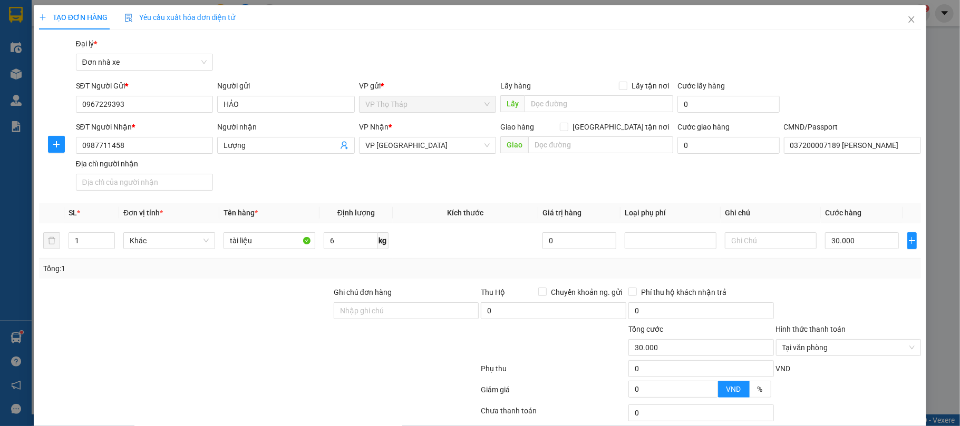
click at [829, 275] on div "Tổng: 1" at bounding box center [480, 269] width 874 height 12
click at [860, 292] on div at bounding box center [849, 305] width 148 height 37
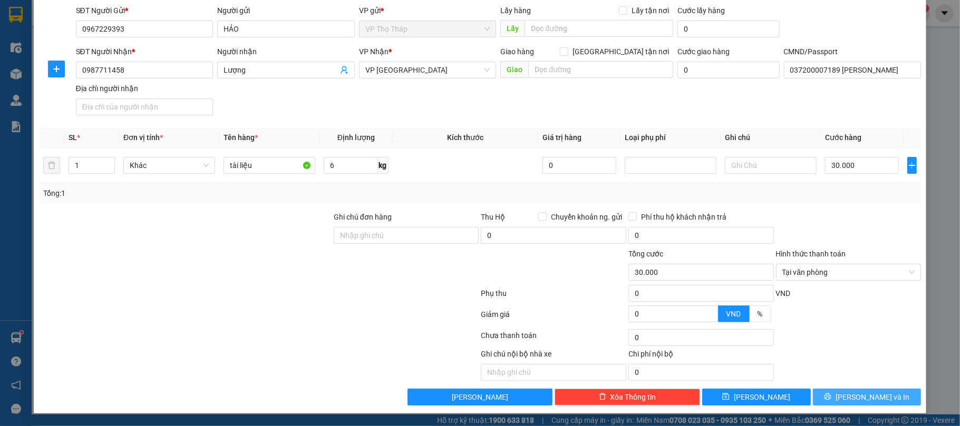
click at [855, 402] on span "[PERSON_NAME] và In" at bounding box center [872, 398] width 74 height 12
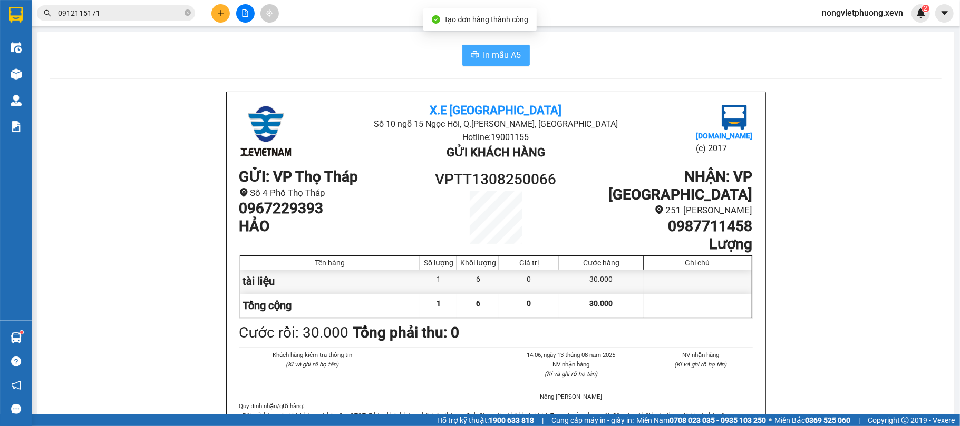
click at [483, 51] on span "In mẫu A5" at bounding box center [502, 54] width 38 height 13
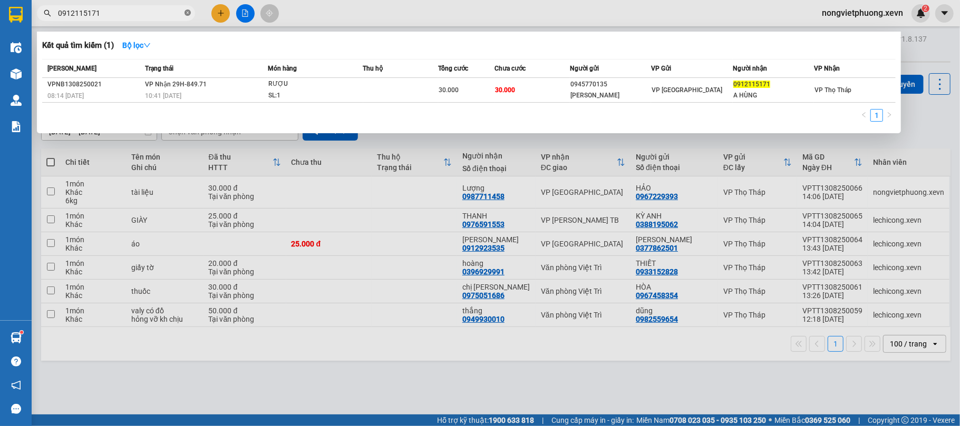
click at [187, 11] on icon "close-circle" at bounding box center [187, 12] width 6 height 6
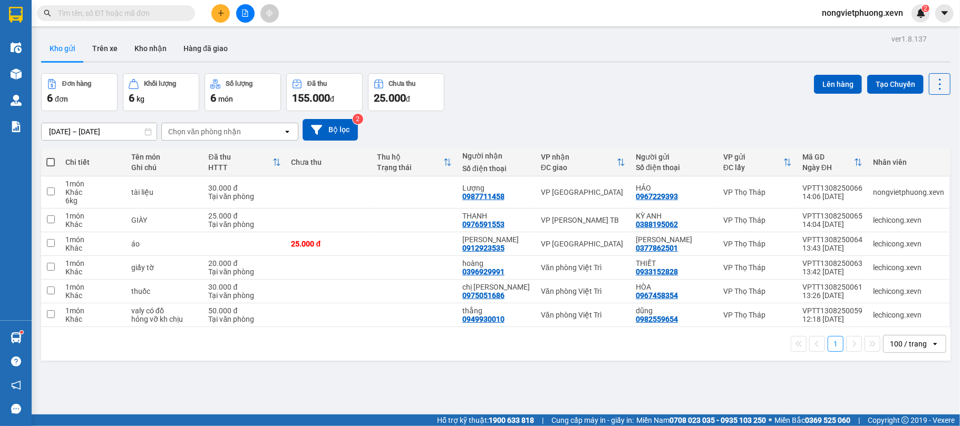
click at [167, 9] on input "text" at bounding box center [120, 13] width 124 height 12
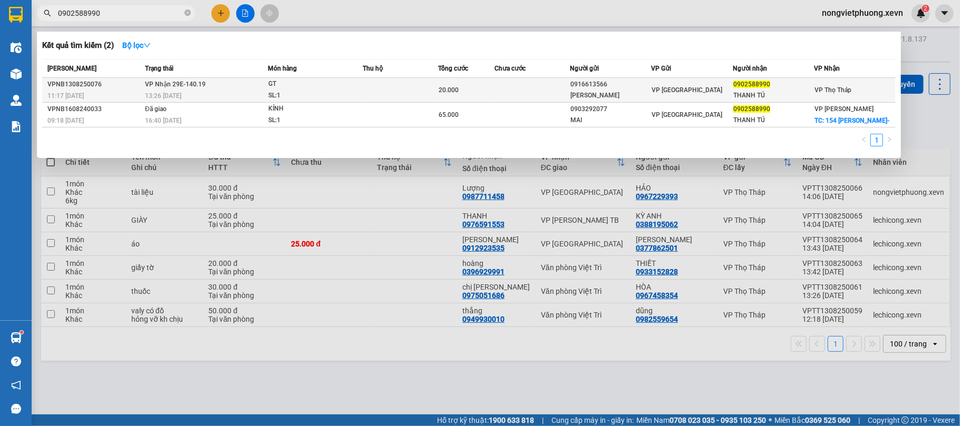
type input "0902588990"
click at [644, 96] on div "VŨ THỊ KHÁNH VÂN" at bounding box center [610, 95] width 81 height 11
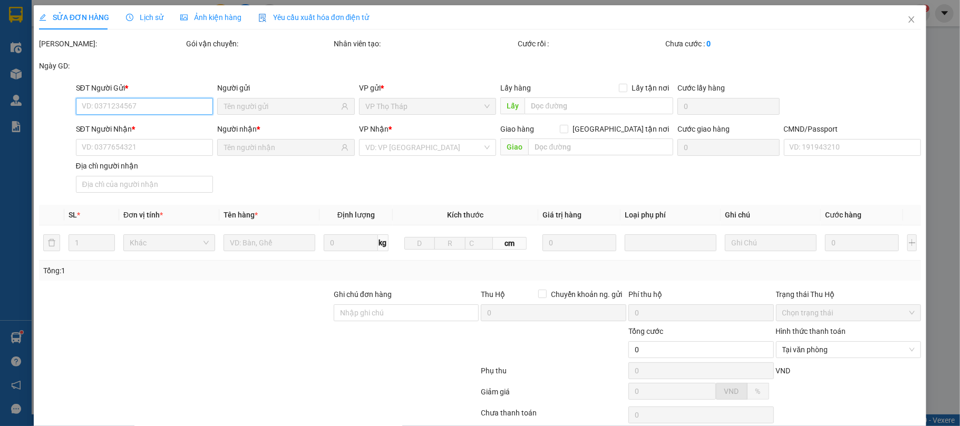
type input "0916613566"
type input "VŨ THỊ KHÁNH VÂN"
type input "0902588990"
type input "THANH TÚ"
type input "1"
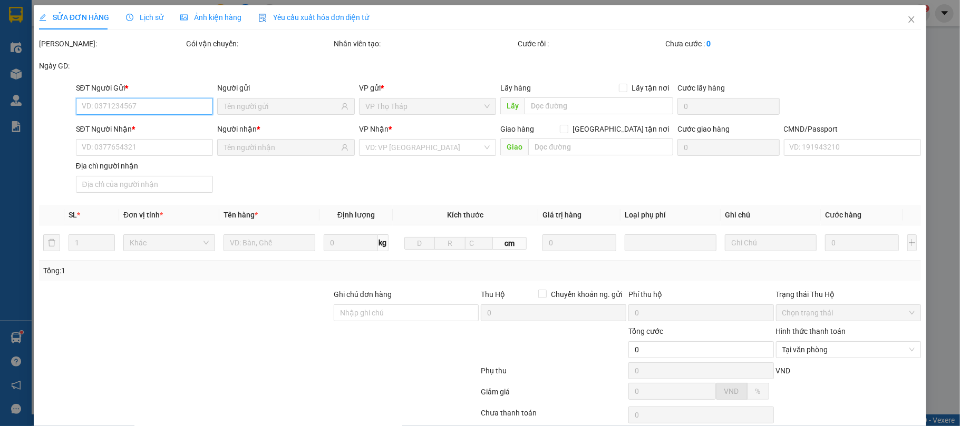
type input "20.000"
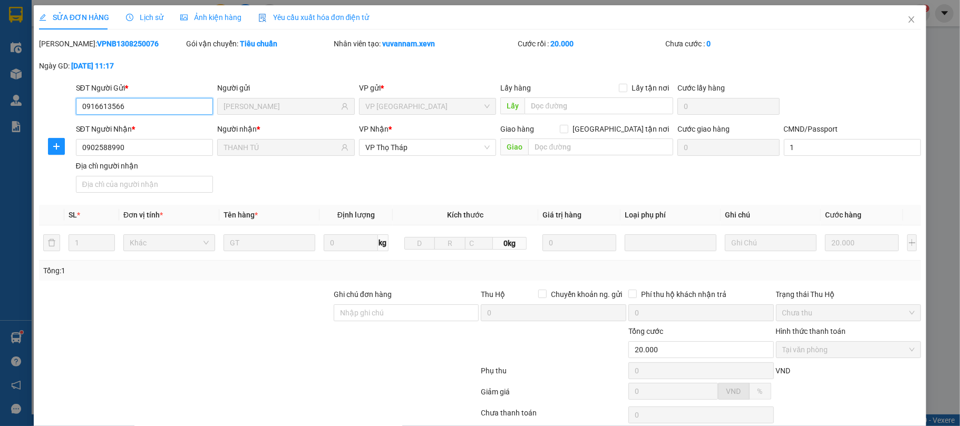
scroll to position [80, 0]
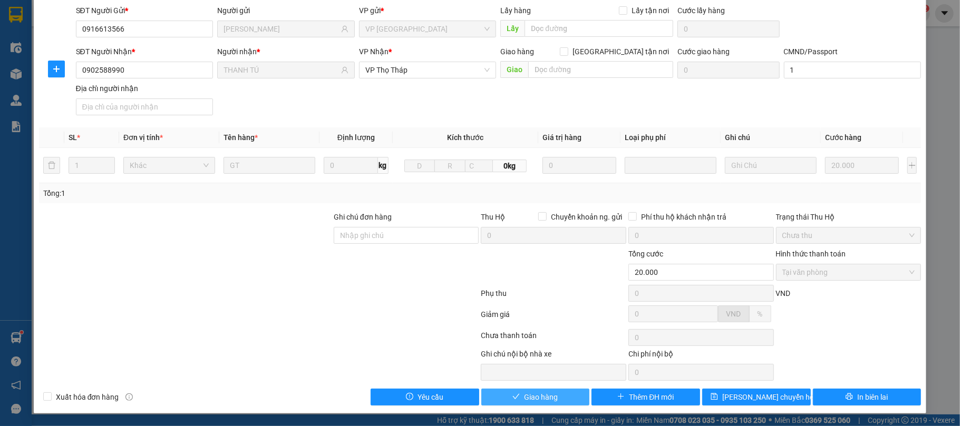
click at [524, 402] on span "Giao hàng" at bounding box center [541, 398] width 34 height 12
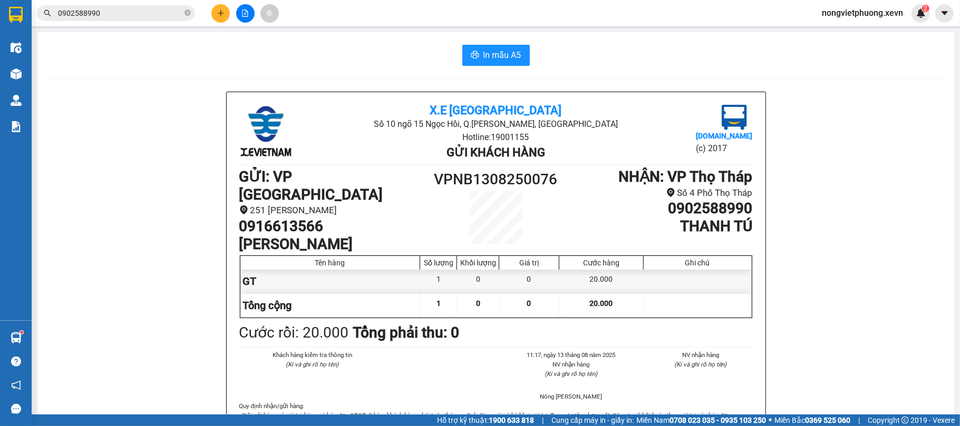
click at [224, 11] on icon "plus" at bounding box center [220, 12] width 7 height 7
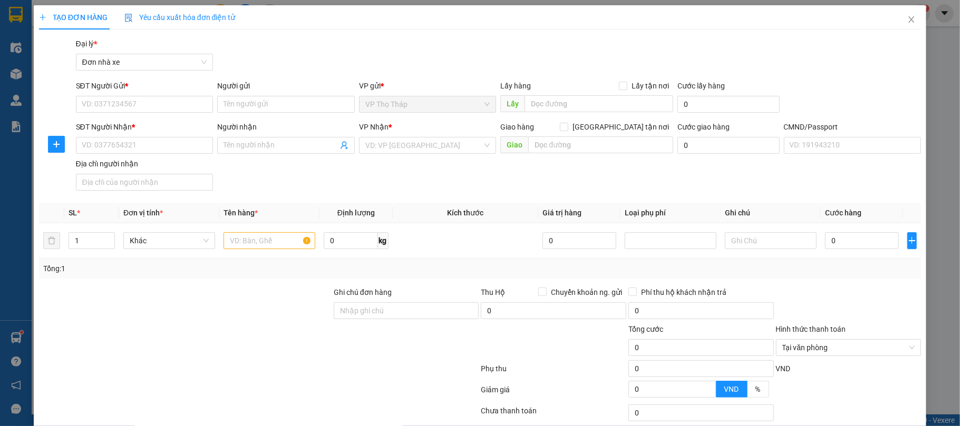
click at [168, 93] on div "SĐT Người Gửi *" at bounding box center [145, 88] width 138 height 16
click at [171, 100] on input "SĐT Người Gửi *" at bounding box center [145, 104] width 138 height 17
click at [173, 100] on input "0943896879" at bounding box center [145, 104] width 138 height 17
type input "0943896879"
click at [262, 98] on input "Người gửi" at bounding box center [286, 104] width 138 height 17
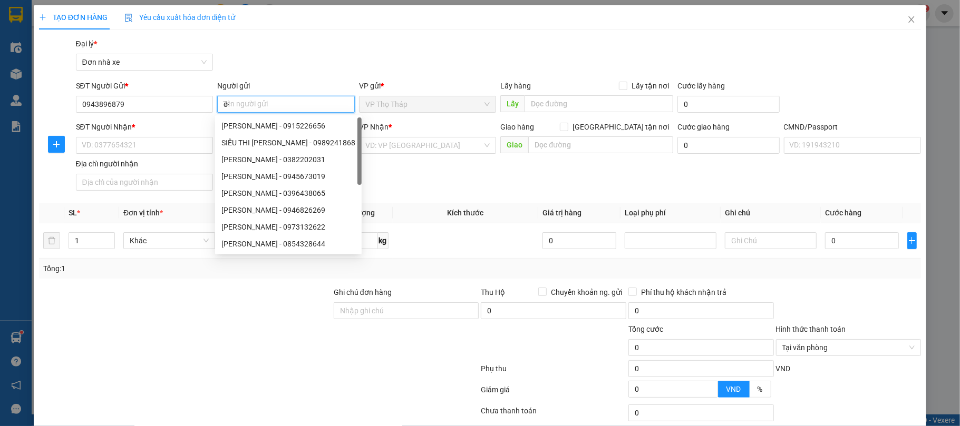
type input "d"
type input "đức"
click at [264, 82] on div "Người gửi" at bounding box center [286, 86] width 138 height 12
click at [264, 96] on input "đức" at bounding box center [286, 104] width 138 height 17
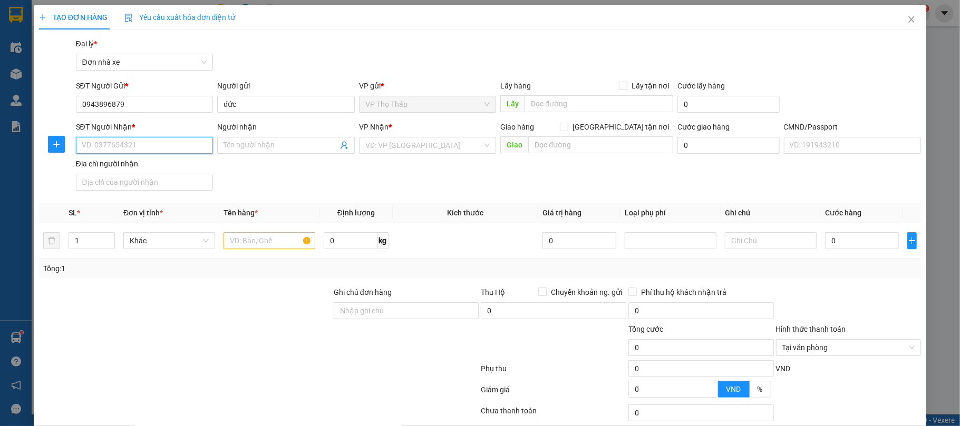
click at [167, 140] on input "SĐT Người Nhận *" at bounding box center [145, 145] width 138 height 17
type input "0963105529"
click at [242, 143] on input "Người nhận" at bounding box center [280, 146] width 114 height 12
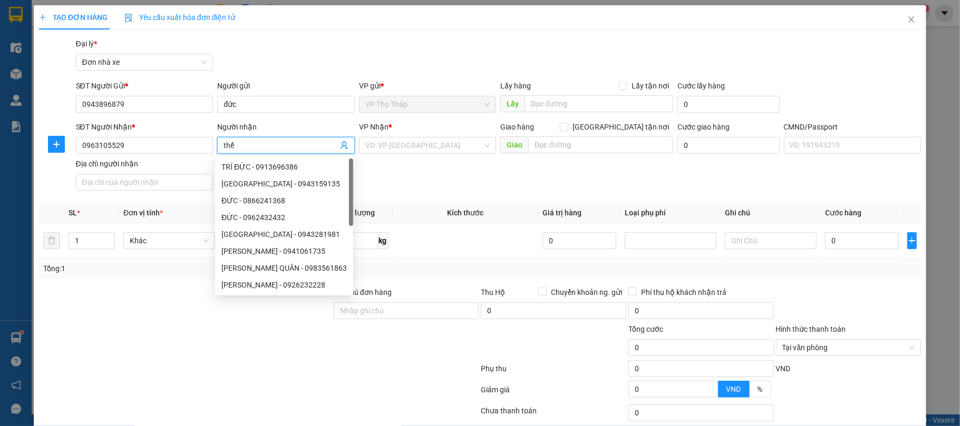
type input "thế"
click at [294, 20] on div "TẠO ĐƠN HÀNG Yêu cầu xuất hóa đơn điện tử" at bounding box center [480, 17] width 882 height 24
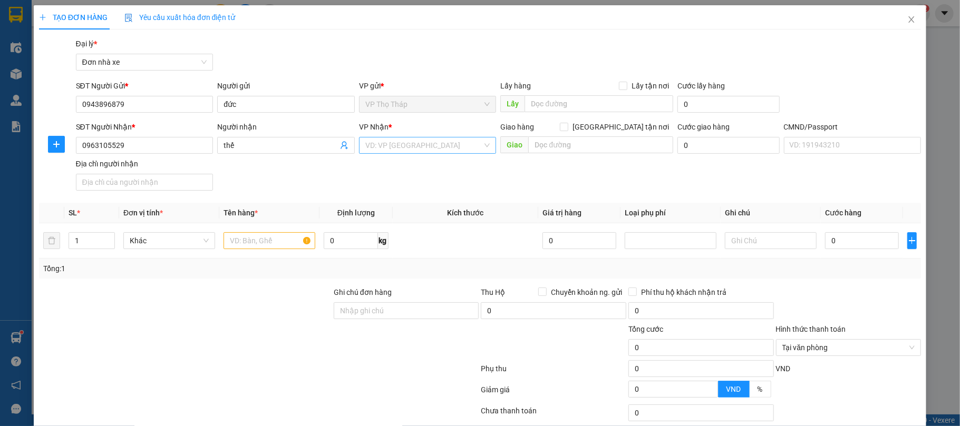
click at [416, 145] on input "search" at bounding box center [424, 146] width 118 height 16
type input "nb"
click at [302, 175] on div "SĐT Người Nhận * 0963105529 Người nhận thế VP Nhận * VD: VP Sài Gòn Giao hàng G…" at bounding box center [498, 158] width 849 height 74
click at [384, 142] on input "search" at bounding box center [424, 146] width 118 height 16
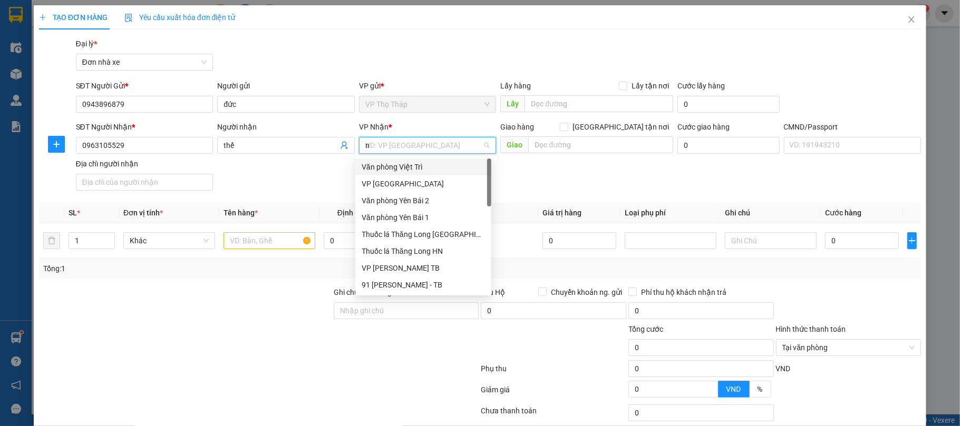
type input "nb"
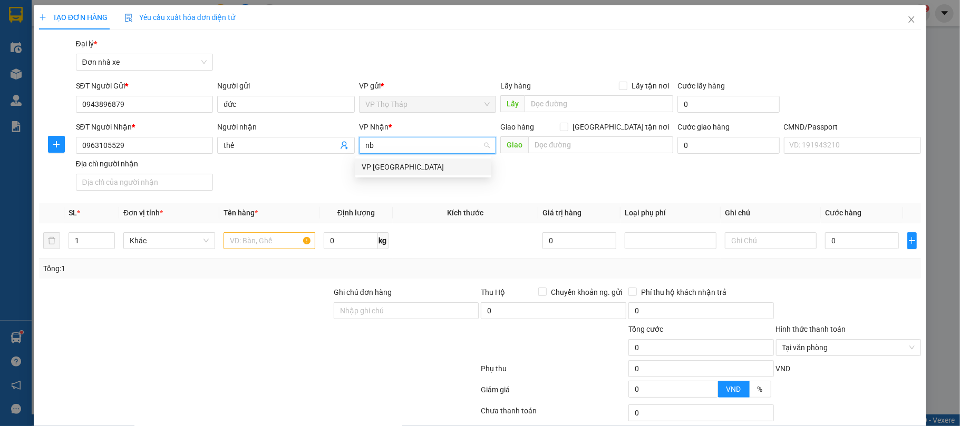
click at [388, 165] on div "VP [GEOGRAPHIC_DATA]" at bounding box center [423, 167] width 123 height 12
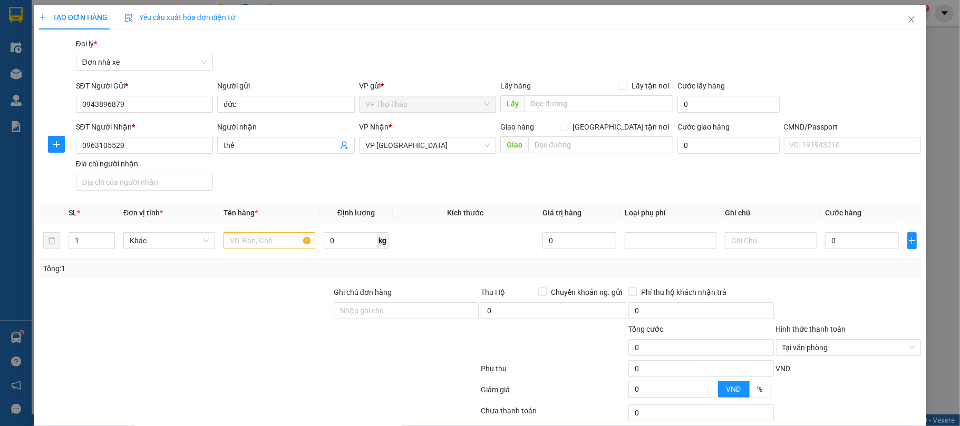
drag, startPoint x: 320, startPoint y: 178, endPoint x: 301, endPoint y: 201, distance: 30.0
click at [319, 180] on div "SĐT Người Nhận * 0963105529 Người nhận thế VP Nhận * VP Ninh Bình Giao hàng Gia…" at bounding box center [498, 158] width 849 height 74
click at [274, 239] on input "text" at bounding box center [269, 240] width 92 height 17
type input "d"
type input "đồ điện tử"
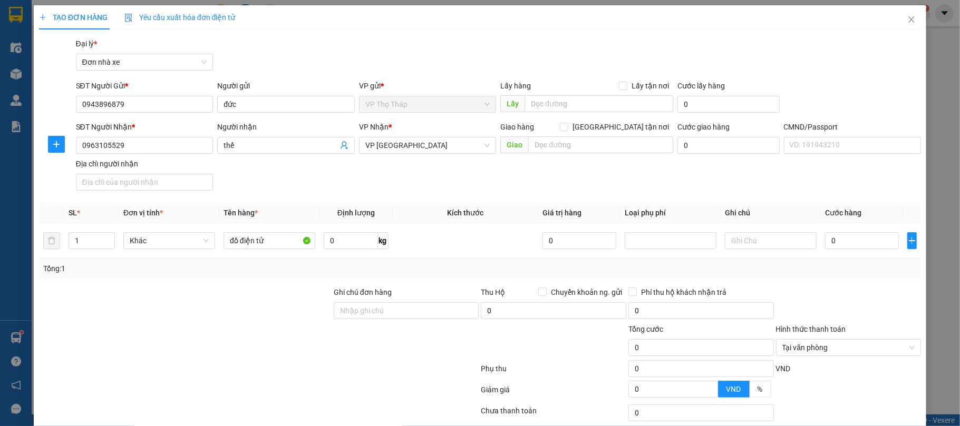
click at [310, 184] on div "SĐT Người Nhận * 0963105529 Người nhận thế VP Nhận * VP Ninh Bình Giao hàng Gia…" at bounding box center [498, 158] width 849 height 74
click at [832, 241] on input "0" at bounding box center [862, 240] width 74 height 17
type input "2"
type input "25"
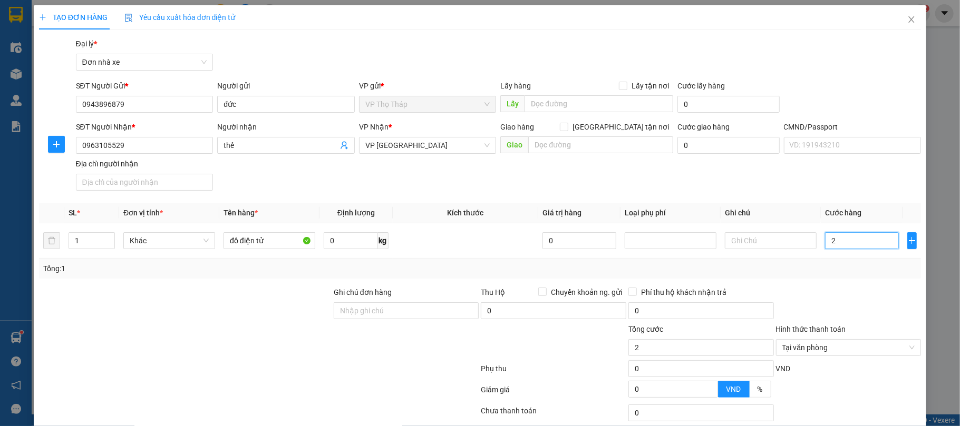
type input "25"
type input "25.000"
click at [877, 283] on div "Transit Pickup Surcharge Ids Transit Deliver Surcharge Ids Transit Deliver Surc…" at bounding box center [480, 259] width 882 height 443
click at [862, 294] on div at bounding box center [849, 305] width 148 height 37
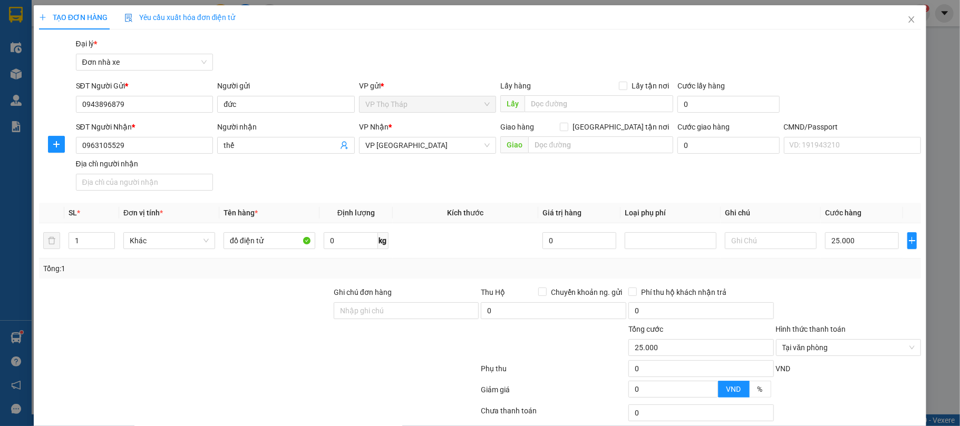
scroll to position [78, 0]
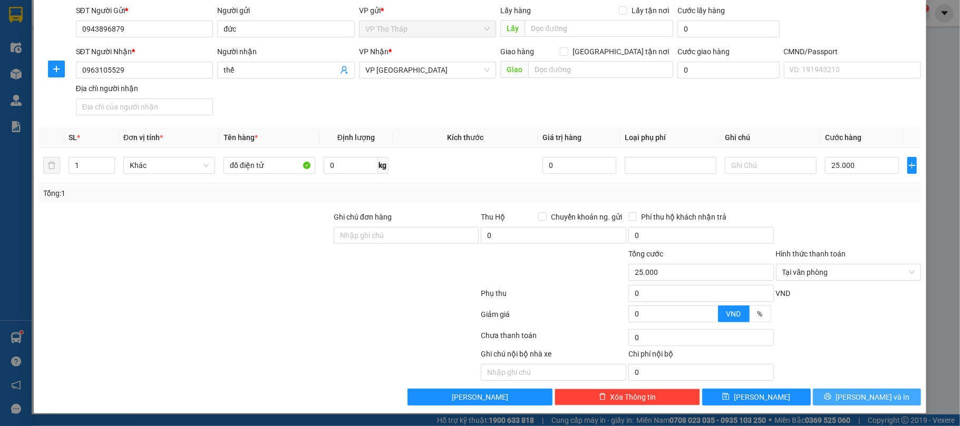
click at [866, 401] on span "[PERSON_NAME] và In" at bounding box center [872, 398] width 74 height 12
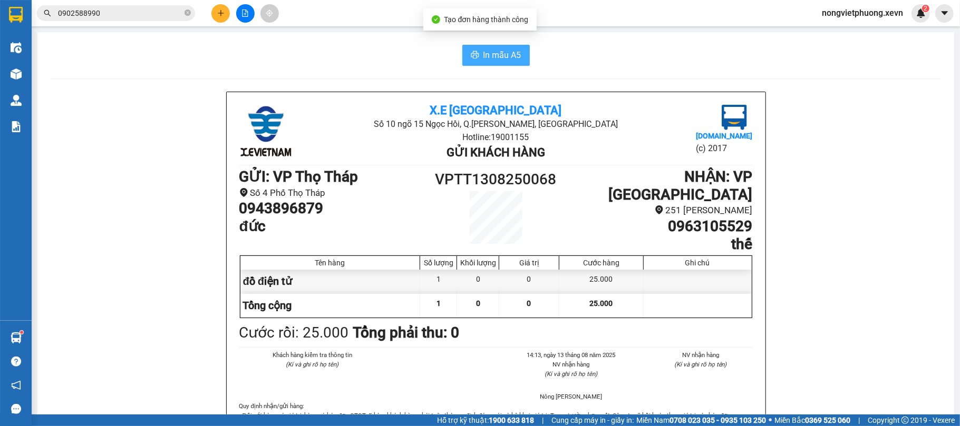
click at [476, 59] on button "In mẫu A5" at bounding box center [495, 55] width 67 height 21
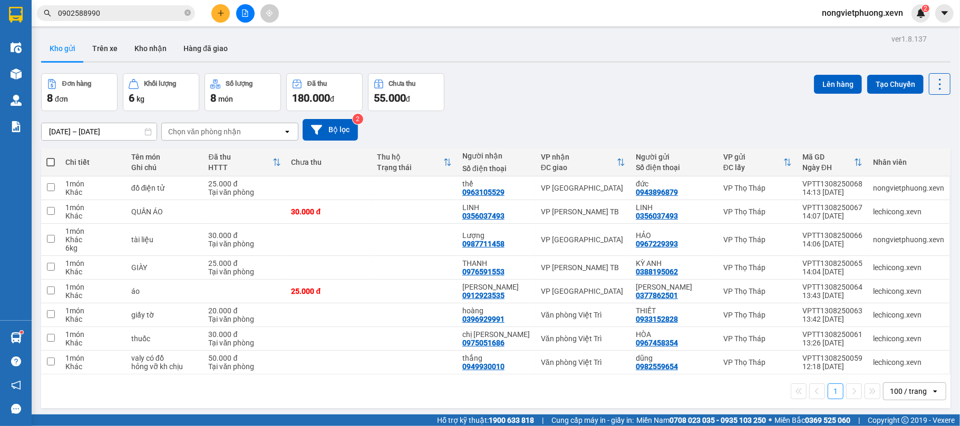
click at [509, 73] on div "Đơn hàng 8 đơn Khối lượng 6 kg Số lượng 8 món Đã thu 180.000 đ Chưa thu 55.000 …" at bounding box center [495, 92] width 909 height 38
drag, startPoint x: 576, startPoint y: 49, endPoint x: 191, endPoint y: 106, distance: 389.4
click at [574, 49] on div "Kho gửi Trên xe Kho nhận Hàng đã giao" at bounding box center [495, 50] width 909 height 28
click at [170, 129] on div "Chọn văn phòng nhận" at bounding box center [204, 131] width 73 height 11
type input "vie"
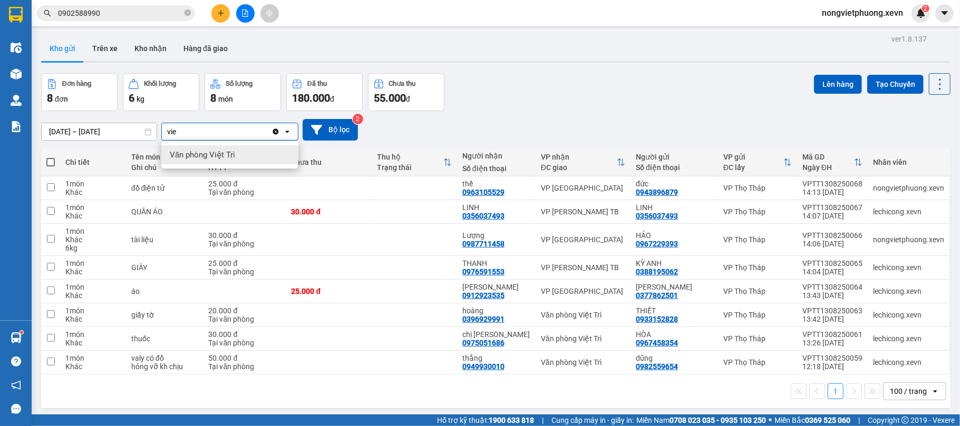
click at [203, 151] on span "Văn phòng Việt Trì" at bounding box center [202, 155] width 65 height 11
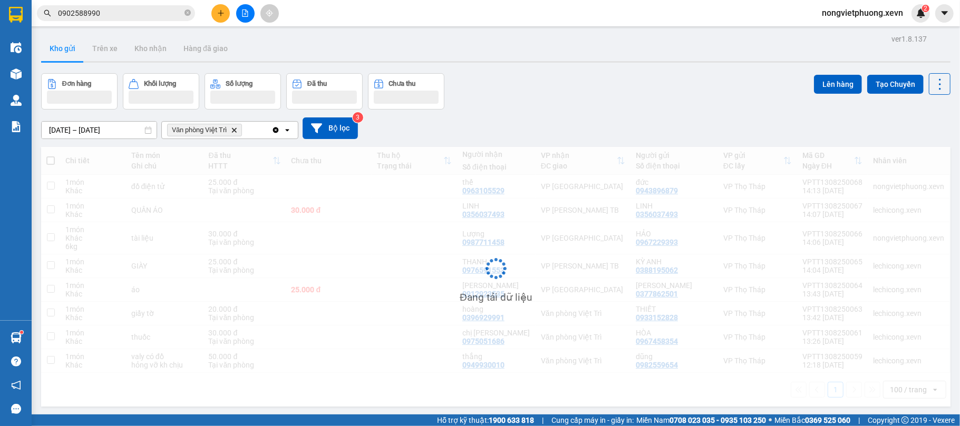
click at [574, 96] on div "Đơn hàng Khối lượng Số lượng Đã thu Chưa thu Lên hàng Tạo Chuyến" at bounding box center [495, 91] width 909 height 36
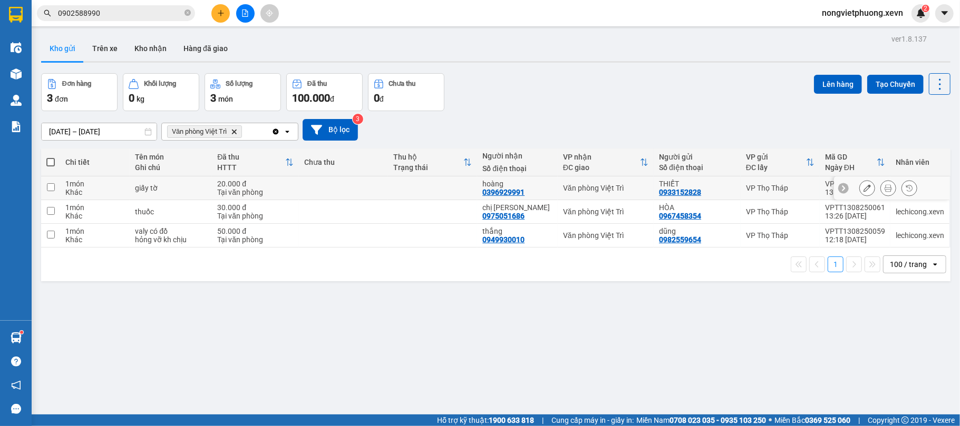
click at [278, 185] on div "20.000 đ" at bounding box center [255, 184] width 76 height 8
checkbox input "true"
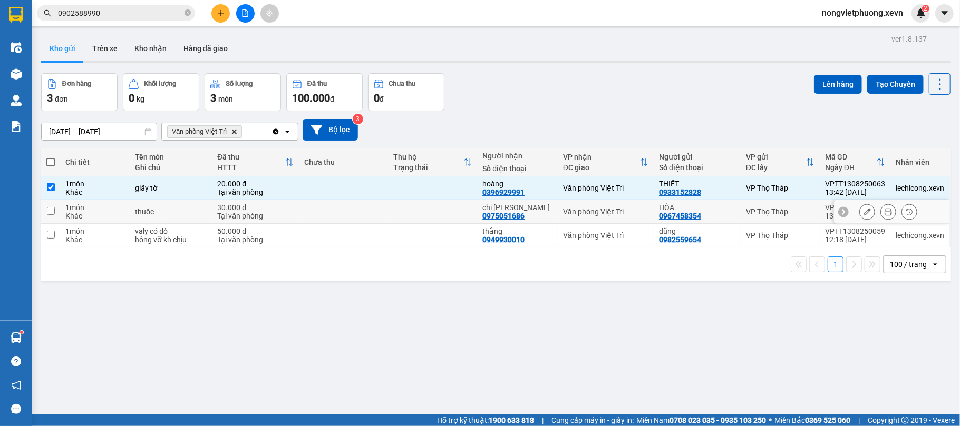
click at [289, 207] on div "30.000 đ" at bounding box center [255, 207] width 76 height 8
checkbox input "true"
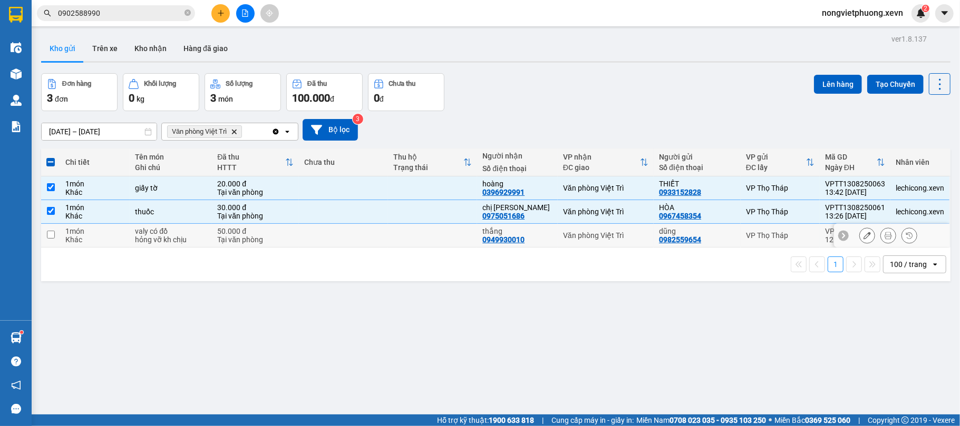
click at [285, 238] on div "Tại văn phòng" at bounding box center [255, 240] width 76 height 8
checkbox input "true"
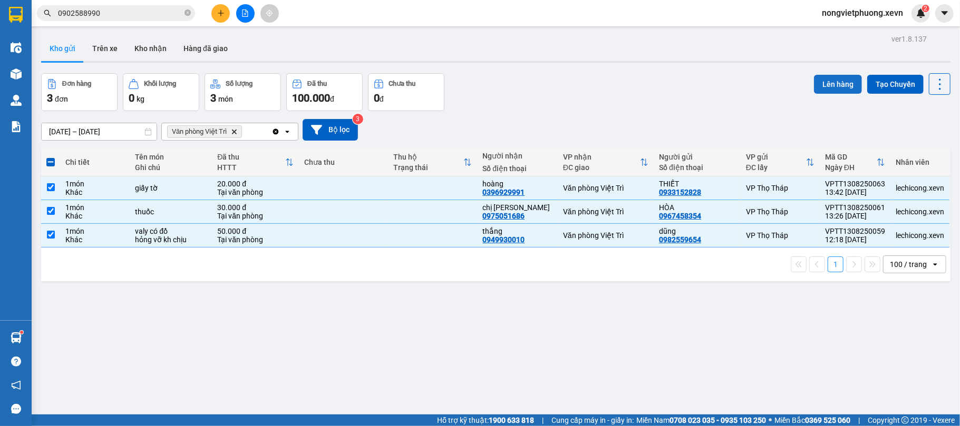
click at [829, 93] on button "Lên hàng" at bounding box center [838, 84] width 48 height 19
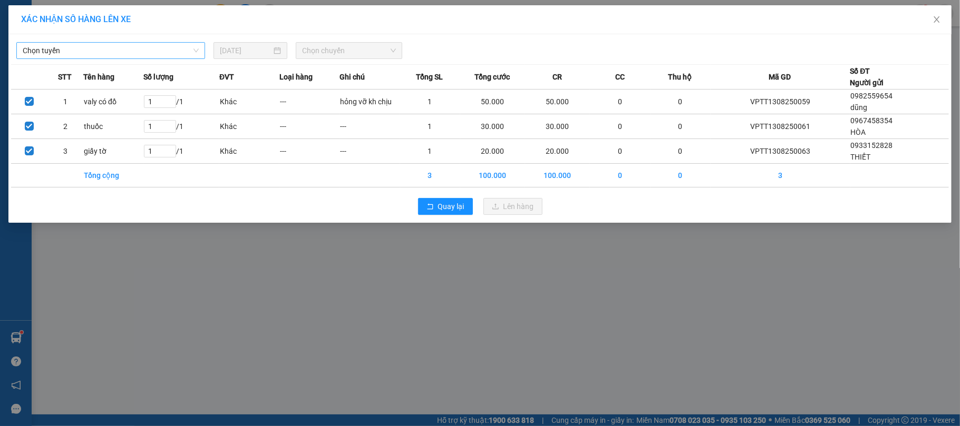
click at [146, 55] on span "Chọn tuyến" at bounding box center [111, 51] width 176 height 16
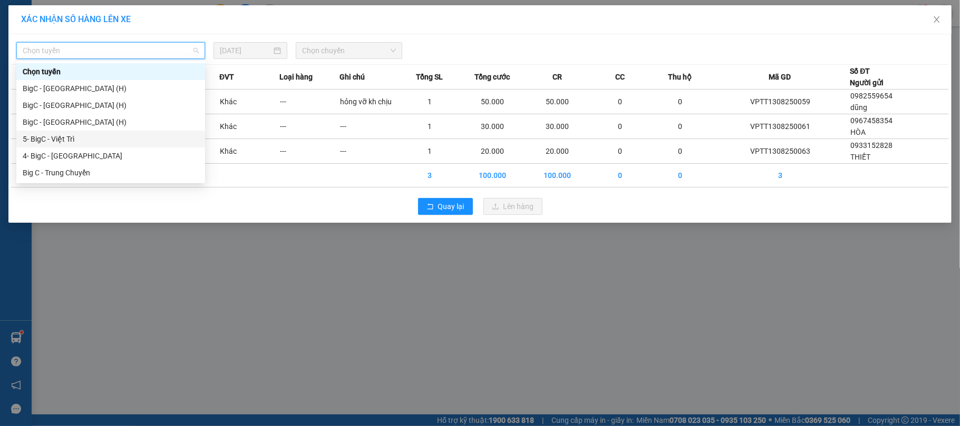
drag, startPoint x: 86, startPoint y: 141, endPoint x: 302, endPoint y: 78, distance: 225.1
click at [89, 141] on div "5- BigC - Việt Trì" at bounding box center [111, 139] width 176 height 12
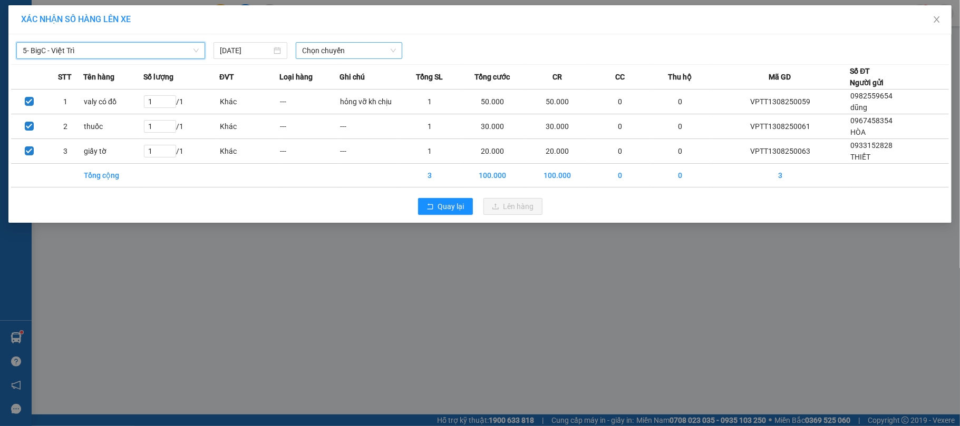
click at [331, 48] on span "Chọn chuyến" at bounding box center [349, 51] width 94 height 16
type input "1425"
click at [366, 95] on div "Thêm chuyến " 14:25 "" at bounding box center [352, 89] width 112 height 18
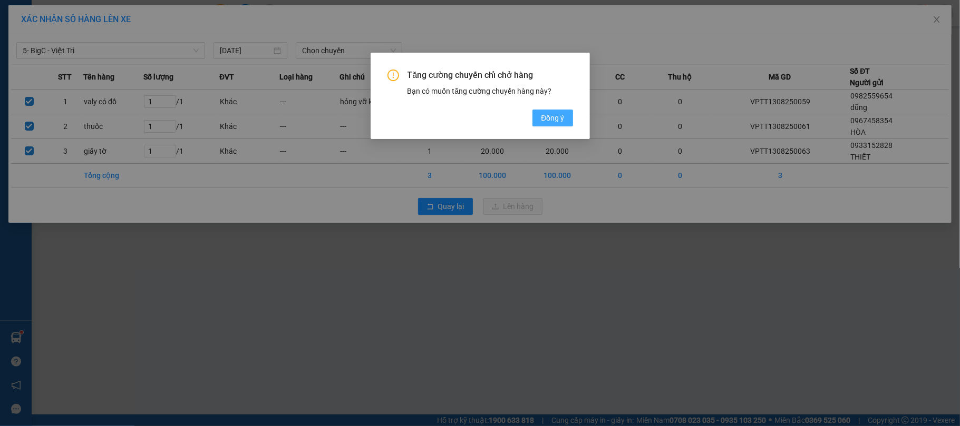
click at [535, 112] on button "Đồng ý" at bounding box center [552, 118] width 40 height 17
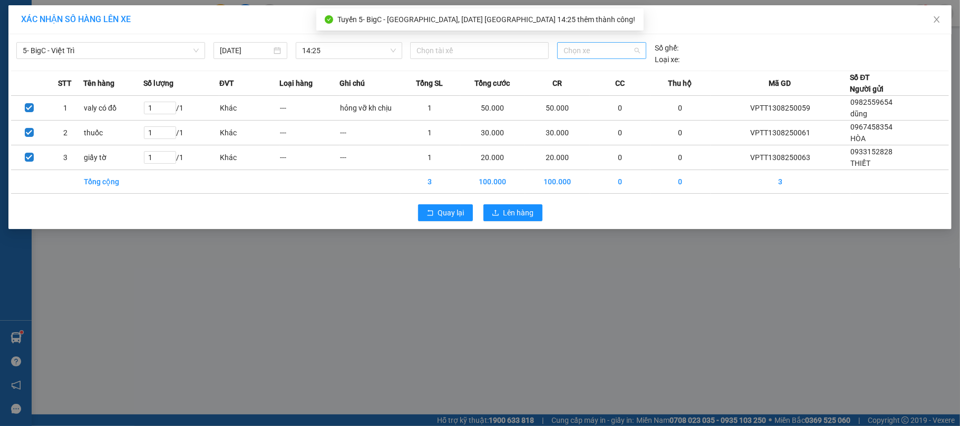
click at [610, 51] on span "Chọn xe" at bounding box center [601, 51] width 77 height 16
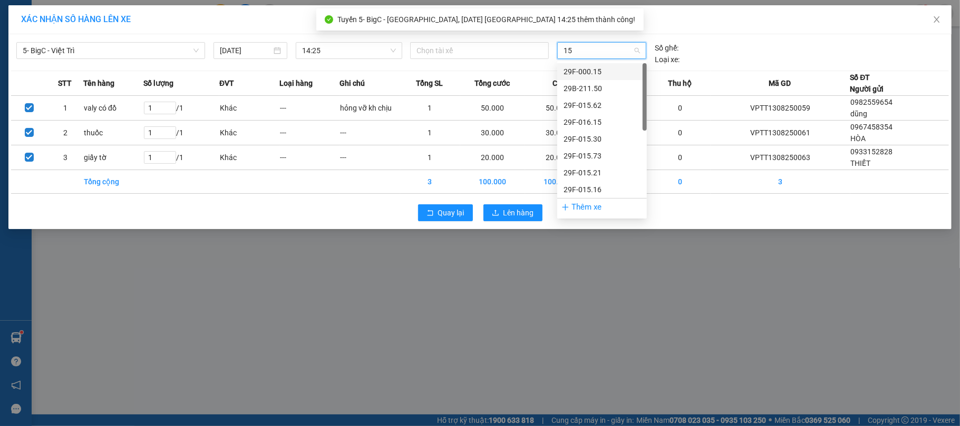
type input "1"
type input "5100"
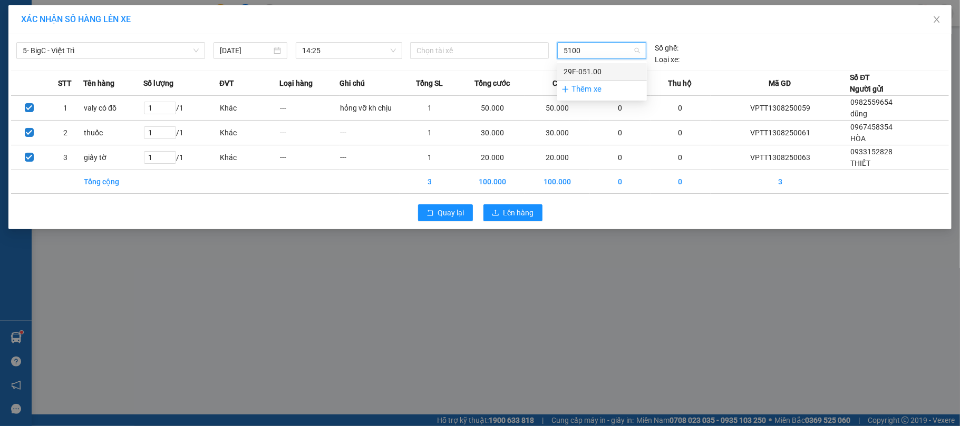
click at [618, 66] on div "29F-051.00" at bounding box center [601, 72] width 77 height 12
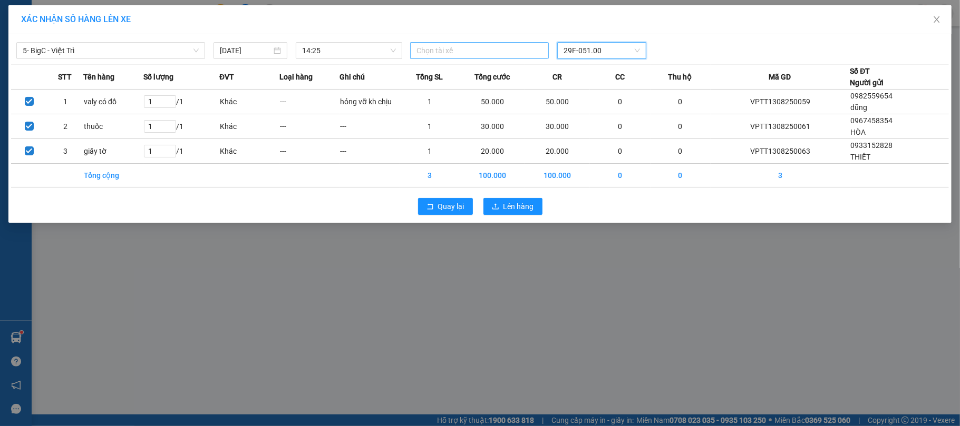
click at [463, 47] on div at bounding box center [479, 50] width 133 height 13
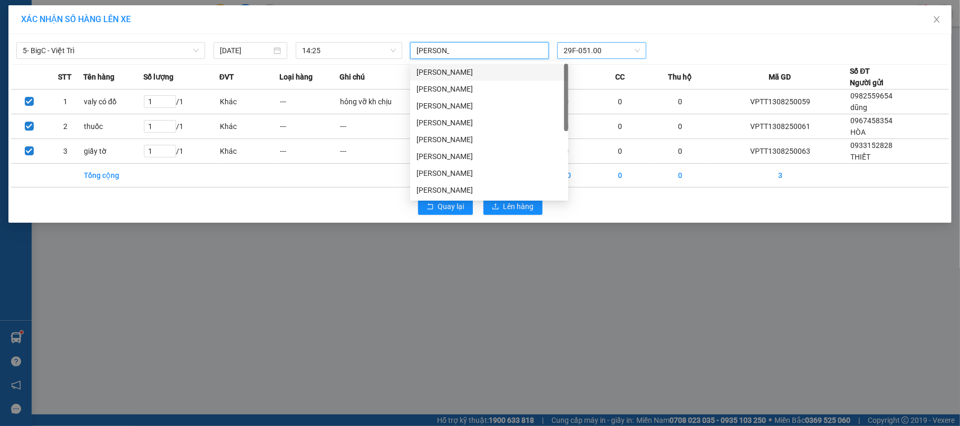
type input "nguyễn đức tâm"
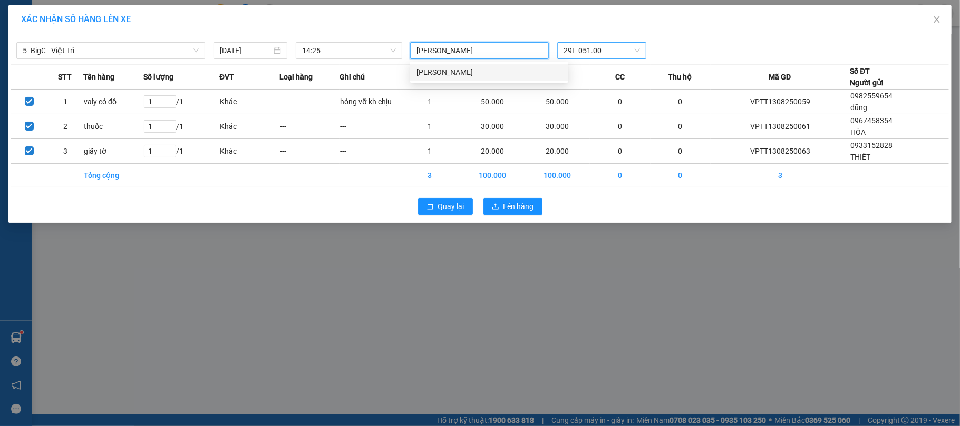
click at [466, 74] on div "Nguyễn Đức Tâm" at bounding box center [488, 72] width 145 height 12
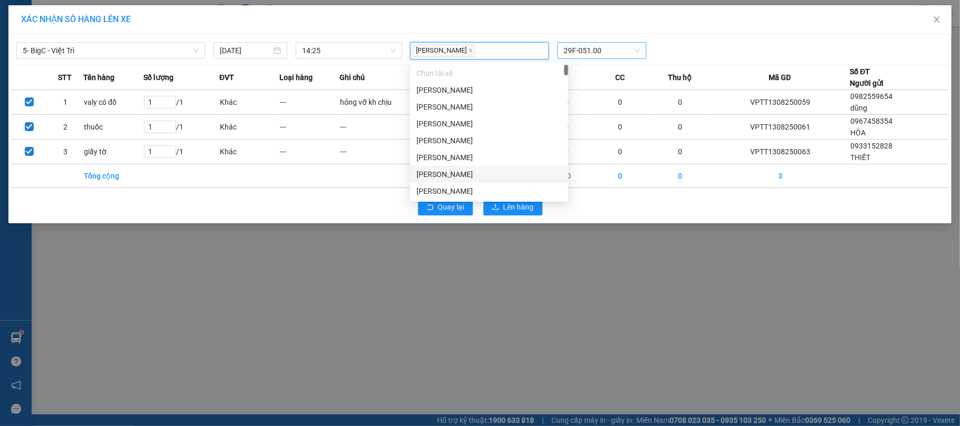
click at [726, 22] on div "XÁC NHẬN SỐ HÀNG LÊN XE" at bounding box center [479, 20] width 917 height 12
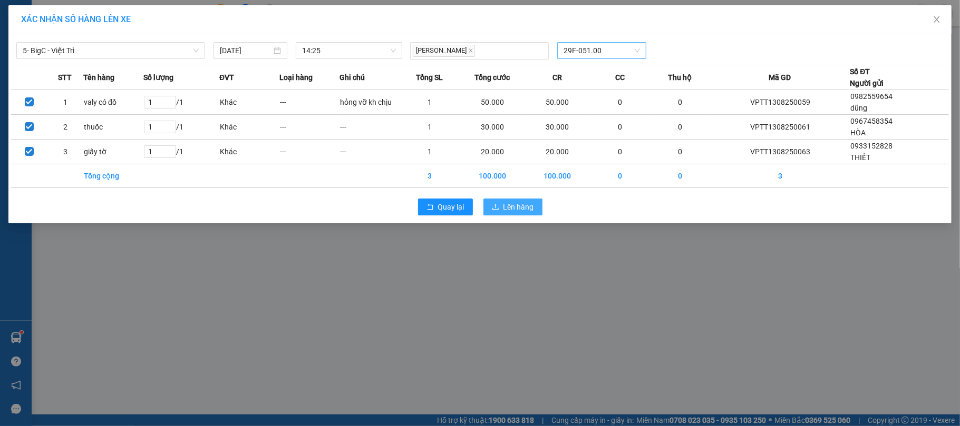
click at [519, 203] on span "Lên hàng" at bounding box center [518, 207] width 31 height 12
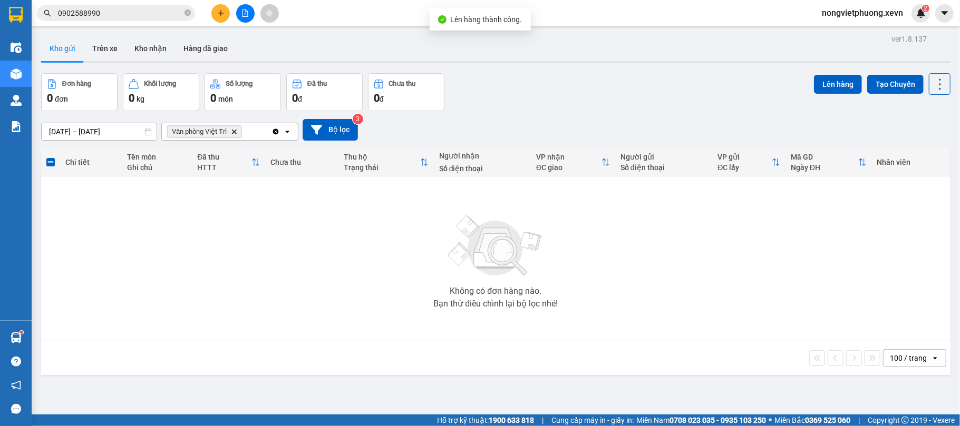
click at [234, 131] on icon "Văn phòng Việt Trì, close by backspace" at bounding box center [234, 131] width 5 height 5
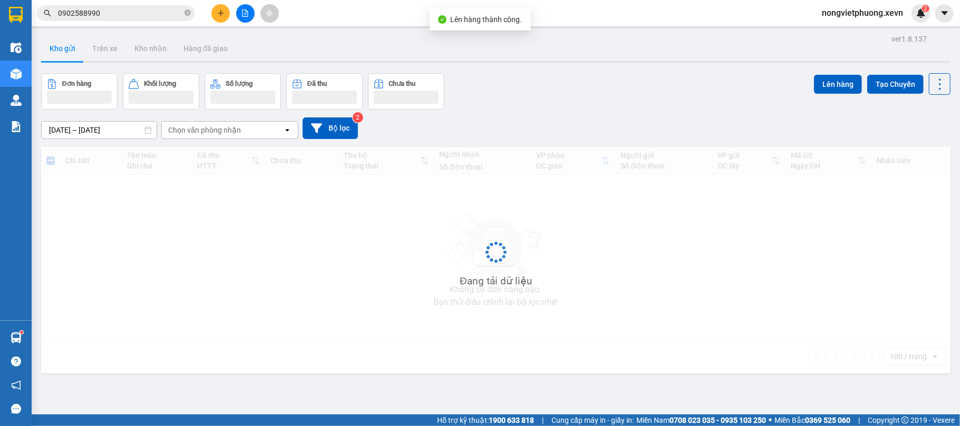
click at [202, 134] on div "Chọn văn phòng nhận" at bounding box center [204, 130] width 73 height 11
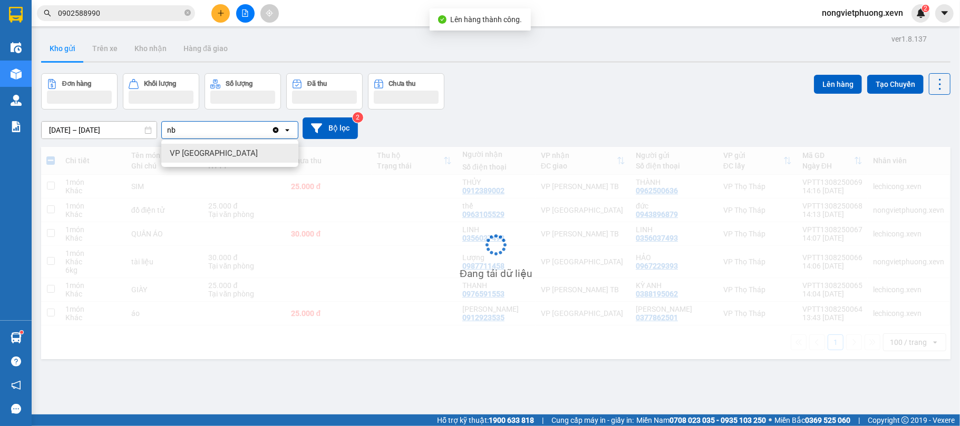
type input "nb"
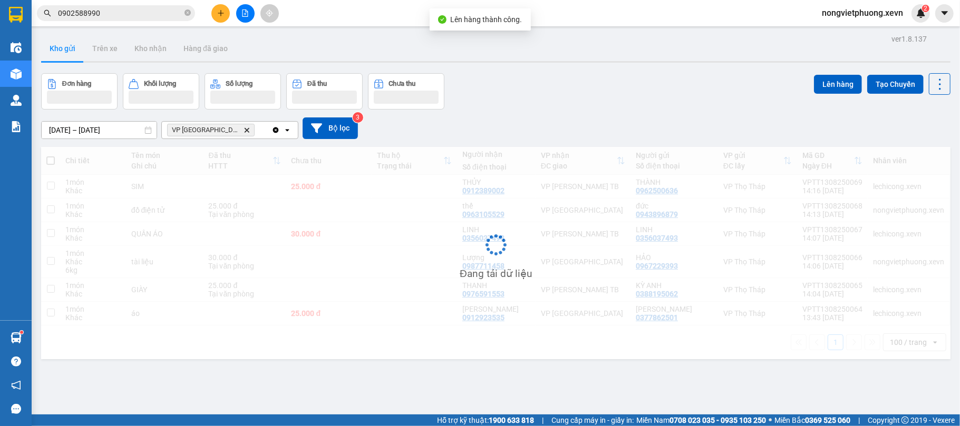
click at [549, 87] on div "Đơn hàng Khối lượng Số lượng Đã thu Chưa thu Lên hàng Tạo Chuyến" at bounding box center [495, 91] width 909 height 36
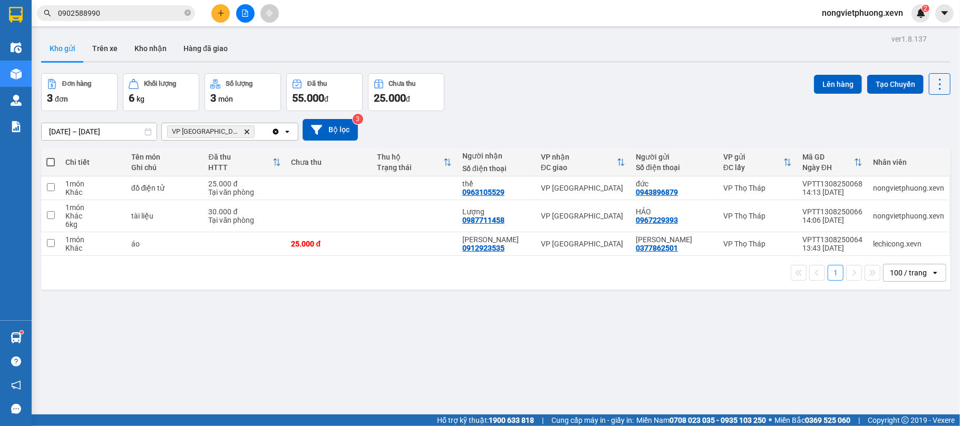
click at [411, 337] on div "ver 1.8.137 Kho gửi Trên xe Kho nhận Hàng đã giao Đơn hàng 3 đơn Khối lượng 6 k…" at bounding box center [495, 245] width 917 height 426
click at [339, 184] on td at bounding box center [328, 189] width 85 height 24
checkbox input "true"
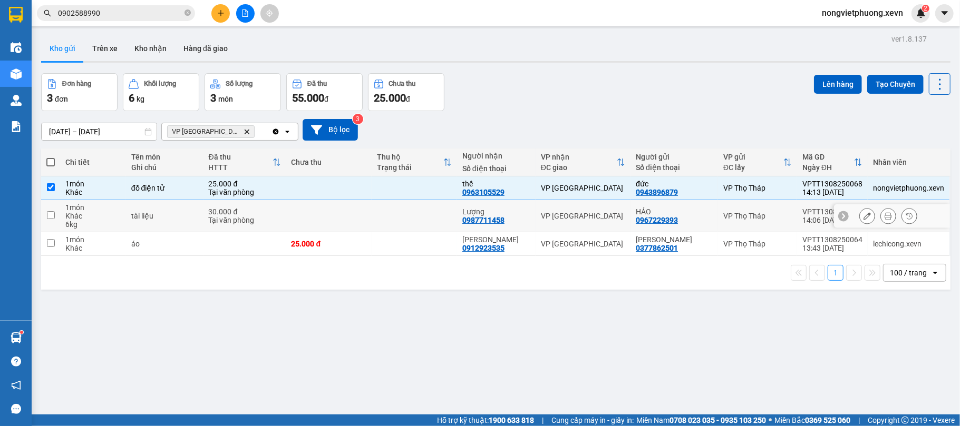
click at [348, 217] on td at bounding box center [328, 216] width 85 height 32
checkbox input "true"
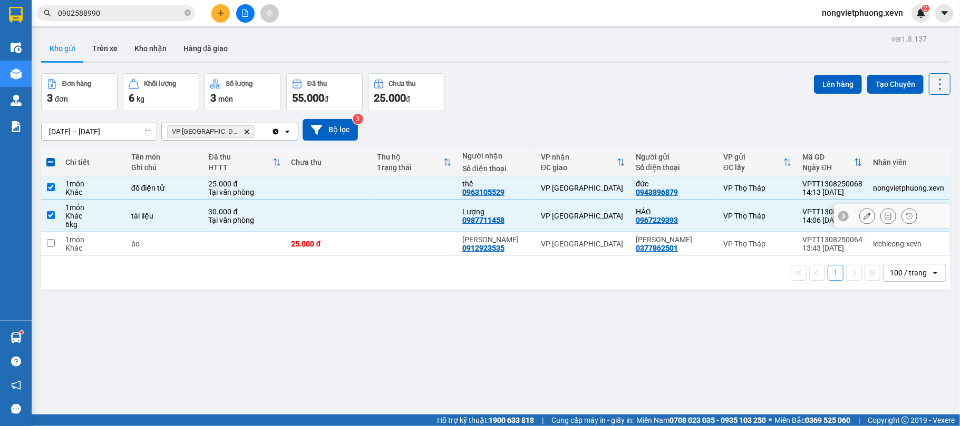
click at [362, 245] on div "25.000 đ" at bounding box center [328, 244] width 75 height 8
checkbox input "true"
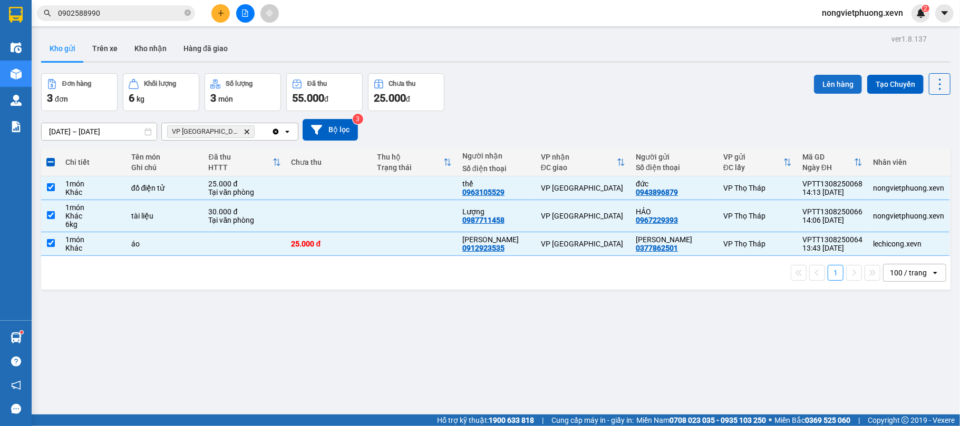
click at [831, 77] on button "Lên hàng" at bounding box center [838, 84] width 48 height 19
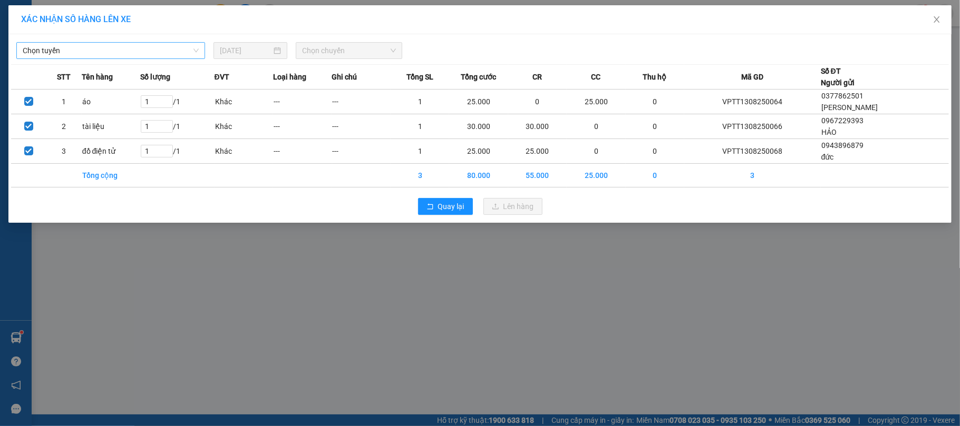
click at [130, 55] on span "Chọn tuyến" at bounding box center [111, 51] width 176 height 16
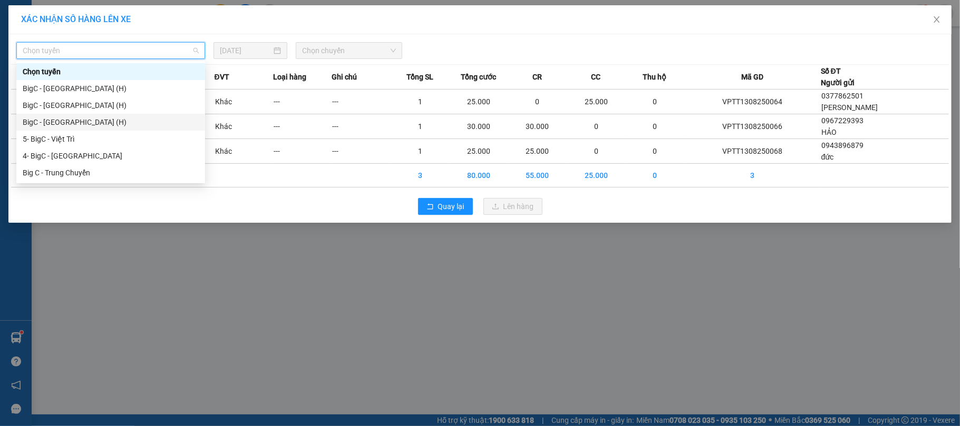
click at [101, 125] on div "BigC - [GEOGRAPHIC_DATA] (H)" at bounding box center [111, 122] width 176 height 12
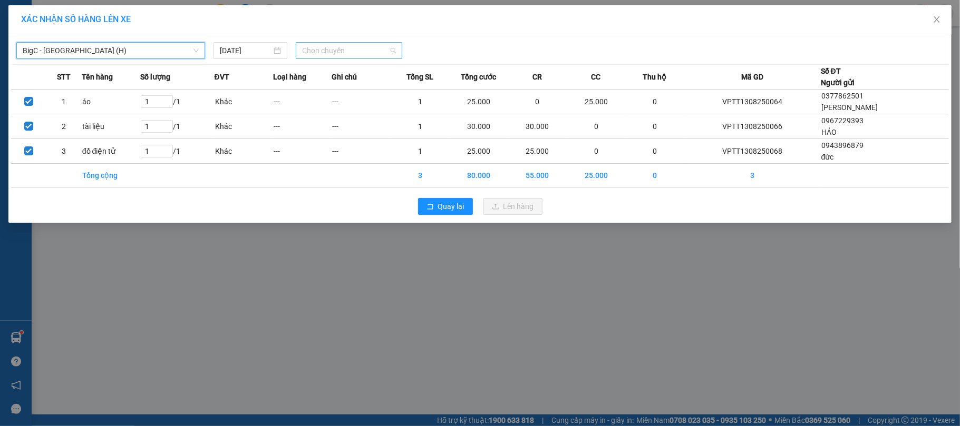
click at [348, 45] on span "Chọn chuyến" at bounding box center [349, 51] width 94 height 16
type input "1425"
click at [351, 83] on div "Thêm chuyến " 14:25 "" at bounding box center [352, 89] width 112 height 18
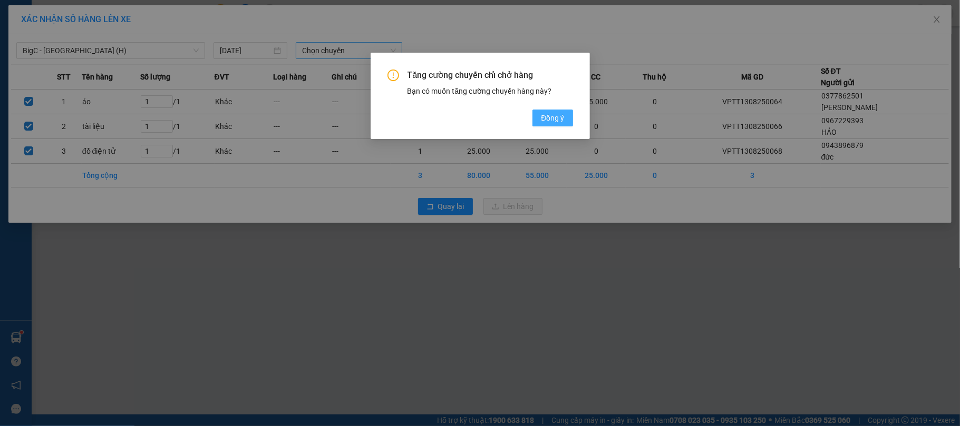
click at [551, 117] on span "Đồng ý" at bounding box center [552, 118] width 23 height 12
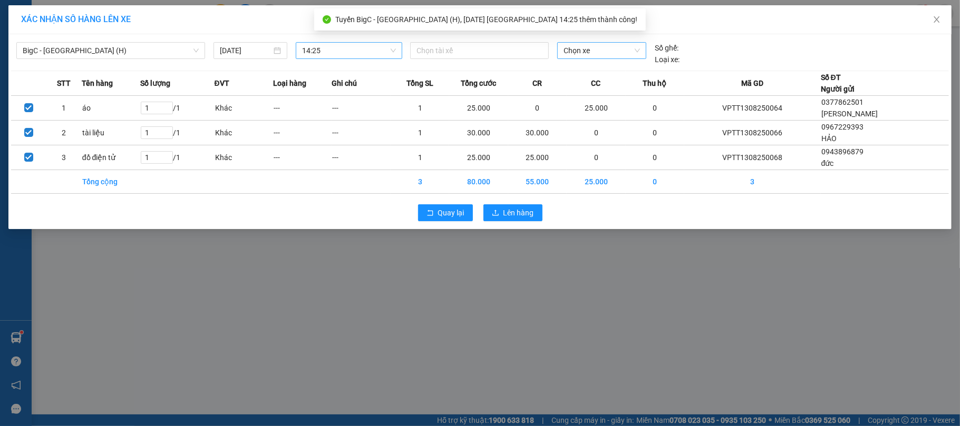
click at [597, 49] on span "Chọn xe" at bounding box center [601, 51] width 77 height 16
type input "4019"
click at [595, 73] on div "29E-140.19" at bounding box center [601, 72] width 77 height 12
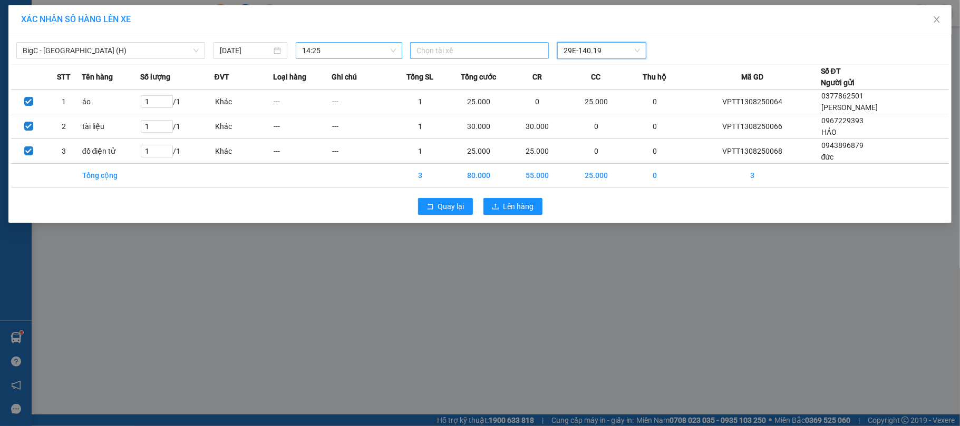
click at [460, 47] on div at bounding box center [479, 50] width 133 height 13
type input "trần văn hạnh"
click at [462, 76] on div "Trần Văn Hạnh" at bounding box center [488, 72] width 145 height 12
click at [654, 37] on div "BigC - Ninh Bình (H) 13/08/2025 14:25 Trần Văn Hạnh 29E-140.19" at bounding box center [479, 48] width 937 height 23
click at [529, 198] on div "Quay lại Lên hàng" at bounding box center [479, 206] width 937 height 27
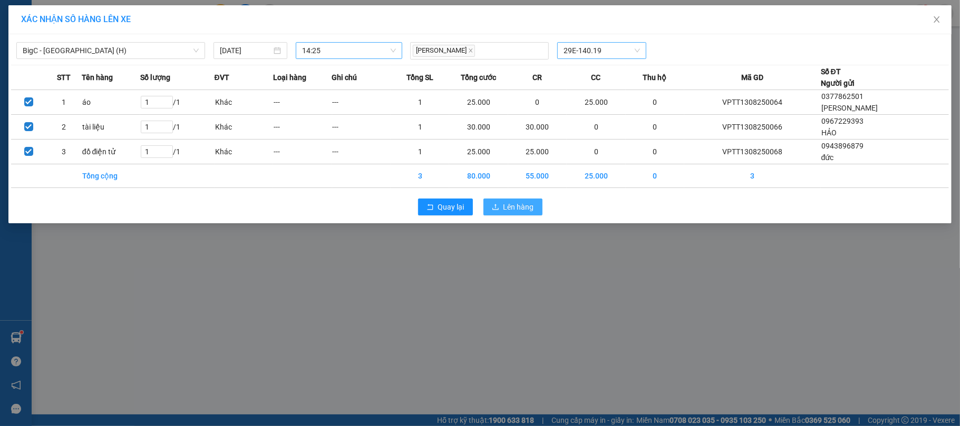
click at [527, 202] on button "Lên hàng" at bounding box center [512, 207] width 59 height 17
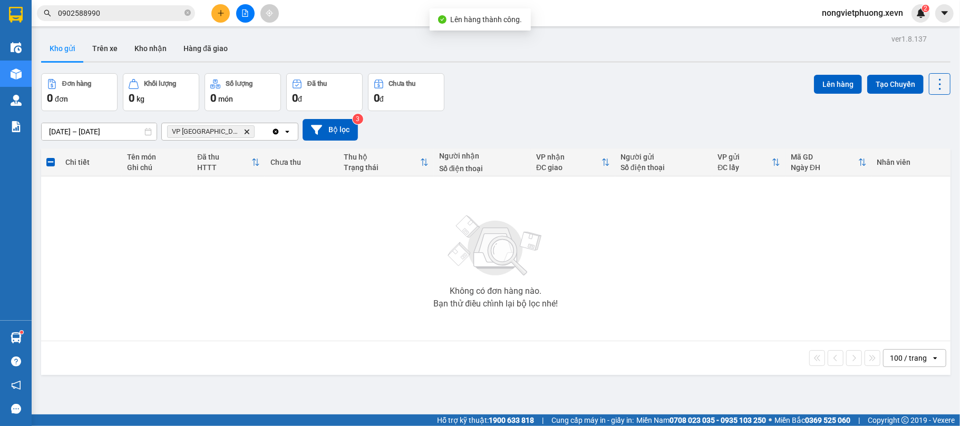
click at [243, 133] on icon "Delete" at bounding box center [246, 132] width 6 height 6
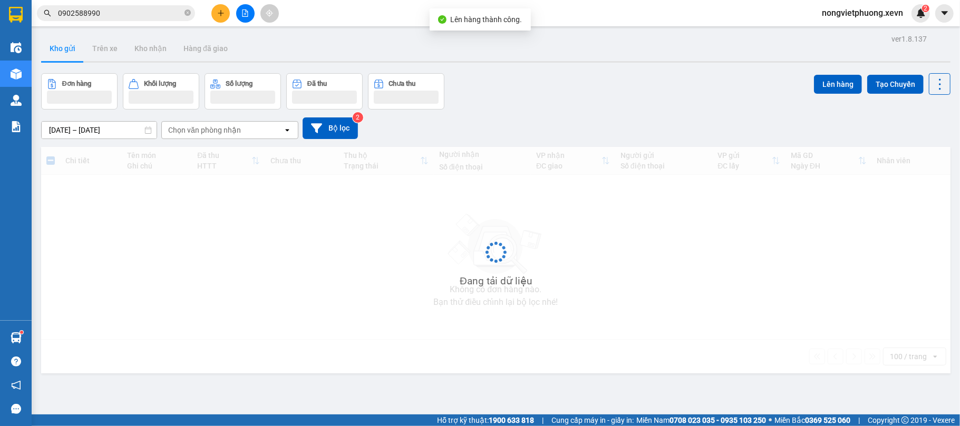
click at [532, 93] on div "Đơn hàng Khối lượng Số lượng Đã thu Chưa thu Lên hàng Tạo Chuyến" at bounding box center [495, 91] width 909 height 36
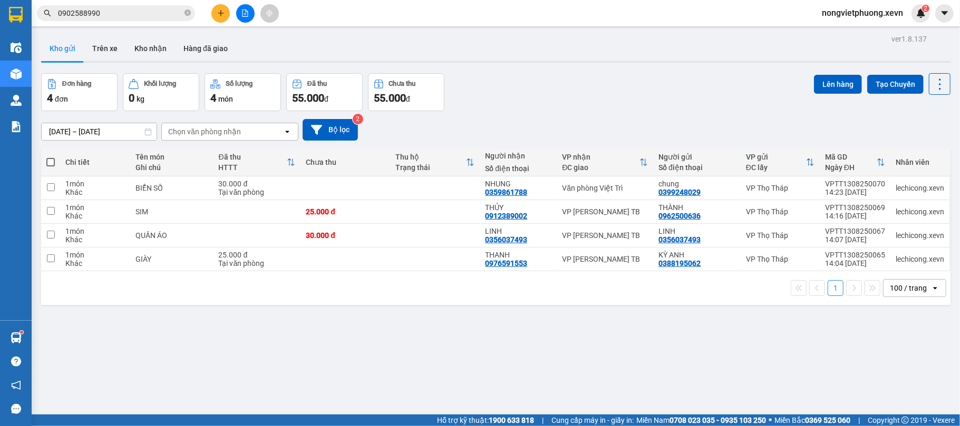
click at [535, 329] on div "ver 1.8.137 Kho gửi Trên xe Kho nhận Hàng đã giao Đơn hàng 4 đơn Khối lượng 0 k…" at bounding box center [495, 245] width 917 height 426
click at [575, 68] on div "ver 1.8.137 Kho gửi Trên xe Kho nhận Hàng đã giao Đơn hàng 4 đơn Khối lượng 0 k…" at bounding box center [495, 245] width 917 height 426
click at [395, 355] on div "ver 1.8.137 Kho gửi Trên xe Kho nhận Hàng đã giao Đơn hàng 4 đơn Khối lượng 0 k…" at bounding box center [495, 245] width 917 height 426
click at [482, 110] on div "Đơn hàng 4 đơn Khối lượng 0 kg Số lượng 4 món Đã thu 55.000 đ Chưa thu 55.000 đ…" at bounding box center [495, 92] width 909 height 38
click at [215, 11] on button at bounding box center [220, 13] width 18 height 18
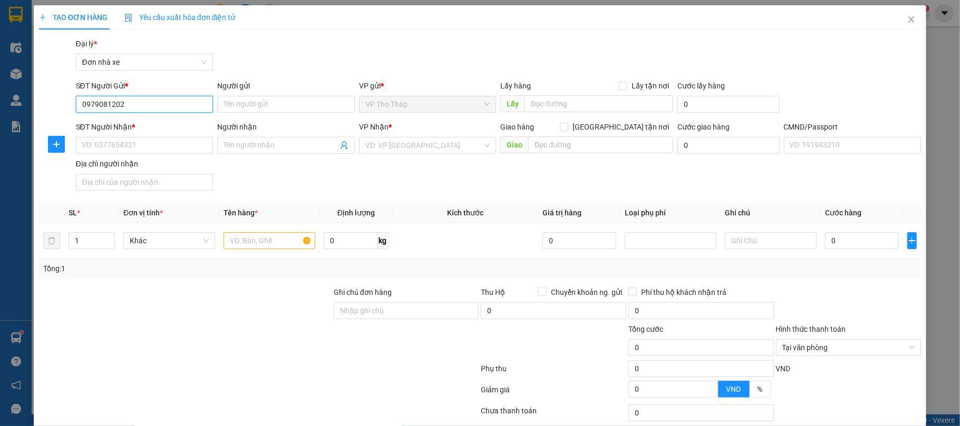
click at [161, 111] on input "0979081202" at bounding box center [145, 104] width 138 height 17
click at [154, 104] on input "0979081202" at bounding box center [145, 104] width 138 height 17
type input "0979081202"
click at [262, 102] on input "Người gửi" at bounding box center [286, 104] width 138 height 17
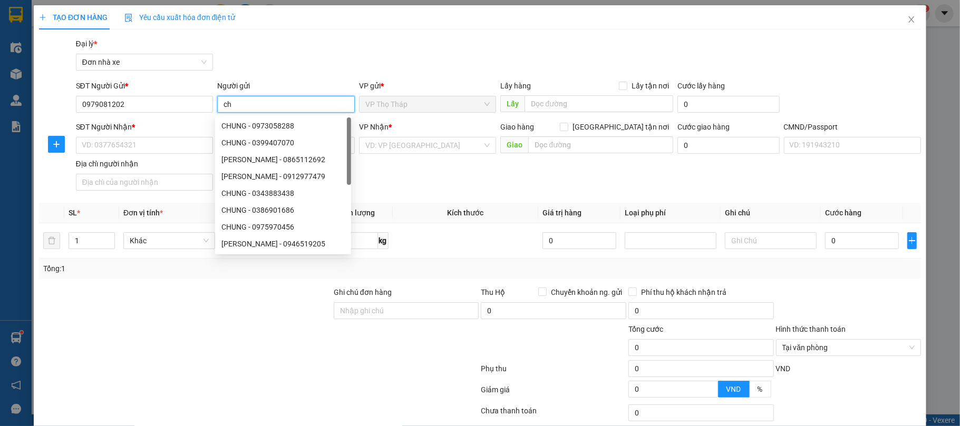
type input "c"
type input "CHUNG"
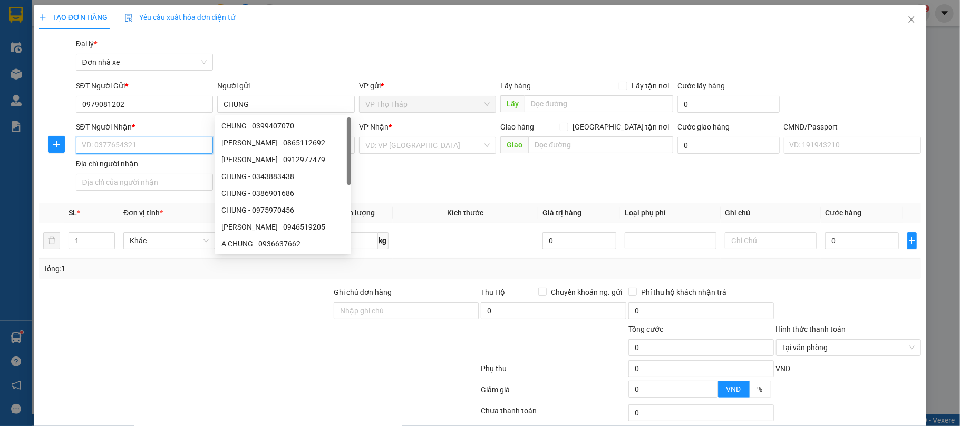
click at [104, 146] on input "SĐT Người Nhận *" at bounding box center [145, 145] width 138 height 17
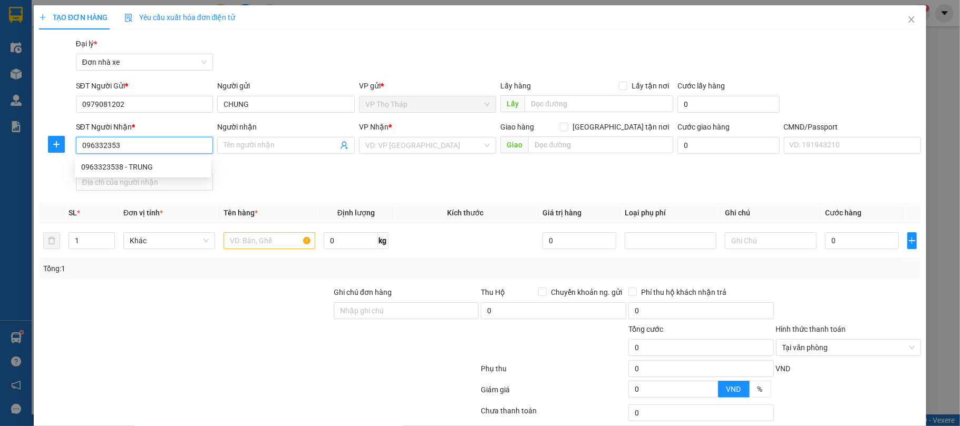
type input "0963323538"
click at [141, 163] on div "0963323538 - TRUNG" at bounding box center [142, 167] width 123 height 12
type input "TRUNG"
type input "[PERSON_NAME] 0379626630"
type input "0963323538"
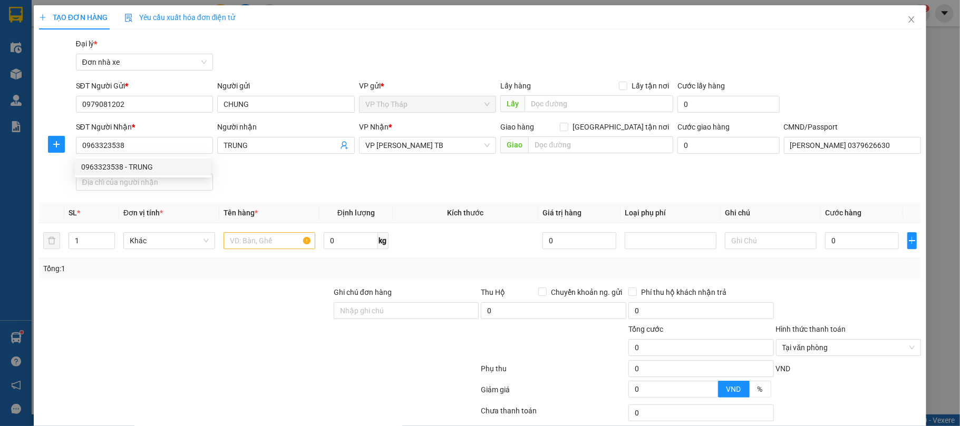
click at [304, 193] on div "SĐT Người Nhận * 0963323538 Người nhận TRUNG VP Nhận * VP Trần Phú TB Giao hàng…" at bounding box center [498, 158] width 849 height 74
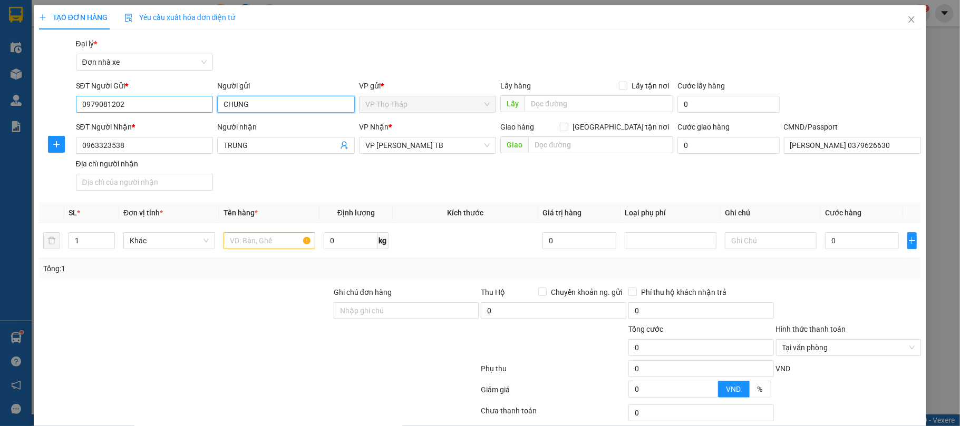
drag, startPoint x: 270, startPoint y: 106, endPoint x: 207, endPoint y: 112, distance: 63.5
click at [207, 112] on div "SĐT Người Gửi * 0979081202 Người gửi CHUNG VP gửi * VP Thọ Tháp Lấy hàng Lấy tậ…" at bounding box center [498, 98] width 849 height 37
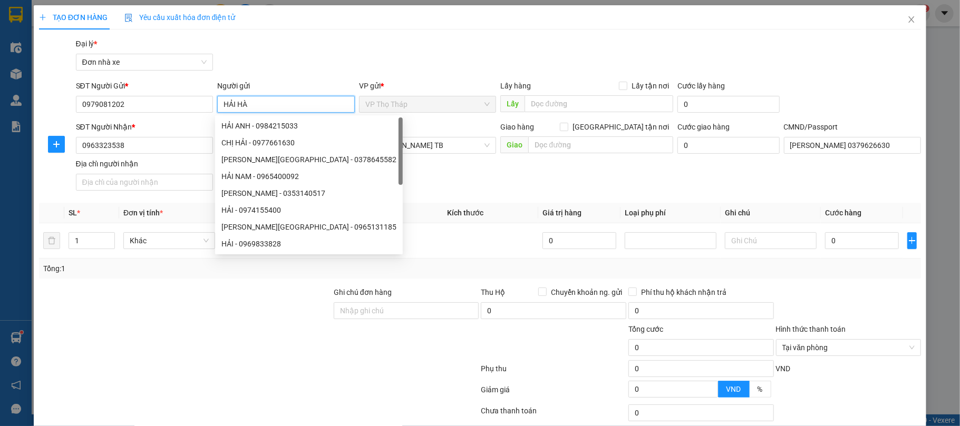
type input "HẢI HÀ"
click at [288, 43] on div "Gói vận chuyển * Tiêu chuẩn Đại lý * Đơn nhà xe" at bounding box center [498, 56] width 849 height 37
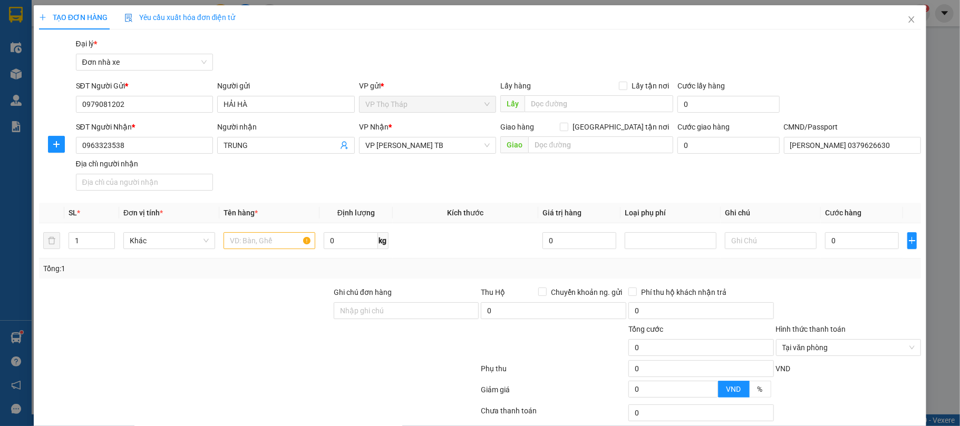
click at [445, 203] on div "Transit Pickup Surcharge Ids Transit Deliver Surcharge Ids Transit Deliver Surc…" at bounding box center [480, 259] width 882 height 443
click at [280, 237] on input "text" at bounding box center [269, 240] width 92 height 17
click at [331, 241] on input "0" at bounding box center [351, 240] width 54 height 17
type input "15"
click at [258, 173] on div "SĐT Người Nhận * 0963323538 Người nhận TRUNG VP Nhận * VP Trần Phú TB Giao hàng…" at bounding box center [498, 158] width 849 height 74
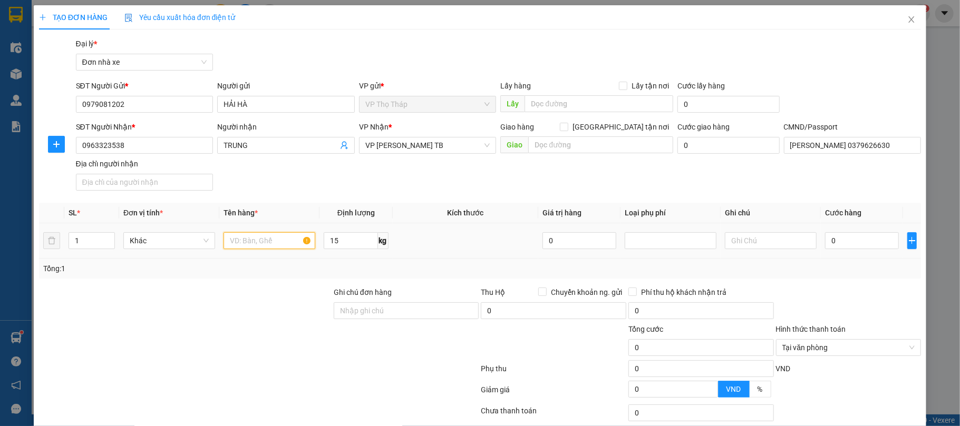
click at [260, 241] on input "text" at bounding box center [269, 240] width 92 height 17
type input "LK ĐIỆN THOẠI"
click at [302, 192] on div "SĐT Người Nhận * 0963323538 Người nhận TRUNG VP Nhận * VP Trần Phú TB Giao hàng…" at bounding box center [498, 158] width 849 height 74
click at [844, 239] on input "0" at bounding box center [862, 240] width 74 height 17
type input "4"
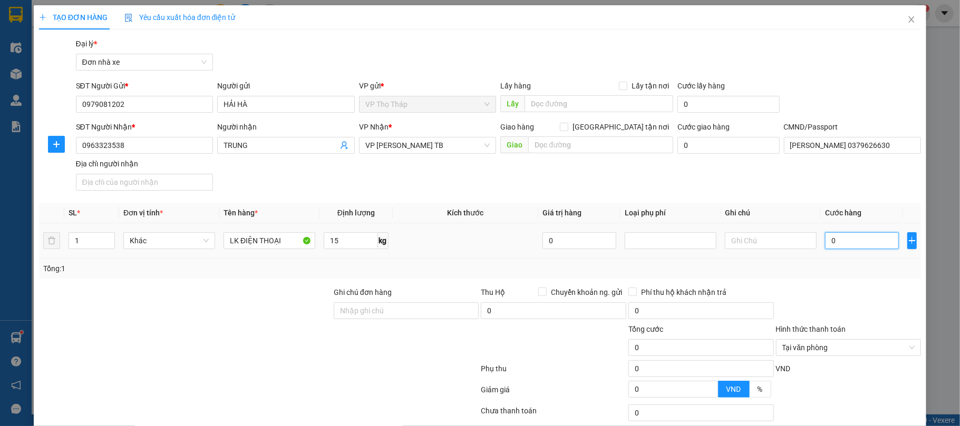
type input "4"
type input "45"
click at [800, 203] on th "Ghi chú" at bounding box center [770, 213] width 100 height 21
click at [871, 294] on div at bounding box center [849, 305] width 148 height 37
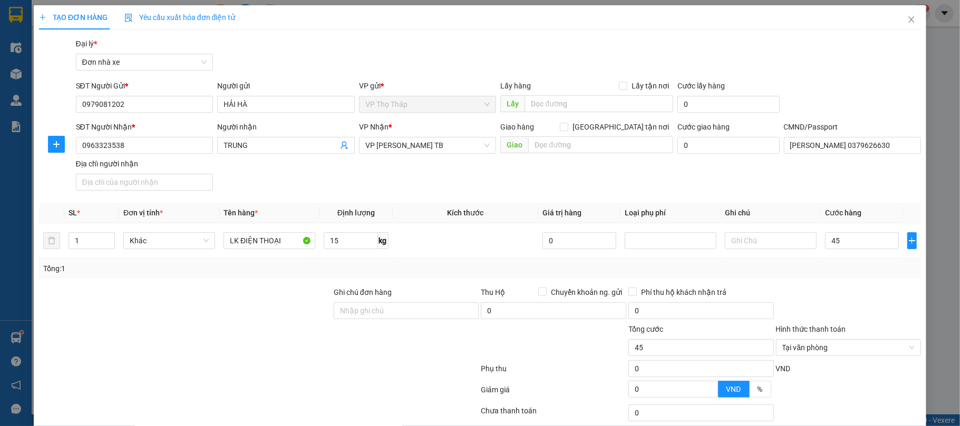
type input "45.000"
click at [850, 154] on input "[PERSON_NAME] 0379626630" at bounding box center [853, 145] width 138 height 17
click at [852, 272] on div "Tổng: 1" at bounding box center [480, 269] width 874 height 12
click at [905, 346] on div "Tại văn phòng" at bounding box center [848, 347] width 145 height 17
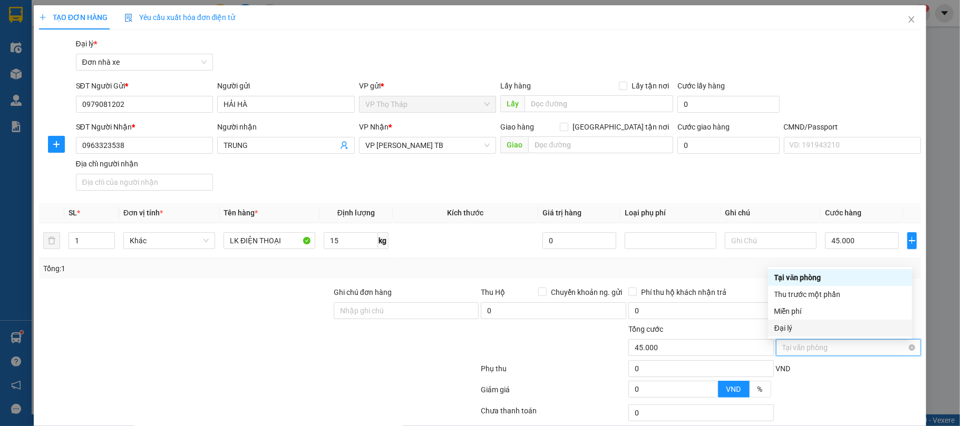
type input "45.000"
click at [882, 369] on div "VND" at bounding box center [849, 372] width 148 height 18
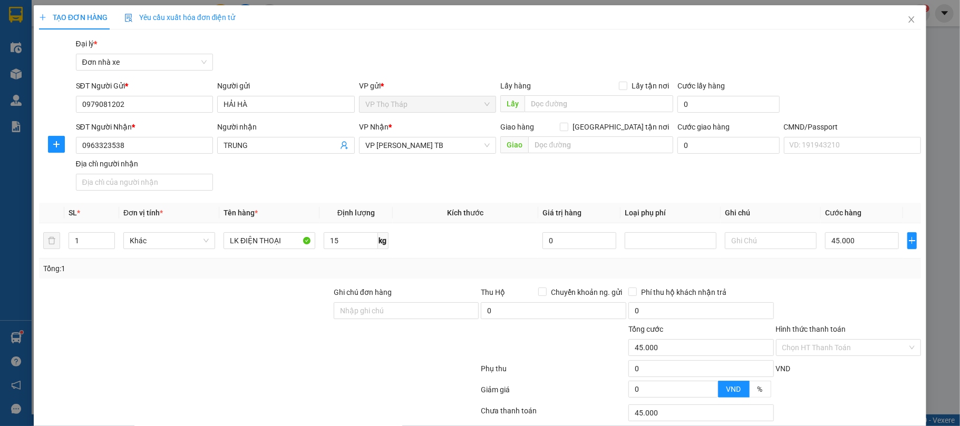
scroll to position [78, 0]
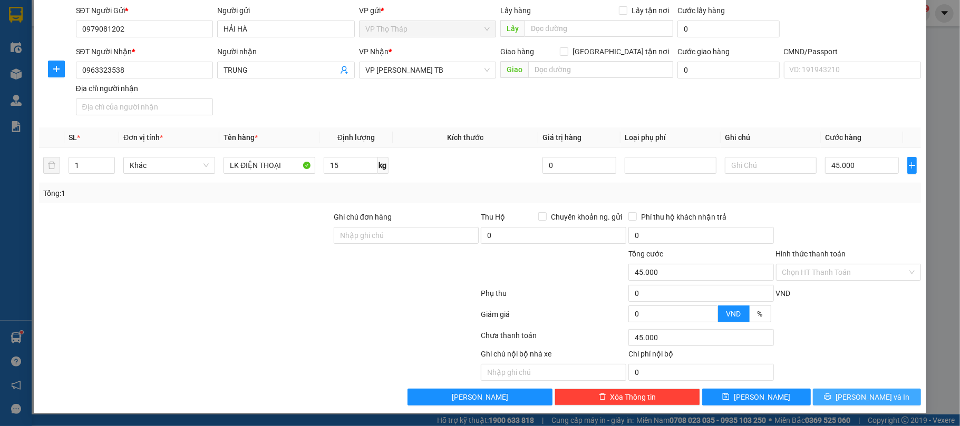
click at [884, 389] on button "[PERSON_NAME] và In" at bounding box center [867, 397] width 109 height 17
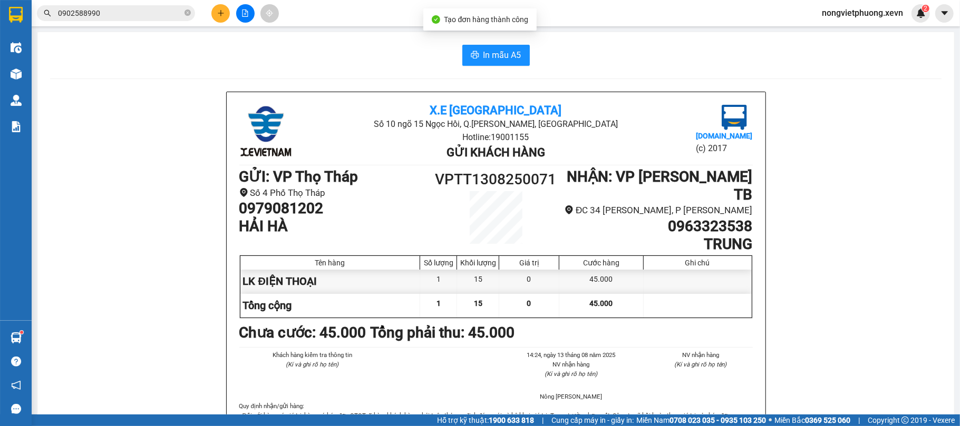
click at [500, 59] on span "In mẫu A5" at bounding box center [502, 54] width 38 height 13
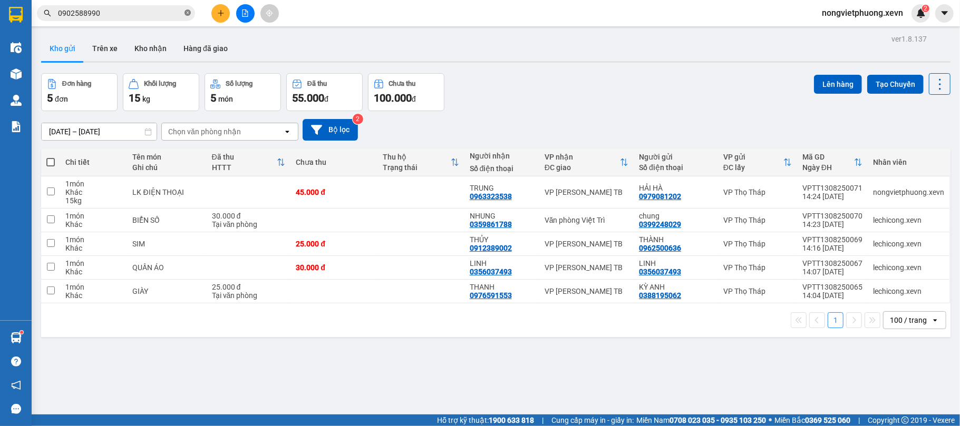
click at [187, 14] on icon "close-circle" at bounding box center [187, 12] width 6 height 6
click at [142, 15] on input "text" at bounding box center [120, 13] width 124 height 12
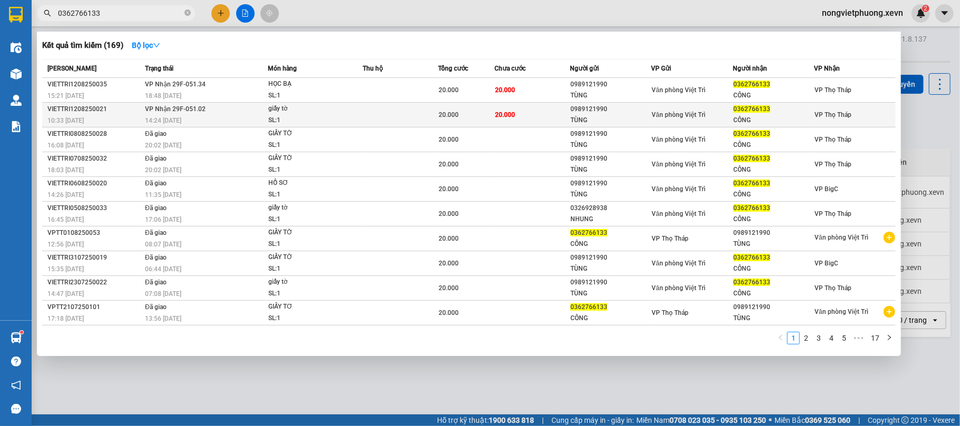
type input "0362766133"
click at [700, 116] on span "Văn phòng Việt Trì" at bounding box center [678, 114] width 54 height 7
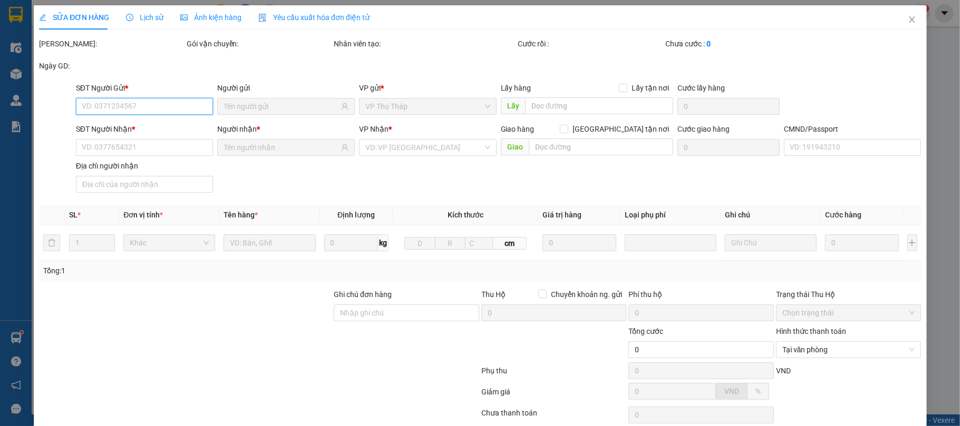
type input "0989121990"
type input "TÙNG"
type input "0362766133"
type input "CÔNG"
type input "040190025664 VŨ THỊ KỊM CHUNG"
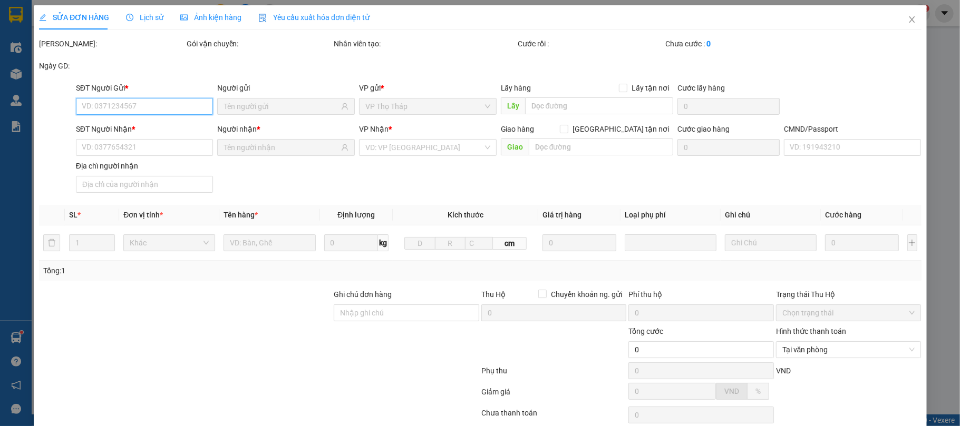
type input "20.000"
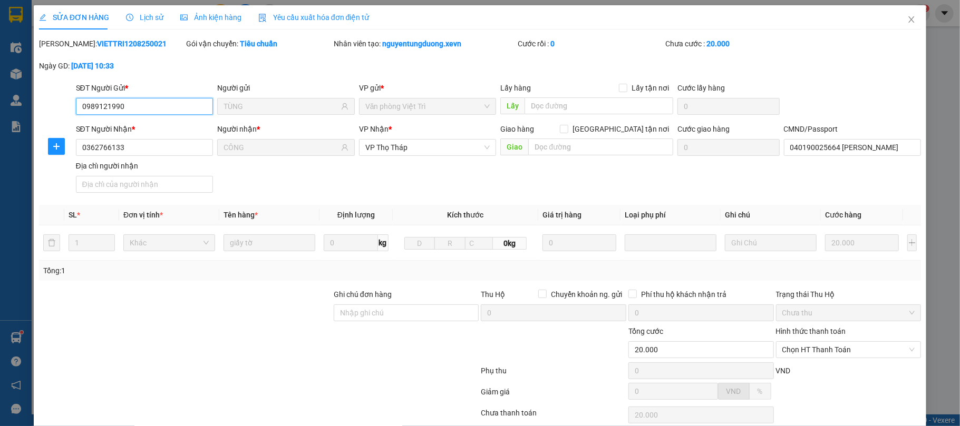
scroll to position [80, 0]
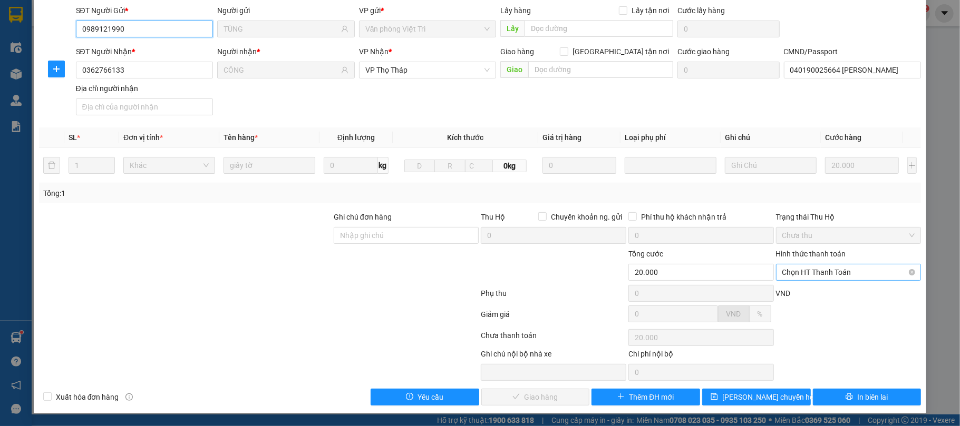
click at [844, 269] on span "Chọn HT Thanh Toán" at bounding box center [848, 273] width 133 height 16
click at [835, 293] on div "Tại văn phòng" at bounding box center [839, 295] width 131 height 12
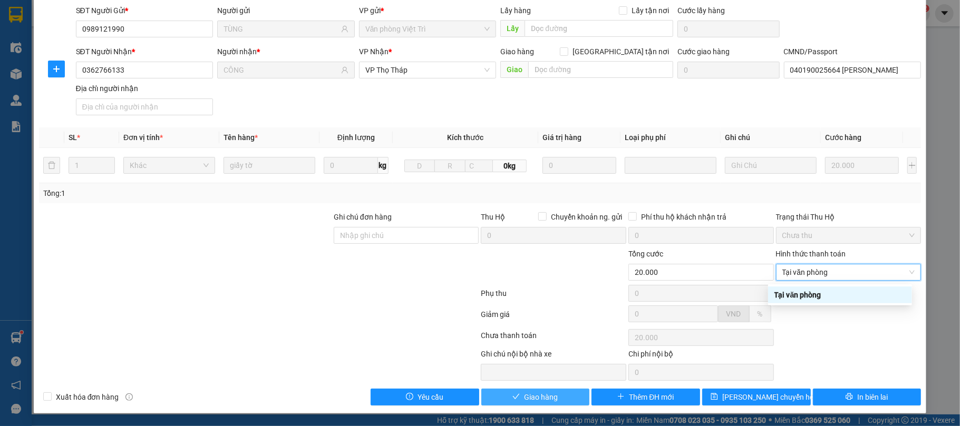
type input "0"
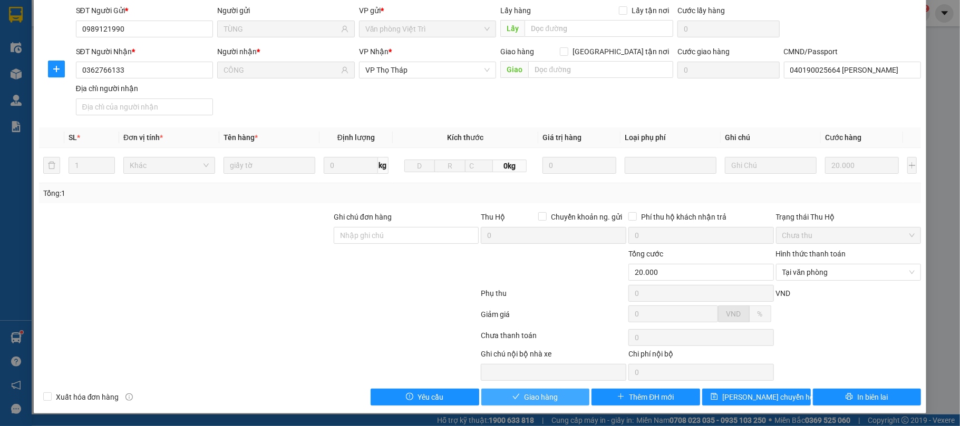
click at [528, 390] on button "Giao hàng" at bounding box center [535, 397] width 109 height 17
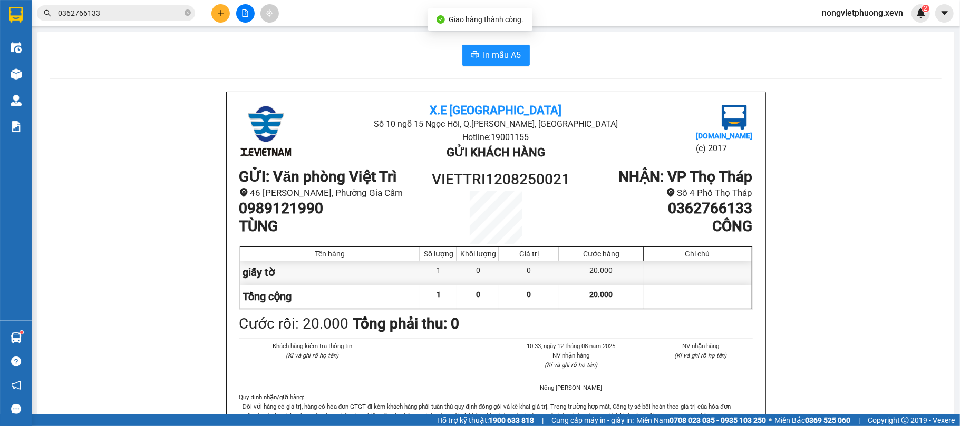
click at [140, 13] on input "0362766133" at bounding box center [120, 13] width 124 height 12
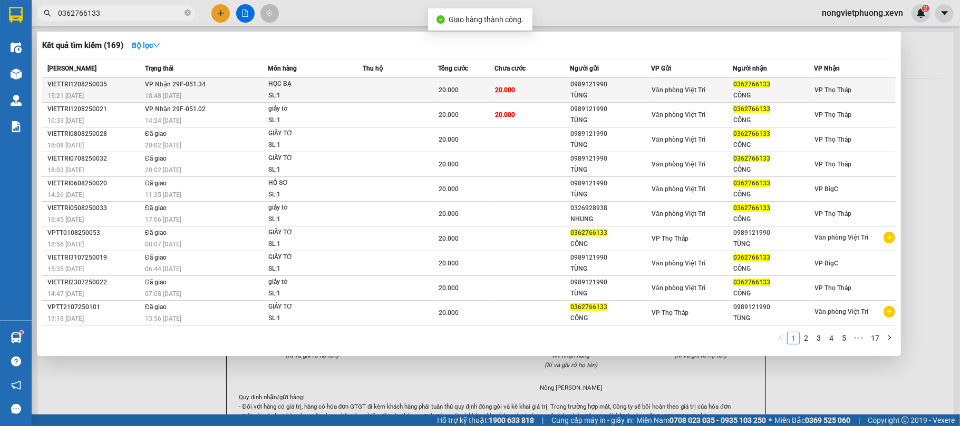
click at [535, 97] on td "20.000" at bounding box center [531, 90] width 75 height 25
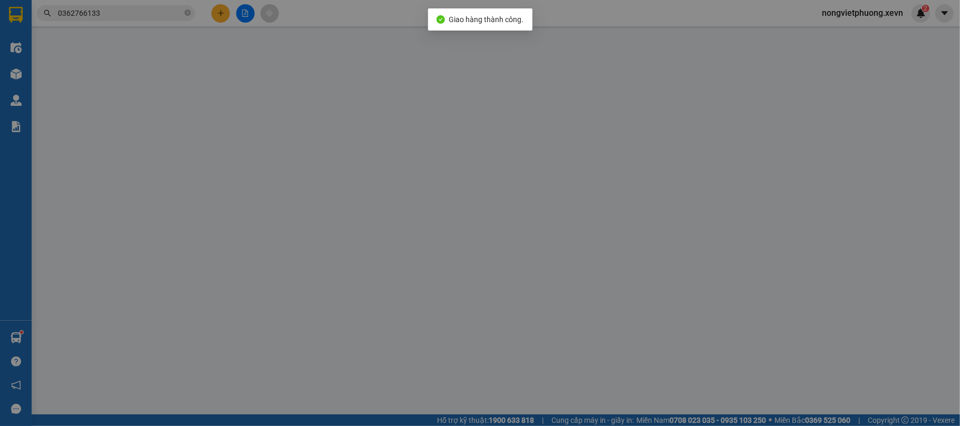
type input "0989121990"
type input "TÙNG"
type input "0362766133"
type input "CÔNG"
type input "040190025664 VŨ THỊ KỊM CHUNG"
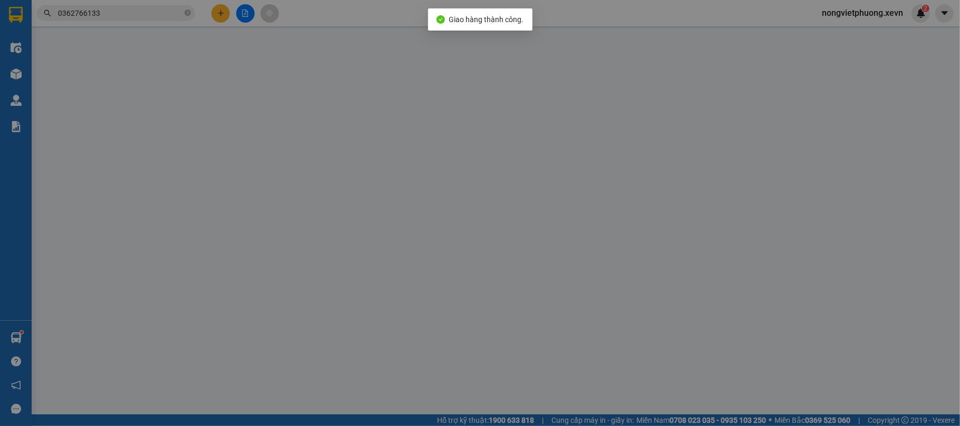
type input "20.000"
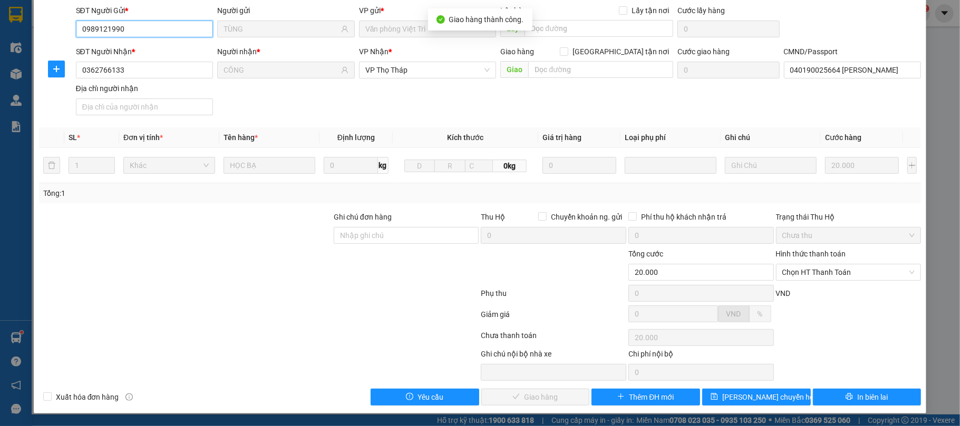
scroll to position [80, 0]
click at [815, 262] on div "Hình thức thanh toán" at bounding box center [848, 256] width 145 height 16
click at [818, 275] on span "Chọn HT Thanh Toán" at bounding box center [848, 273] width 133 height 16
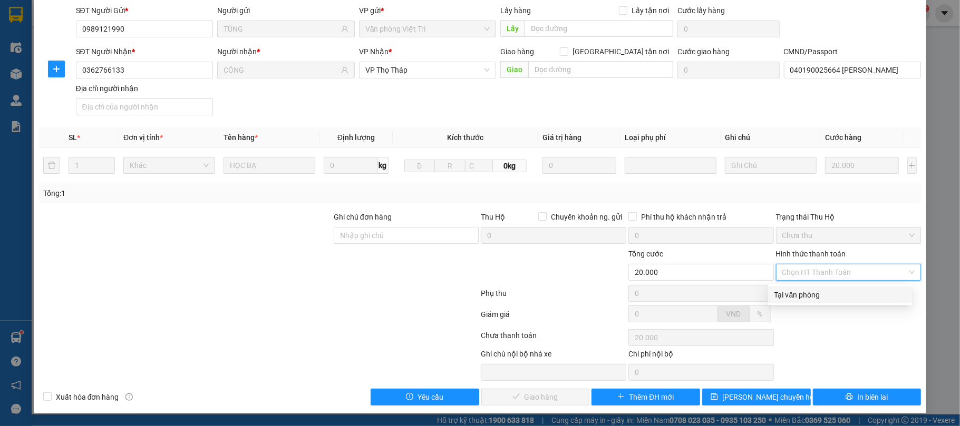
click at [812, 297] on div "Tại văn phòng" at bounding box center [839, 295] width 131 height 12
type input "0"
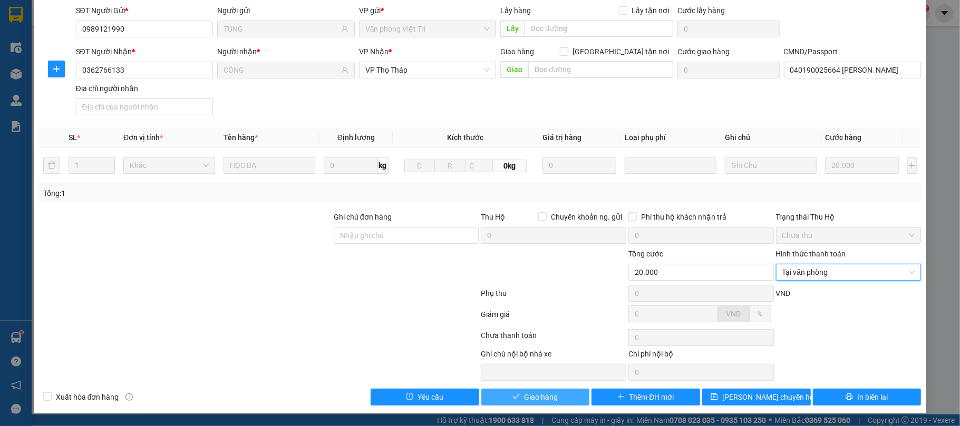
click at [534, 401] on span "Giao hàng" at bounding box center [541, 398] width 34 height 12
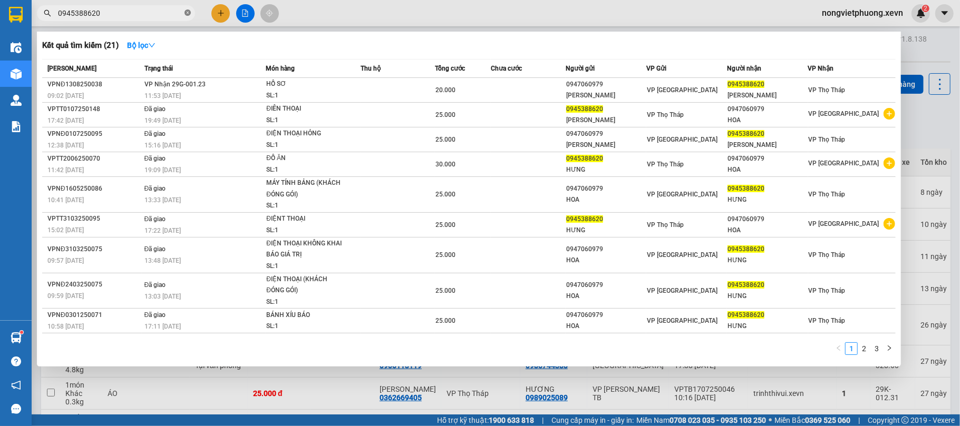
click at [189, 15] on icon "close-circle" at bounding box center [187, 12] width 6 height 6
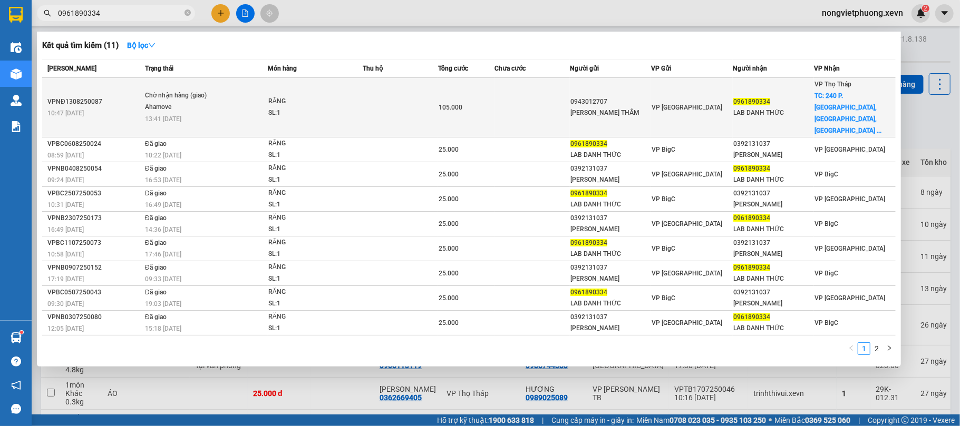
type input "0961890334"
click at [685, 104] on td "VP [GEOGRAPHIC_DATA]" at bounding box center [692, 108] width 82 height 60
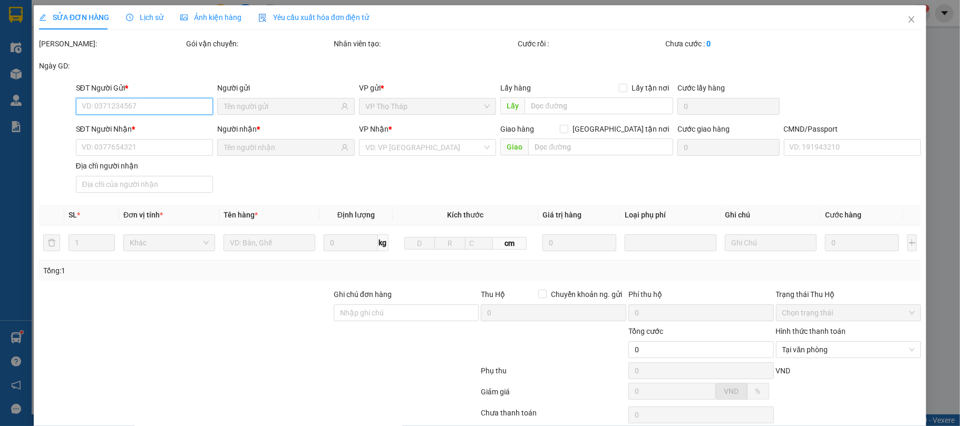
scroll to position [80, 0]
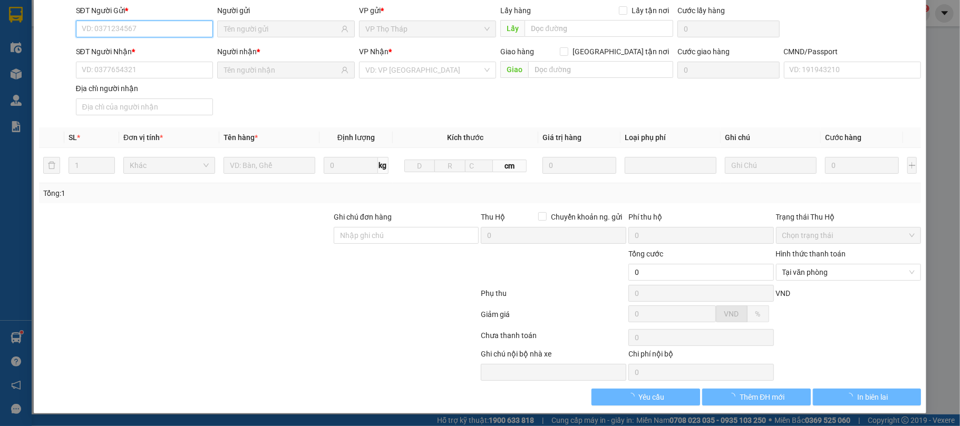
type input "0943012707"
type input "[PERSON_NAME] THẮM"
type input "0961890334"
type input "LAB DANH THỨC"
checkbox input "true"
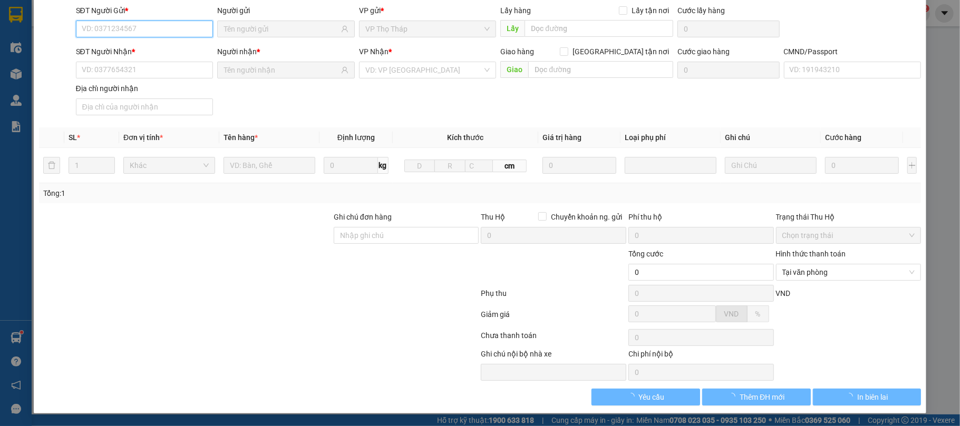
type input "240 P. [GEOGRAPHIC_DATA], [GEOGRAPHIC_DATA], [GEOGRAPHIC_DATA], [GEOGRAPHIC_DAT…"
type input "80.000"
type input "1"
type input "105.000"
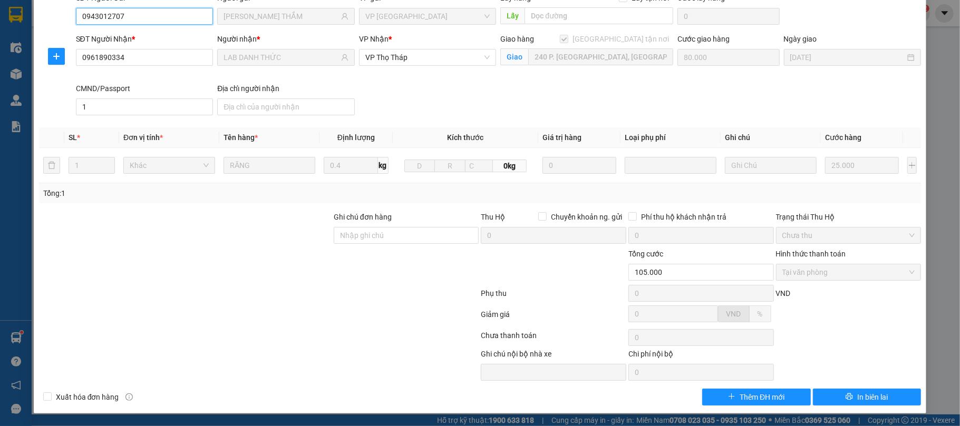
scroll to position [0, 0]
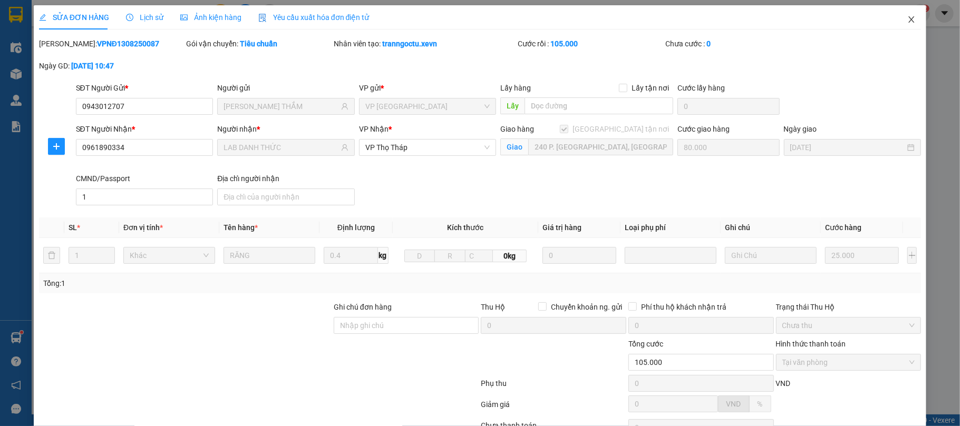
click at [907, 19] on icon "close" at bounding box center [911, 19] width 8 height 8
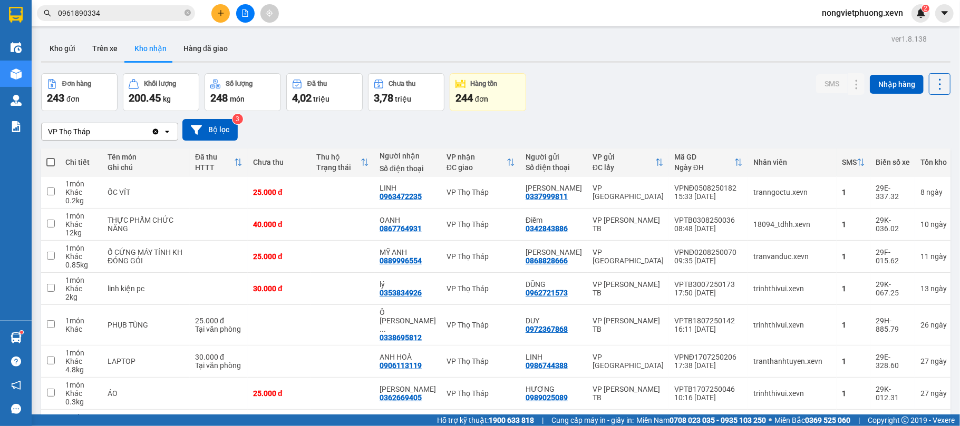
click at [597, 105] on div "Đơn hàng 243 đơn Khối lượng 200.45 kg Số lượng 248 món Đã thu 4,02 triệu Chưa t…" at bounding box center [495, 92] width 909 height 38
click at [80, 49] on button "Kho gửi" at bounding box center [62, 48] width 43 height 25
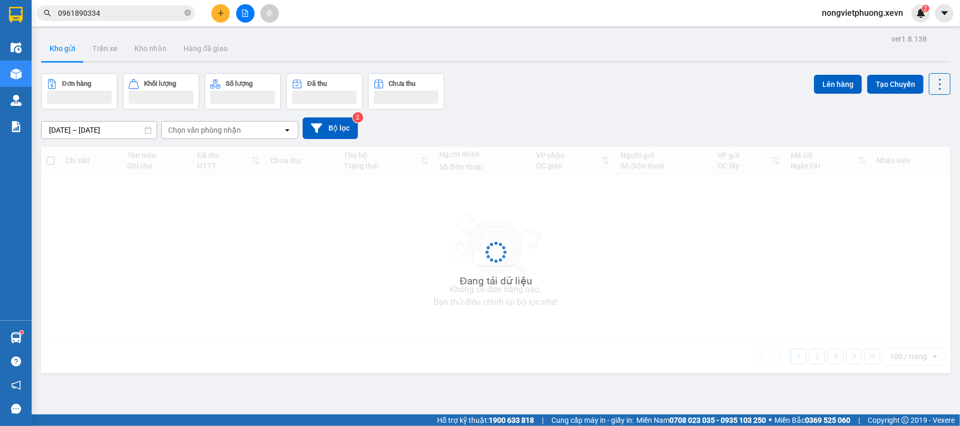
click at [654, 78] on div "Đơn hàng Khối lượng Số lượng Đã thu Chưa thu Lên hàng Tạo Chuyến" at bounding box center [495, 91] width 909 height 36
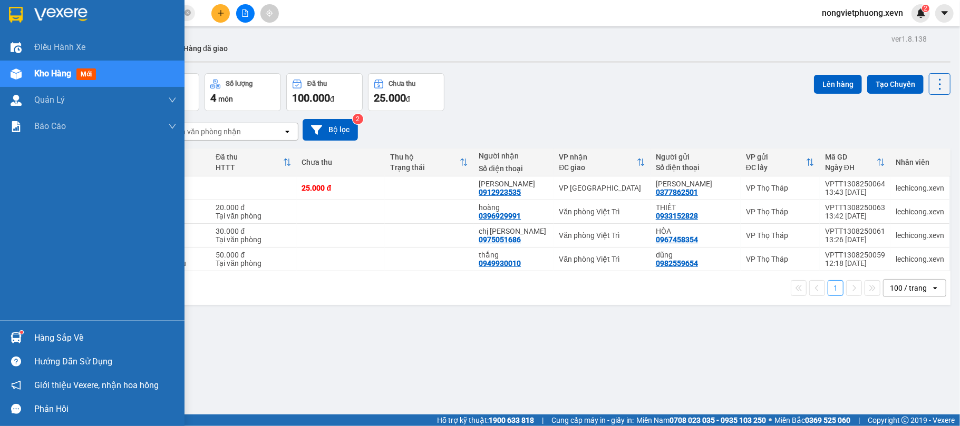
click at [20, 331] on sup at bounding box center [21, 332] width 3 height 3
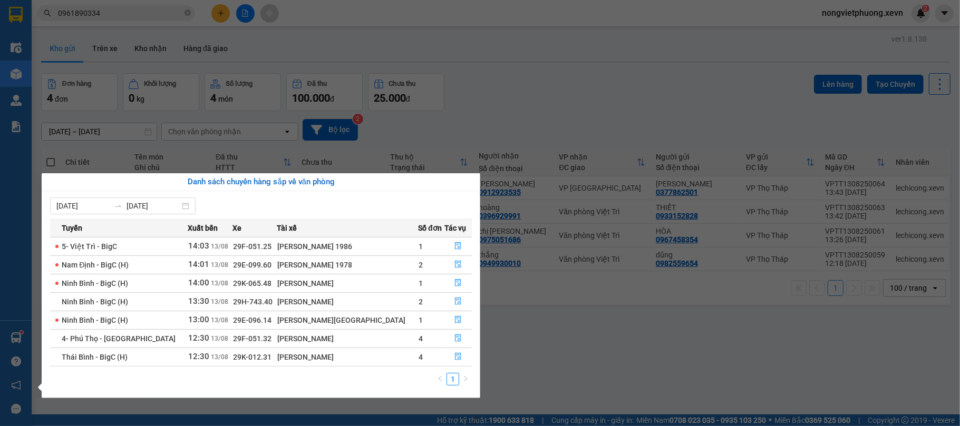
click at [549, 79] on section "Kết quả tìm kiếm ( 11 ) Bộ lọc Mã ĐH Trạng thái Món hàng Thu hộ Tổng cước Chưa …" at bounding box center [480, 213] width 960 height 426
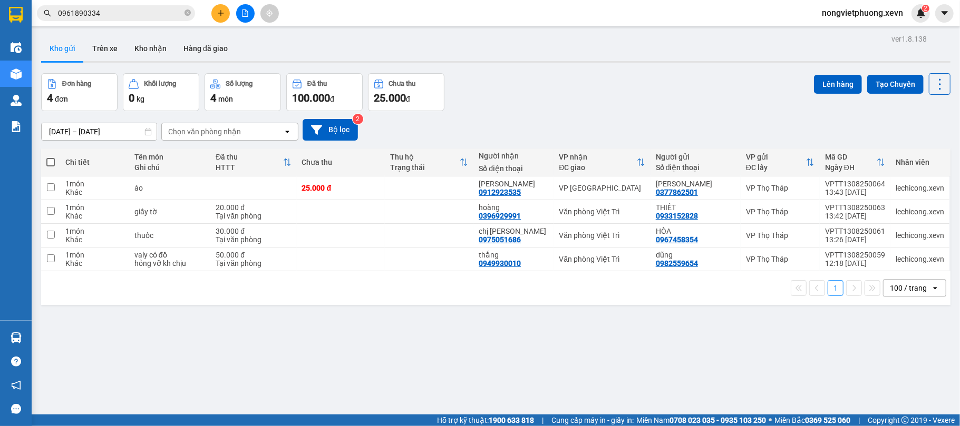
click at [404, 335] on div "ver 1.8.138 Kho gửi Trên xe Kho nhận Hàng đã giao Đơn hàng 4 đơn Khối lượng 0 k…" at bounding box center [495, 245] width 917 height 426
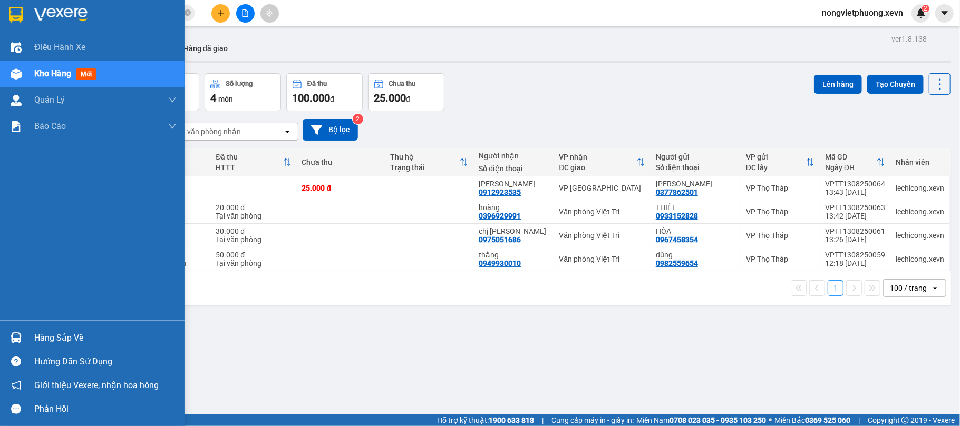
click at [20, 16] on img at bounding box center [16, 15] width 14 height 16
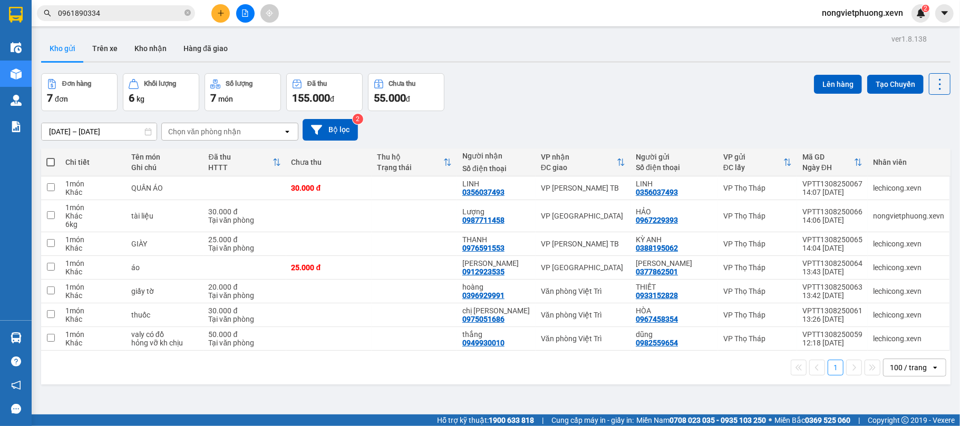
click at [529, 385] on div "1 100 / trang open" at bounding box center [495, 368] width 909 height 34
click at [534, 108] on div "Đơn hàng 7 đơn Khối lượng 6 kg Số lượng 7 món Đã thu 155.000 đ Chưa thu 55.000 …" at bounding box center [495, 92] width 909 height 38
click at [597, 103] on div "Đơn hàng 7 đơn Khối lượng 6 kg Số lượng 7 món Đã thu 155.000 đ Chưa thu 55.000 …" at bounding box center [495, 92] width 909 height 38
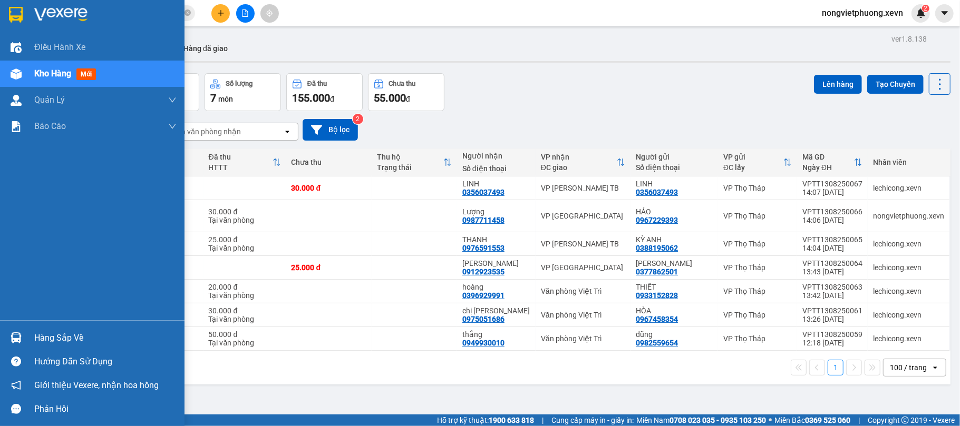
click at [24, 11] on div at bounding box center [16, 14] width 18 height 18
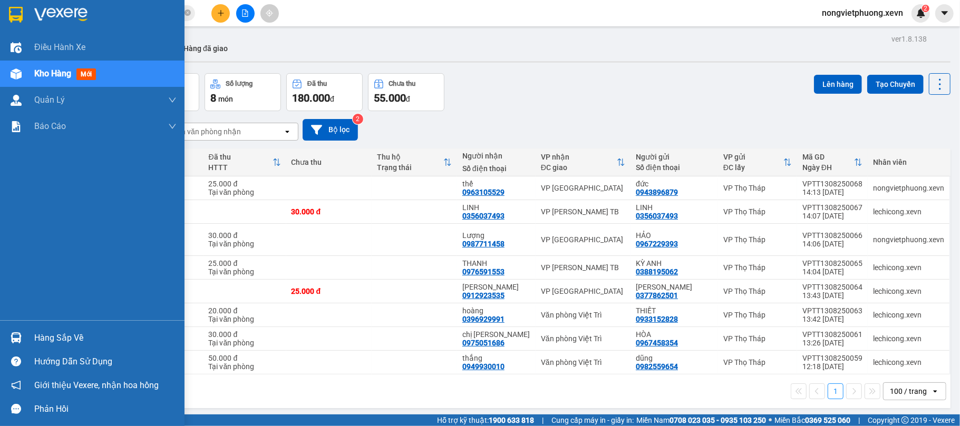
click at [17, 333] on img at bounding box center [16, 338] width 11 height 11
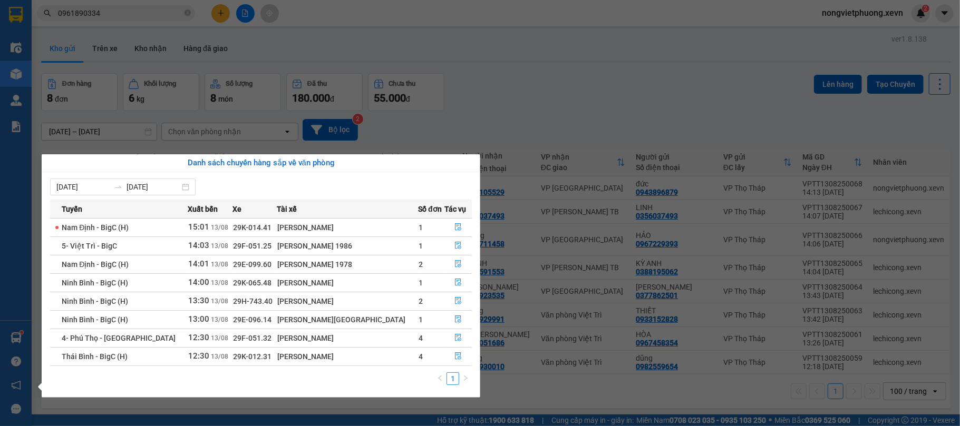
click at [846, 113] on section "Kết quả tìm kiếm ( 11 ) Bộ lọc Mã ĐH Trạng thái Món hàng Thu hộ Tổng cước Chưa …" at bounding box center [480, 213] width 960 height 426
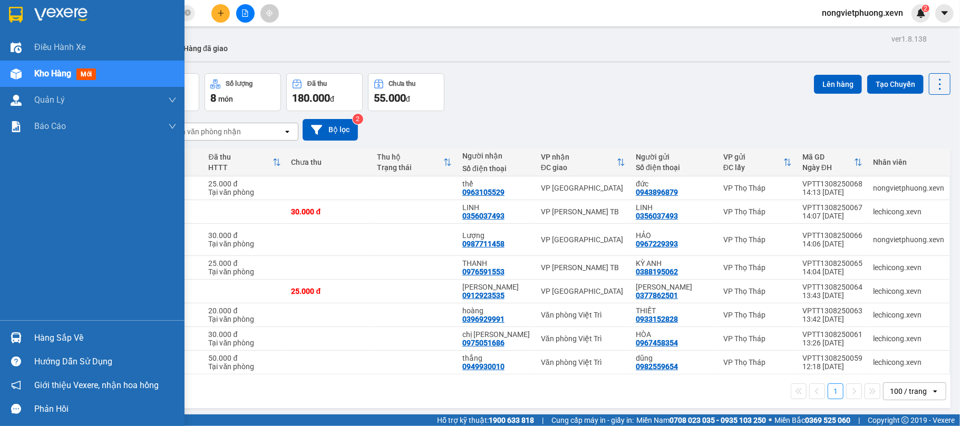
click at [17, 327] on div "Hàng sắp về" at bounding box center [92, 338] width 184 height 24
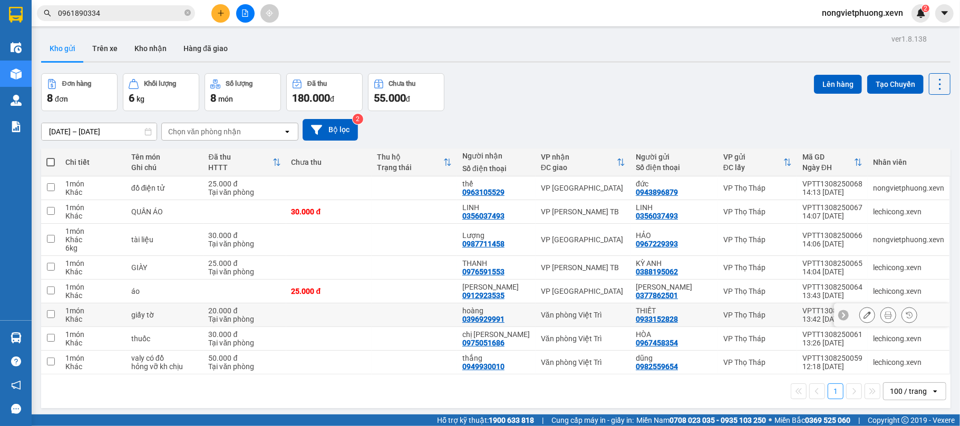
click at [531, 315] on section "Kết quả tìm kiếm ( 11 ) Bộ lọc Mã ĐH Trạng thái Món hàng Thu hộ Tổng cước Chưa …" at bounding box center [480, 213] width 960 height 426
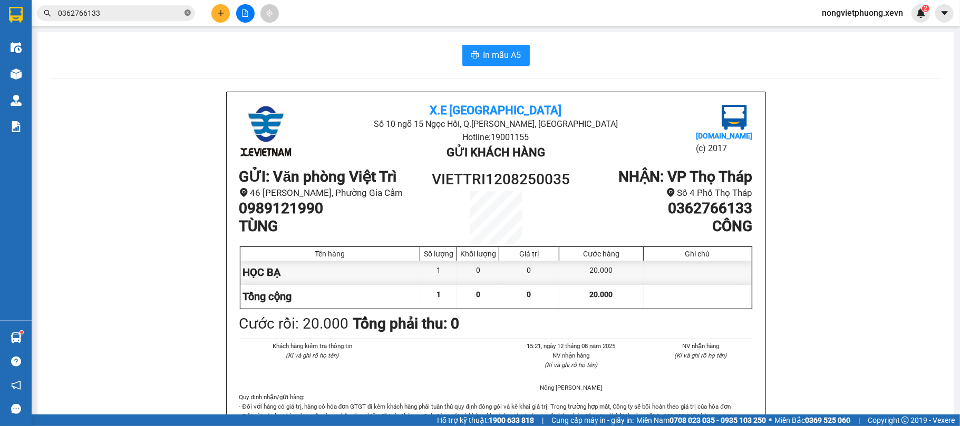
click at [187, 12] on icon "close-circle" at bounding box center [187, 12] width 6 height 6
click at [172, 14] on input "text" at bounding box center [120, 13] width 124 height 12
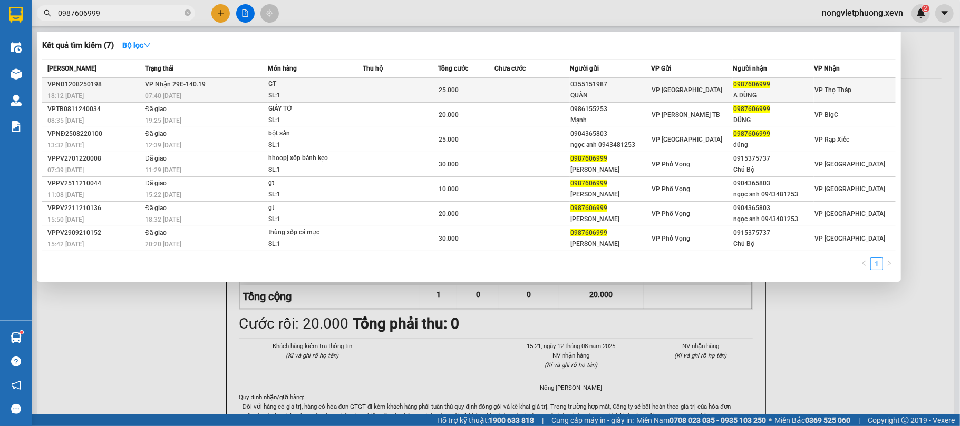
type input "0987606999"
click at [658, 97] on td "VP [GEOGRAPHIC_DATA]" at bounding box center [692, 90] width 82 height 25
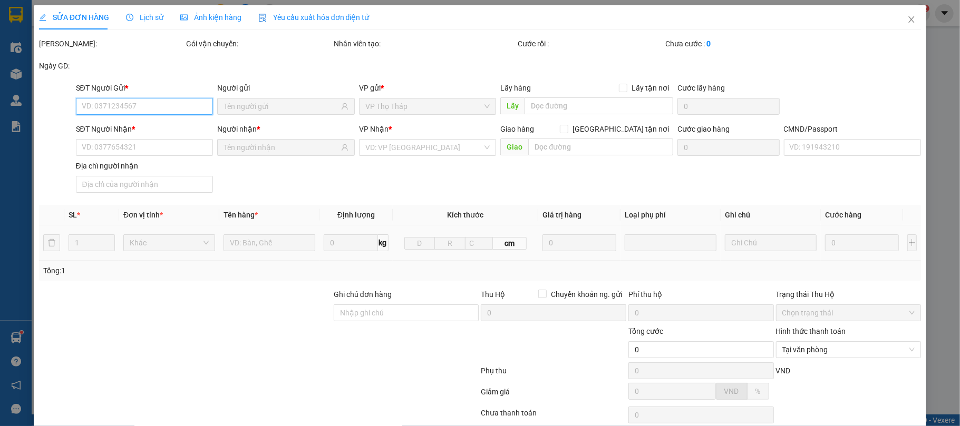
type input "0355151987"
type input "QUÂN"
type input "0987606999"
type input "A DŨNG"
type input "25.000"
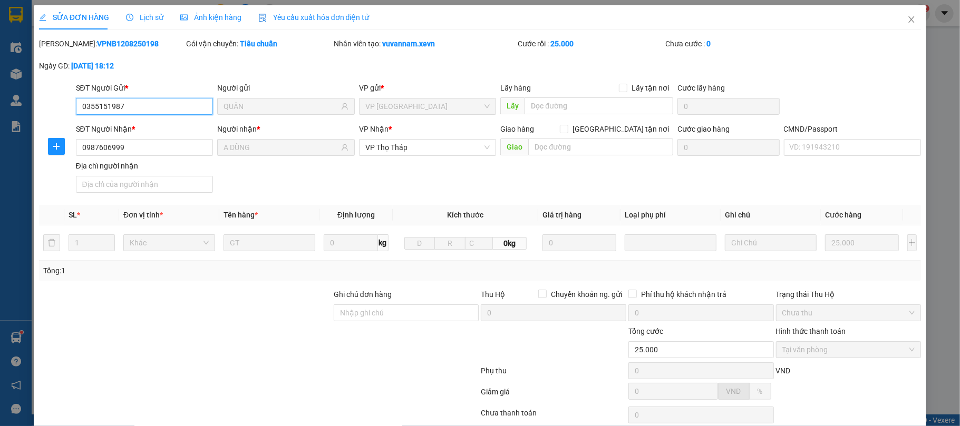
scroll to position [80, 0]
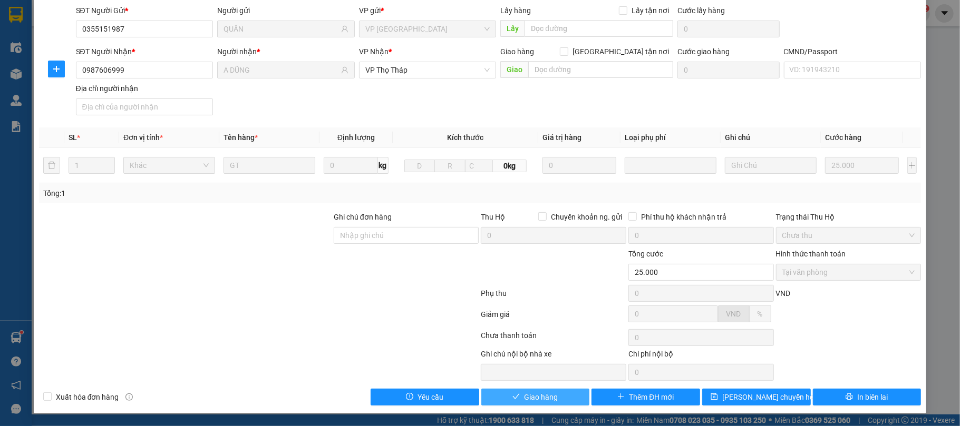
click at [539, 395] on span "Giao hàng" at bounding box center [541, 398] width 34 height 12
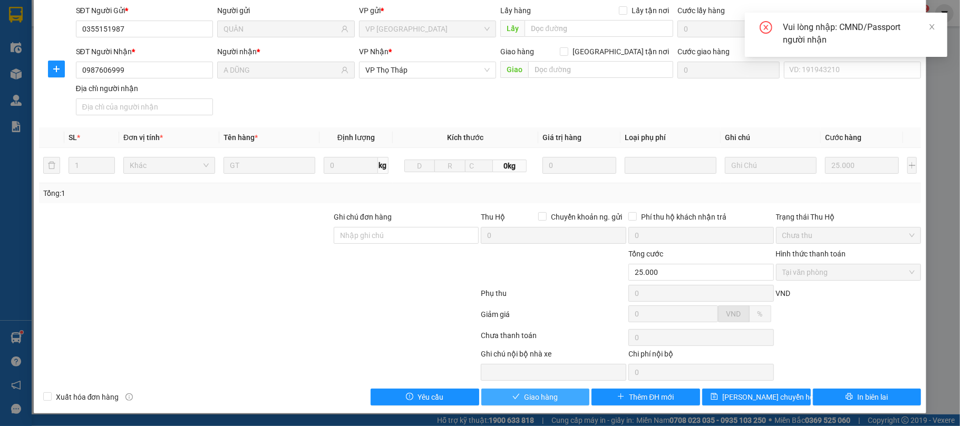
scroll to position [0, 0]
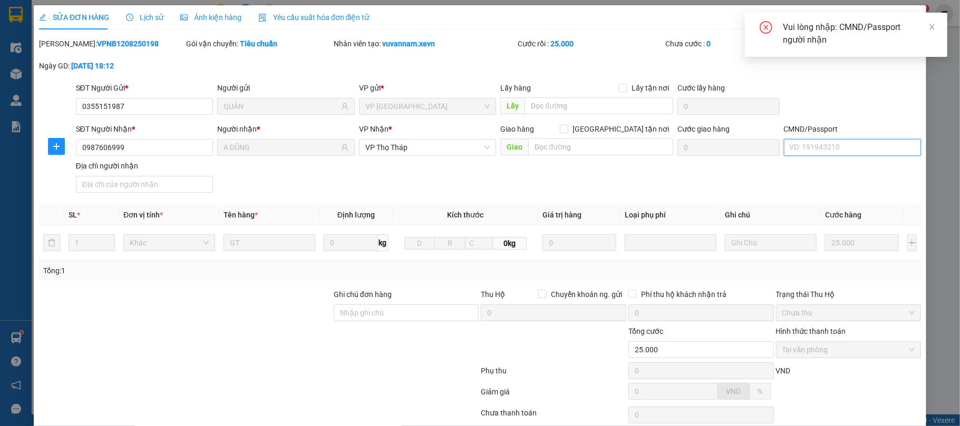
click at [813, 148] on input "CMND/Passport" at bounding box center [853, 147] width 138 height 17
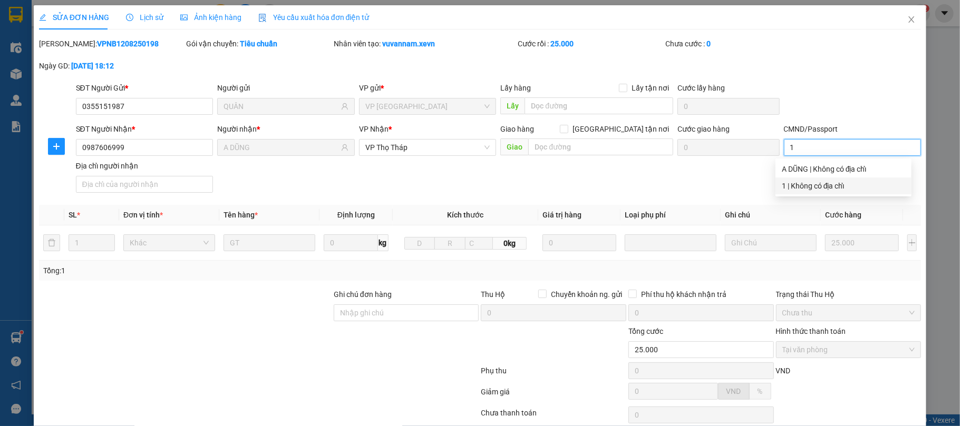
scroll to position [80, 0]
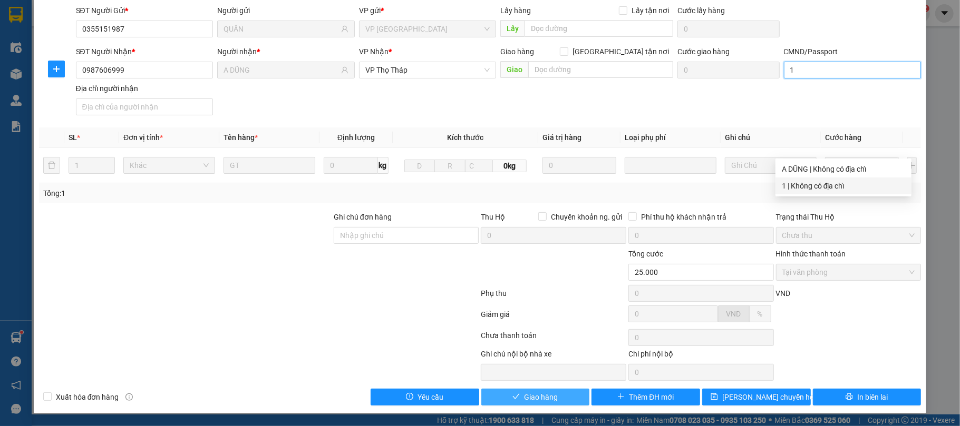
type input "1"
drag, startPoint x: 506, startPoint y: 399, endPoint x: 515, endPoint y: 404, distance: 9.9
click at [513, 399] on icon "check" at bounding box center [515, 396] width 7 height 7
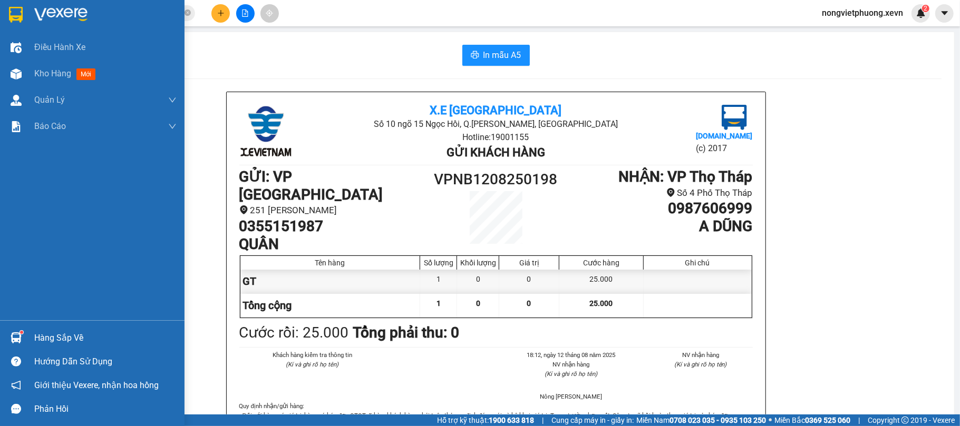
click at [20, 332] on sup at bounding box center [21, 332] width 3 height 3
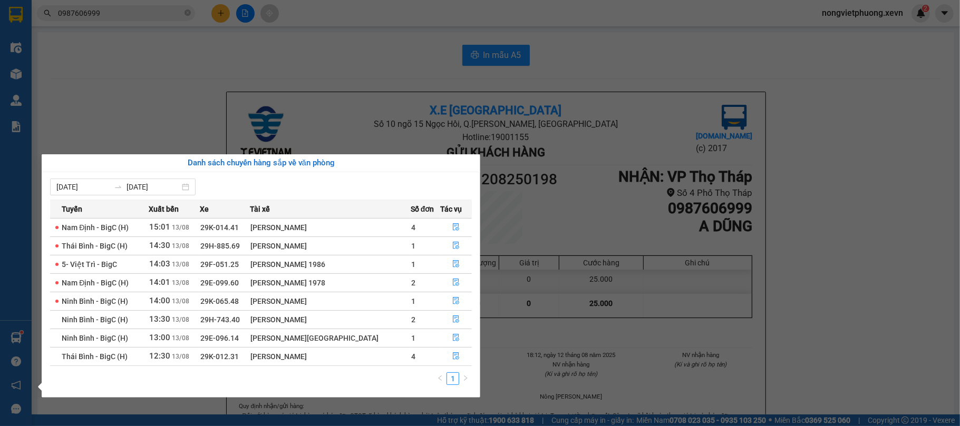
click at [499, 86] on section "Kết quả tìm kiếm ( 7 ) Bộ lọc Mã ĐH Trạng thái Món hàng Thu hộ Tổng cước Chưa c…" at bounding box center [480, 213] width 960 height 426
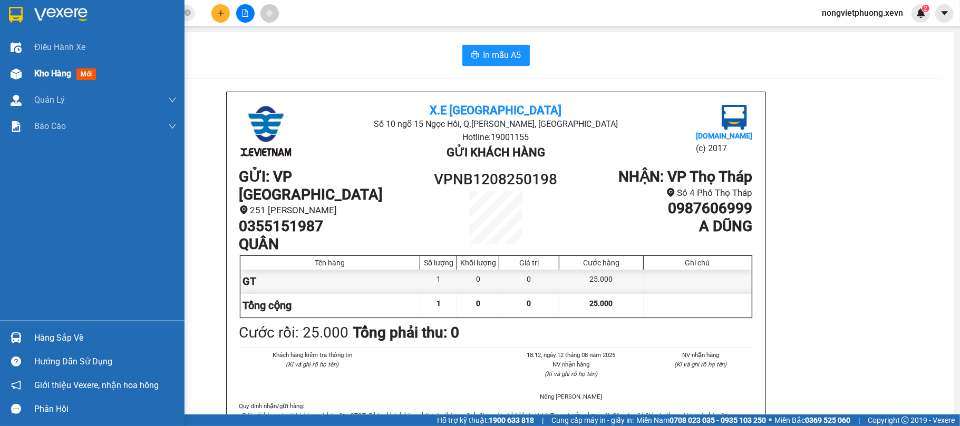
click at [51, 78] on span "Kho hàng" at bounding box center [52, 74] width 37 height 10
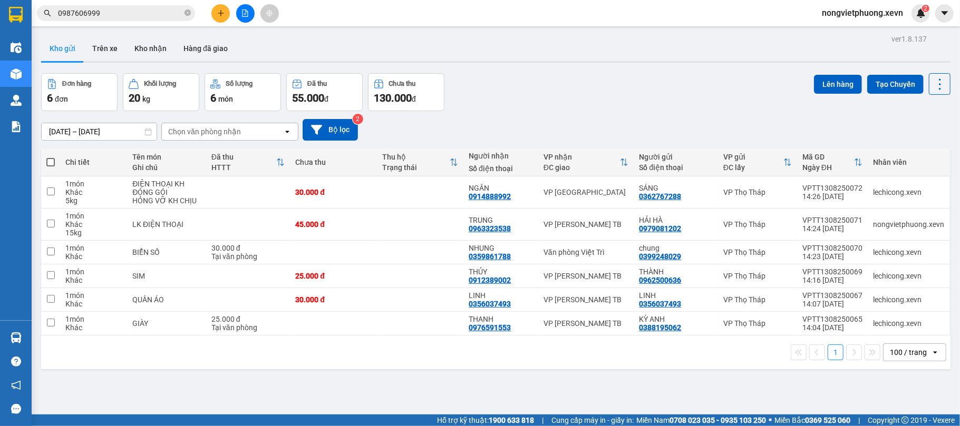
click at [525, 97] on div "Đơn hàng 6 đơn Khối lượng 20 kg Số lượng 6 món Đã thu 55.000 đ Chưa thu 130.000…" at bounding box center [495, 92] width 909 height 38
click at [208, 133] on div "Chọn văn phòng nhận" at bounding box center [204, 131] width 73 height 11
type input "TB"
click at [216, 156] on span "VP [PERSON_NAME] TB" at bounding box center [212, 155] width 84 height 11
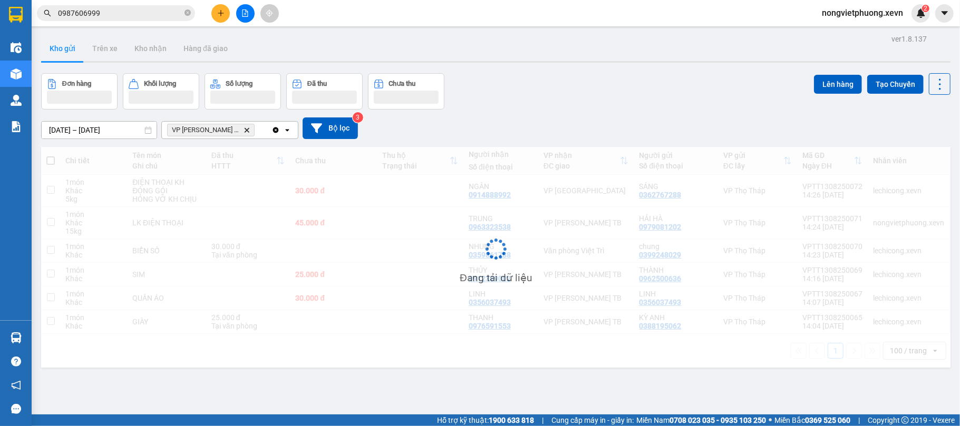
click at [547, 116] on div "[DATE] – [DATE] Press the down arrow key to interact with the calendar and sele…" at bounding box center [495, 128] width 909 height 37
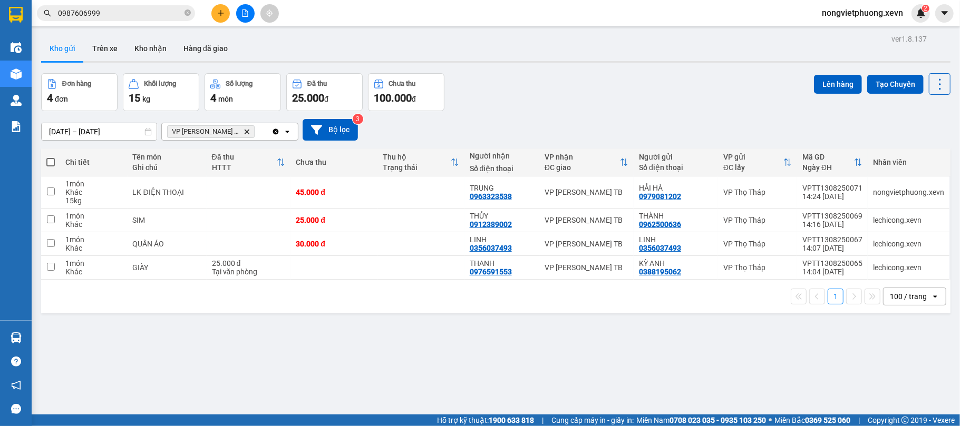
click at [58, 164] on th at bounding box center [50, 163] width 19 height 28
click at [51, 163] on span at bounding box center [50, 162] width 8 height 8
click at [51, 157] on input "checkbox" at bounding box center [51, 157] width 0 height 0
checkbox input "true"
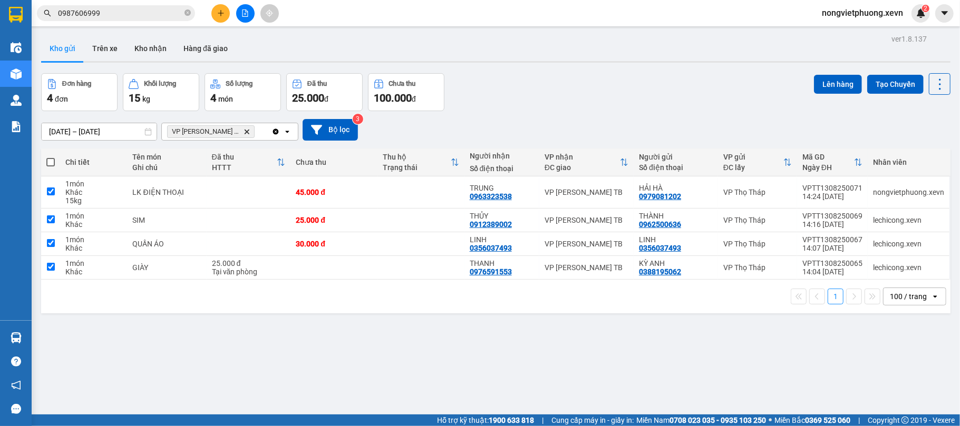
checkbox input "true"
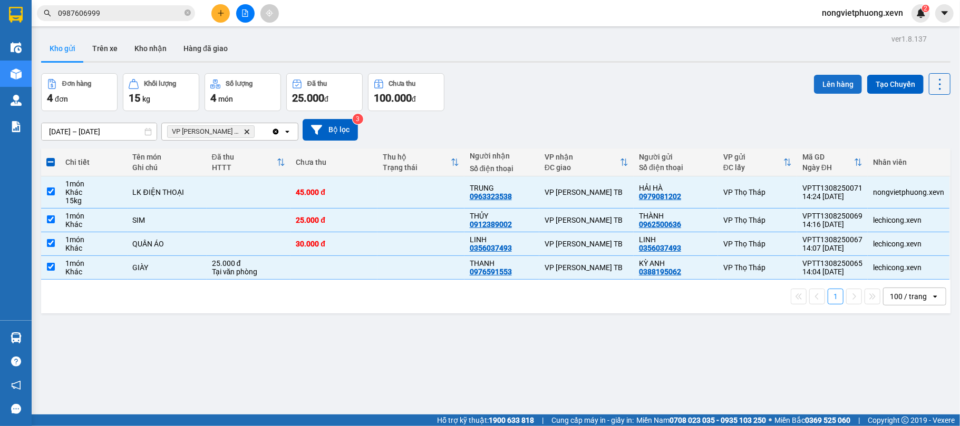
click at [835, 89] on button "Lên hàng" at bounding box center [838, 84] width 48 height 19
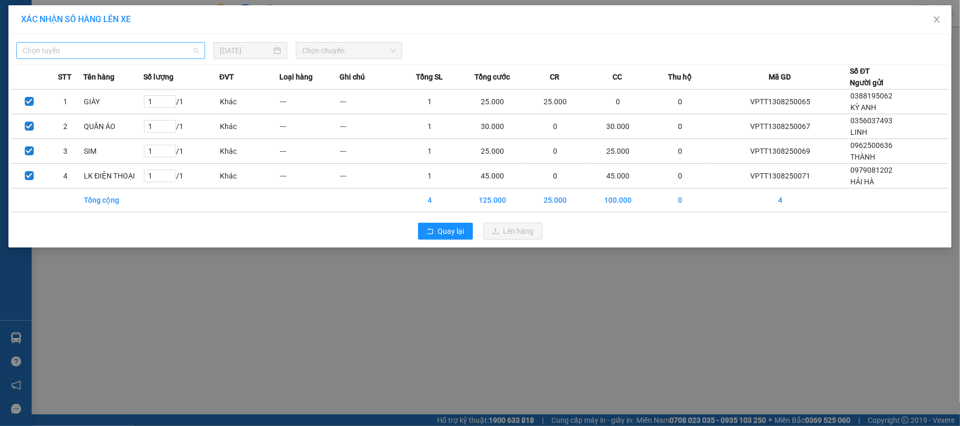
click at [159, 48] on span "Chọn tuyến" at bounding box center [111, 51] width 176 height 16
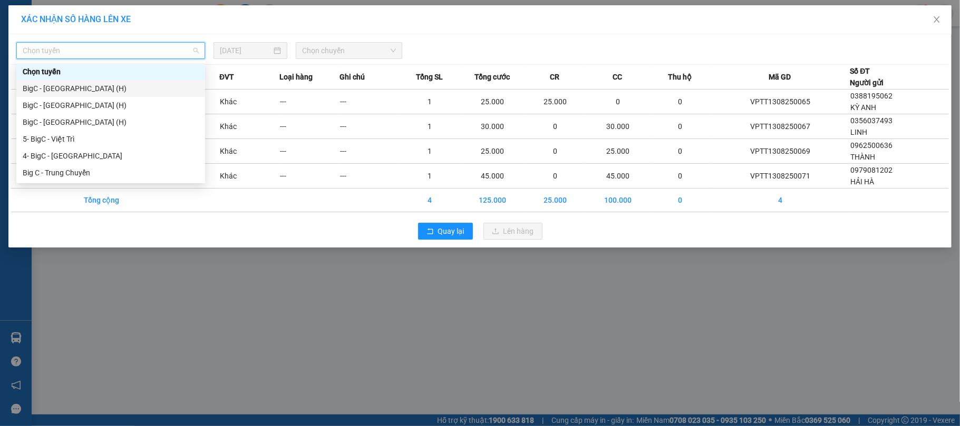
drag, startPoint x: 100, startPoint y: 86, endPoint x: 298, endPoint y: 55, distance: 201.2
click at [100, 86] on div "BigC - [GEOGRAPHIC_DATA] (H)" at bounding box center [111, 89] width 176 height 12
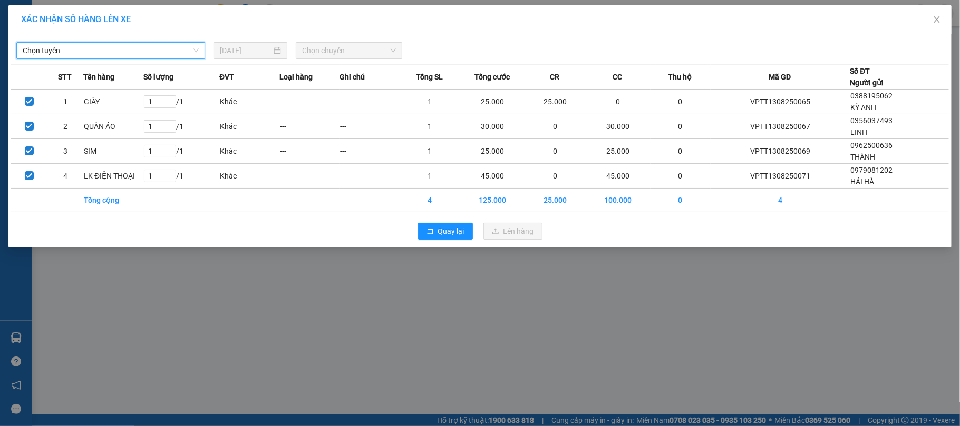
click at [341, 52] on span "Chọn chuyến" at bounding box center [349, 51] width 94 height 16
type input "4"
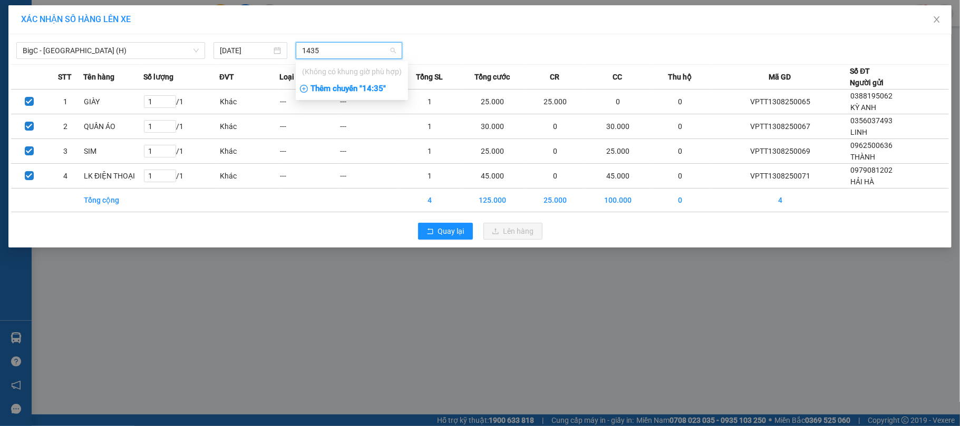
type input "1435"
click at [354, 85] on div "Thêm chuyến " 14:35 "" at bounding box center [352, 89] width 112 height 18
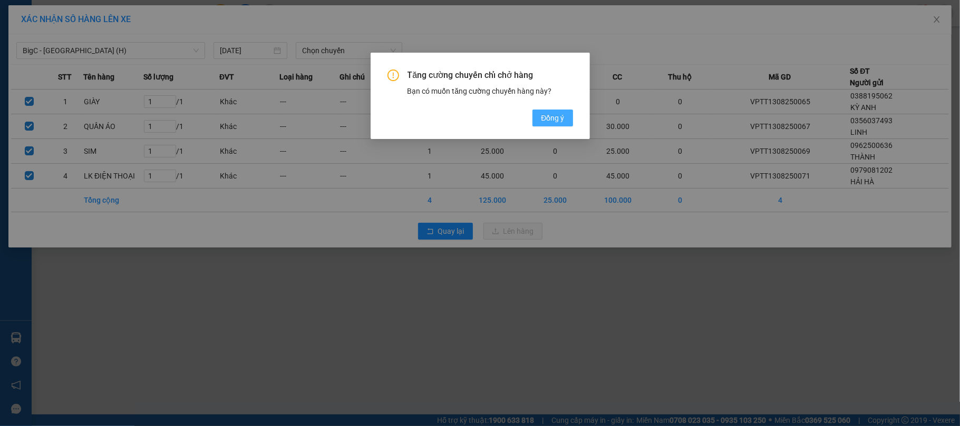
click at [536, 114] on button "Đồng ý" at bounding box center [552, 118] width 40 height 17
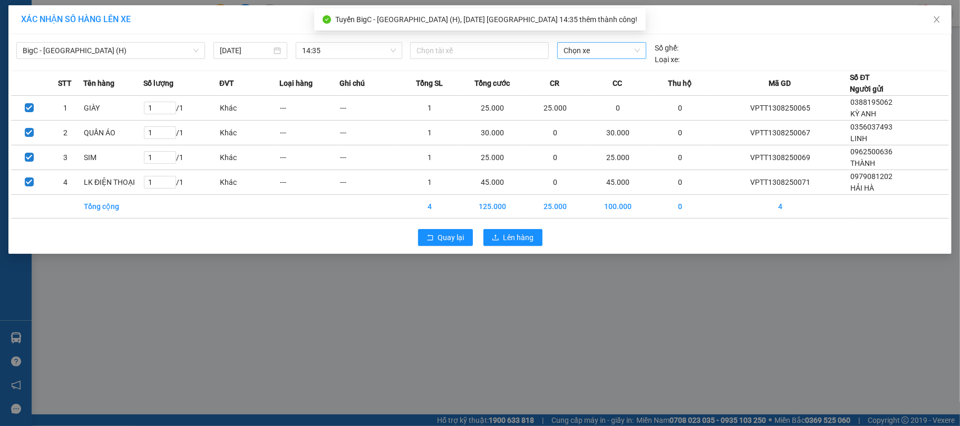
click at [602, 57] on span "Chọn xe" at bounding box center [601, 51] width 77 height 16
type input "9840"
click at [606, 64] on div "29E-098.40" at bounding box center [602, 71] width 90 height 17
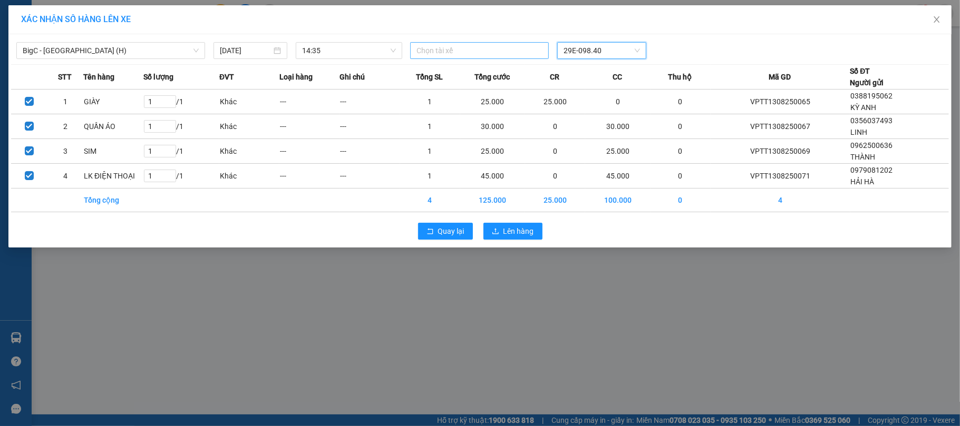
click at [456, 47] on div at bounding box center [479, 50] width 133 height 13
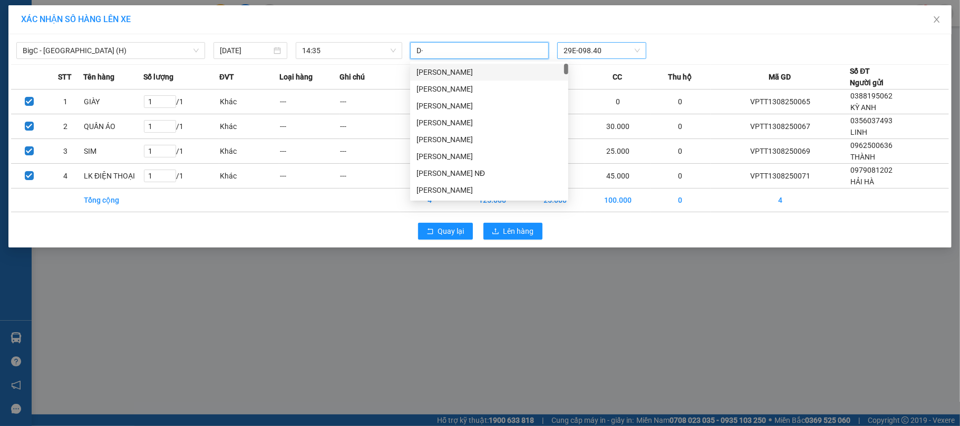
type input "D"
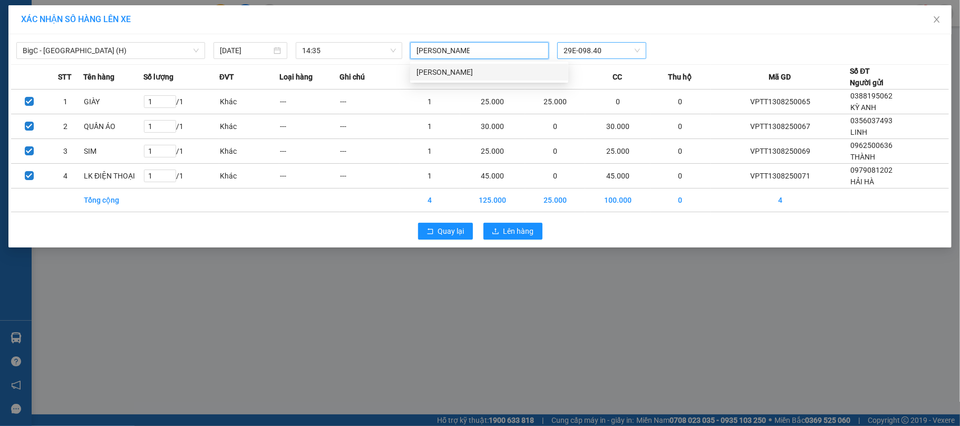
type input "[PERSON_NAME]"
click at [464, 66] on div "[PERSON_NAME]" at bounding box center [488, 72] width 145 height 12
click at [677, 39] on div "BigC - [GEOGRAPHIC_DATA] (H) [DATE] 14:35 [PERSON_NAME] 29E-098.40" at bounding box center [479, 48] width 937 height 23
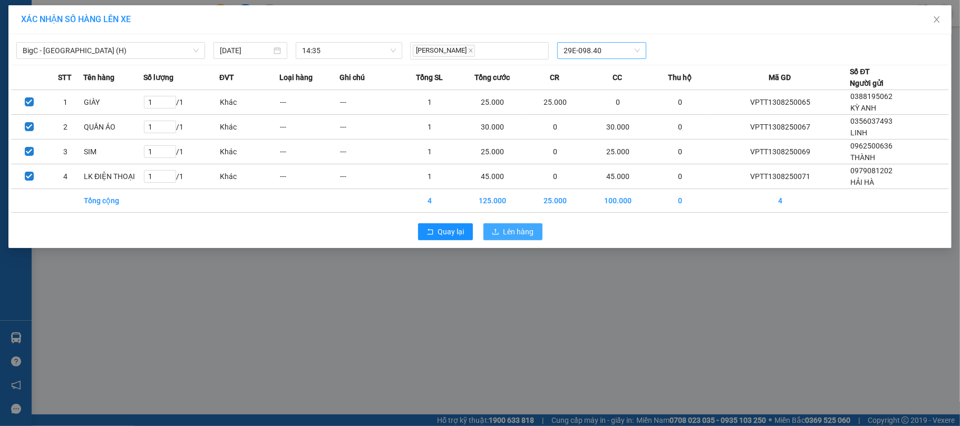
click at [513, 231] on span "Lên hàng" at bounding box center [518, 232] width 31 height 12
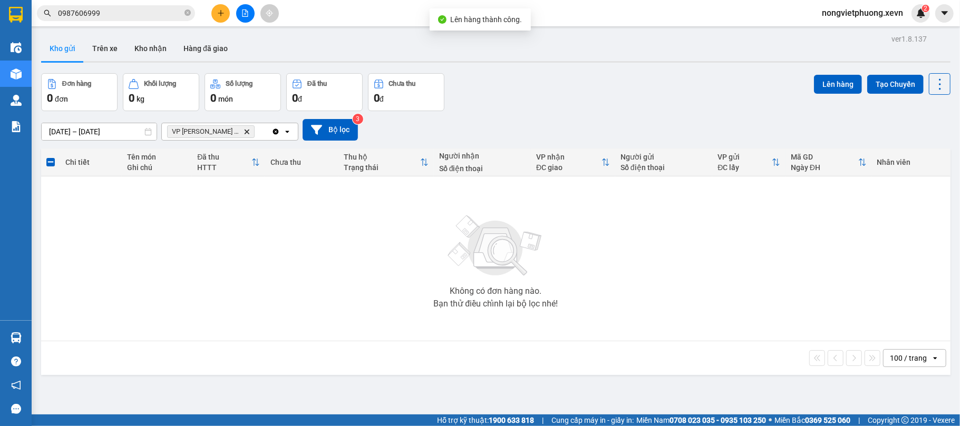
click at [471, 109] on div "Đơn hàng 0 đơn Khối lượng 0 kg Số lượng 0 món Đã thu 0 đ Chưa thu 0 đ Lên hàng …" at bounding box center [495, 92] width 909 height 38
click at [243, 132] on icon "Delete" at bounding box center [246, 132] width 6 height 6
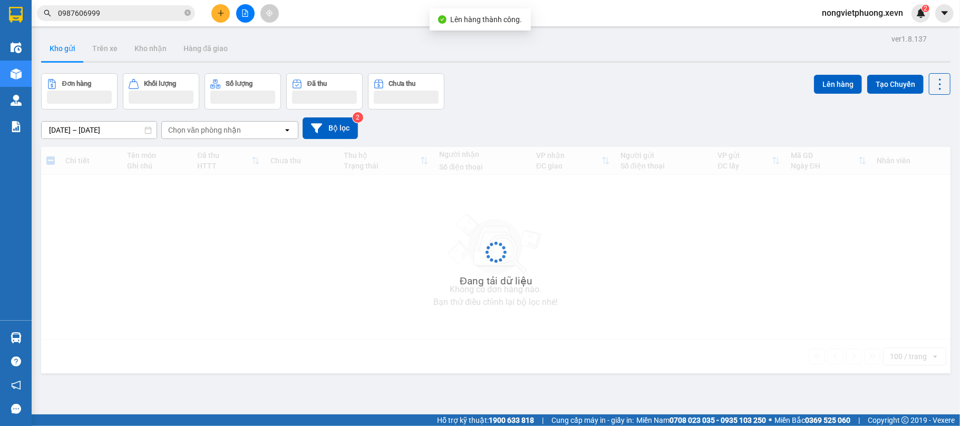
click at [686, 126] on div "[DATE] – [DATE] Press the down arrow key to interact with the calendar and sele…" at bounding box center [495, 129] width 909 height 22
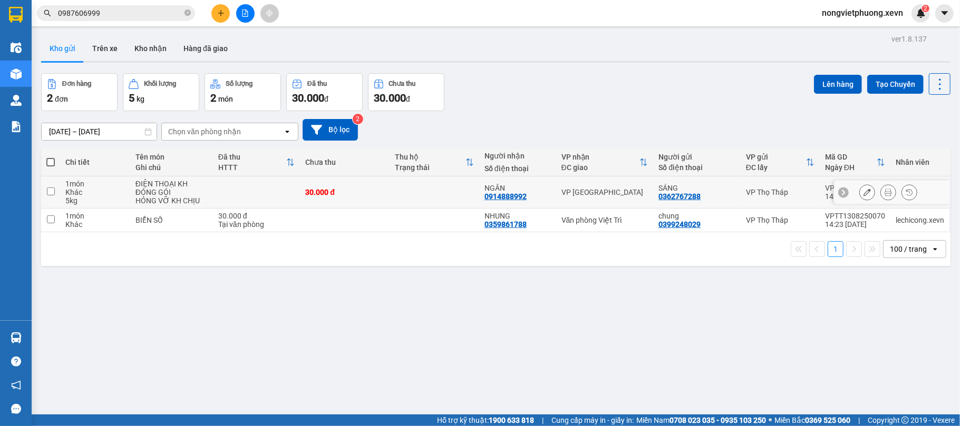
click at [366, 199] on td "30.000 đ" at bounding box center [345, 193] width 90 height 32
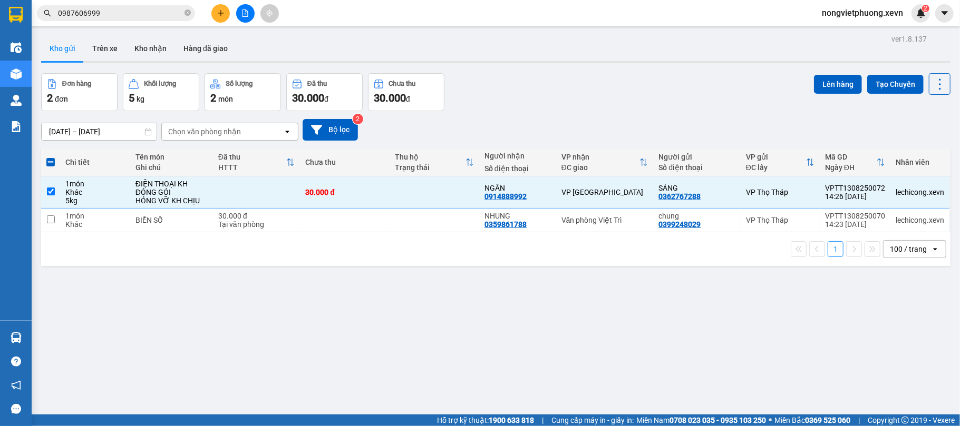
click at [608, 100] on div "Đơn hàng 2 đơn Khối lượng 5 kg Số lượng 2 món Đã thu 30.000 đ Chưa thu 30.000 đ…" at bounding box center [495, 92] width 909 height 38
click at [373, 194] on div "30.000 đ" at bounding box center [344, 192] width 79 height 8
checkbox input "false"
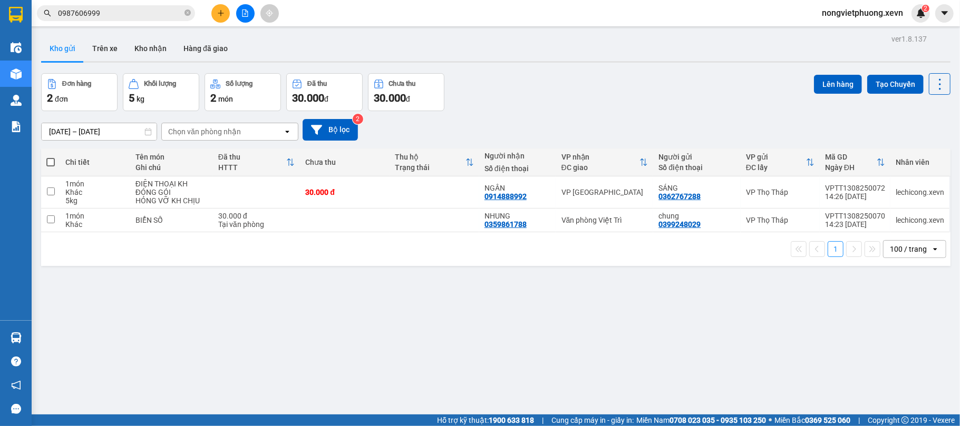
click at [484, 139] on div "[DATE] – [DATE] Press the down arrow key to interact with the calendar and sele…" at bounding box center [495, 130] width 909 height 22
click at [614, 93] on div "Đơn hàng 2 đơn Khối lượng 5 kg Số lượng 2 món Đã thu 30.000 đ Chưa thu 30.000 đ…" at bounding box center [495, 92] width 909 height 38
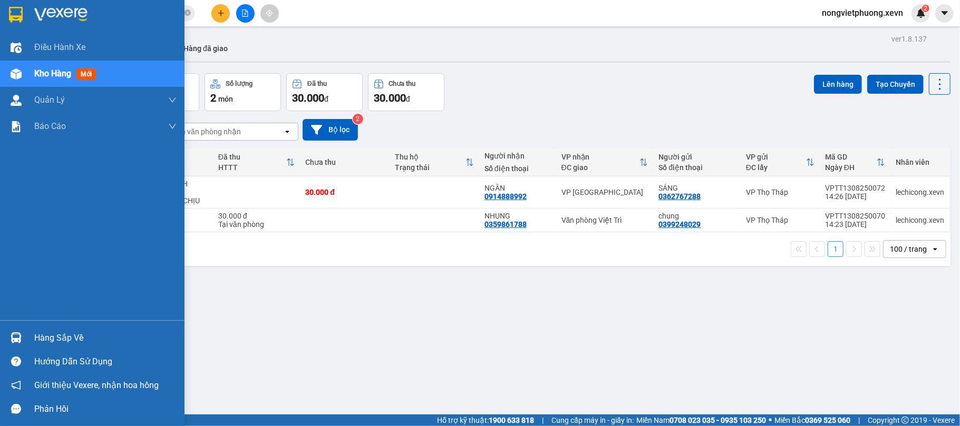
click at [9, 17] on img at bounding box center [16, 15] width 14 height 16
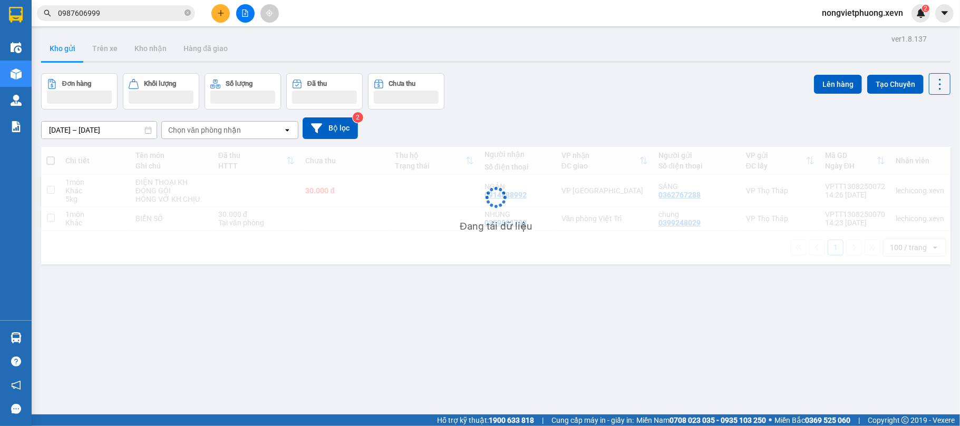
click at [579, 64] on div "ver 1.8.137 Kho gửi Trên xe Kho nhận Hàng đã giao Đơn hàng Khối lượng Số lượng …" at bounding box center [495, 245] width 917 height 426
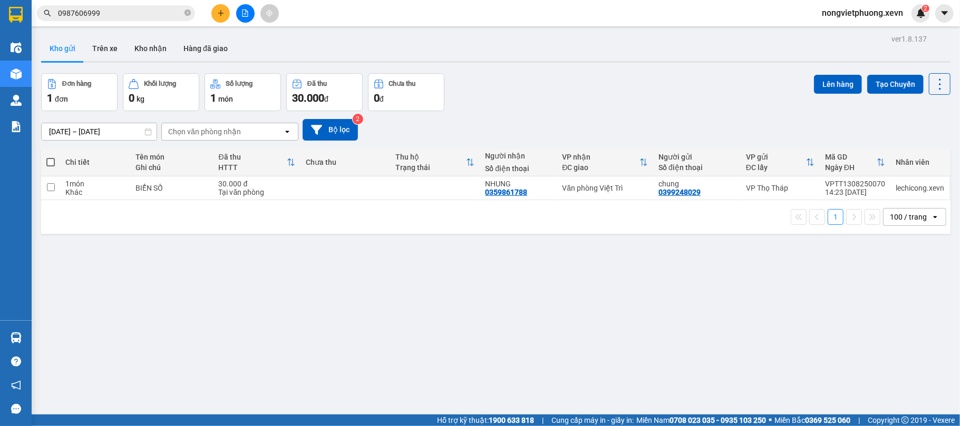
click at [468, 266] on div "ver 1.8.137 Kho gửi Trên xe Kho nhận Hàng đã giao Đơn hàng 1 đơn Khối lượng 0 k…" at bounding box center [495, 245] width 917 height 426
click at [149, 43] on button "Kho nhận" at bounding box center [150, 48] width 49 height 25
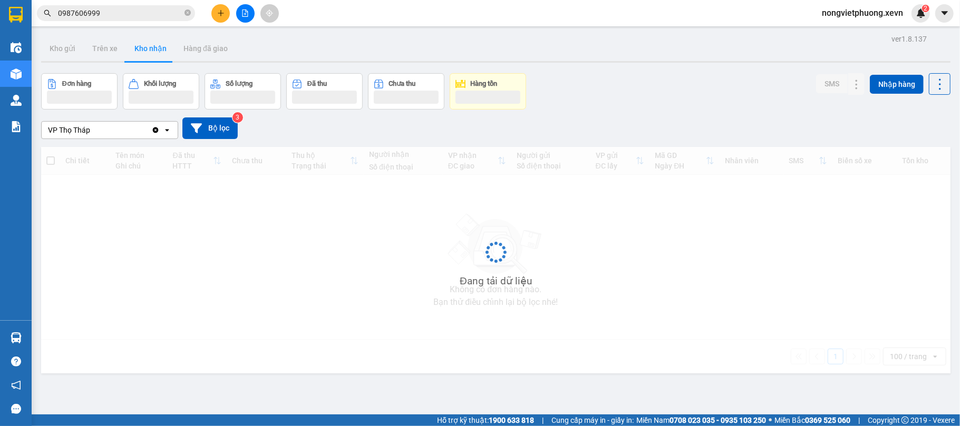
click at [654, 106] on div "Đơn hàng Khối lượng Số lượng Đã thu Chưa thu Hàng tồn SMS Nhập hàng" at bounding box center [495, 91] width 909 height 36
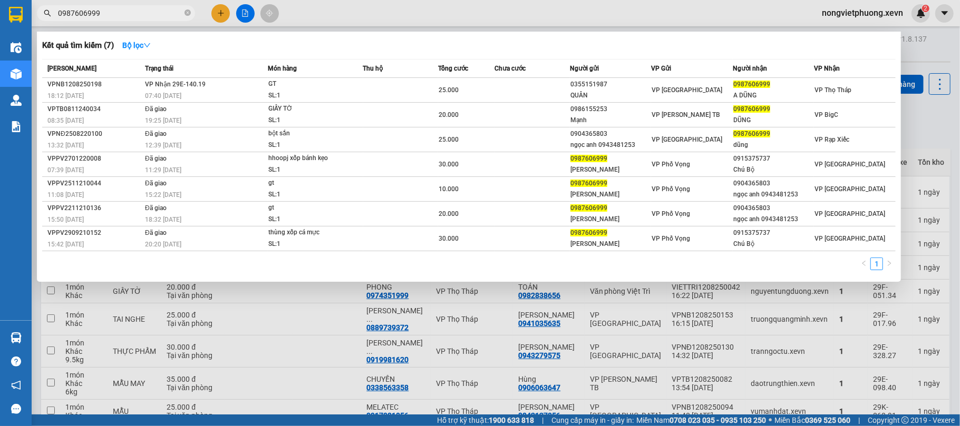
click at [167, 13] on input "0987606999" at bounding box center [120, 13] width 124 height 12
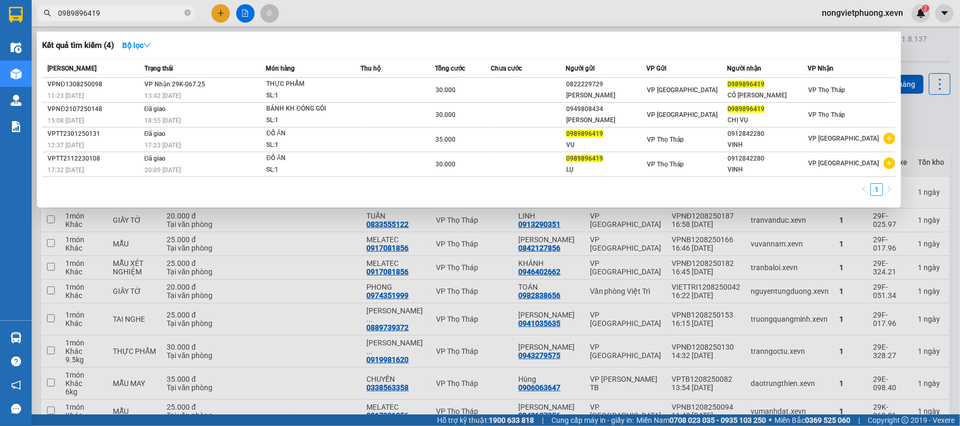
type input "0989896419"
click at [185, 8] on span at bounding box center [187, 13] width 6 height 10
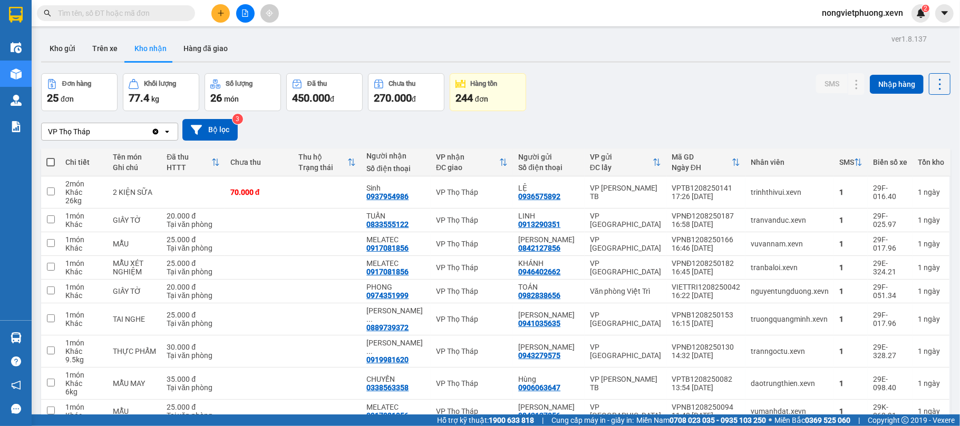
click at [219, 17] on button at bounding box center [220, 13] width 18 height 18
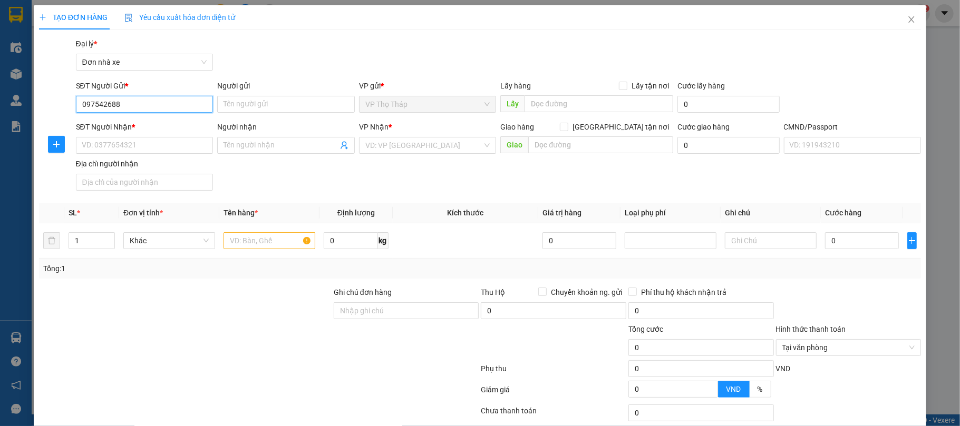
type input "0975426884"
click at [163, 122] on div "0975426884 - ĐẠT" at bounding box center [142, 126] width 123 height 12
type input "ĐẠT"
type input "0944988734"
type input "HƯNG"
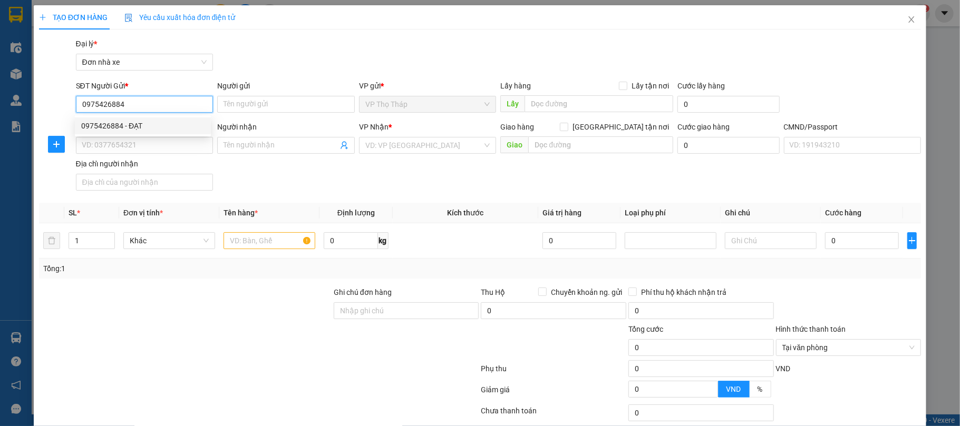
type input "037079001515 [PERSON_NAME]"
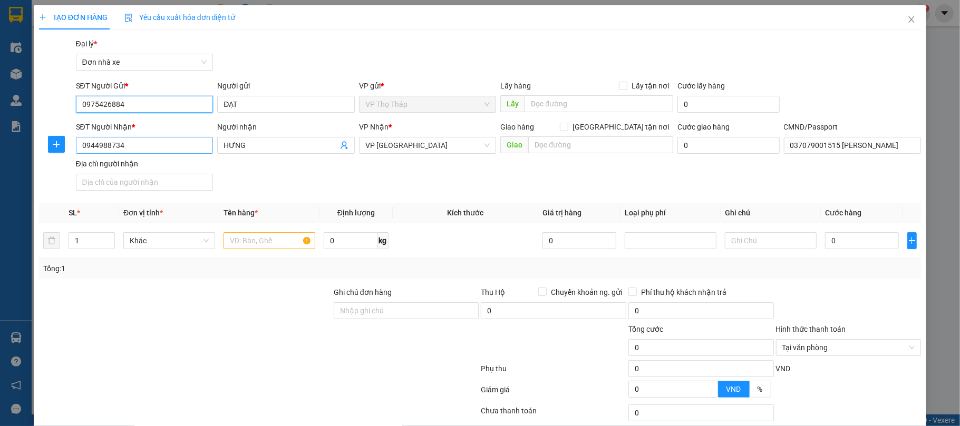
type input "0975426884"
click at [159, 141] on input "0944988734" at bounding box center [145, 145] width 138 height 17
type input "0944988734"
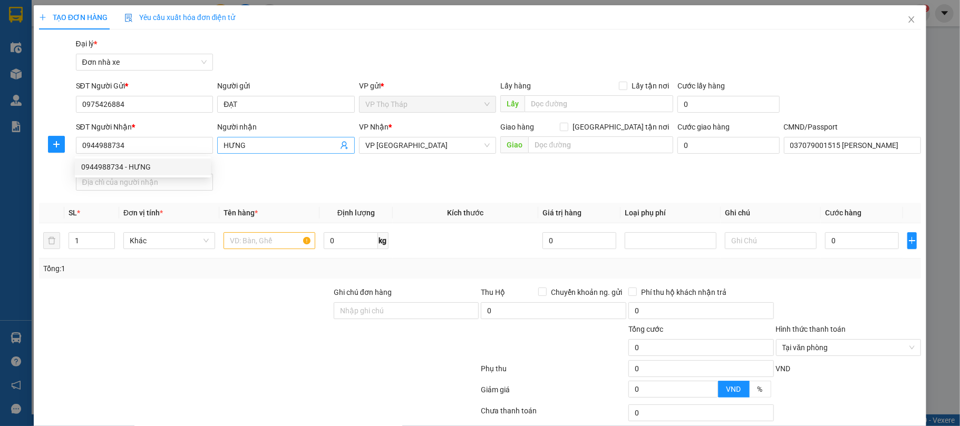
click at [296, 140] on input "HƯNG" at bounding box center [280, 146] width 114 height 12
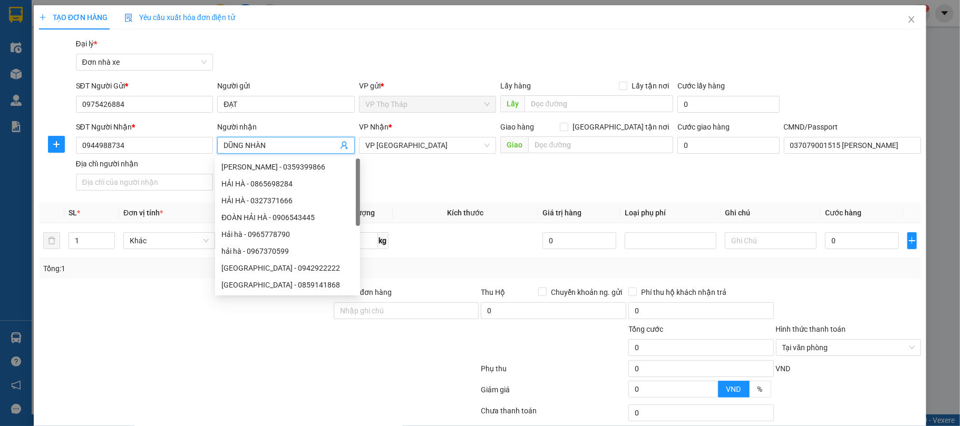
type input "DŨNG NHÀN"
click at [438, 168] on div "SĐT Người Nhận * 0944988734 Người nhận DŨNG NHÀN VP Nhận * VP Ninh Bình Giao hà…" at bounding box center [498, 158] width 849 height 74
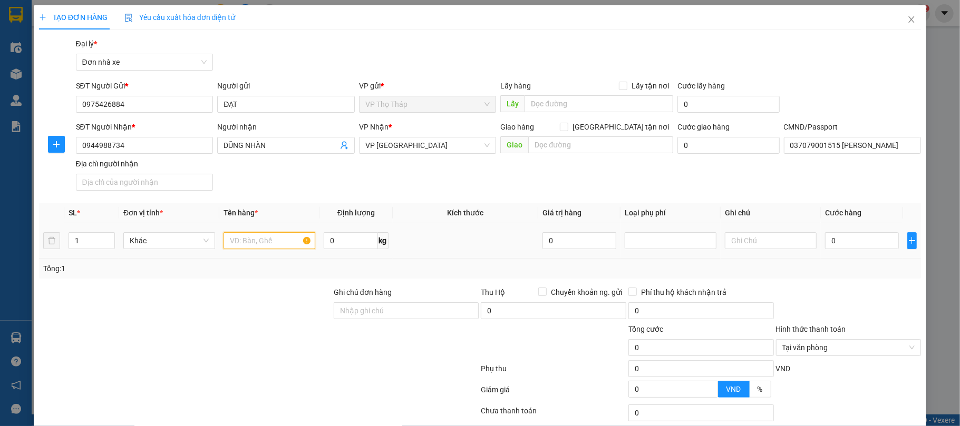
click at [230, 238] on input "text" at bounding box center [269, 240] width 92 height 17
type input "V"
type input "D"
type input "ĐỒ THỂ THAO"
click at [837, 247] on input "0" at bounding box center [862, 240] width 74 height 17
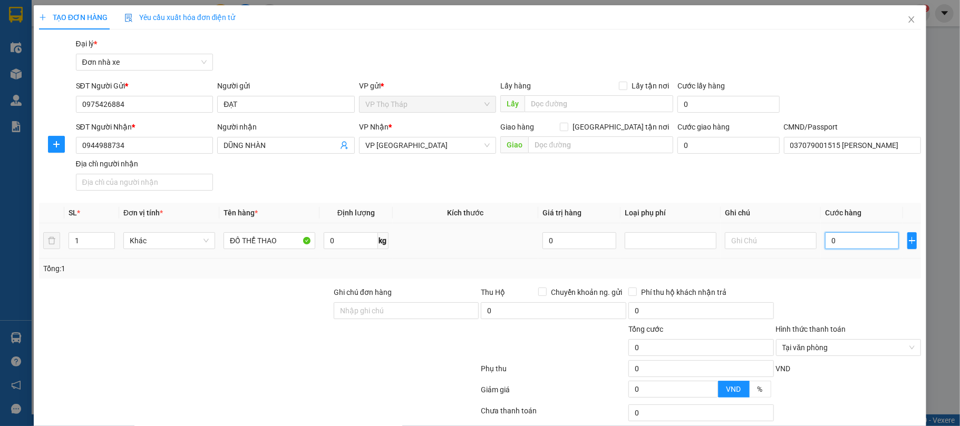
type input "3"
type input "30"
type input "30.000"
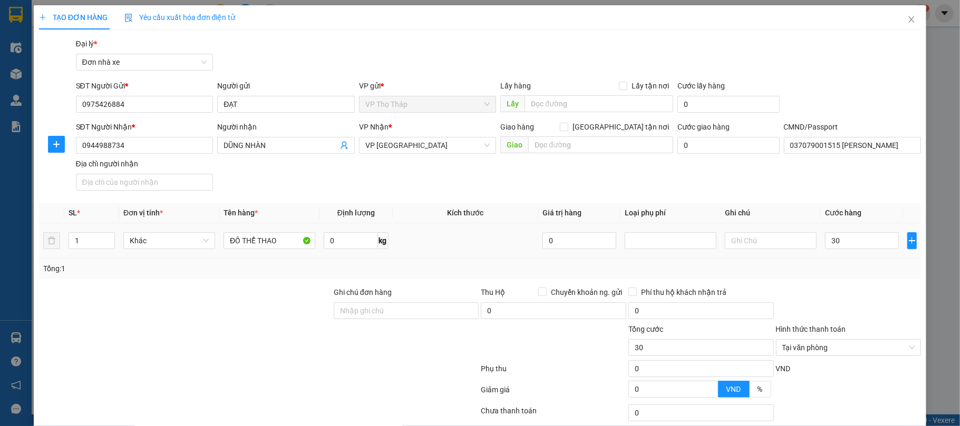
type input "30.000"
click at [832, 264] on div "Tổng: 1" at bounding box center [480, 269] width 882 height 20
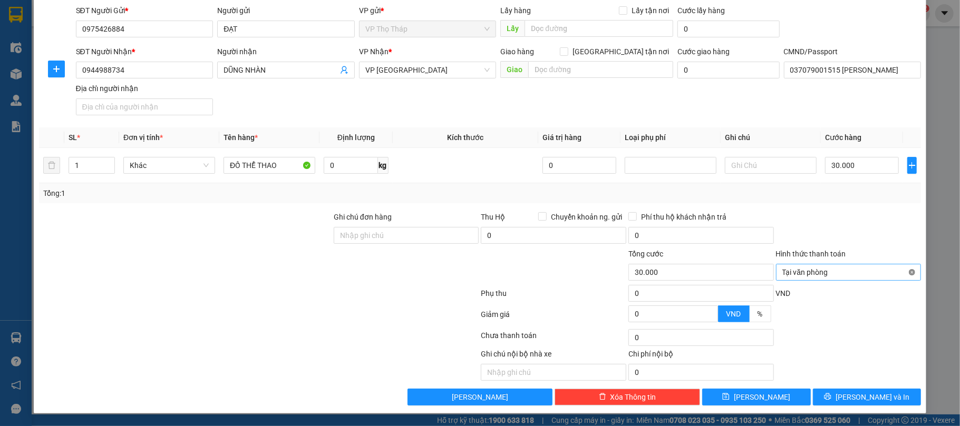
type input "30.000"
click at [836, 391] on button "[PERSON_NAME] và In" at bounding box center [867, 397] width 109 height 17
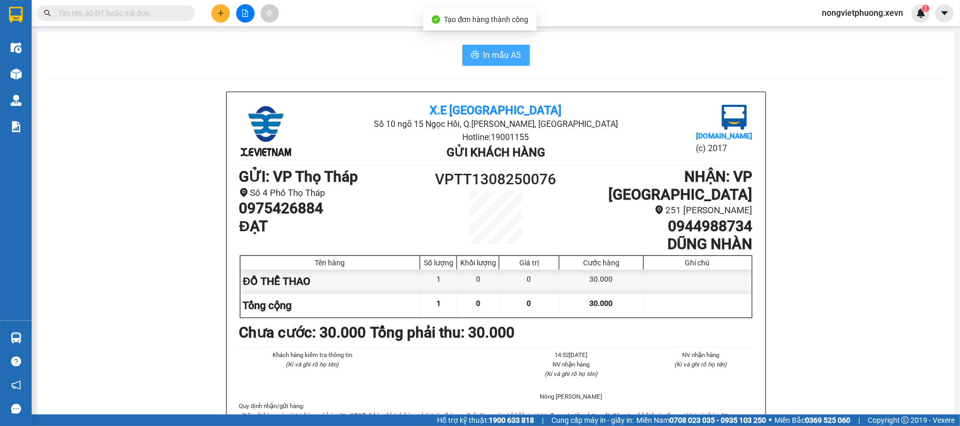
click at [462, 62] on button "In mẫu A5" at bounding box center [495, 55] width 67 height 21
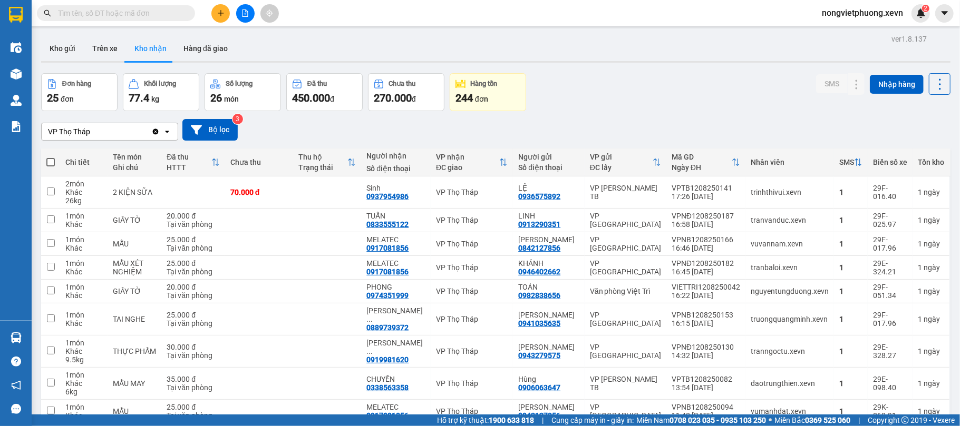
click at [150, 21] on div "Kết quả tìm kiếm ( 4 ) Bộ lọc Mã ĐH Trạng thái Món hàng Thu hộ Tổng cước Chưa c…" at bounding box center [103, 13] width 206 height 18
click at [163, 11] on input "text" at bounding box center [120, 13] width 124 height 12
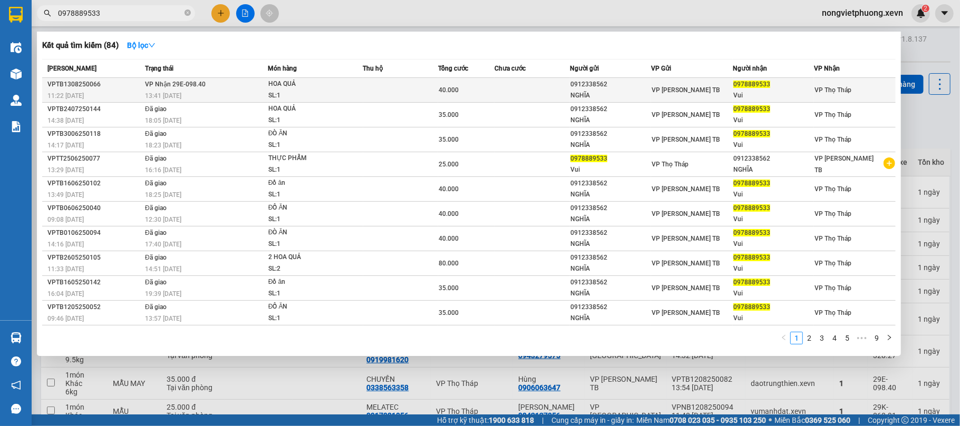
type input "0978889533"
click at [304, 100] on div "SL: 1" at bounding box center [307, 96] width 79 height 12
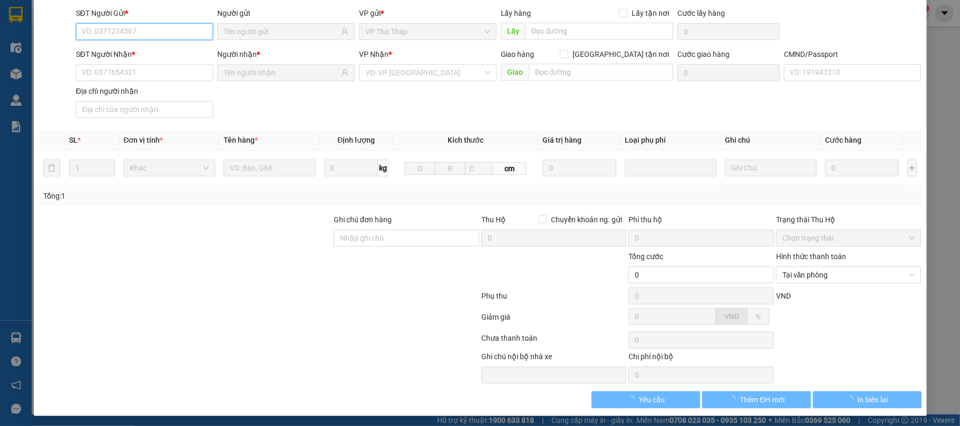
type input "0912338562"
type input "NGHĨA"
type input "0978889533"
type input "Vui"
type input "034081001566 LẠI THANH SẢN"
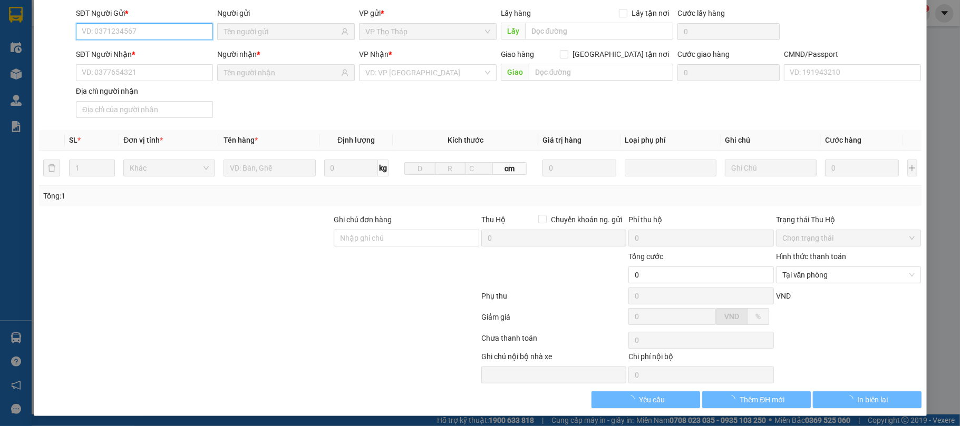
type input "40.000"
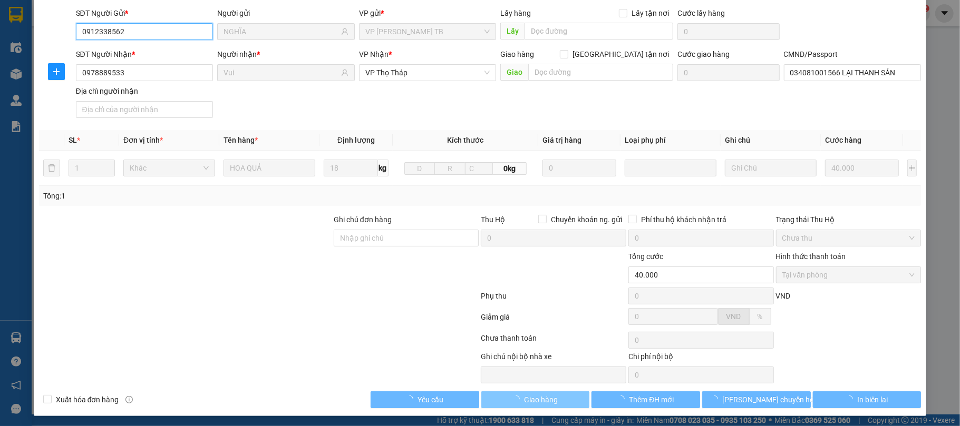
scroll to position [80, 0]
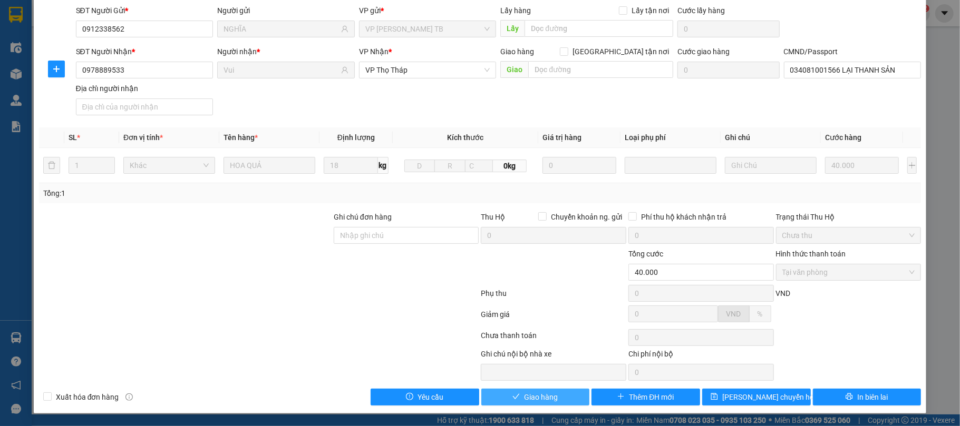
click at [561, 397] on button "Giao hàng" at bounding box center [535, 397] width 109 height 17
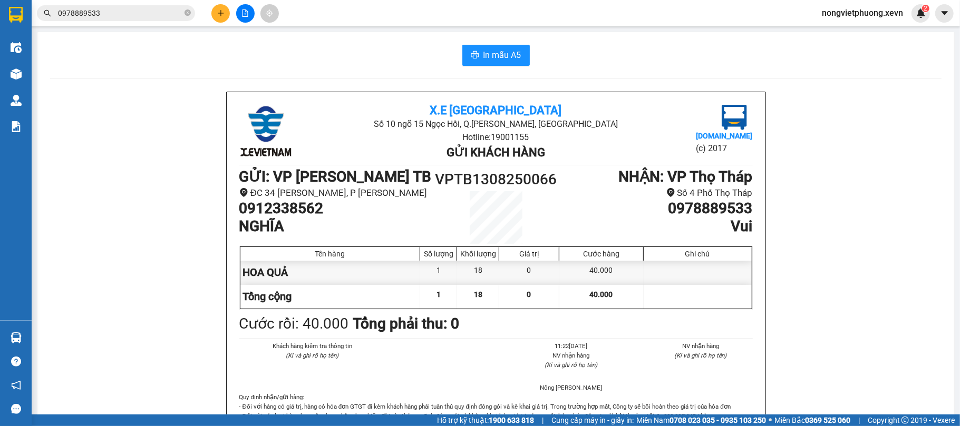
click at [148, 9] on input "0978889533" at bounding box center [120, 13] width 124 height 12
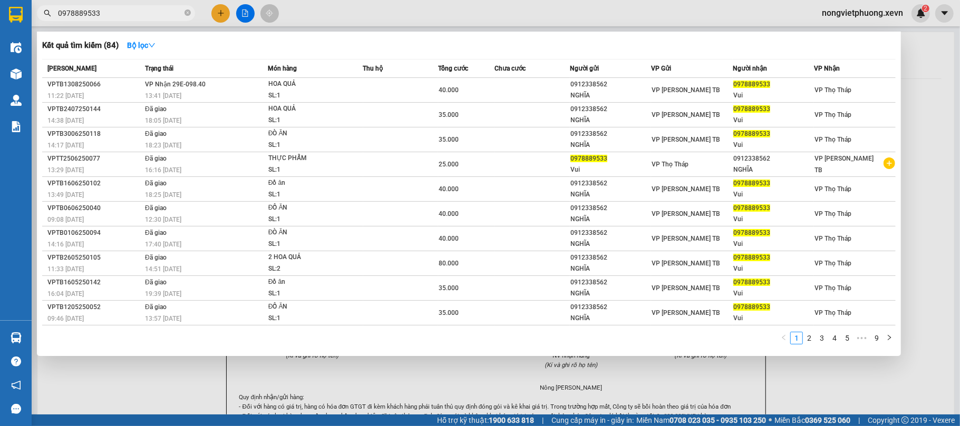
click at [148, 9] on input "0978889533" at bounding box center [120, 13] width 124 height 12
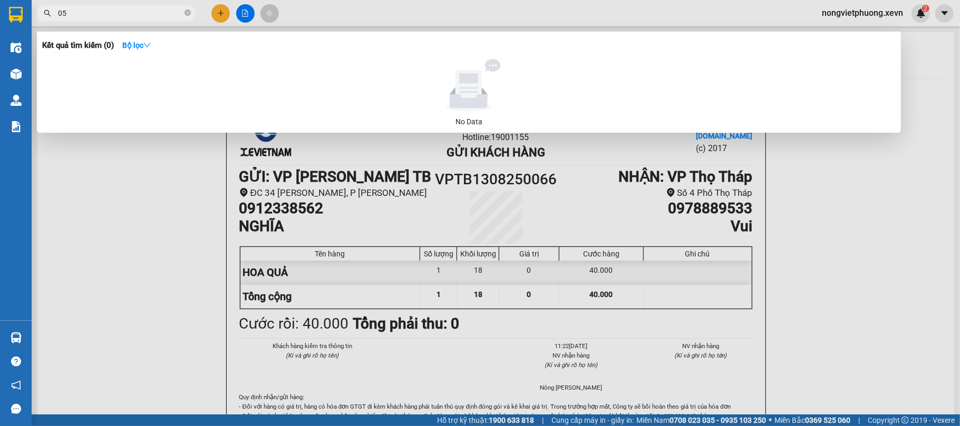
type input "0"
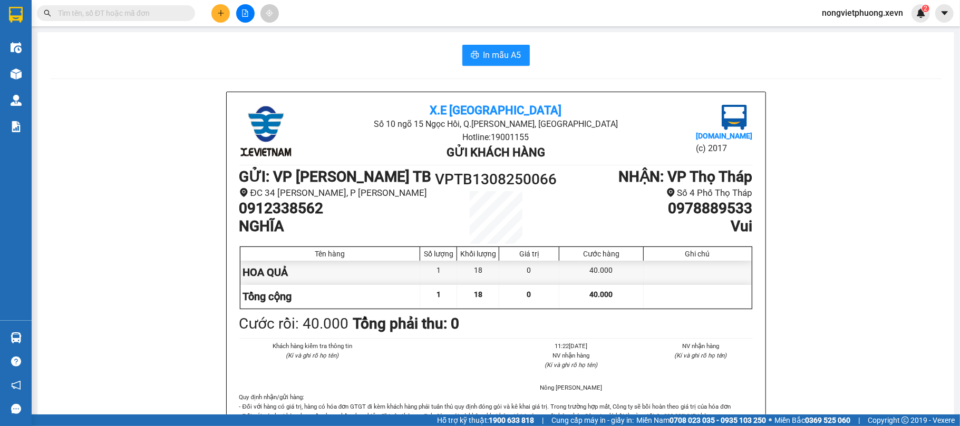
click at [222, 9] on icon "plus" at bounding box center [220, 12] width 7 height 7
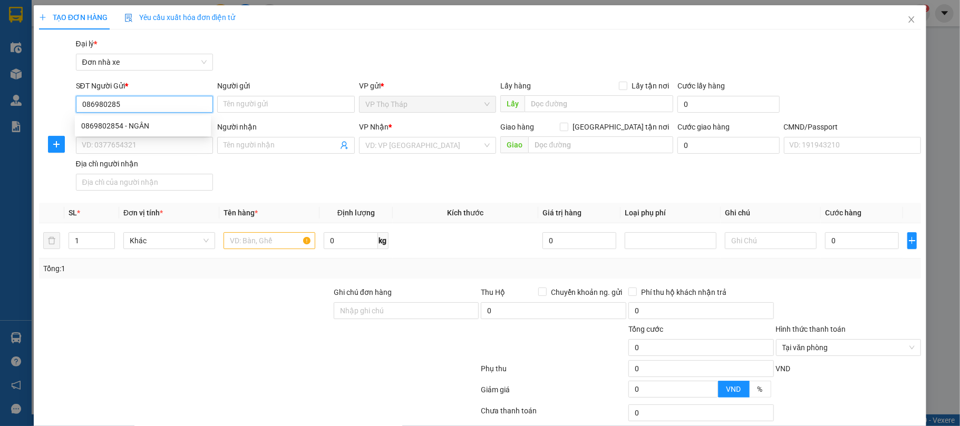
type input "0869802854"
click at [144, 123] on div "0869802854 - NGÂN" at bounding box center [142, 126] width 123 height 12
type input "NGÂN"
type input "0842022999"
type input "TRUNG"
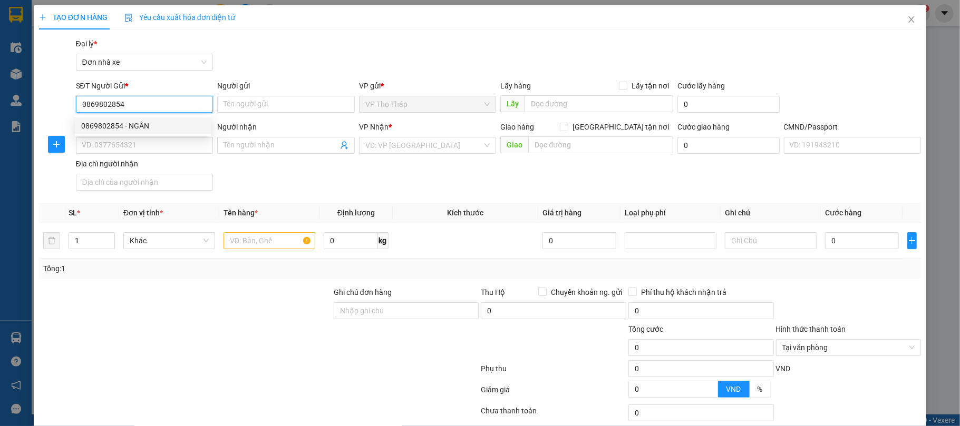
type input "036096017678 [PERSON_NAME][STREET_ADDRESS][PERSON_NAME]"
type input "0384002937 [PERSON_NAME]"
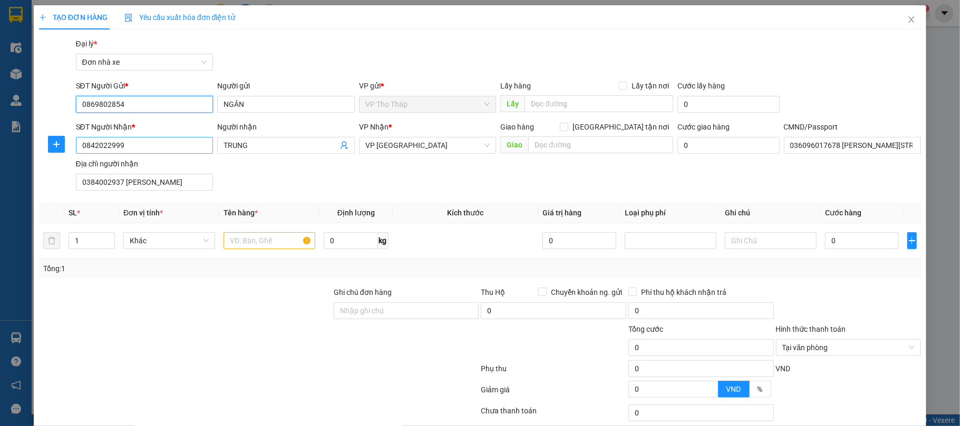
type input "0869802854"
click at [146, 141] on input "0842022999" at bounding box center [145, 145] width 138 height 17
type input "0818187236"
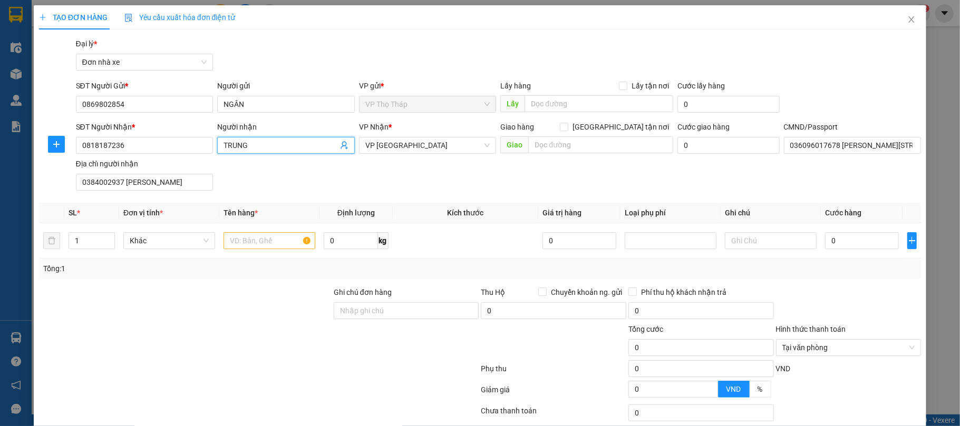
click at [285, 148] on input "TRUNG" at bounding box center [280, 146] width 114 height 12
type input "D"
type input "ĐỨC"
click at [153, 185] on input "0384002937 [PERSON_NAME]" at bounding box center [145, 182] width 138 height 17
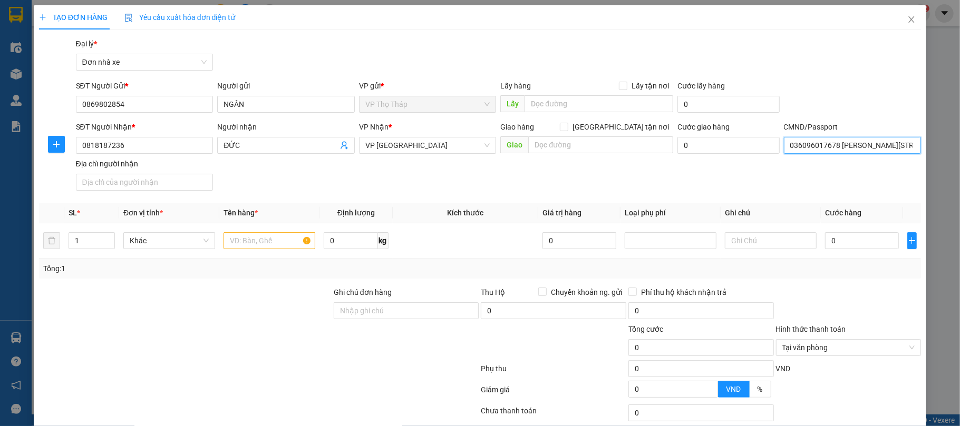
click at [824, 145] on input "036096017678 [PERSON_NAME][STREET_ADDRESS][PERSON_NAME]" at bounding box center [853, 145] width 138 height 17
click at [257, 248] on input "text" at bounding box center [269, 240] width 92 height 17
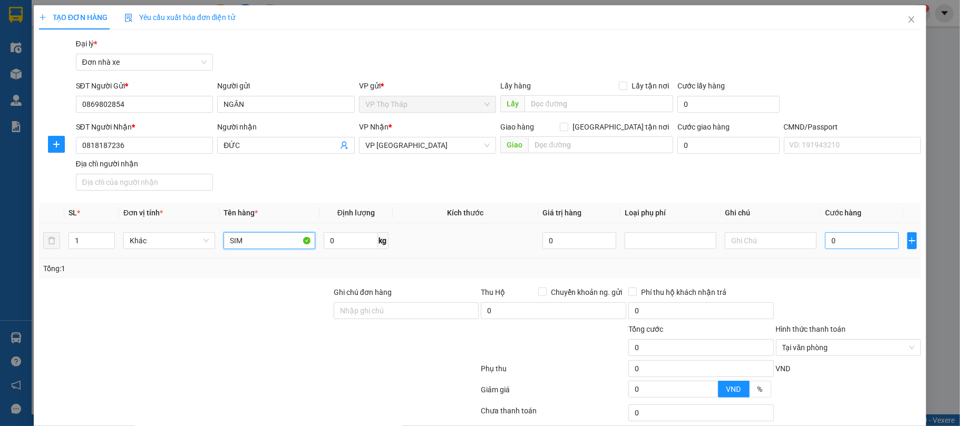
type input "SIM"
click at [864, 239] on input "0" at bounding box center [862, 240] width 74 height 17
type input "2"
type input "25"
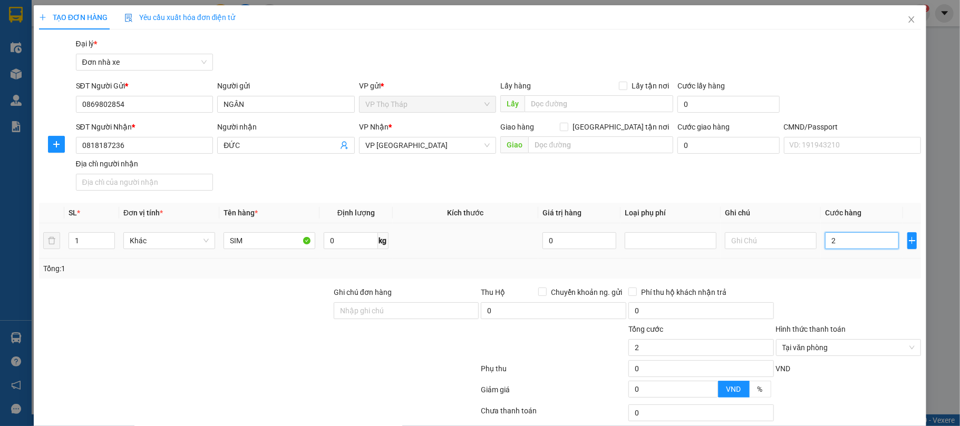
type input "25"
type input "25.000"
click at [853, 254] on td "25.000" at bounding box center [861, 240] width 82 height 35
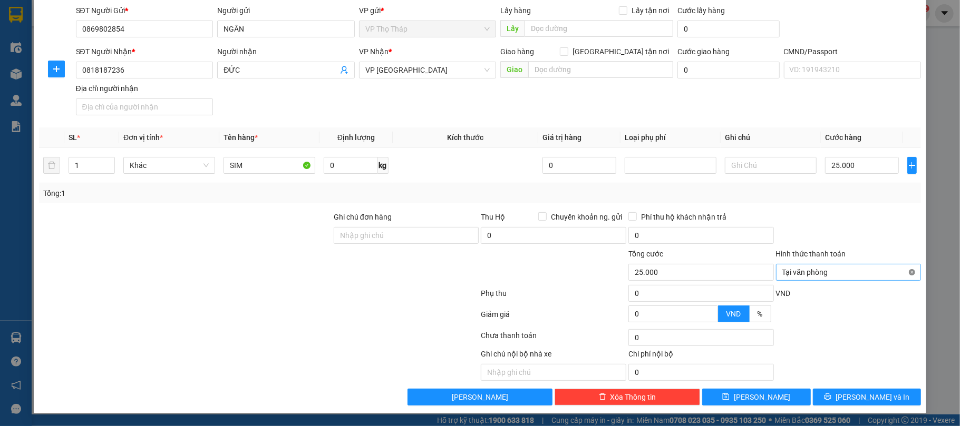
type input "25.000"
click at [883, 395] on button "[PERSON_NAME] và In" at bounding box center [867, 397] width 109 height 17
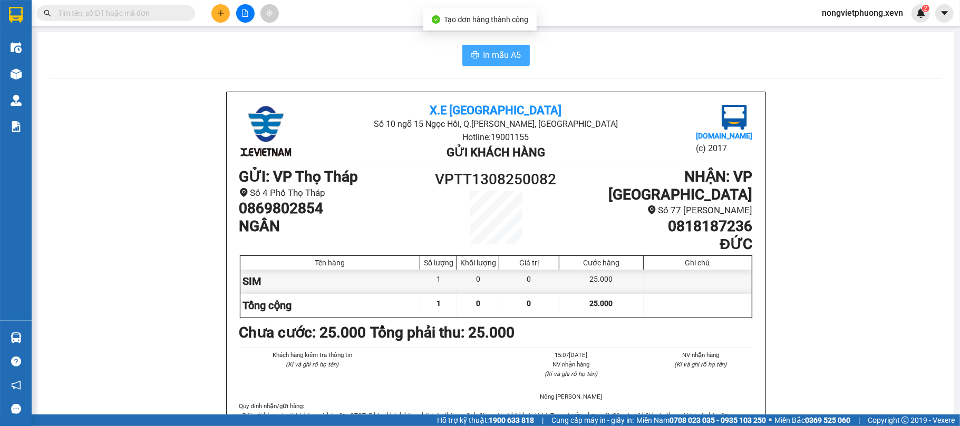
click at [477, 45] on button "In mẫu A5" at bounding box center [495, 55] width 67 height 21
